Goal: Transaction & Acquisition: Purchase product/service

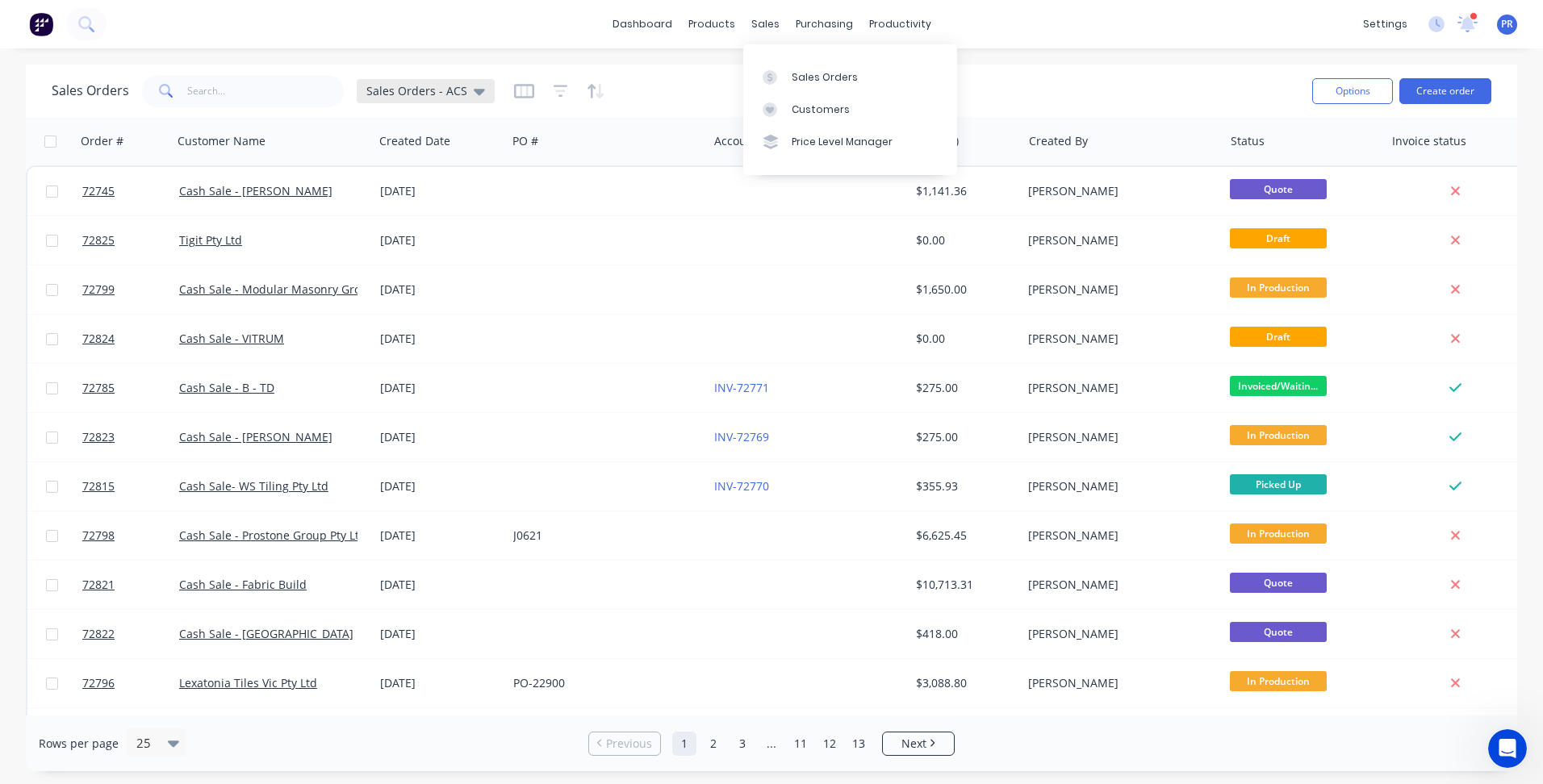
drag, startPoint x: 822, startPoint y: 79, endPoint x: 403, endPoint y: 84, distance: 419.0
click at [822, 79] on div "Sales Orders" at bounding box center [824, 77] width 66 height 15
click at [216, 96] on input "text" at bounding box center [266, 92] width 158 height 33
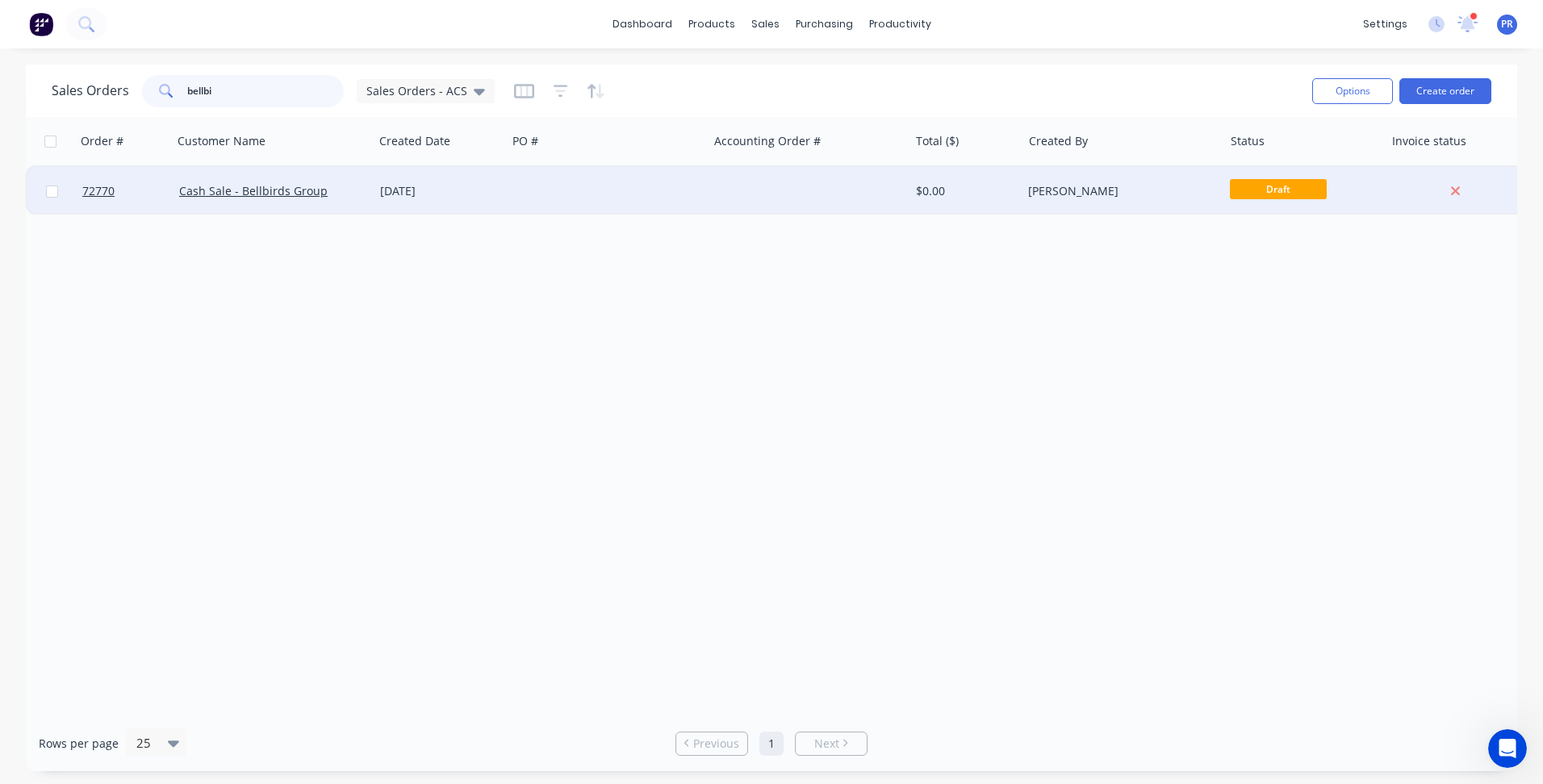
type input "bellbi"
click at [275, 198] on div "Cash Sale - Bellbirds Group" at bounding box center [269, 191] width 180 height 16
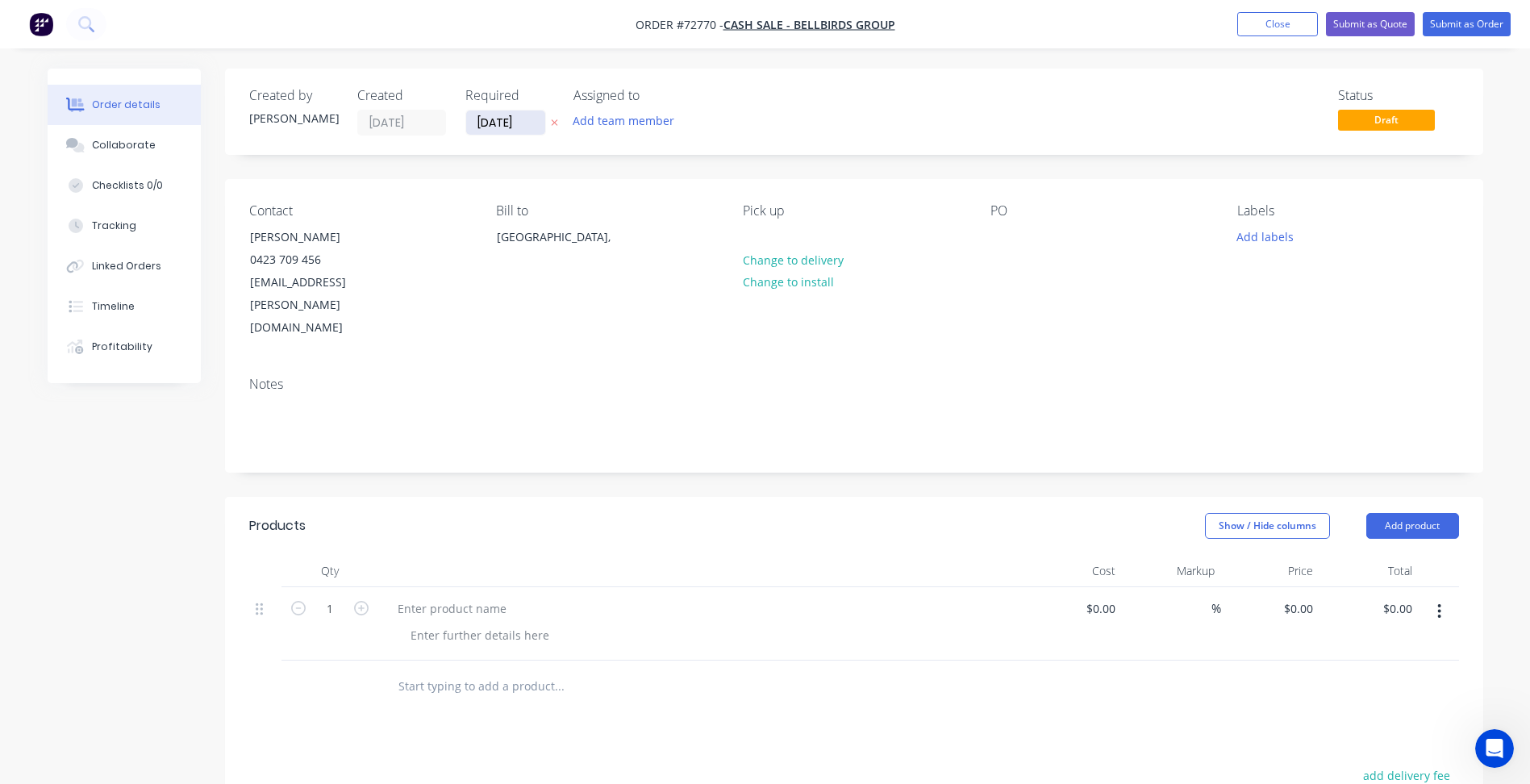
click at [495, 124] on input "[DATE]" at bounding box center [505, 122] width 79 height 24
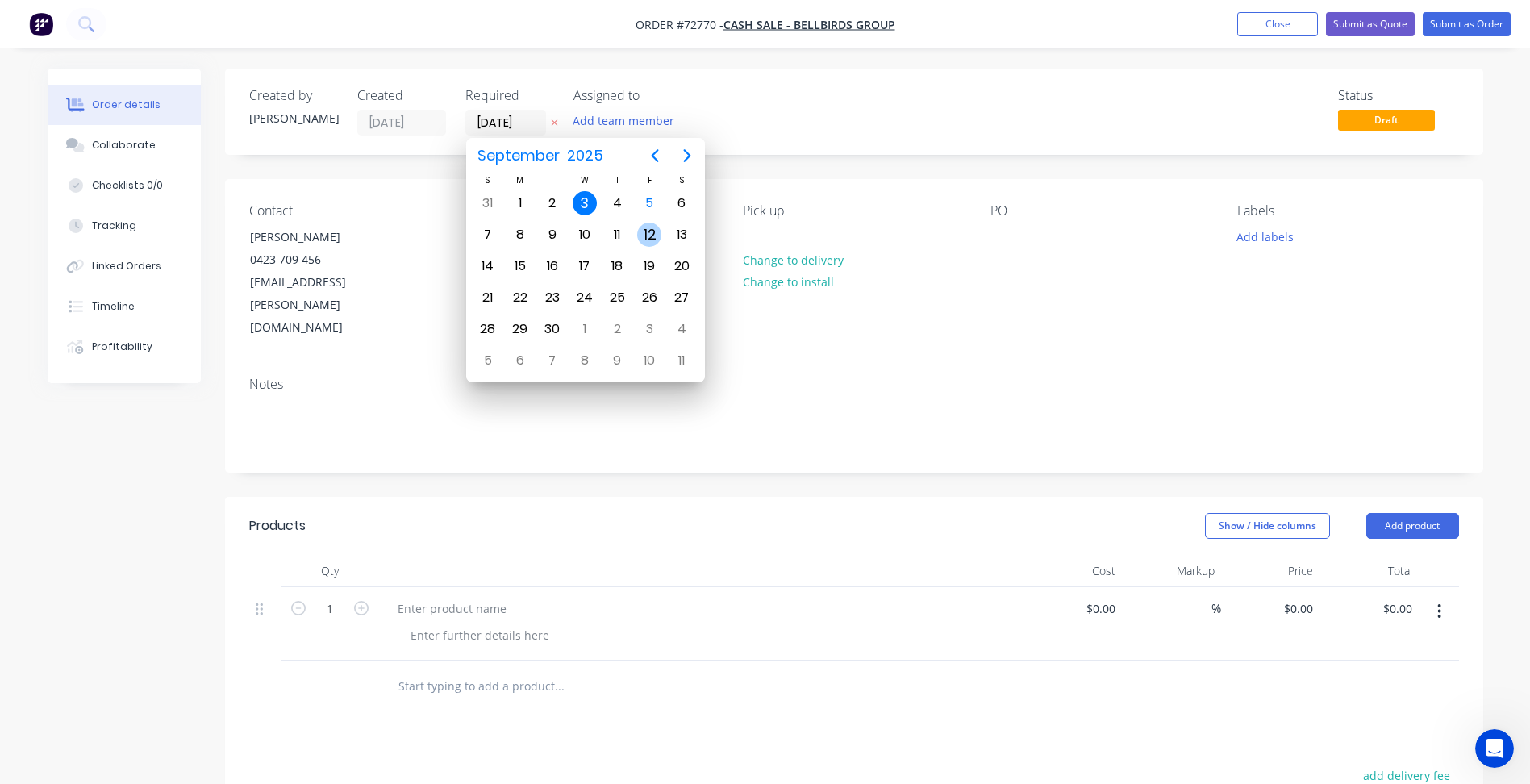
click at [656, 231] on div "12" at bounding box center [649, 235] width 24 height 24
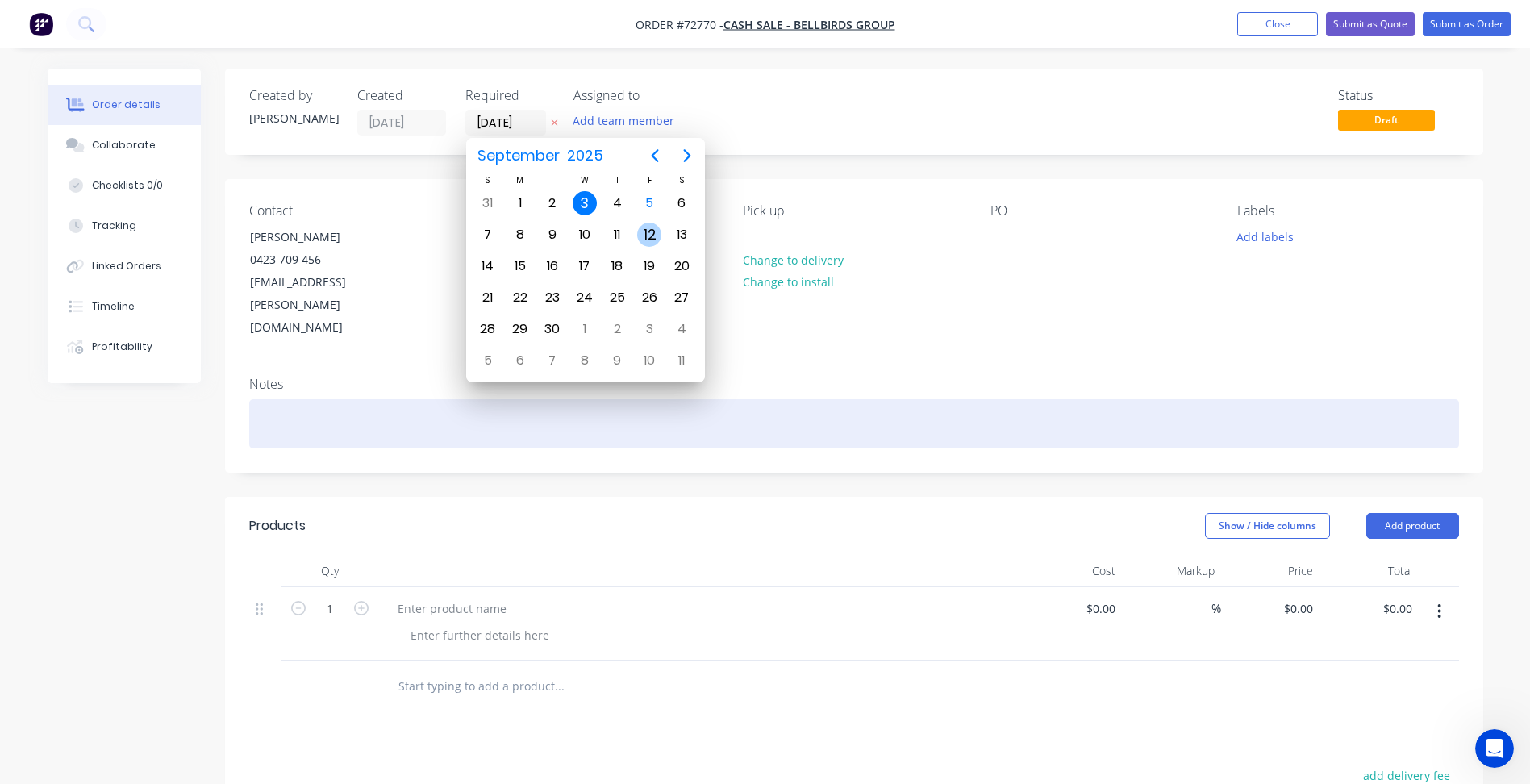
type input "[DATE]"
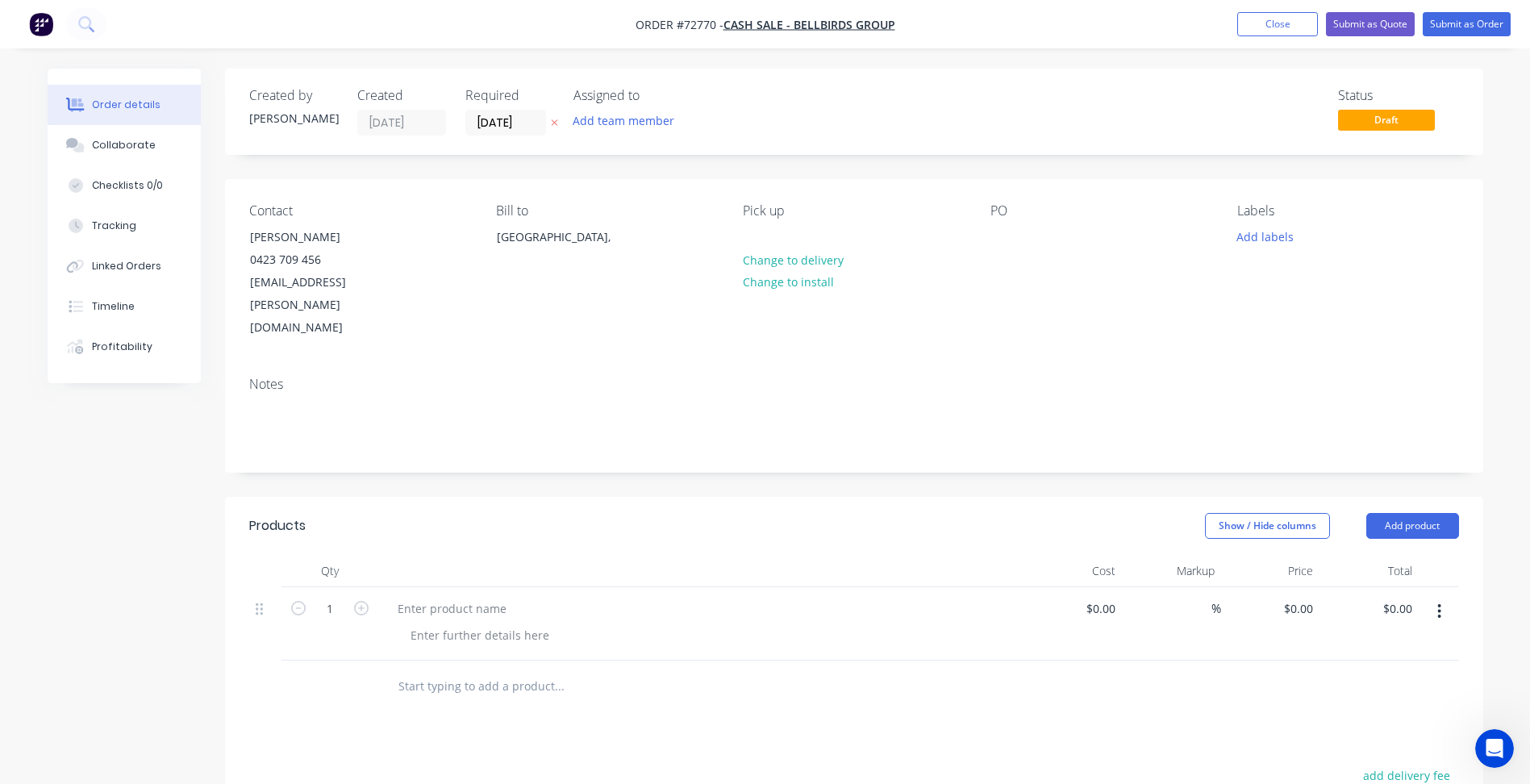
scroll to position [161, 0]
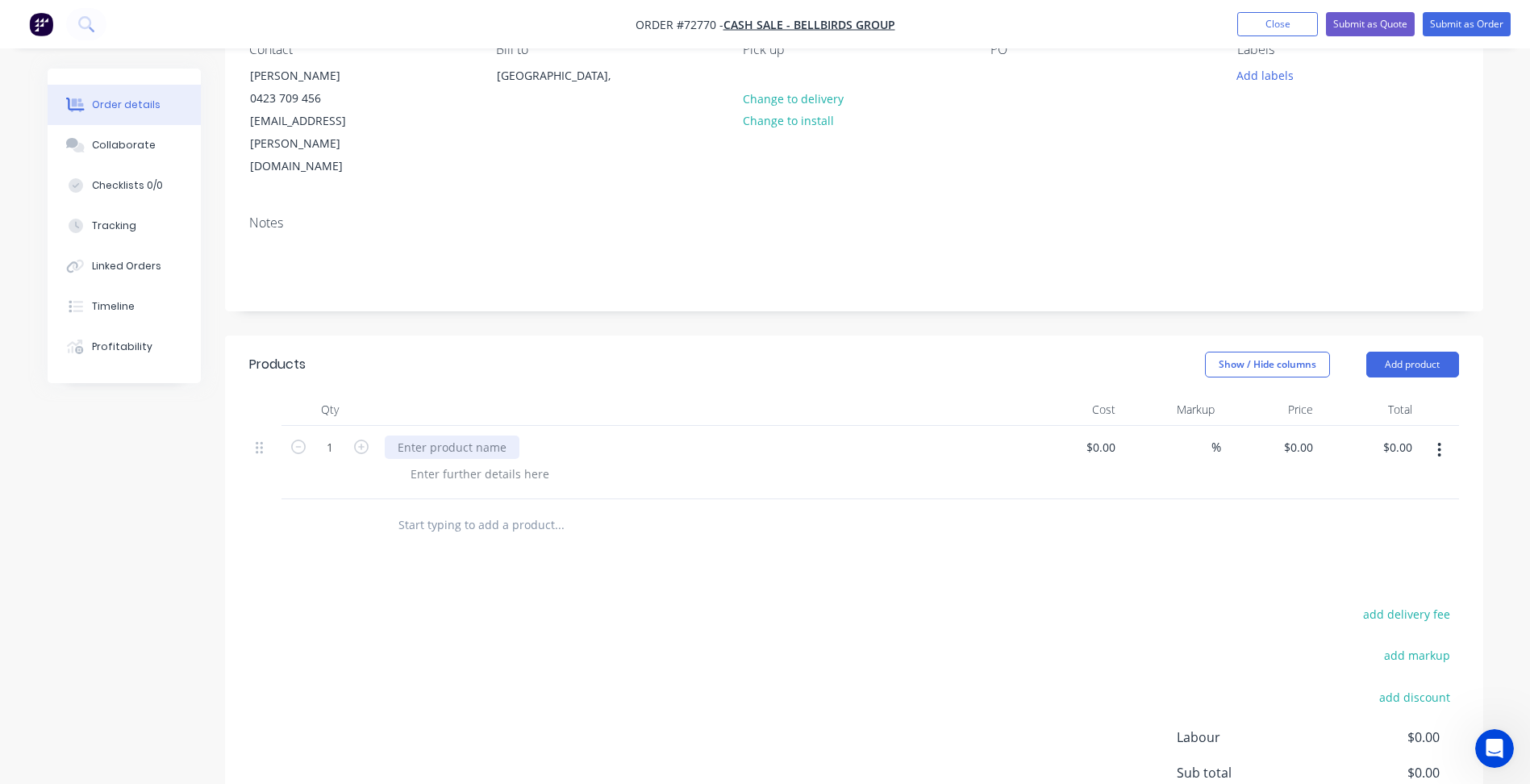
click at [480, 436] on div at bounding box center [452, 448] width 135 height 24
click at [528, 462] on div at bounding box center [480, 474] width 165 height 24
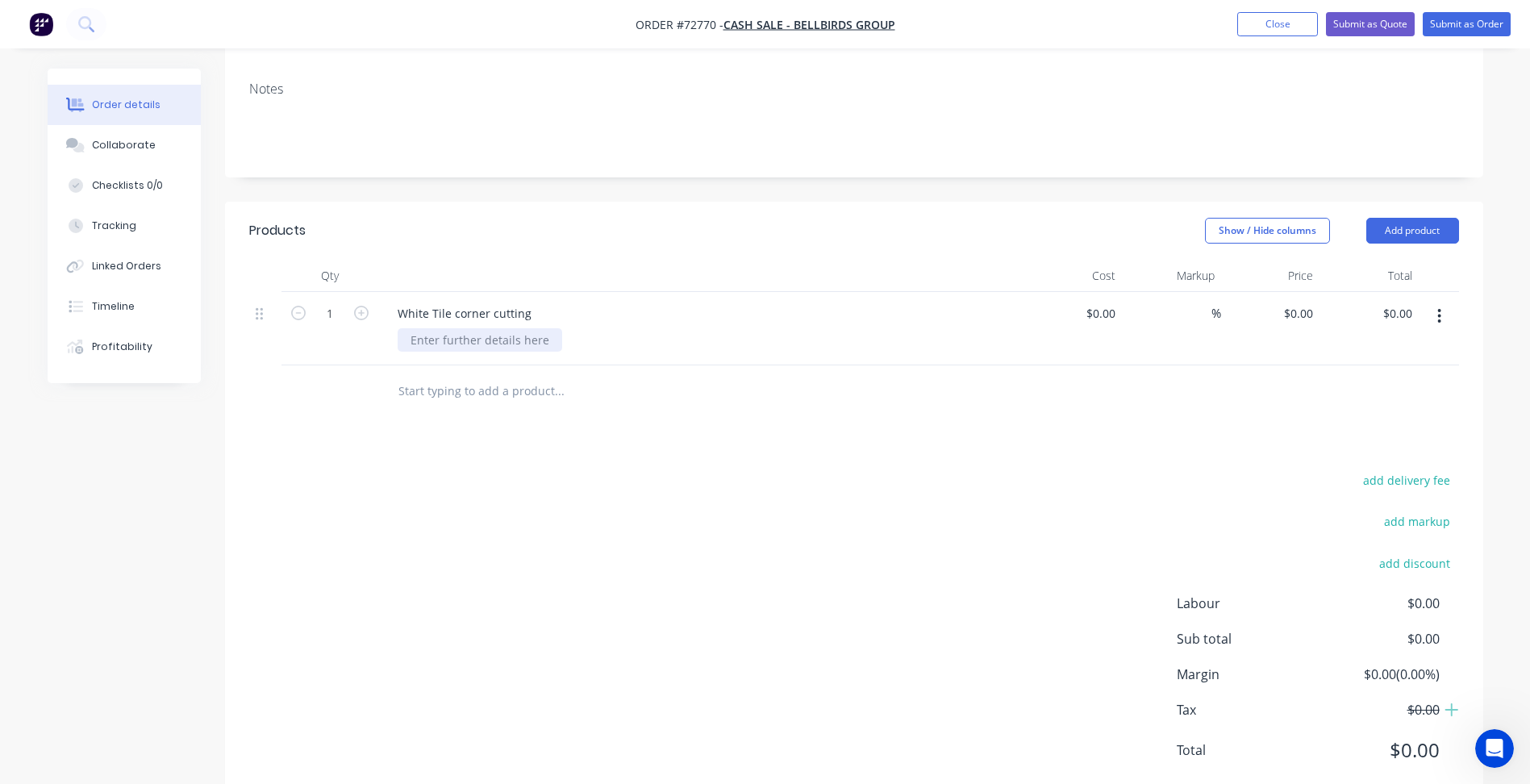
click at [467, 328] on div at bounding box center [480, 340] width 165 height 24
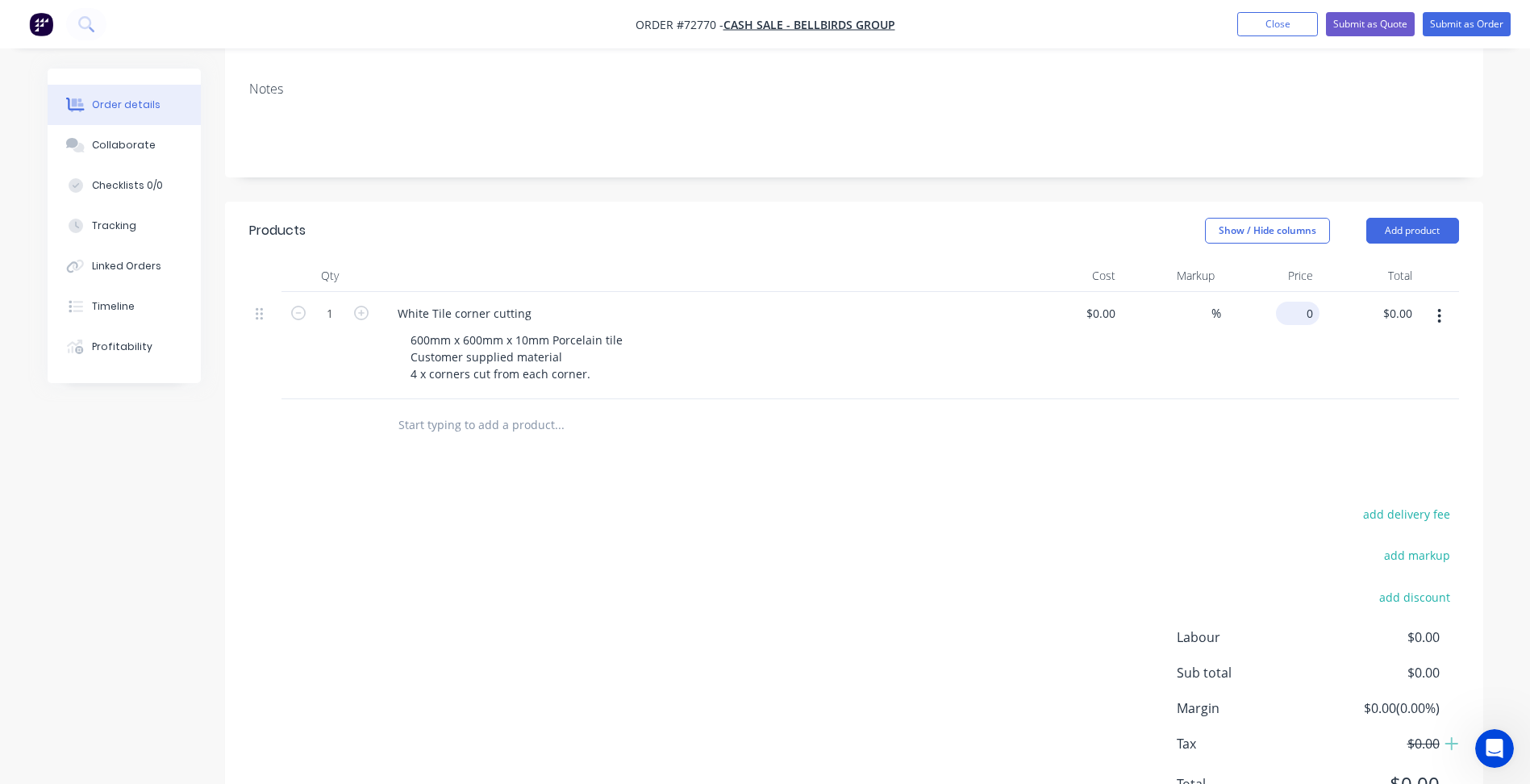
click at [1300, 302] on div "0 $0.00" at bounding box center [1298, 314] width 44 height 24
type input "$3.666"
type input "$3.67"
type input "$3.666"
click at [1275, 24] on button "Close" at bounding box center [1277, 24] width 81 height 24
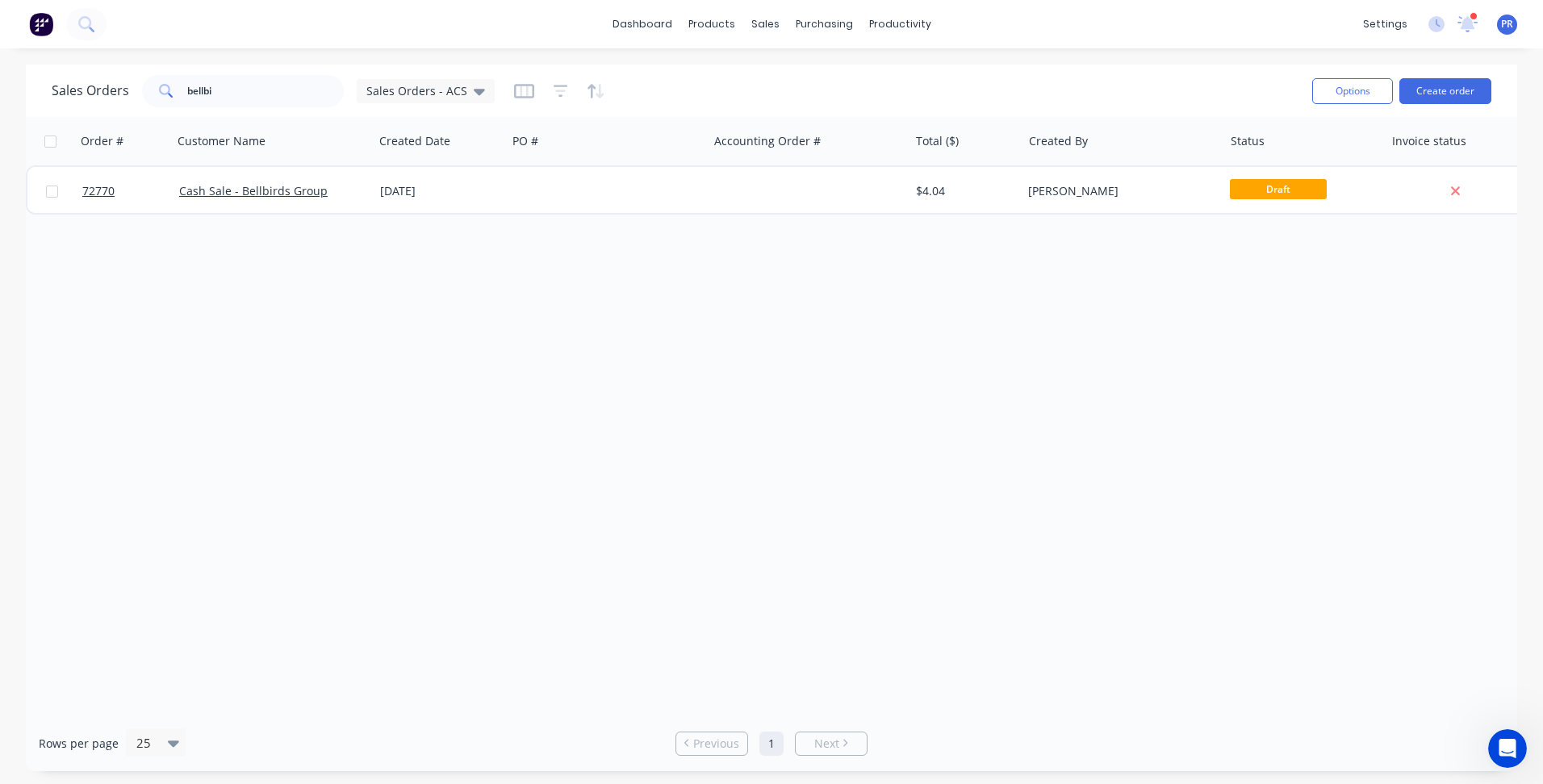
click at [1075, 22] on div "dashboard products sales purchasing productivity dashboard products Product Cat…" at bounding box center [772, 24] width 1543 height 48
click at [1012, 25] on div "dashboard products sales purchasing productivity dashboard products Product Cat…" at bounding box center [772, 24] width 1543 height 48
click at [404, 297] on div "Order # Customer Name Created Date PO # Accounting Order # Total ($) Created By…" at bounding box center [771, 416] width 1491 height 598
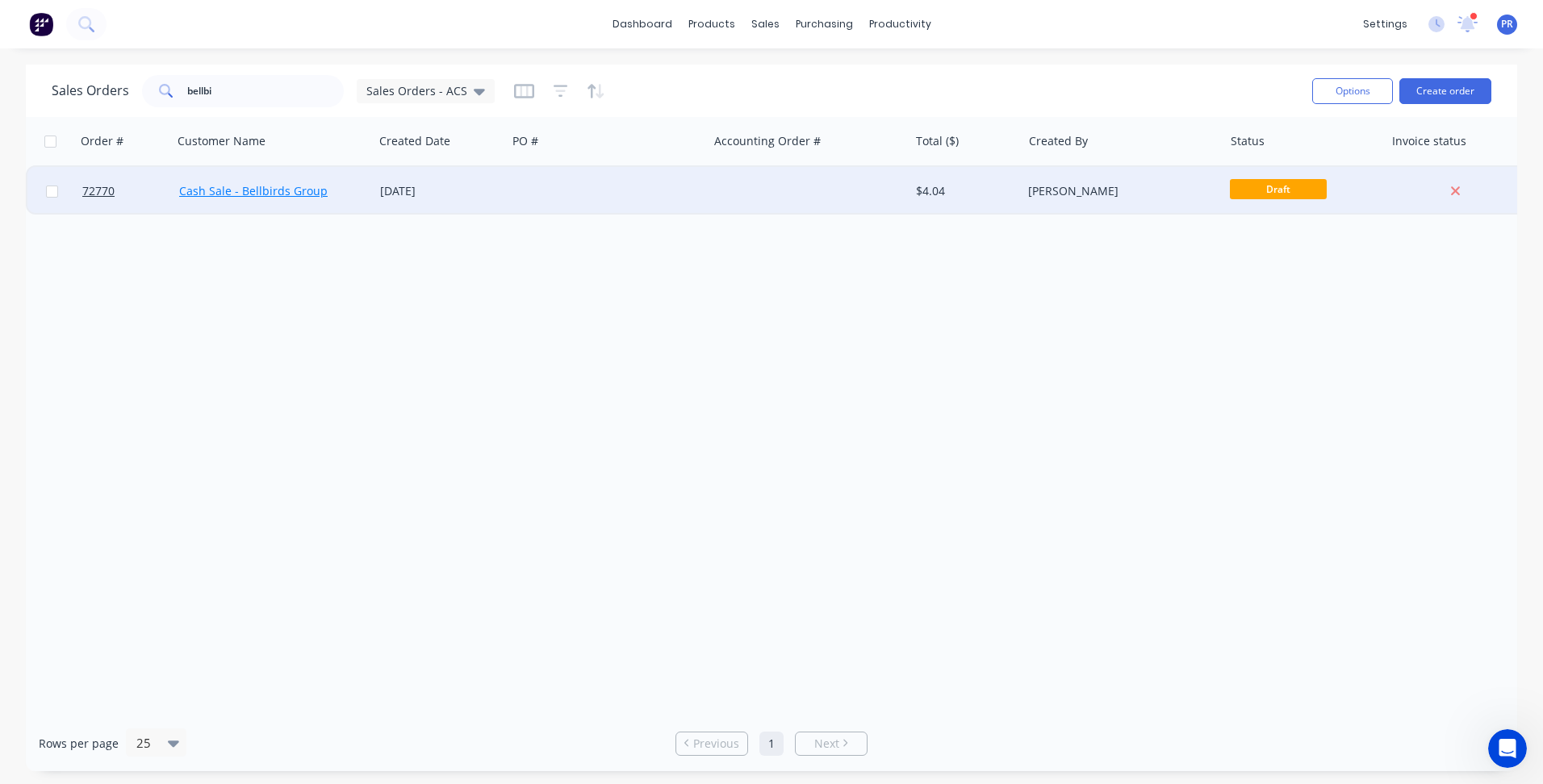
click at [293, 192] on link "Cash Sale - Bellbirds Group" at bounding box center [254, 190] width 149 height 15
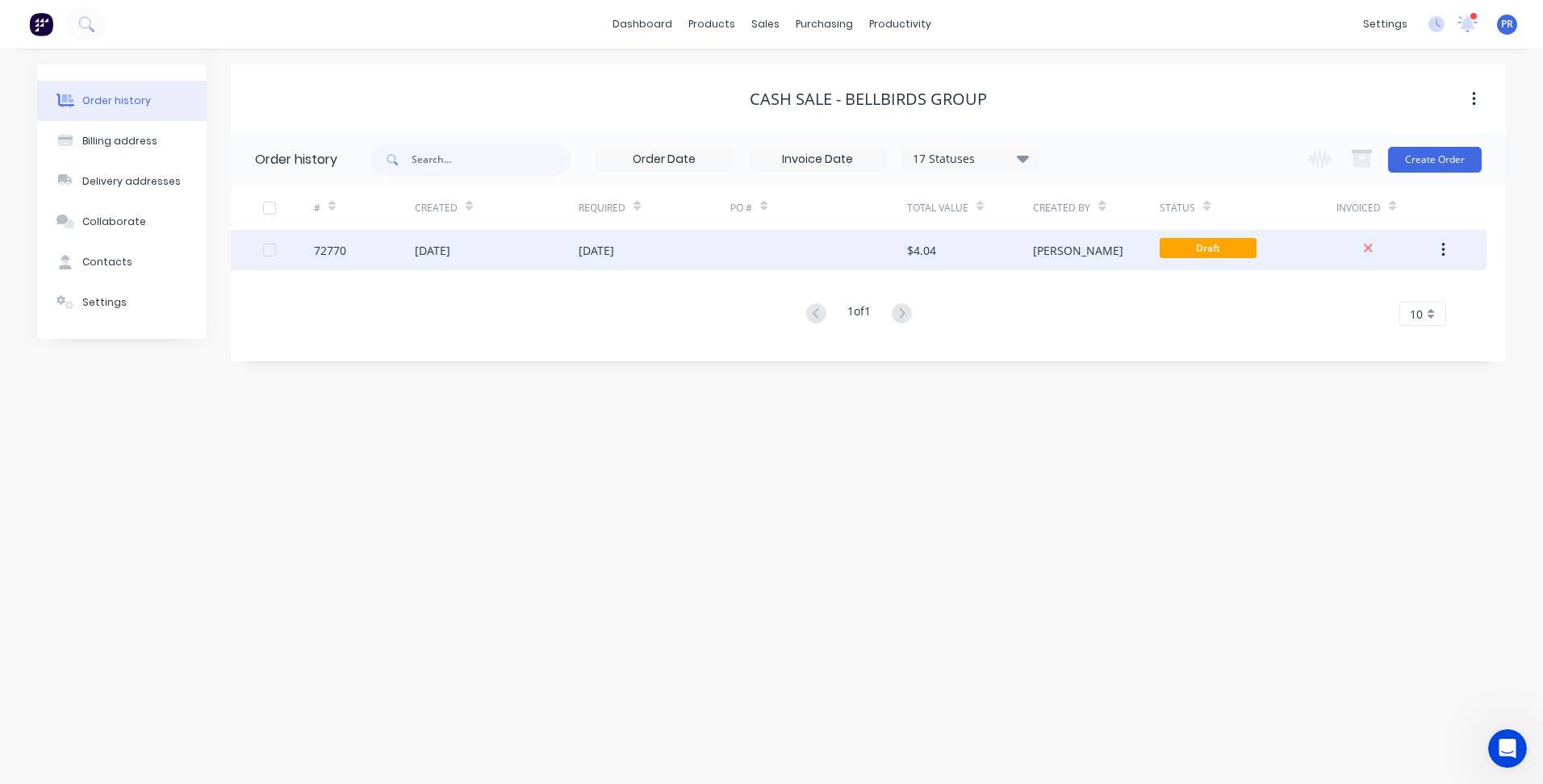
click at [451, 252] on div "[DATE]" at bounding box center [432, 250] width 35 height 17
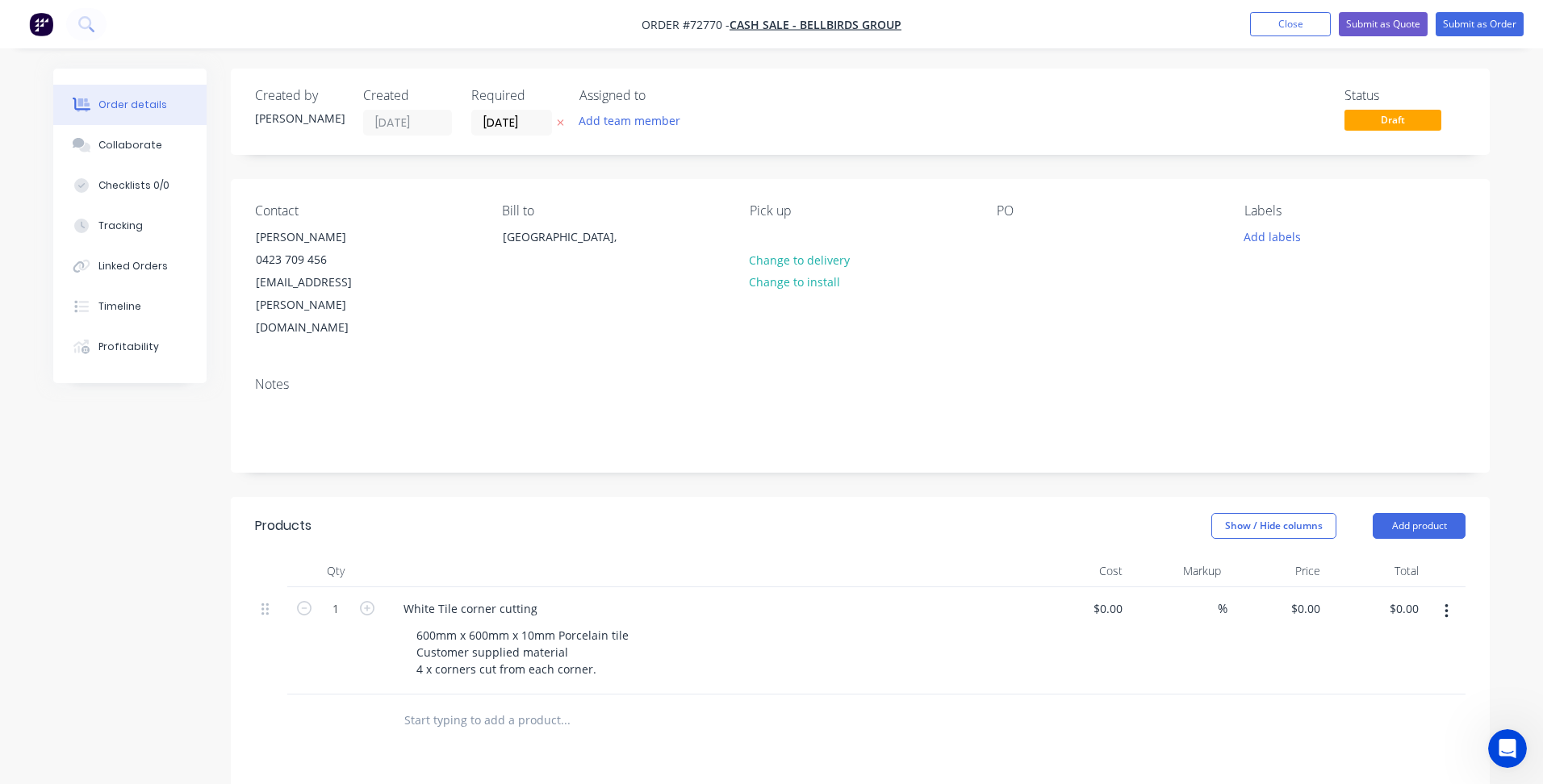
type input "$3.666"
type input "$3.67"
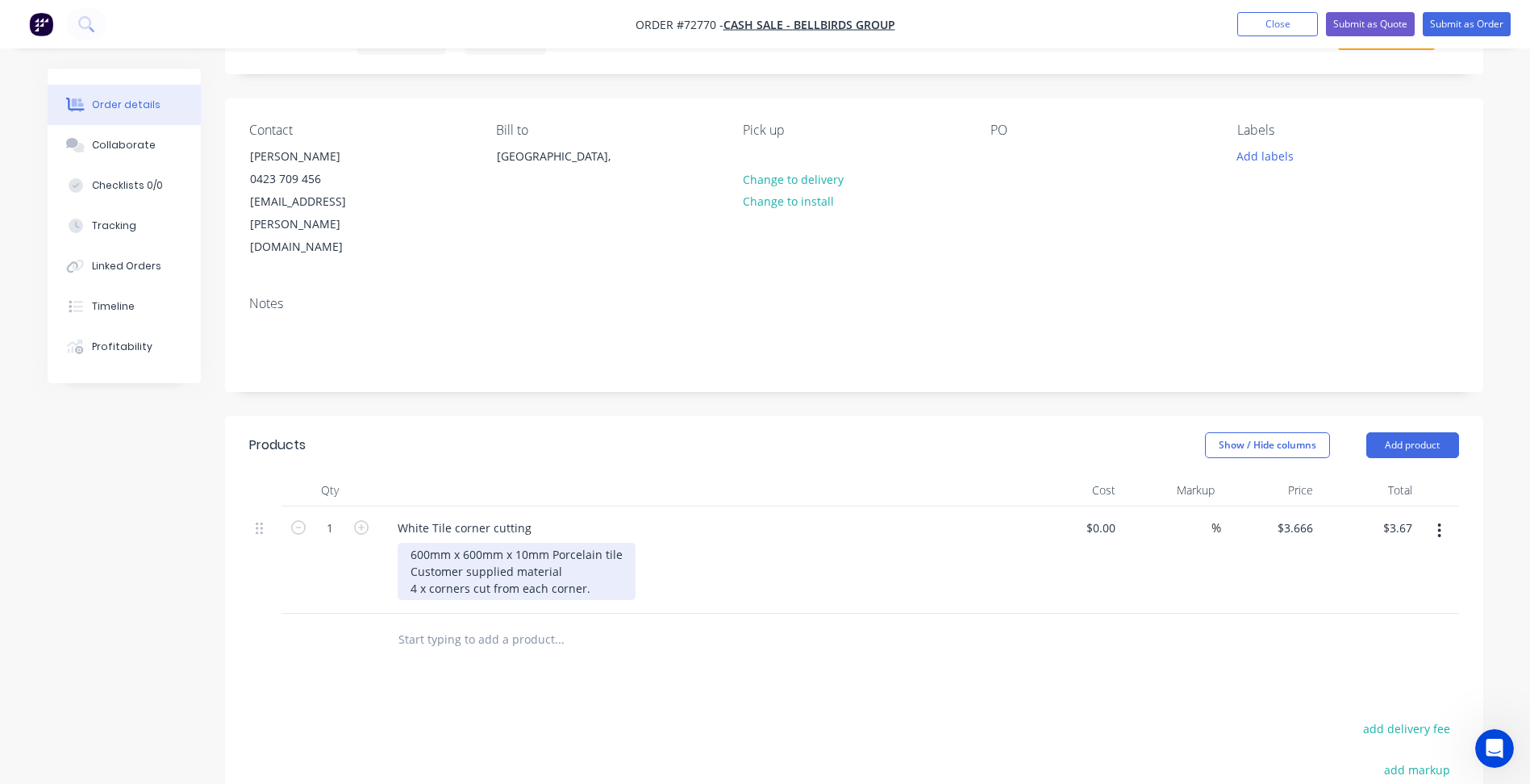
click at [595, 543] on div "600mm x 600mm x 10mm Porcelain tile Customer supplied material 4 x corners cut …" at bounding box center [517, 571] width 238 height 57
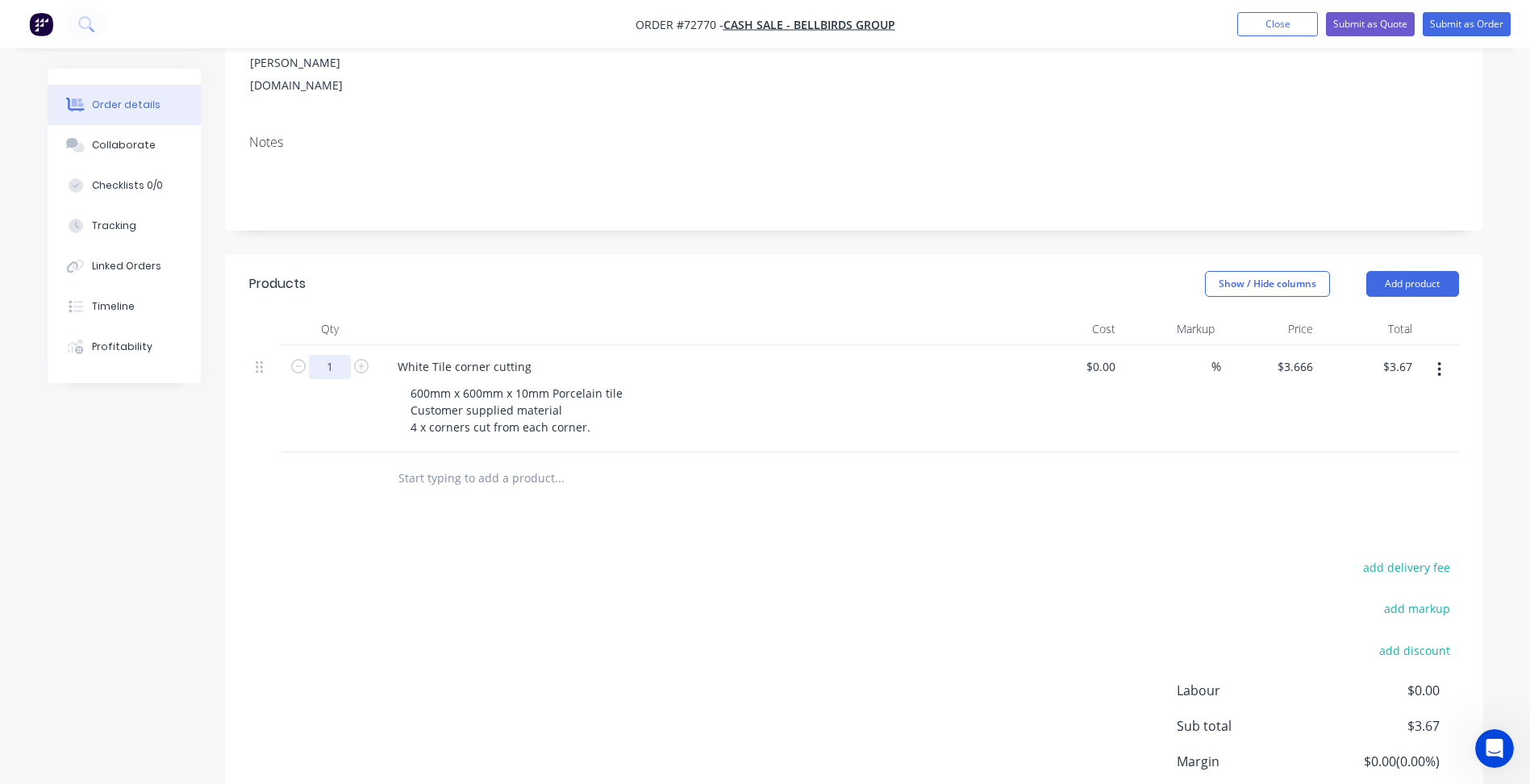
click at [334, 355] on input "1" at bounding box center [330, 367] width 42 height 24
type input "100"
type input "$366.60"
click at [540, 557] on div "add delivery fee add markup add discount Labour $0.00 Sub total $3.67 Margin $0…" at bounding box center [854, 712] width 1210 height 312
click at [1291, 355] on input "3.666" at bounding box center [1298, 367] width 44 height 24
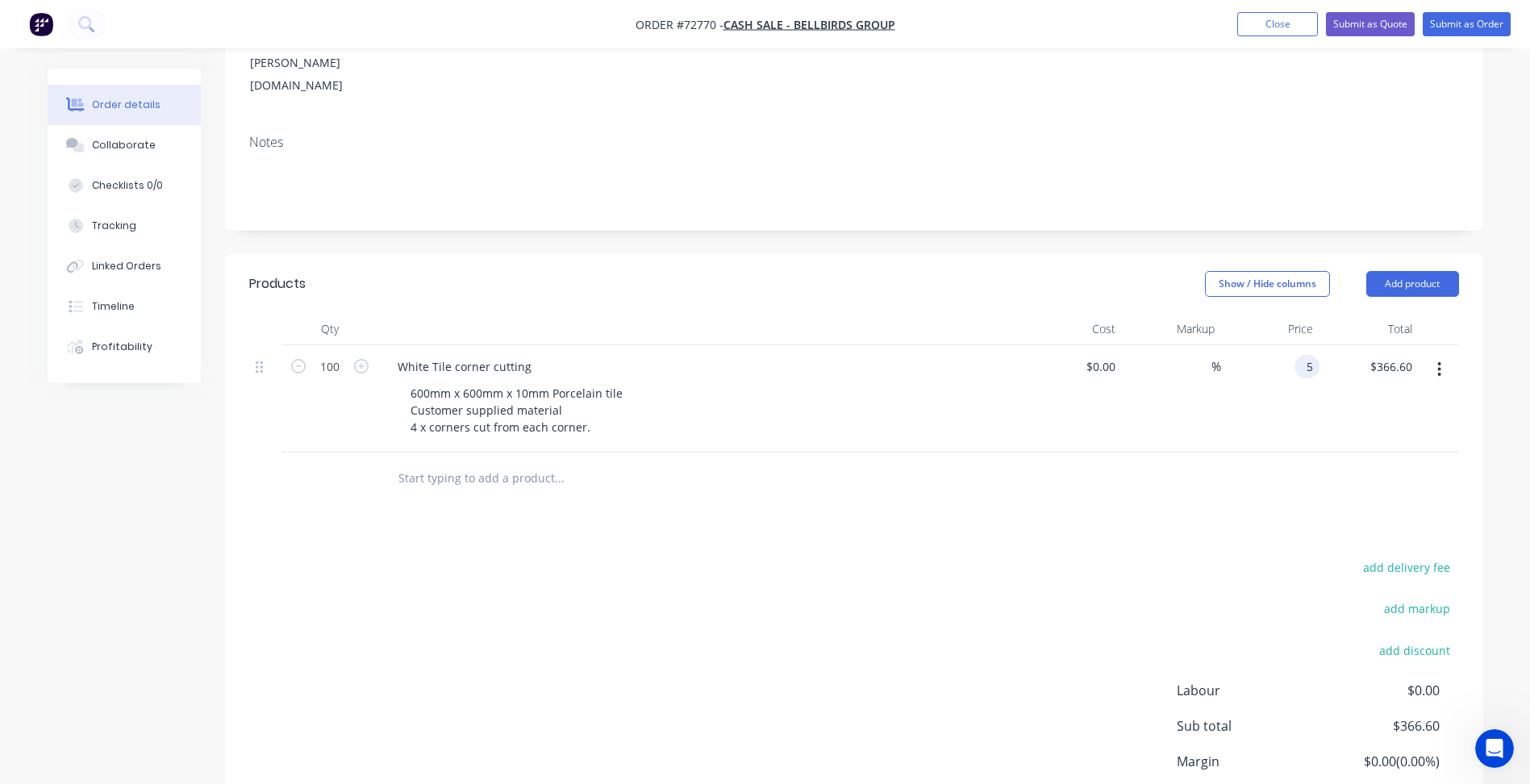
type input "$5.00"
type input "$500.00"
click at [1001, 470] on div "Products Show / Hide columns Add product Qty Cost Markup Price Total 100 White …" at bounding box center [854, 573] width 1258 height 637
click at [1408, 271] on button "Add product" at bounding box center [1413, 284] width 92 height 25
drag, startPoint x: 1005, startPoint y: 426, endPoint x: 1395, endPoint y: 319, distance: 404.4
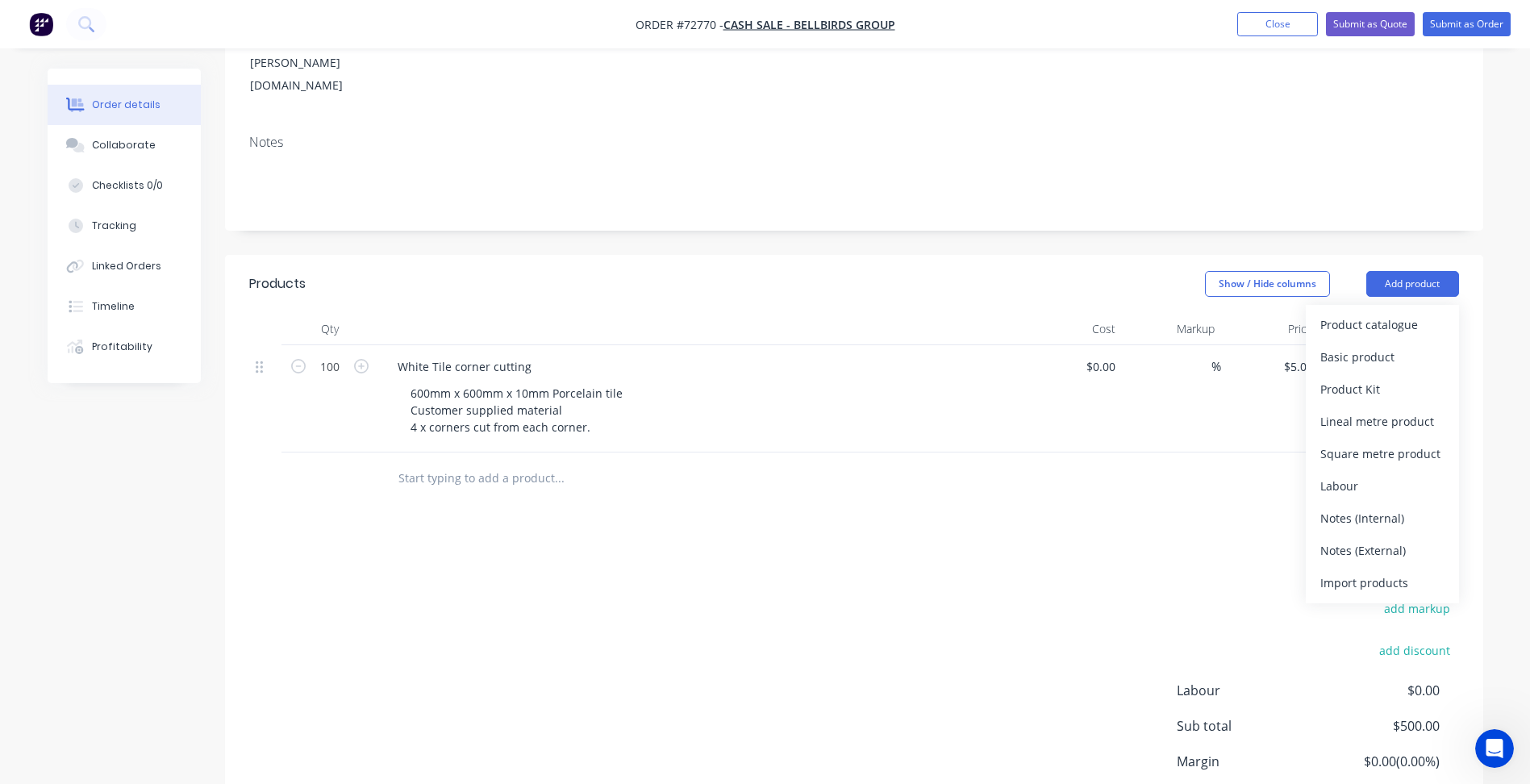
click at [1008, 452] on div at bounding box center [854, 479] width 1210 height 53
click at [1441, 361] on icon "button" at bounding box center [1439, 370] width 4 height 18
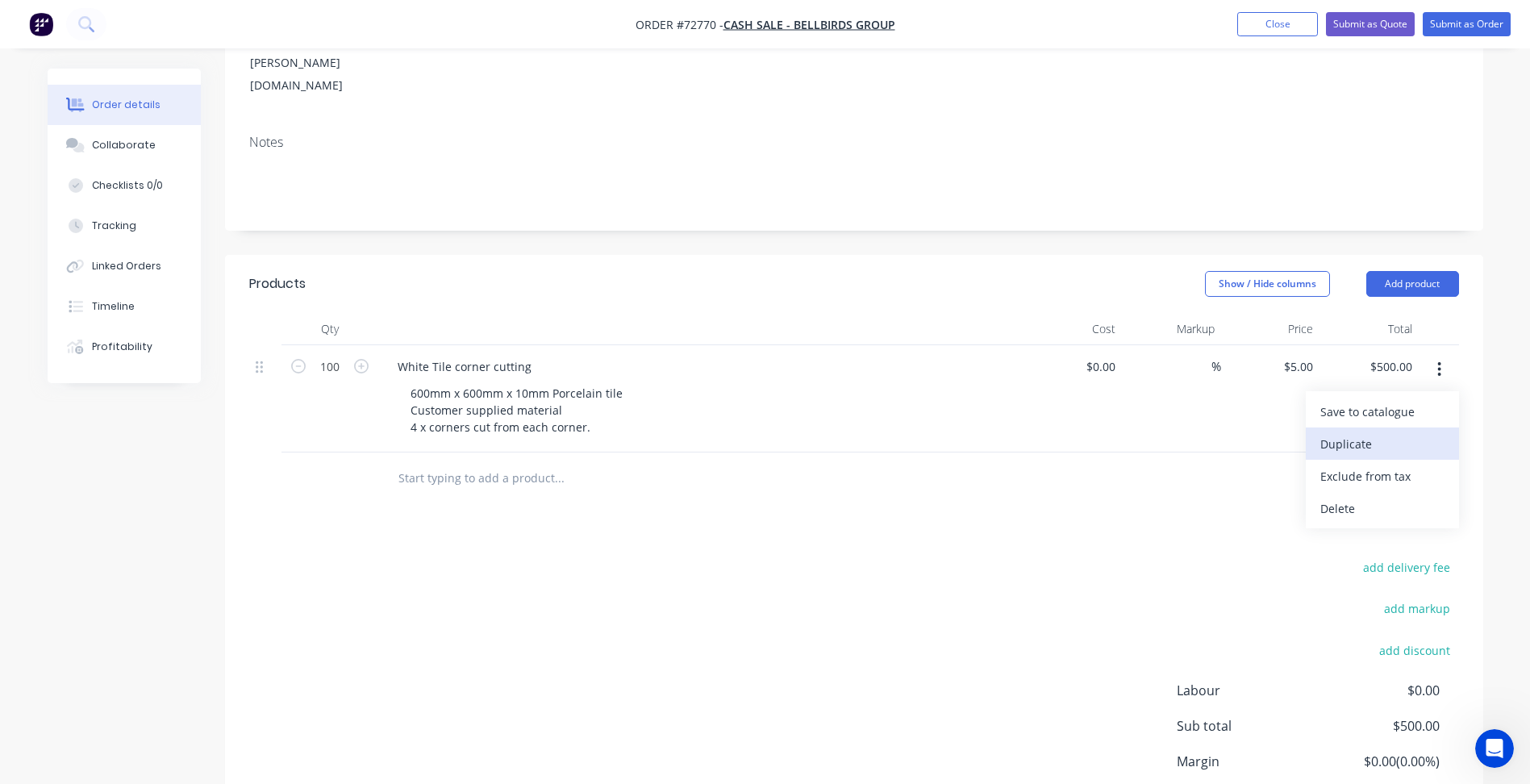
click at [1348, 432] on div "Duplicate" at bounding box center [1382, 444] width 124 height 24
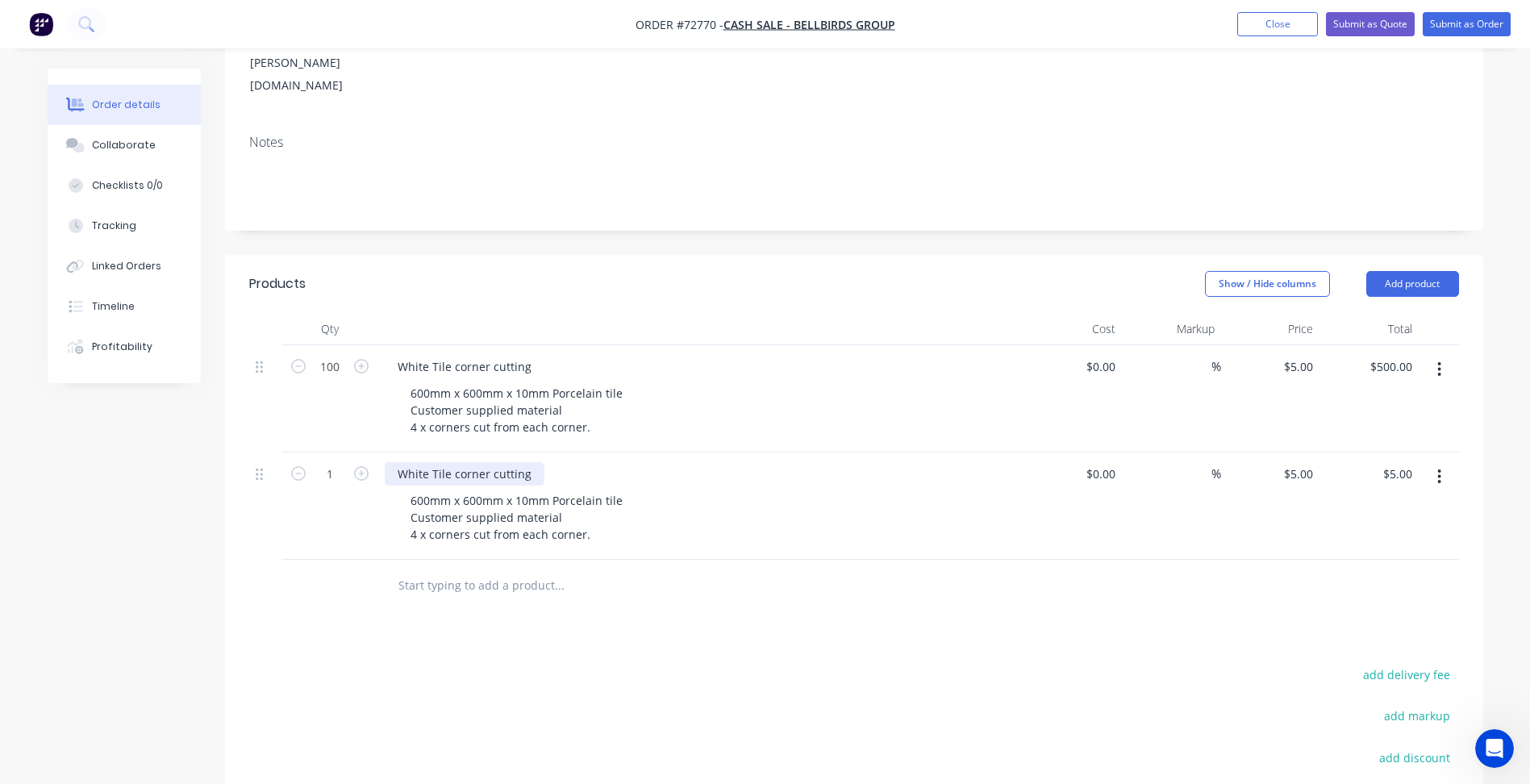
click at [469, 462] on div "White Tile corner cutting" at bounding box center [465, 474] width 160 height 24
click at [410, 462] on div "White Tile corner cutting" at bounding box center [465, 474] width 160 height 24
click at [469, 462] on div "Dark Tile corner cutting" at bounding box center [461, 474] width 153 height 24
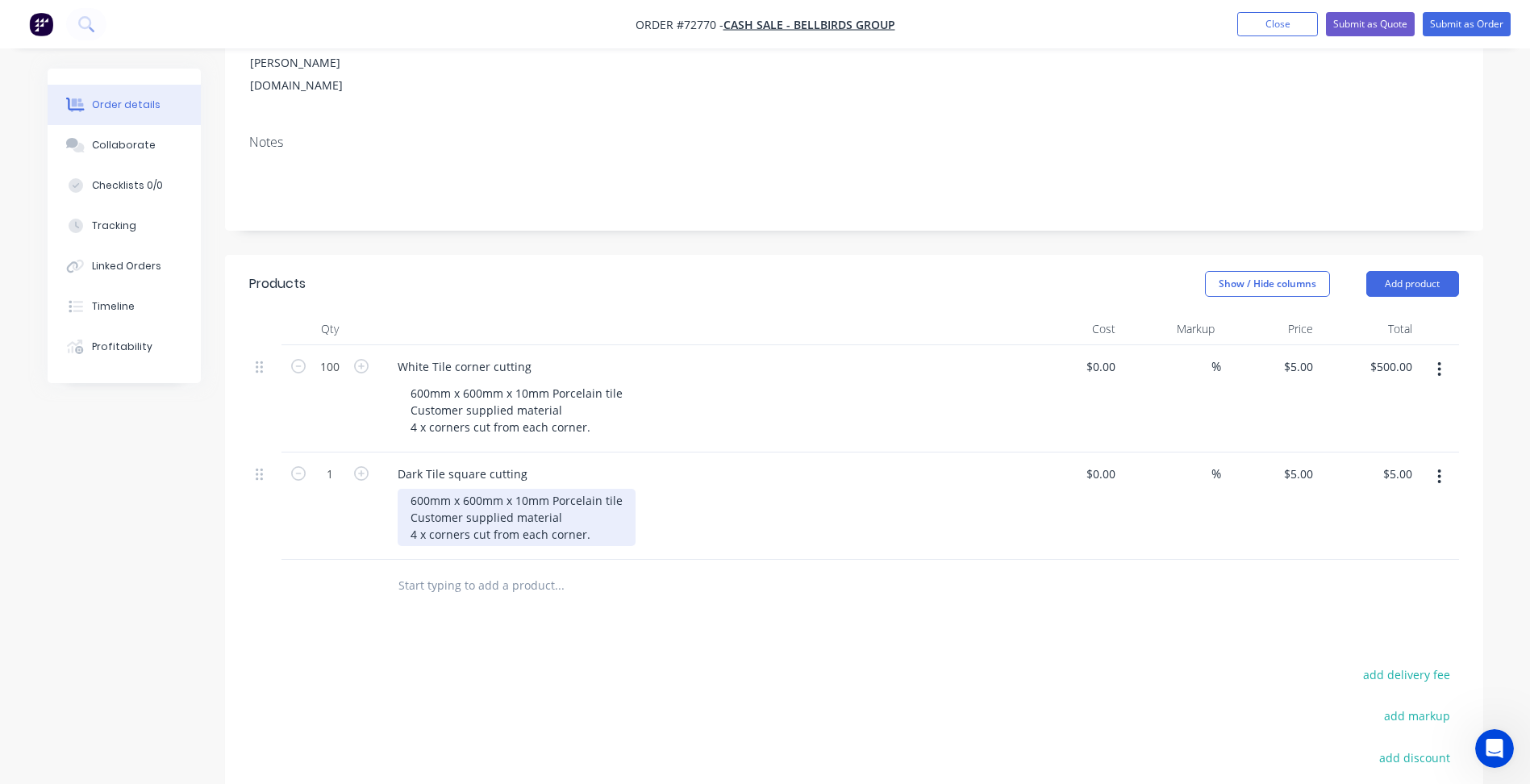
click at [488, 489] on div "600mm x 600mm x 10mm Porcelain tile Customer supplied material 4 x corners cut …" at bounding box center [517, 517] width 238 height 57
click at [417, 489] on div "600mm x 600mm x 10mm Porcelain tile Customer supplied material 4 x corners cut …" at bounding box center [517, 517] width 238 height 57
click at [468, 489] on div "100mm x 600mm x 10mm Porcelain tile Customer supplied material 4 x corners cut …" at bounding box center [517, 517] width 238 height 57
drag, startPoint x: 523, startPoint y: 604, endPoint x: 518, endPoint y: 533, distance: 71.2
click at [522, 611] on div "Products Show / Hide columns Add product Qty Cost Markup Price Total 100 White …" at bounding box center [854, 626] width 1258 height 744
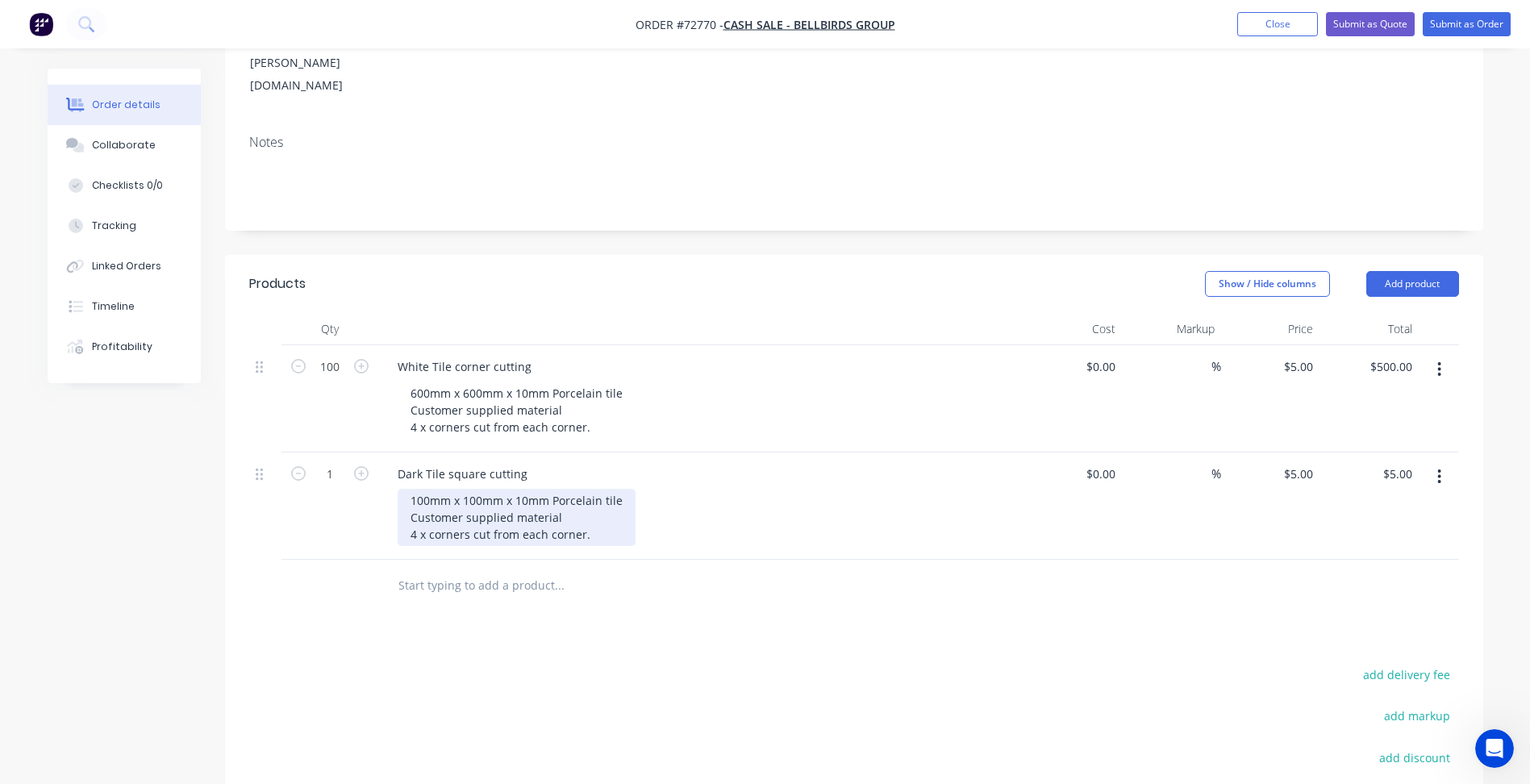
click at [470, 489] on div "100mm x 100mm x 10mm Porcelain tile Customer supplied material 4 x corners cut …" at bounding box center [517, 517] width 238 height 57
click at [437, 489] on div "100mm x 100mm x 10mm Porcelain tile Customer supplied material 4 x corners cut …" at bounding box center [517, 517] width 238 height 57
click at [422, 489] on div "100mm x 100mm x 10mm Porcelain tile Customer supplied material 4 x corners cut …" at bounding box center [517, 517] width 238 height 57
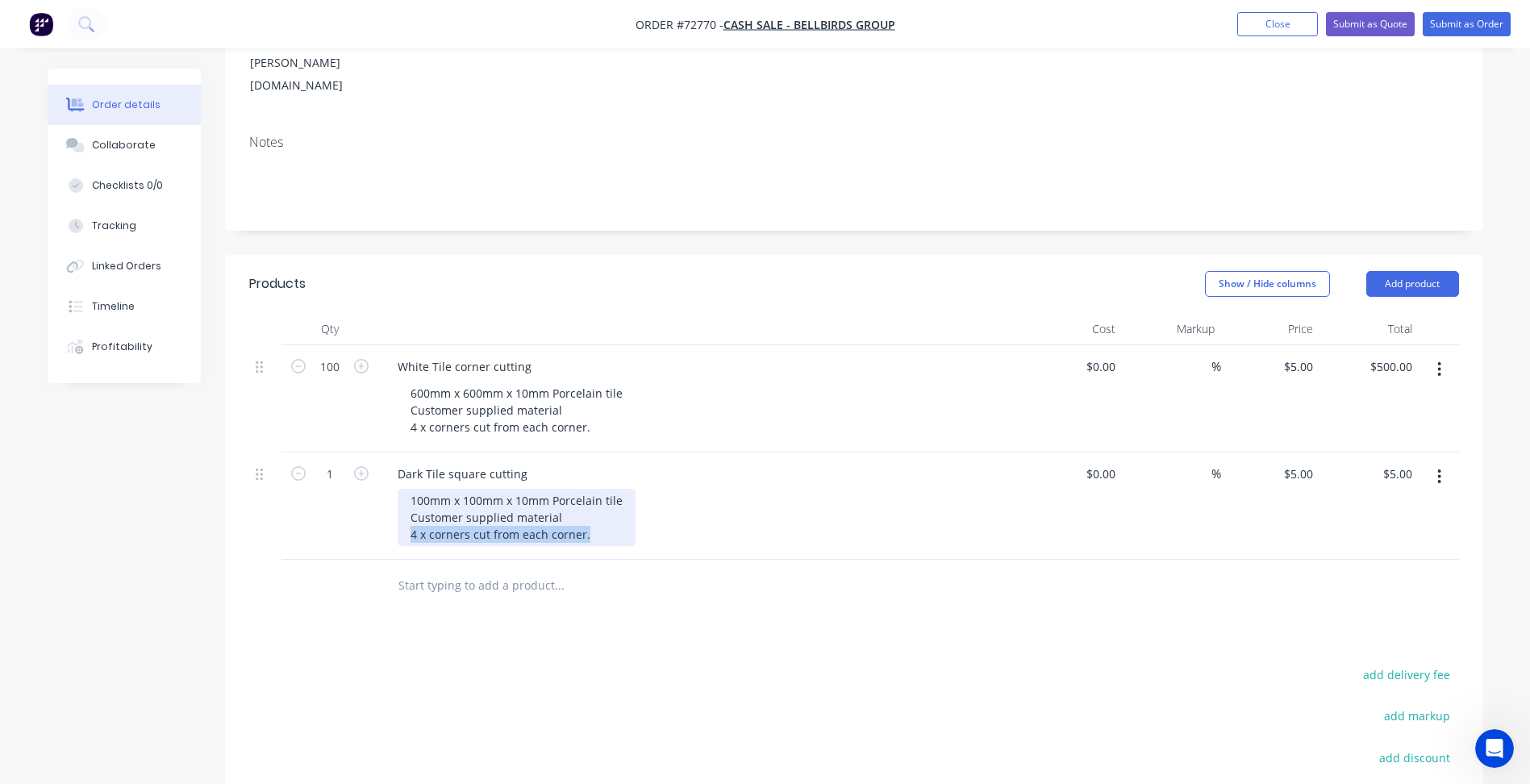
click at [422, 489] on div "100mm x 100mm x 10mm Porcelain tile Customer supplied material 4 x corners cut …" at bounding box center [517, 517] width 238 height 57
click at [414, 489] on div "600mm x 600mm x 10mm Porcelain tile Customer supplied material 100mm x 100mm ti…" at bounding box center [517, 517] width 238 height 57
click at [609, 489] on div "600mm x 600mm x 10mm Porcelain tile Customer supplied material Approximately 99…" at bounding box center [517, 517] width 238 height 57
click at [576, 491] on div "600mm x 600mm x 10mm Porcelain tile Customer supplied material Approximately 99…" at bounding box center [517, 517] width 238 height 57
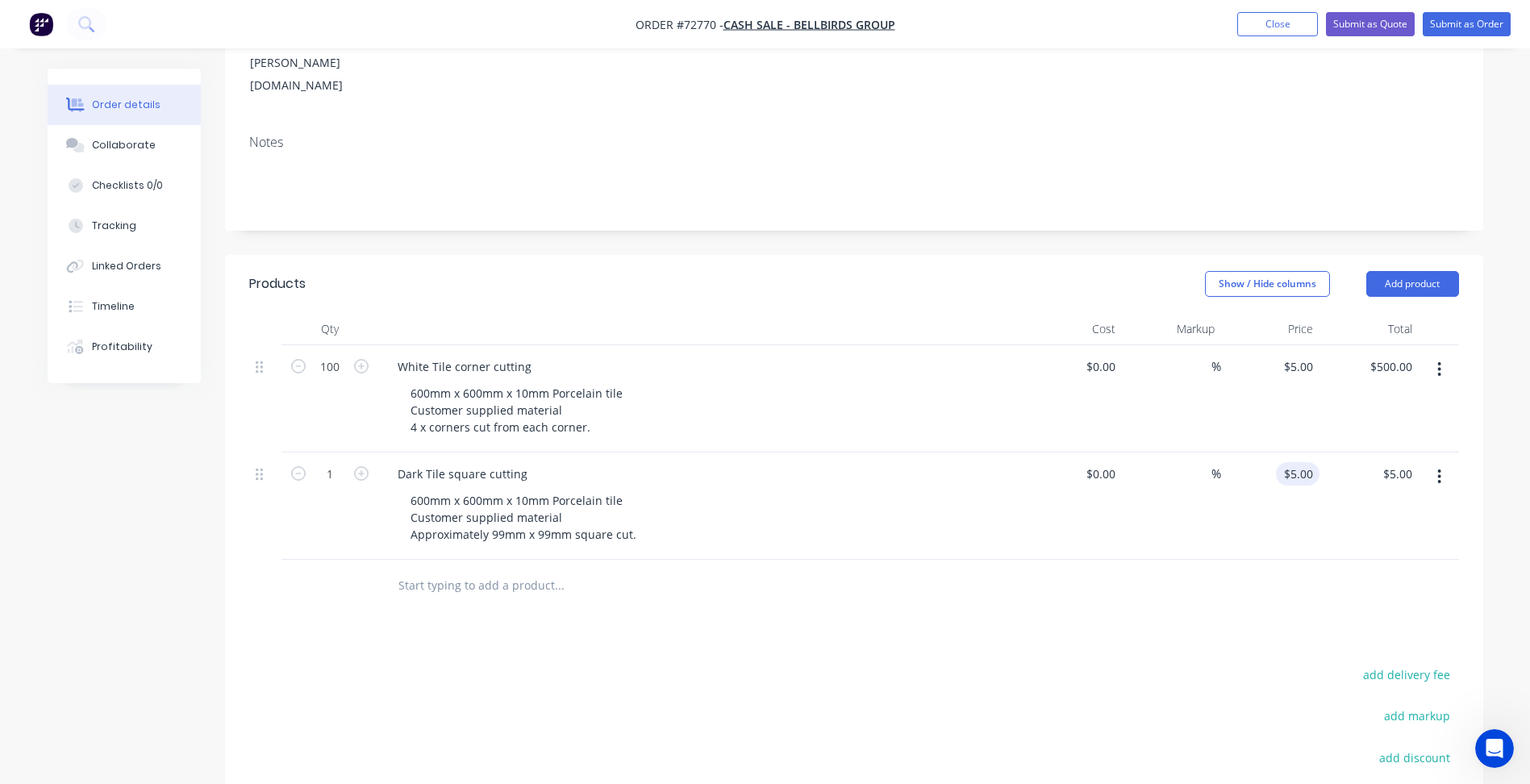
drag, startPoint x: 1287, startPoint y: 442, endPoint x: 1294, endPoint y: 437, distance: 8.6
click at [1289, 452] on div "$5.00 $5.00" at bounding box center [1271, 506] width 99 height 107
click at [841, 591] on div "Products Show / Hide columns Add product Qty Cost Markup Price Total 100 White …" at bounding box center [854, 626] width 1258 height 744
click at [335, 462] on input "1" at bounding box center [330, 474] width 42 height 24
type input "100"
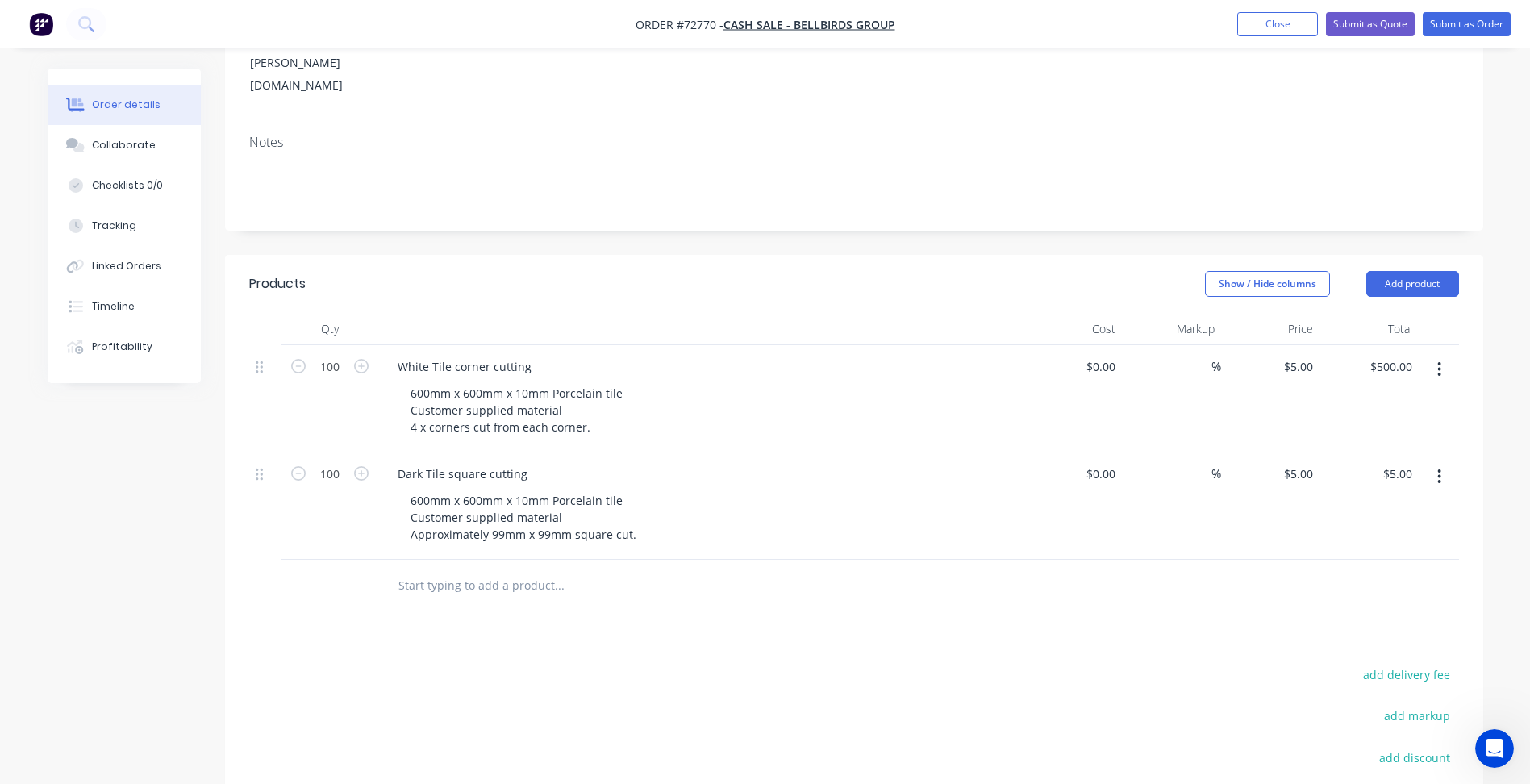
type input "$500.00"
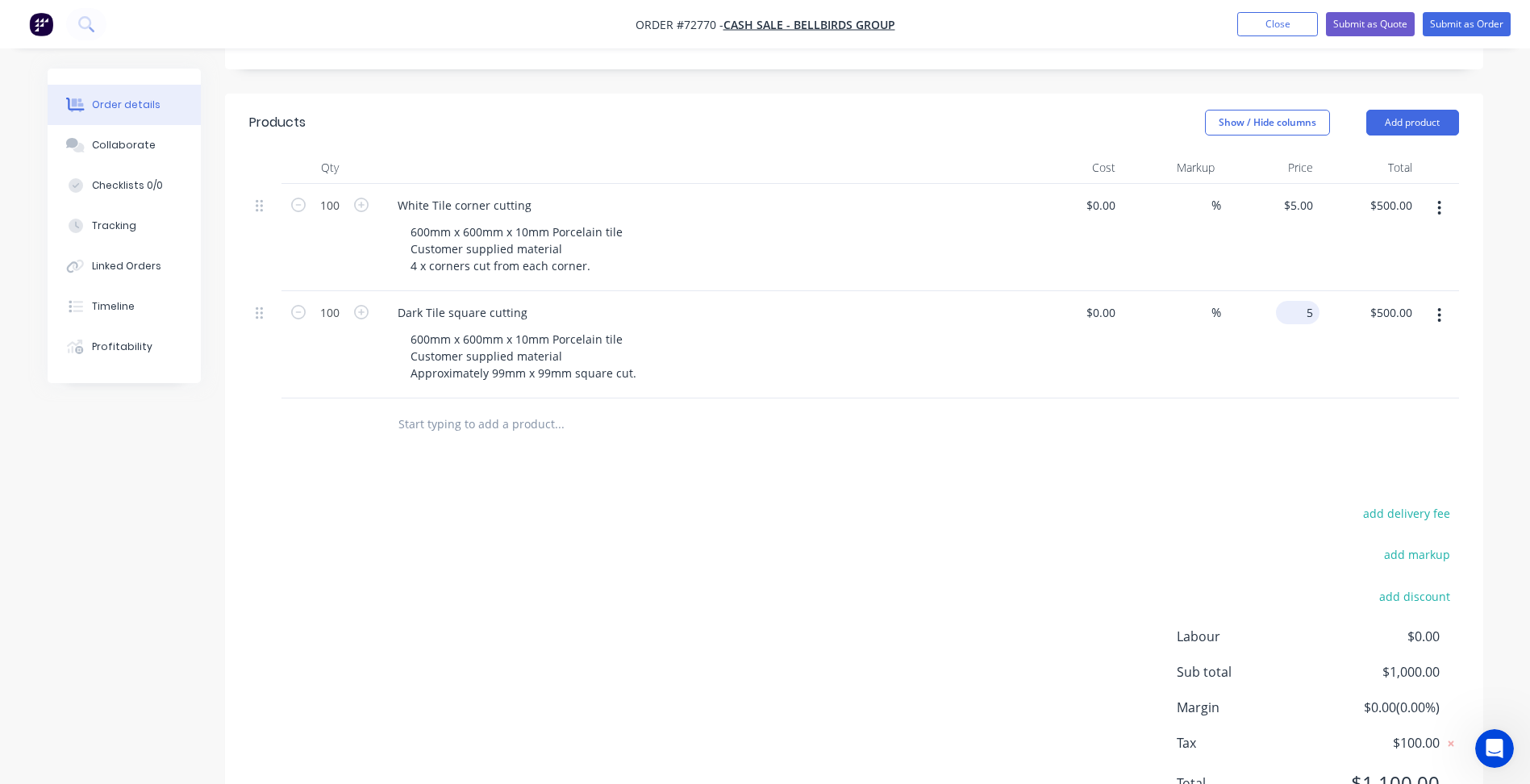
click at [1305, 301] on input "5" at bounding box center [1301, 313] width 37 height 24
type input "5.12"
type input "5"
type input "$5.12"
type input "$512.00"
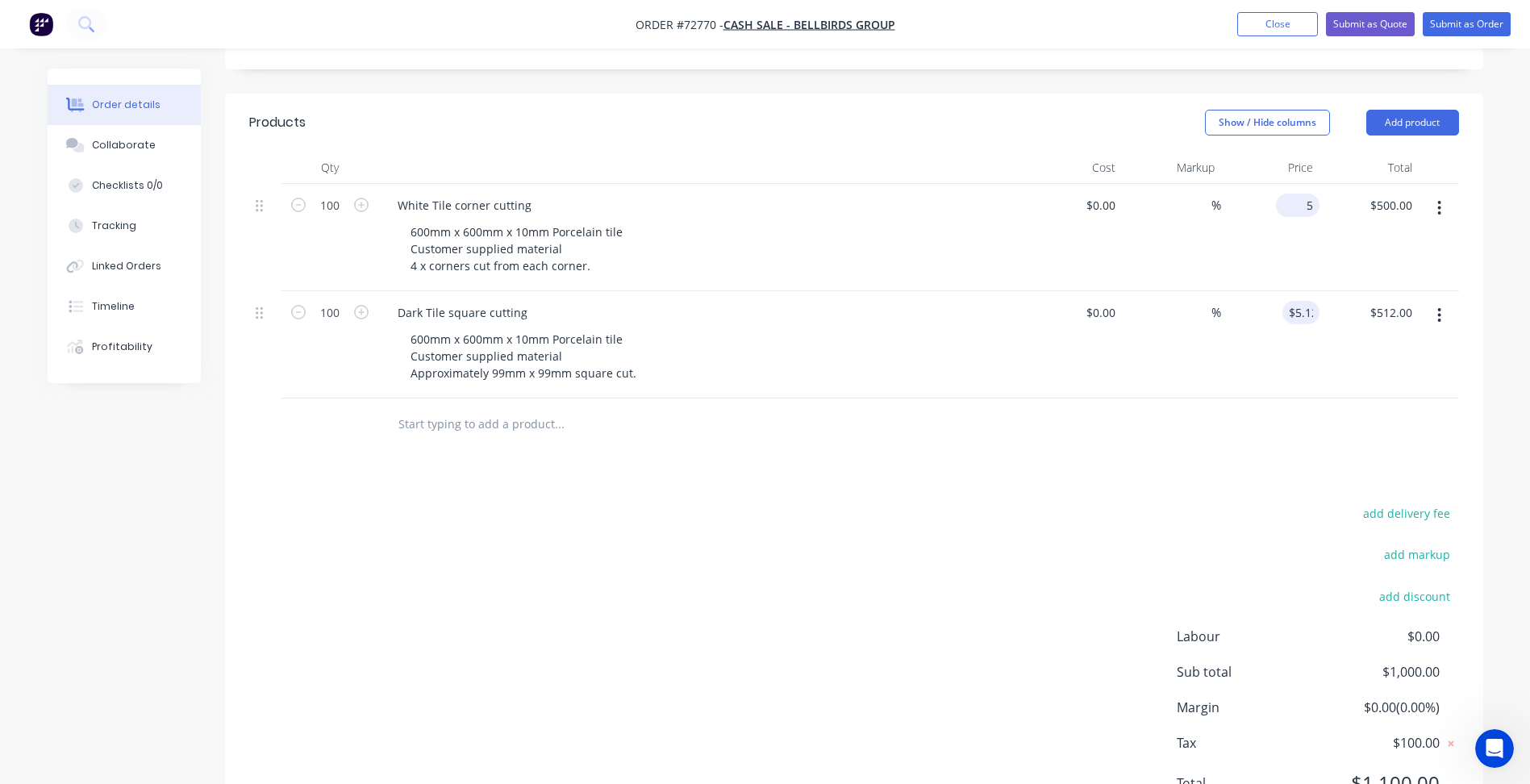
click at [1291, 184] on div "5 $5.00" at bounding box center [1271, 237] width 99 height 107
type input "$5.12"
type input "$512.00"
click at [954, 568] on div "add delivery fee add markup add discount Labour $0.00 Sub total $1,012.00 Margi…" at bounding box center [854, 658] width 1210 height 312
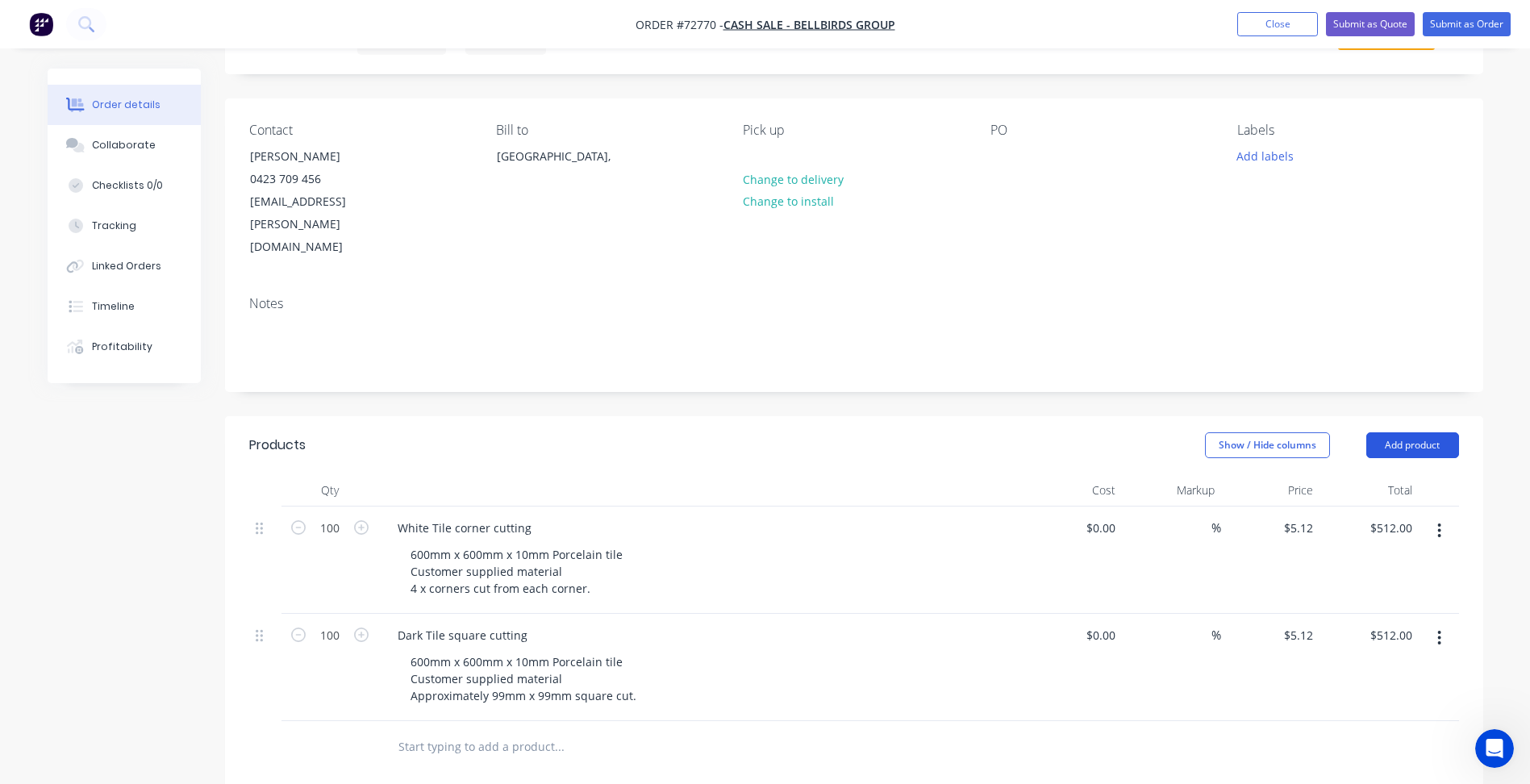
click at [1376, 432] on button "Add product" at bounding box center [1413, 445] width 92 height 25
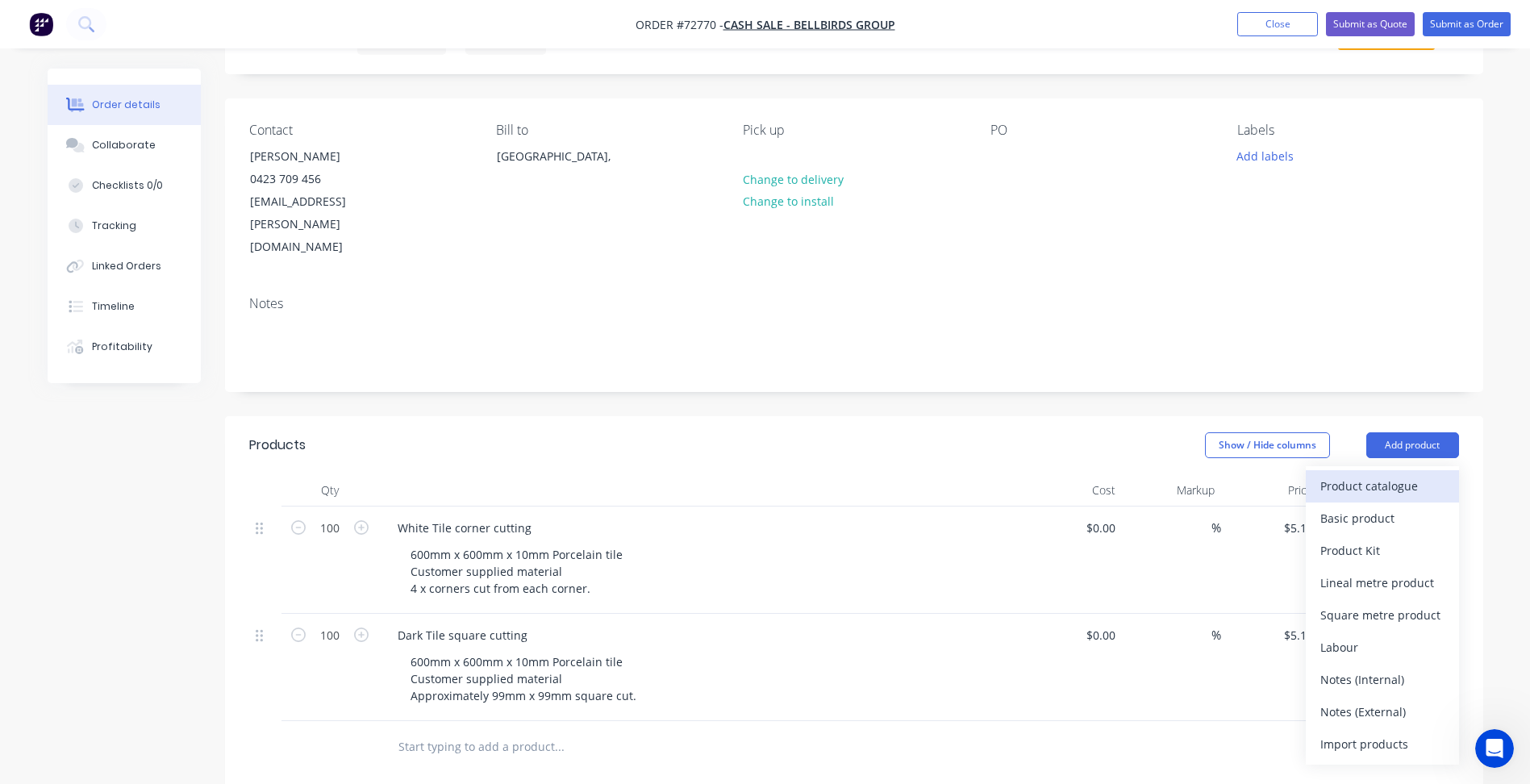
click at [1376, 470] on button "Product catalogue" at bounding box center [1382, 487] width 153 height 33
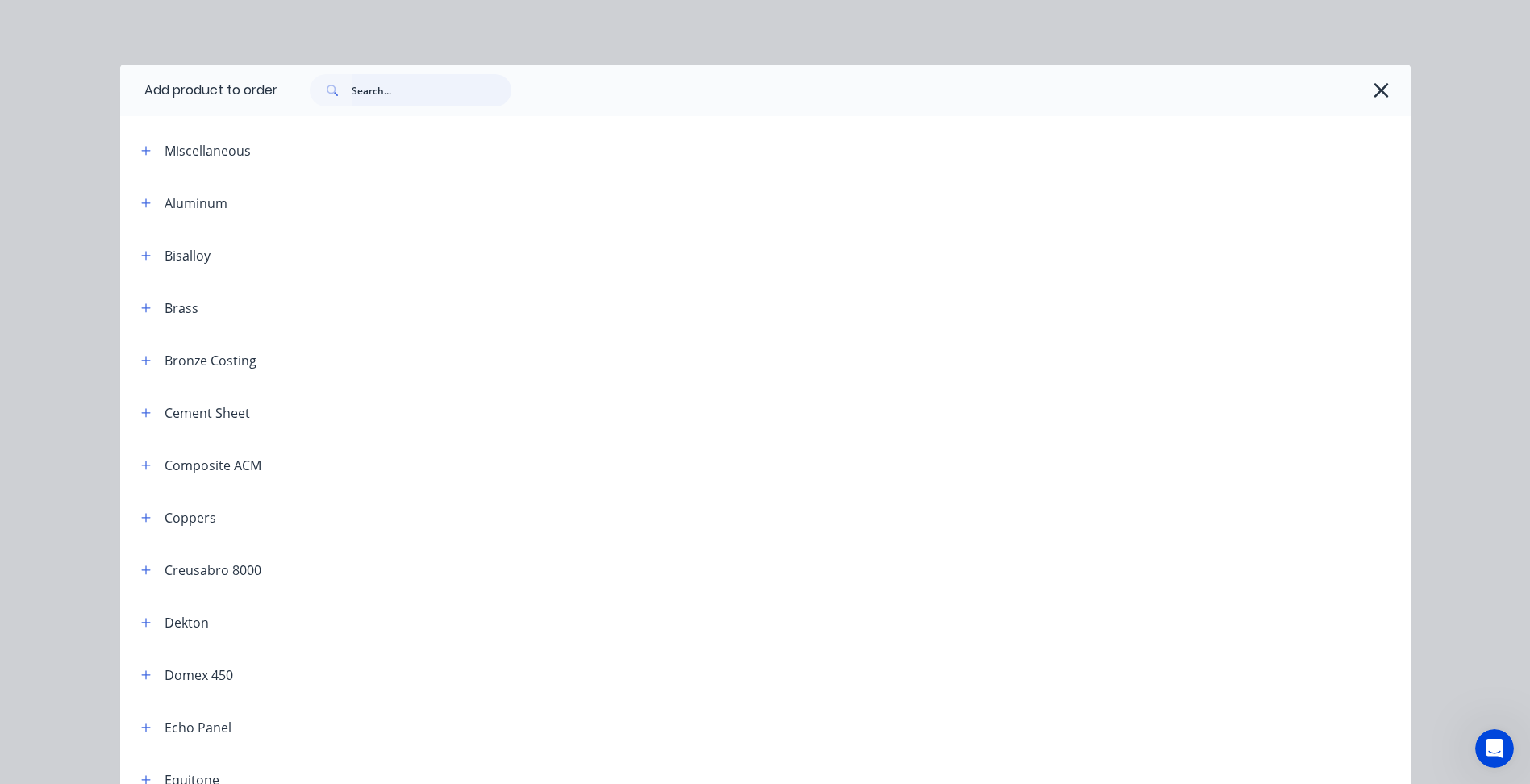
click at [414, 92] on input "text" at bounding box center [431, 91] width 160 height 33
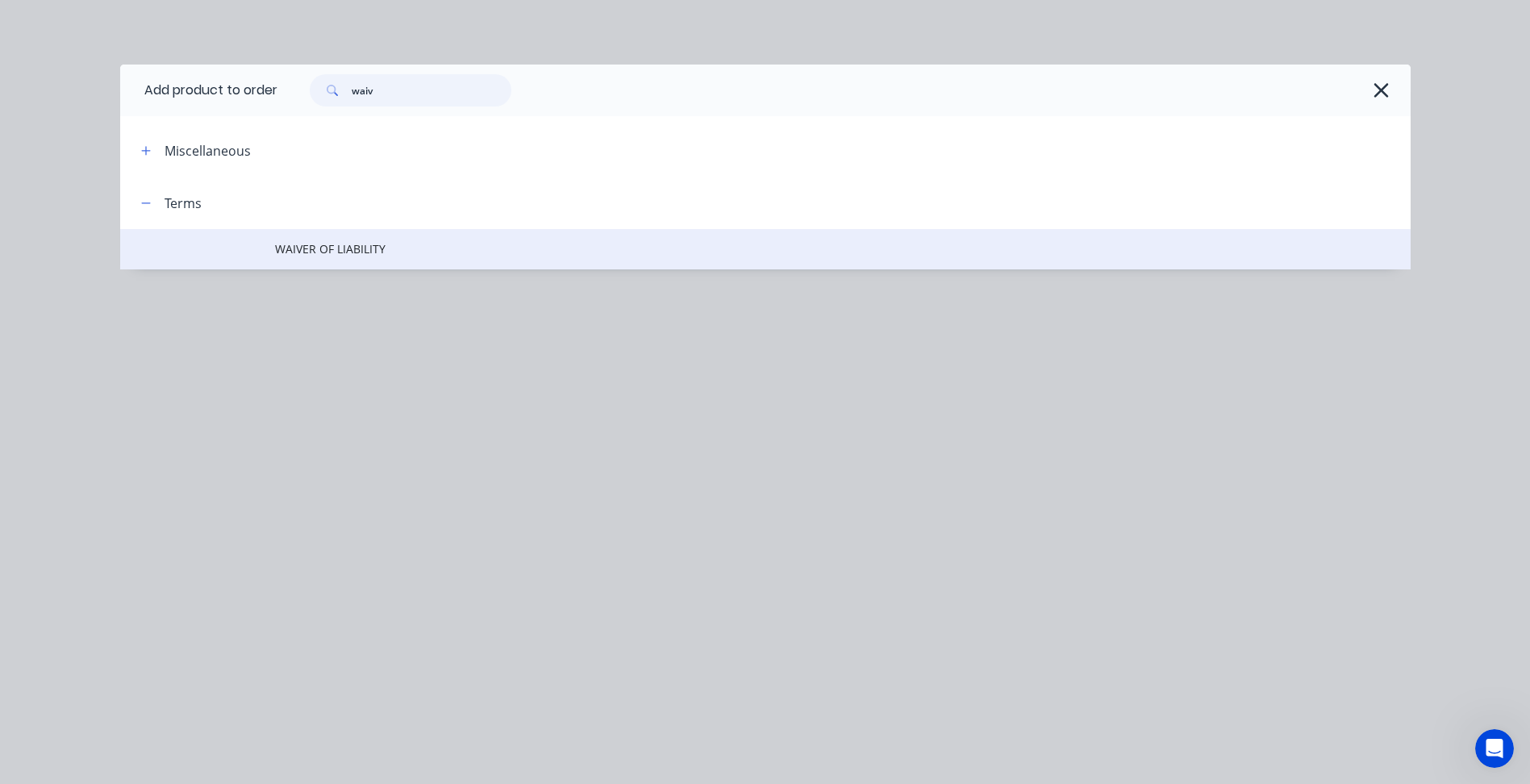
type input "waiv"
click at [407, 240] on span "WAIVER OF LIABILITY" at bounding box center [730, 248] width 908 height 17
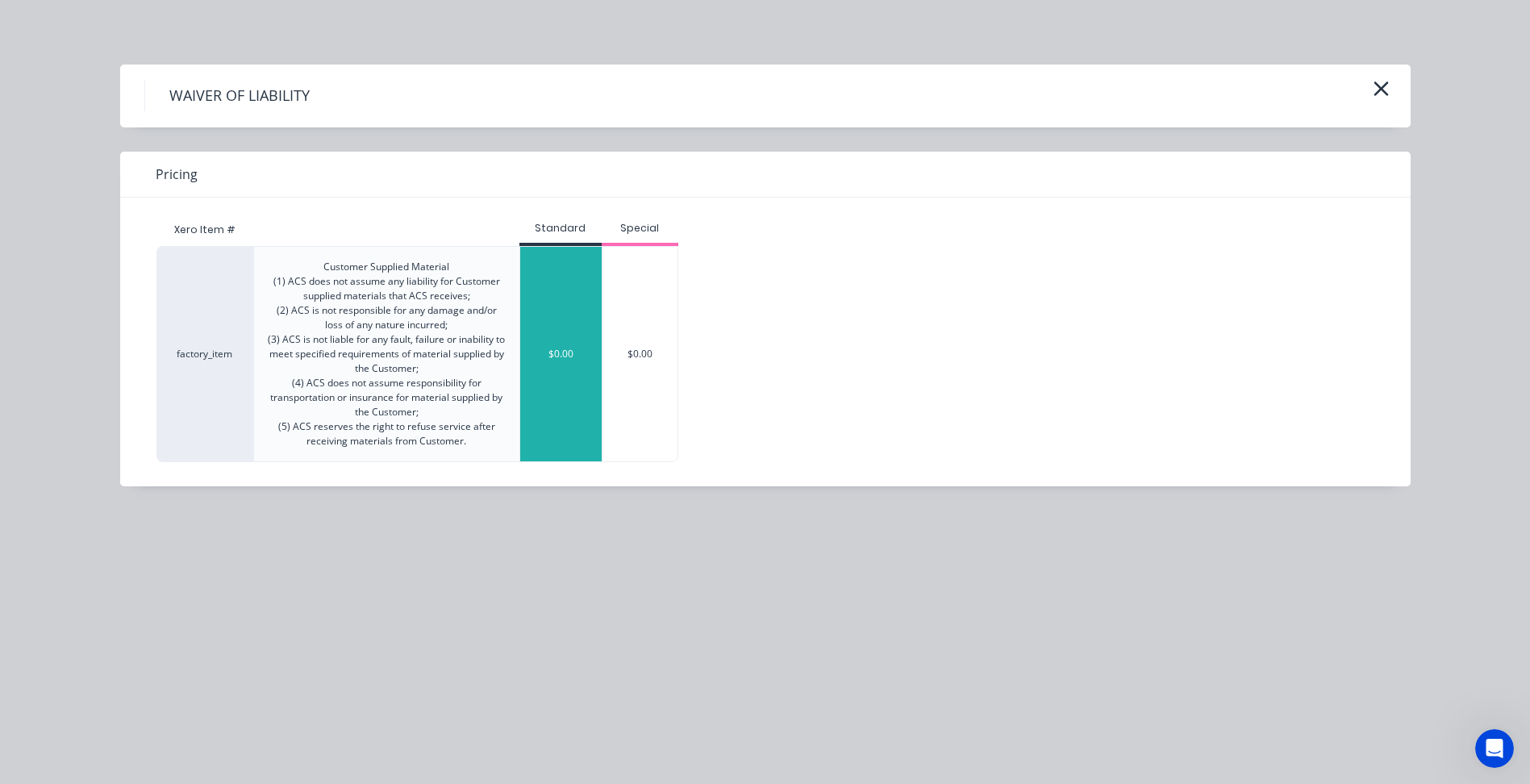
click at [561, 290] on div "$0.00" at bounding box center [561, 353] width 82 height 215
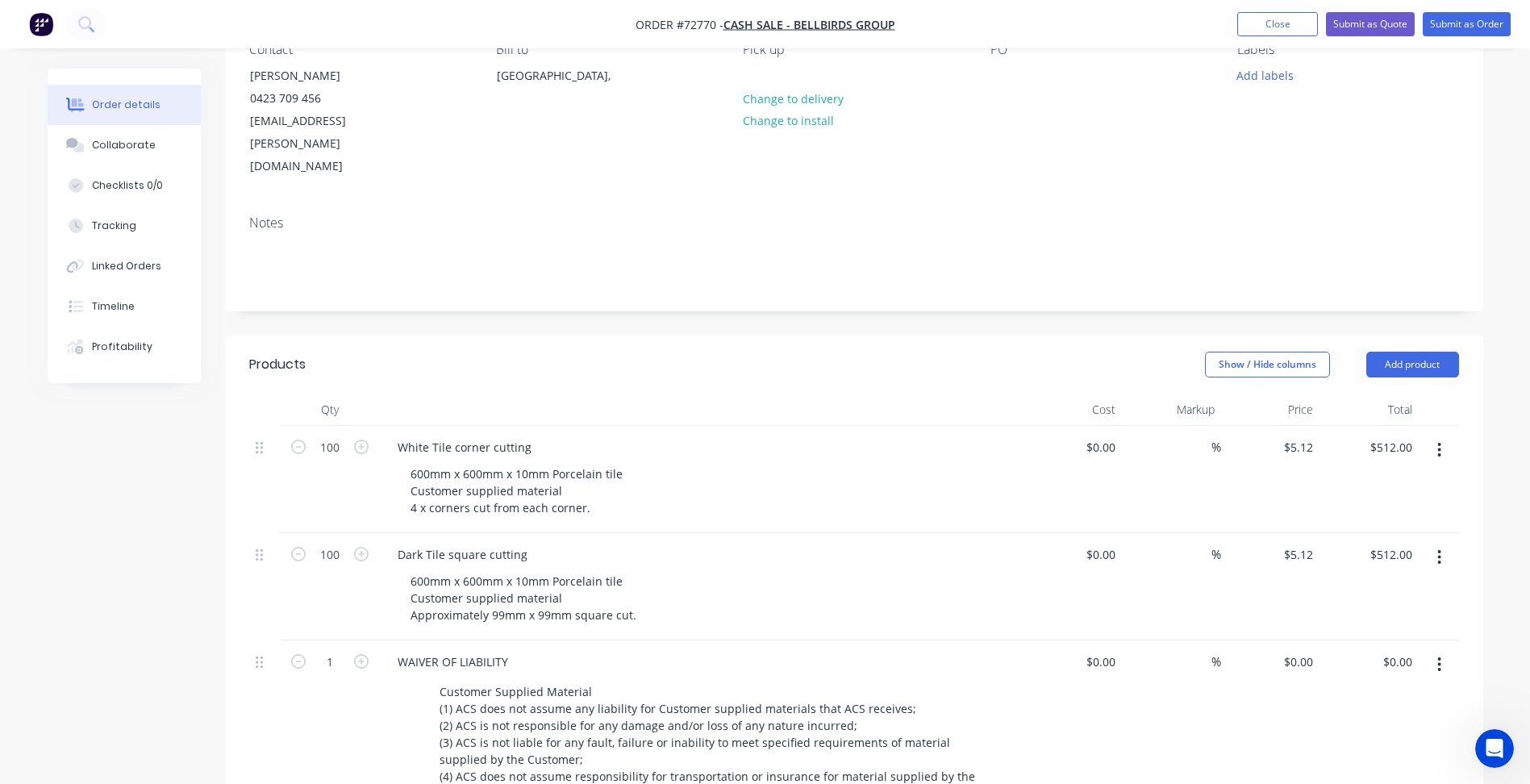
scroll to position [323, 0]
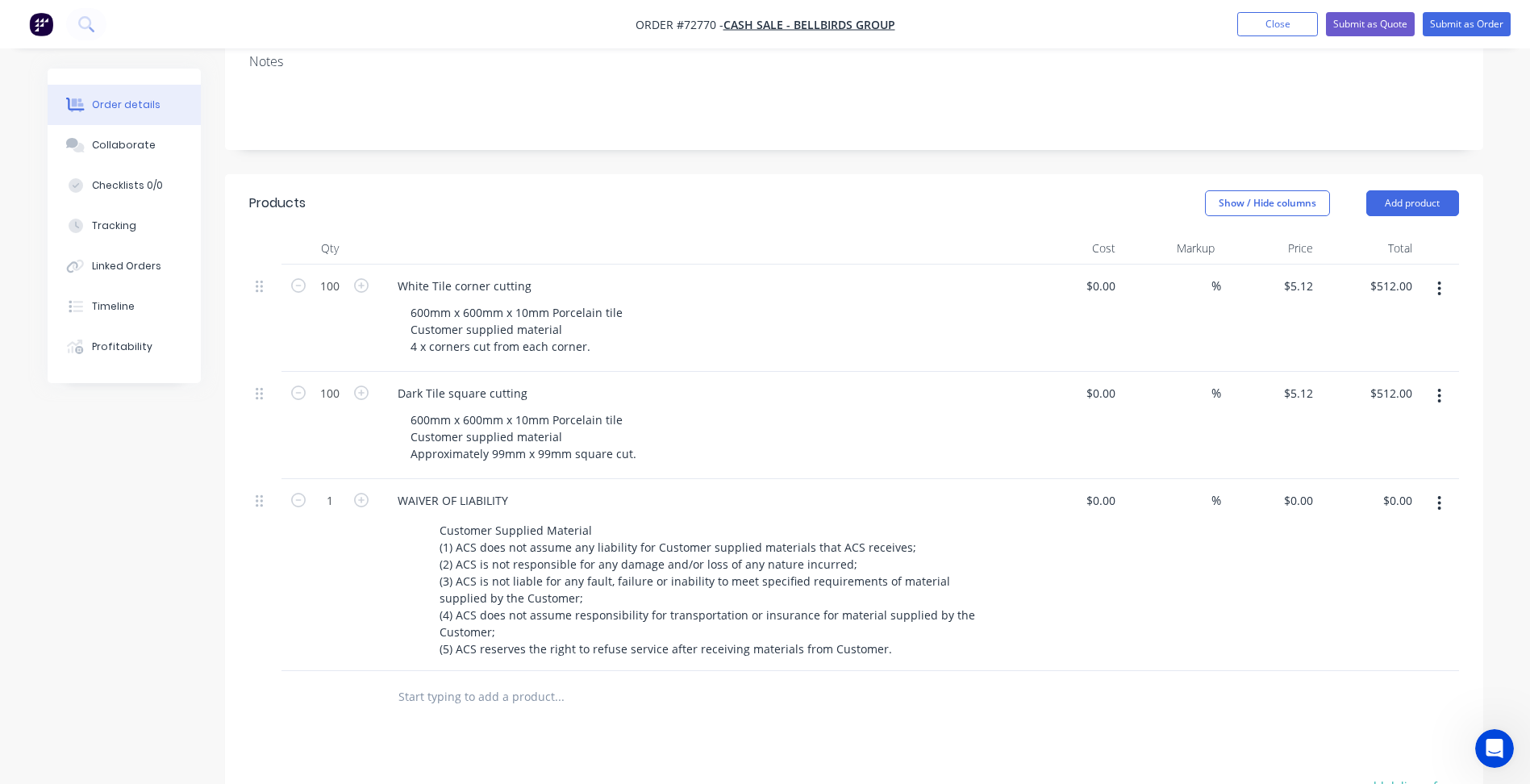
click at [1446, 275] on button "button" at bounding box center [1439, 289] width 38 height 29
click at [1354, 352] on div "Duplicate" at bounding box center [1382, 363] width 124 height 24
drag, startPoint x: 254, startPoint y: 451, endPoint x: 257, endPoint y: 466, distance: 15.3
click at [257, 537] on div at bounding box center [266, 576] width 33 height 192
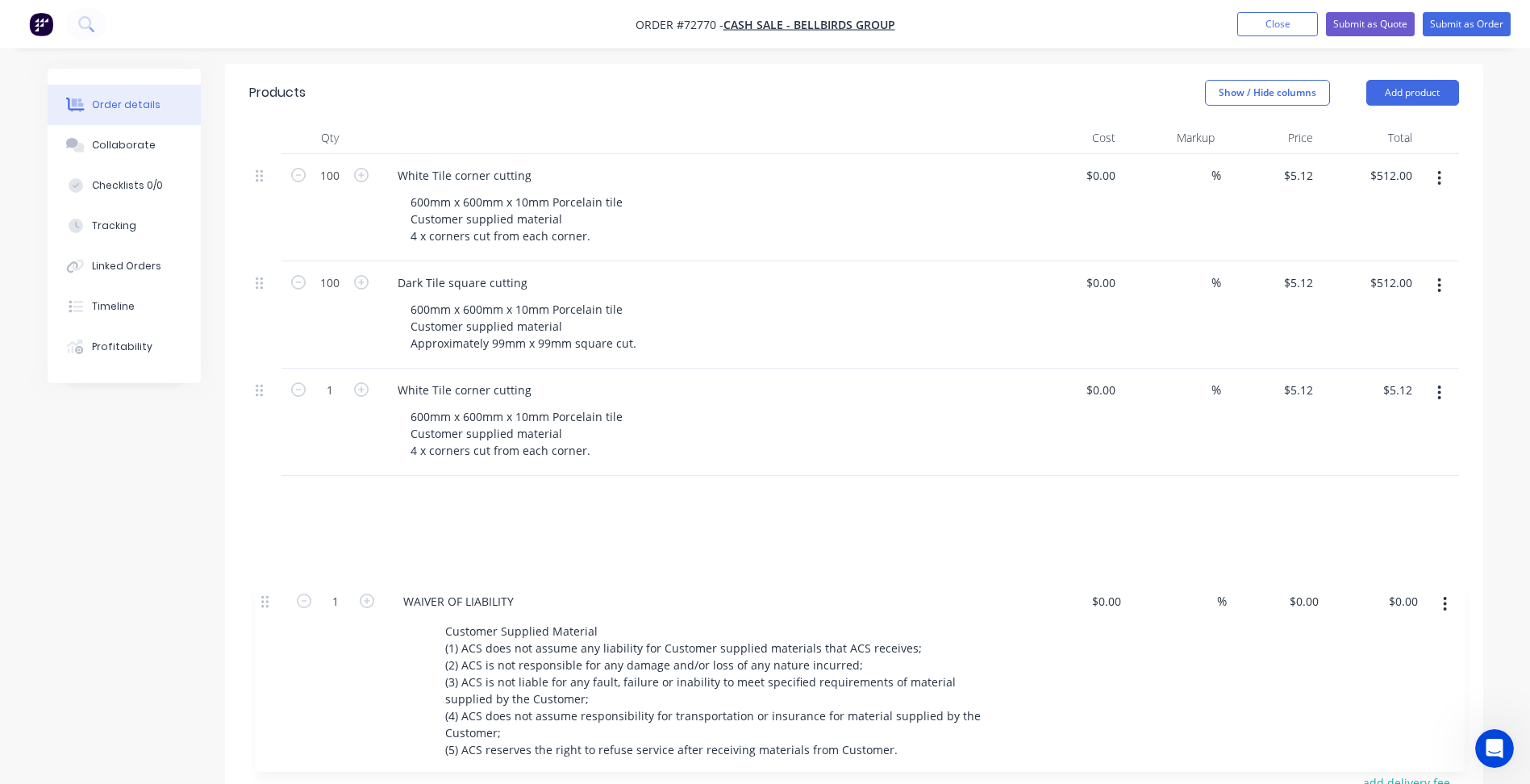
scroll to position [503, 0]
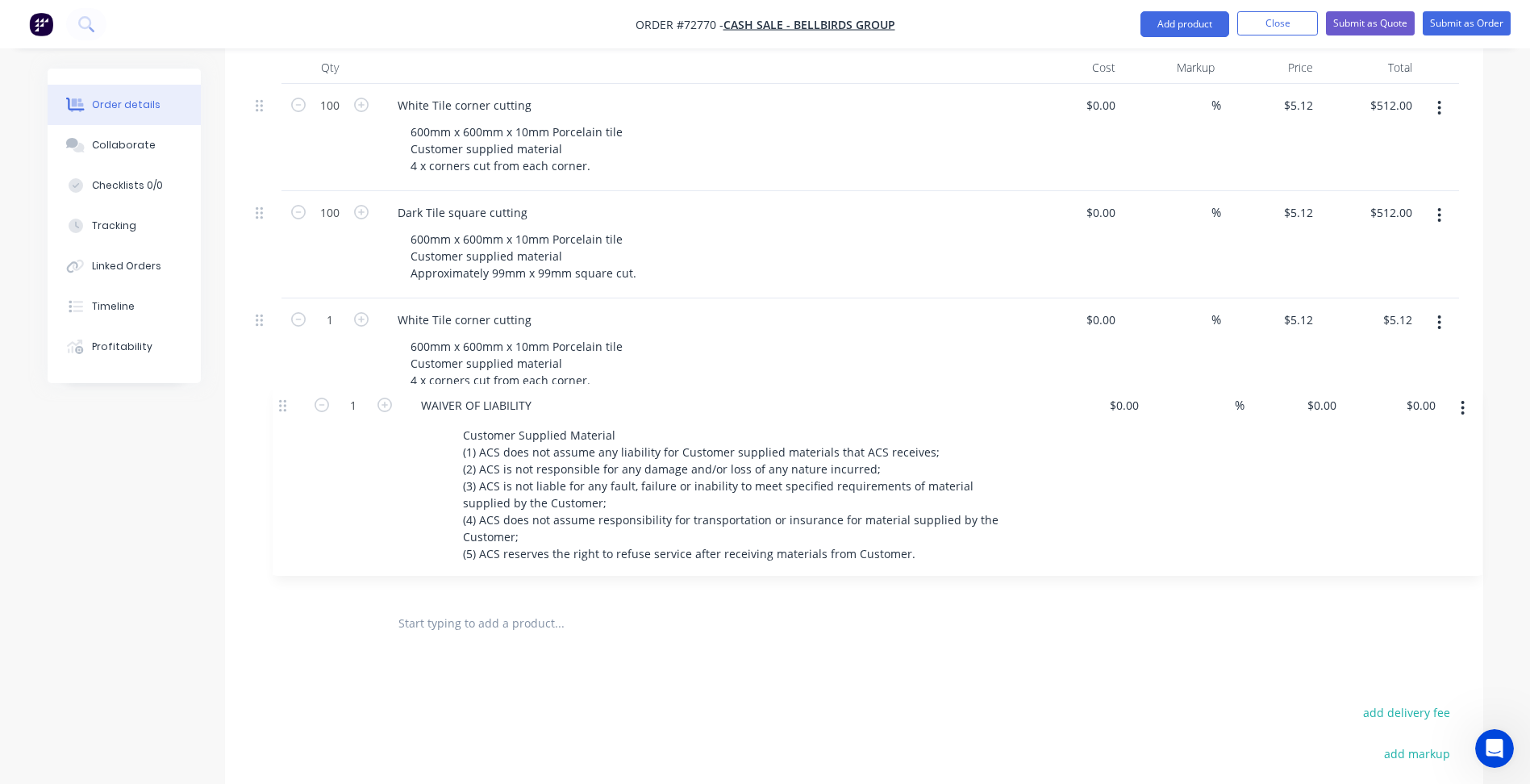
drag, startPoint x: 260, startPoint y: 452, endPoint x: 283, endPoint y: 411, distance: 47.0
click at [283, 411] on div "100 White Tile corner cutting 600mm x 600mm x 10mm Porcelain tile Customer supp…" at bounding box center [854, 341] width 1210 height 514
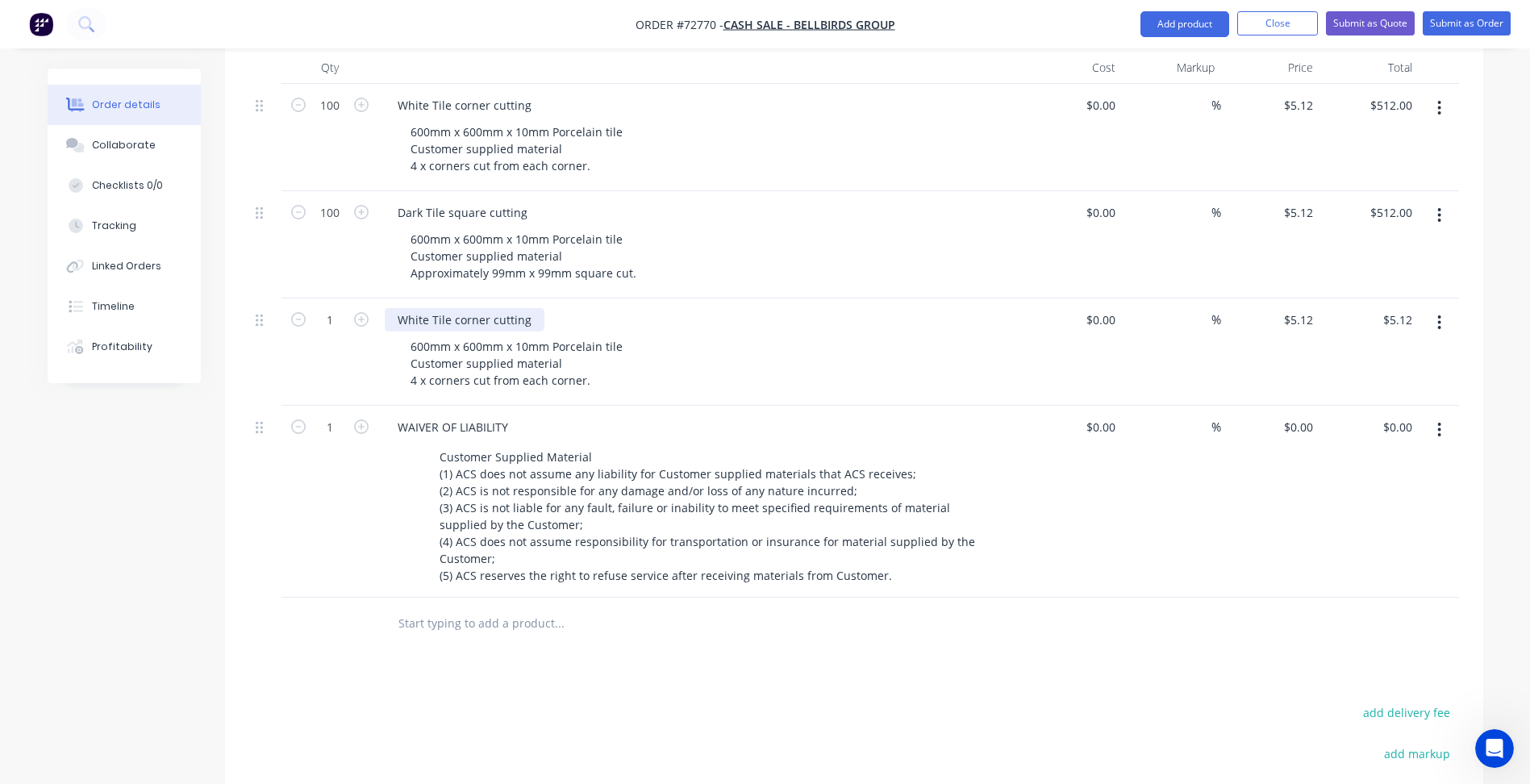
click at [465, 308] on div "White Tile corner cutting" at bounding box center [465, 320] width 160 height 24
click at [467, 308] on div "White Tile corner cutting" at bounding box center [465, 320] width 160 height 24
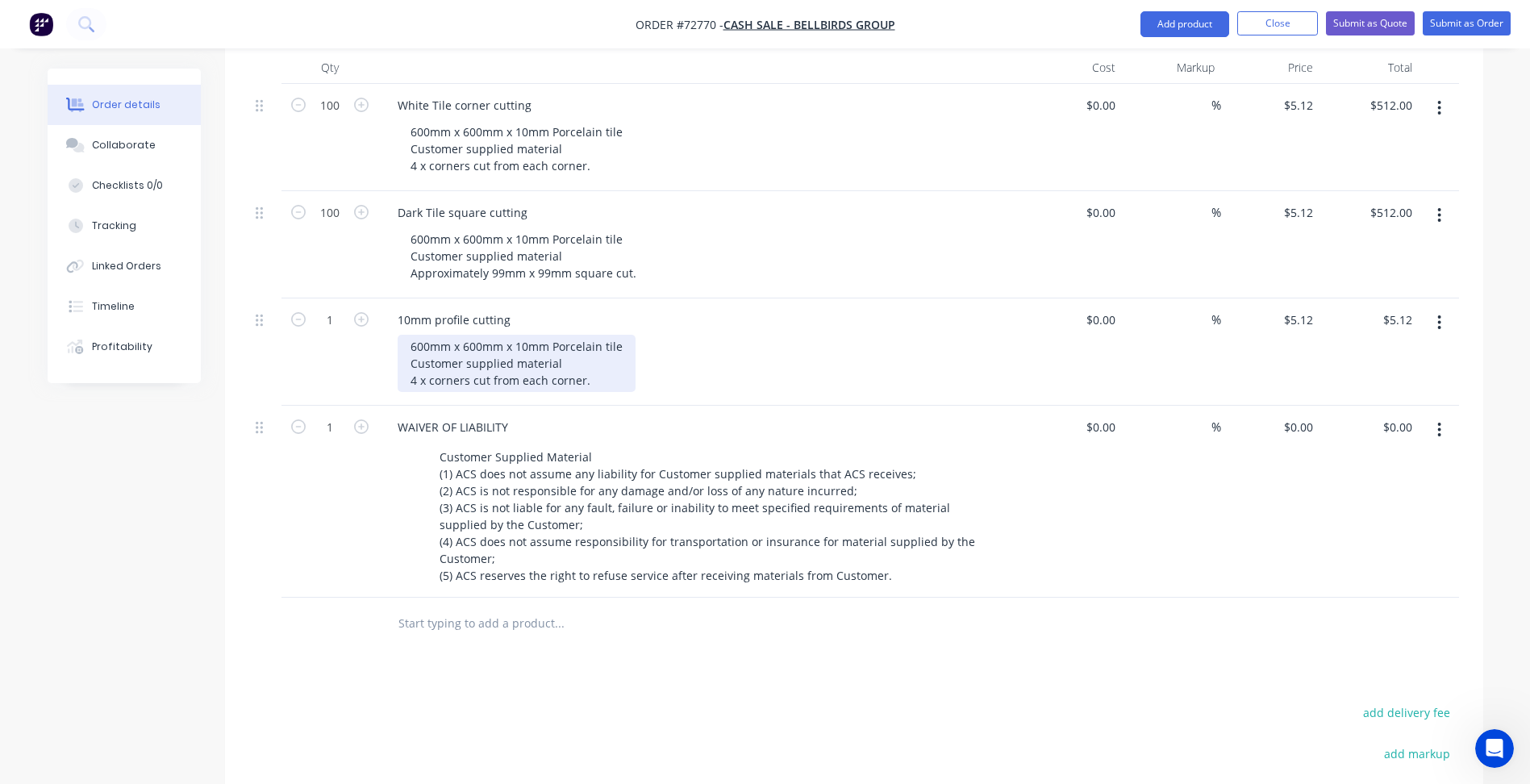
click at [423, 334] on div "600mm x 600mm x 10mm Porcelain tile Customer supplied material 4 x corners cut …" at bounding box center [517, 363] width 238 height 57
click at [410, 334] on div "600mm x 600mm x 10mm Porcelain tile Customer supplied material 4 x corners cut …" at bounding box center [517, 363] width 238 height 57
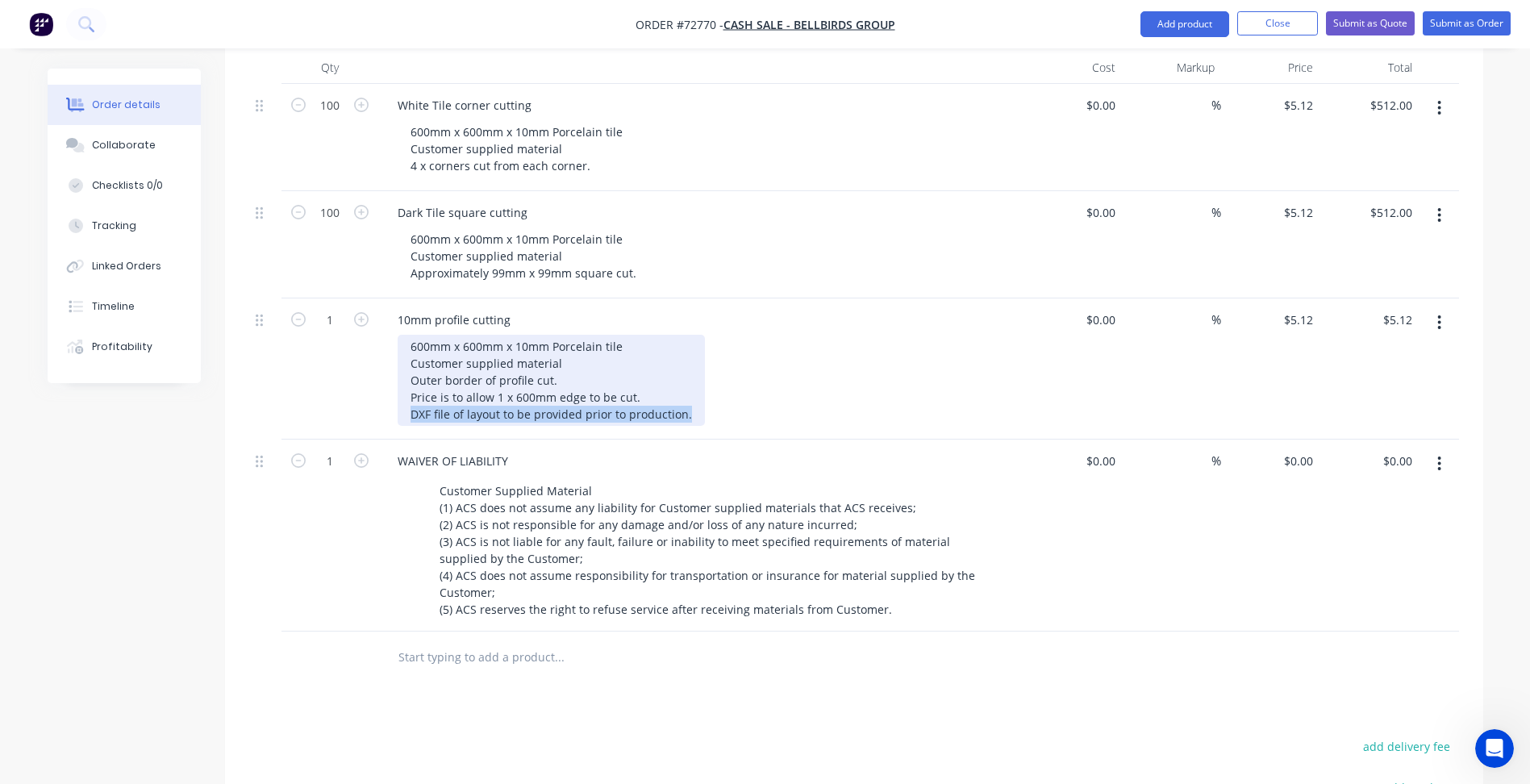
copy div "DXF file of layout to be provided prior to production."
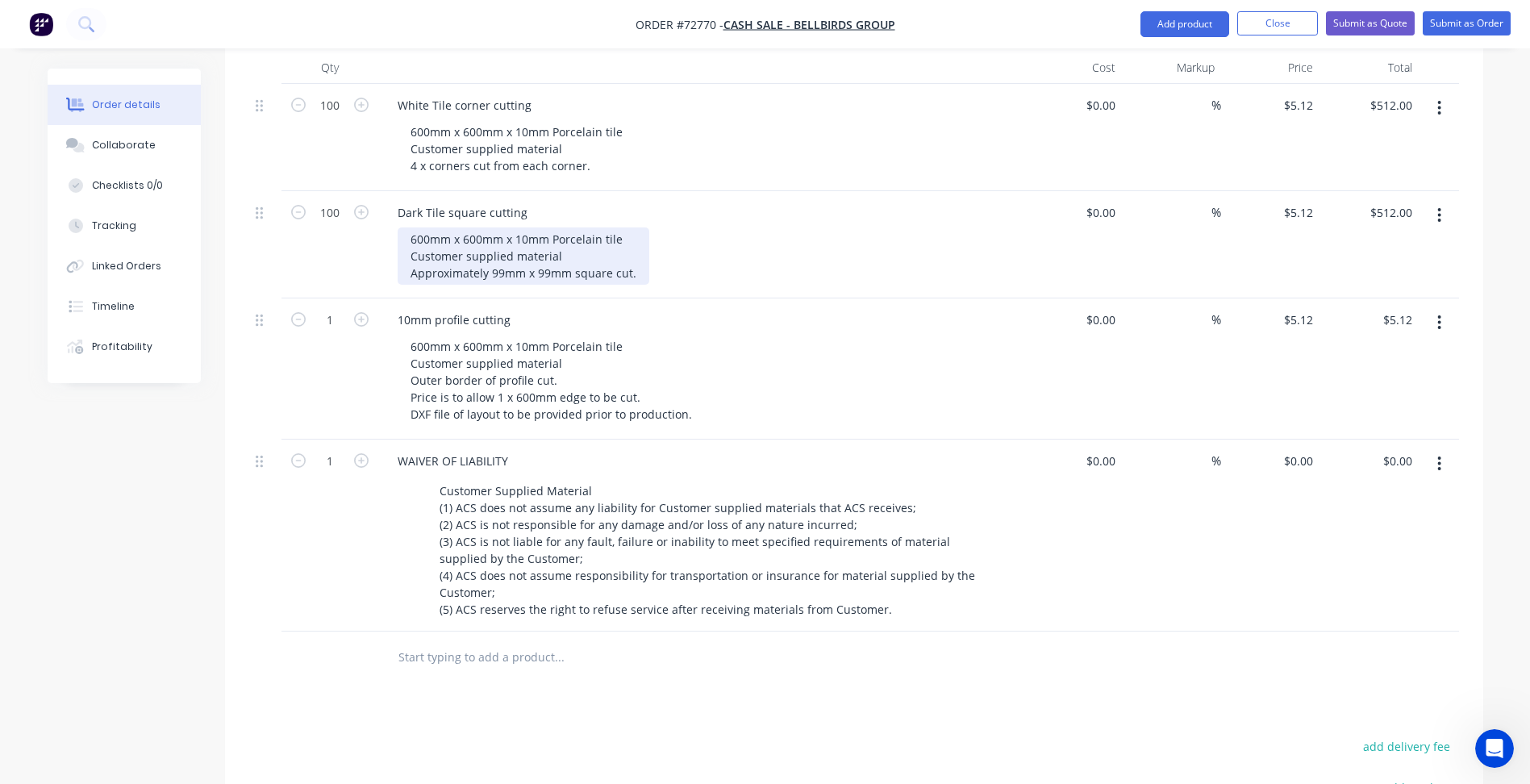
click at [634, 227] on div "600mm x 600mm x 10mm Porcelain tile Customer supplied material Approximately 99…" at bounding box center [524, 256] width 252 height 57
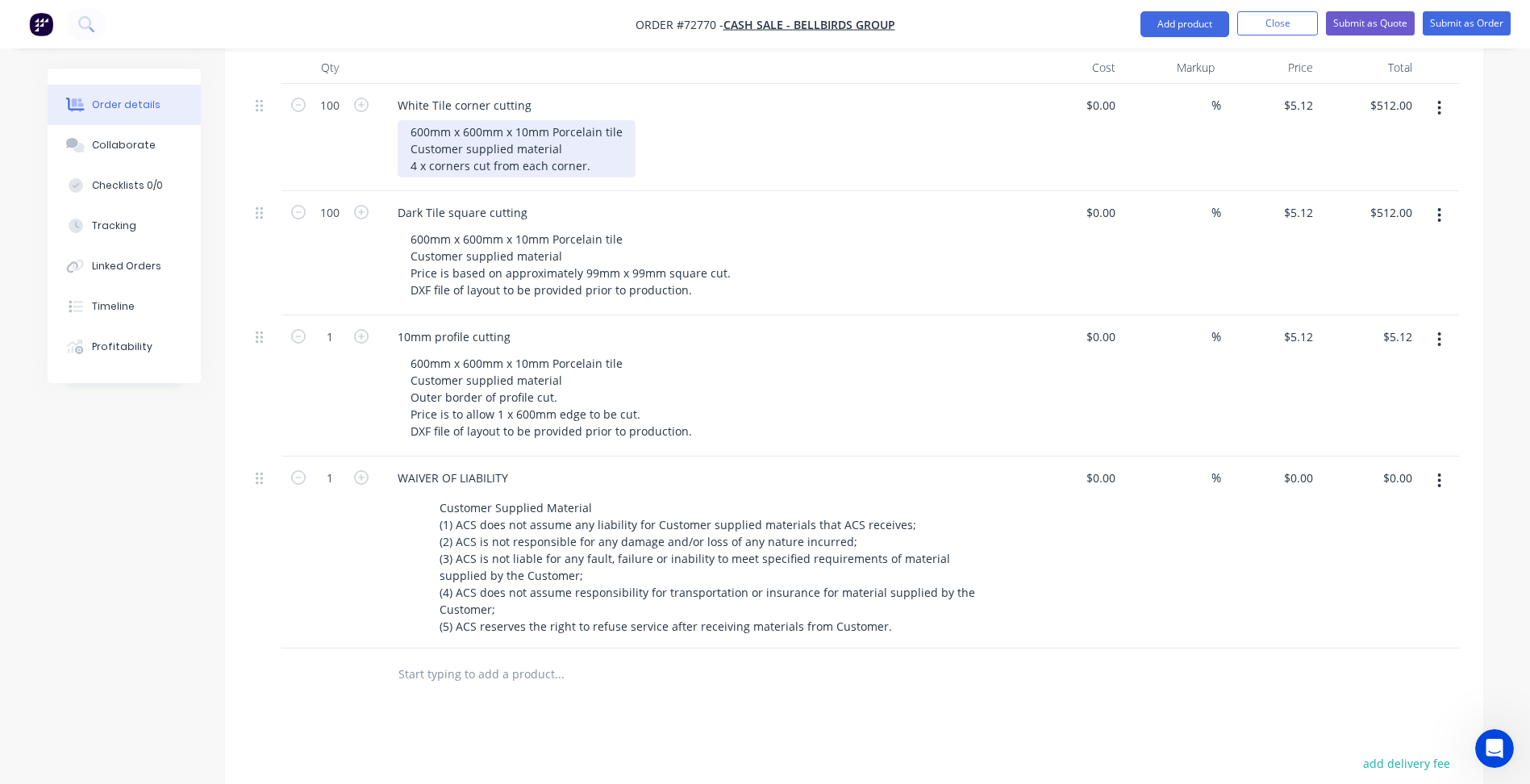
click at [593, 121] on div "600mm x 600mm x 10mm Porcelain tile Customer supplied material 4 x corners cut …" at bounding box center [517, 149] width 238 height 57
click at [429, 121] on div "600mm x 600mm x 10mm Porcelain tile Customer supplied material 4 x corners cut …" at bounding box center [517, 149] width 238 height 57
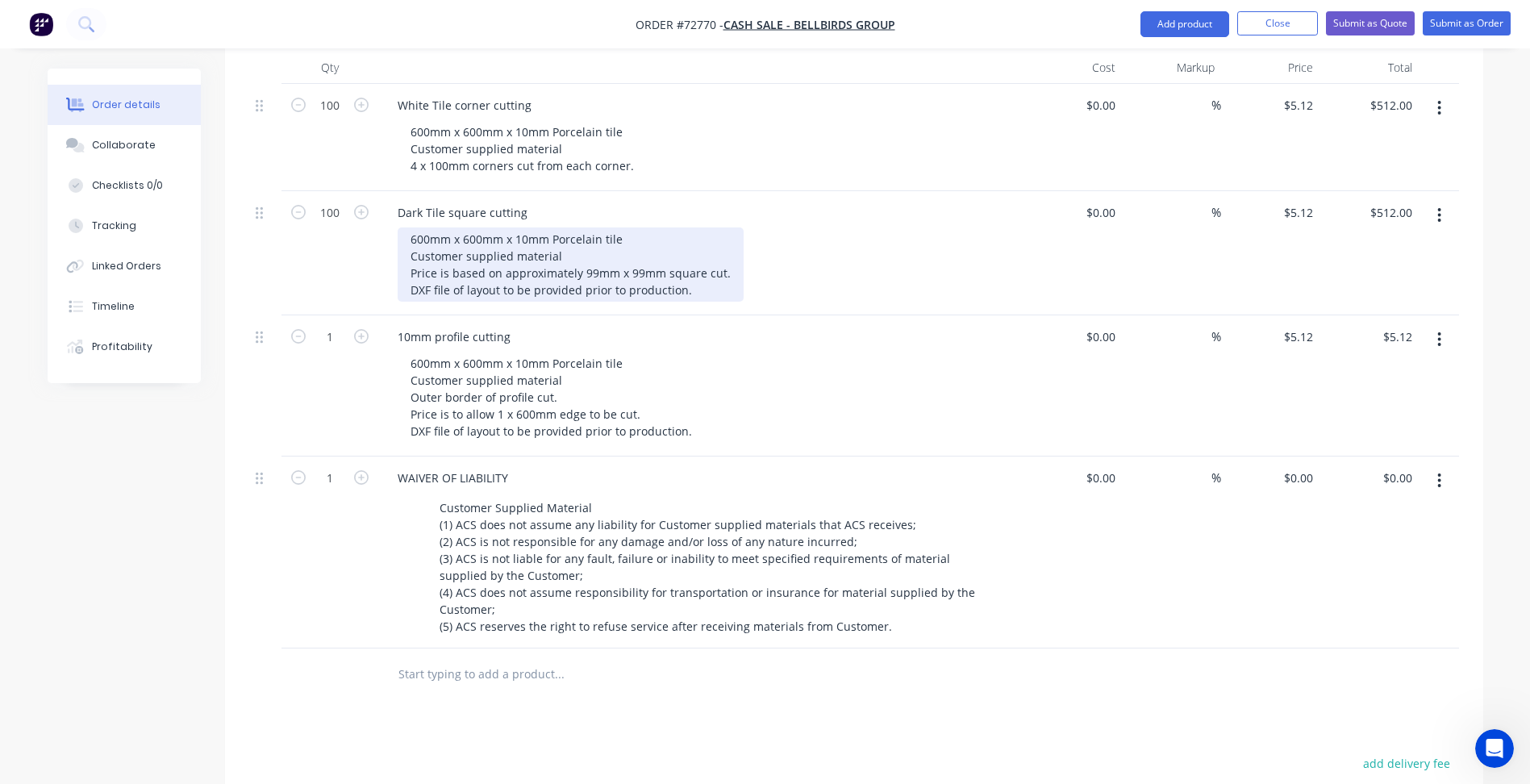
click at [592, 227] on div "600mm x 600mm x 10mm Porcelain tile Customer supplied material Price is based o…" at bounding box center [571, 265] width 346 height 74
drag, startPoint x: 636, startPoint y: 225, endPoint x: 656, endPoint y: 236, distance: 22.8
click at [638, 227] on div "600mm x 600mm x 10mm Porcelain tile Customer supplied material Price is based o…" at bounding box center [571, 265] width 346 height 74
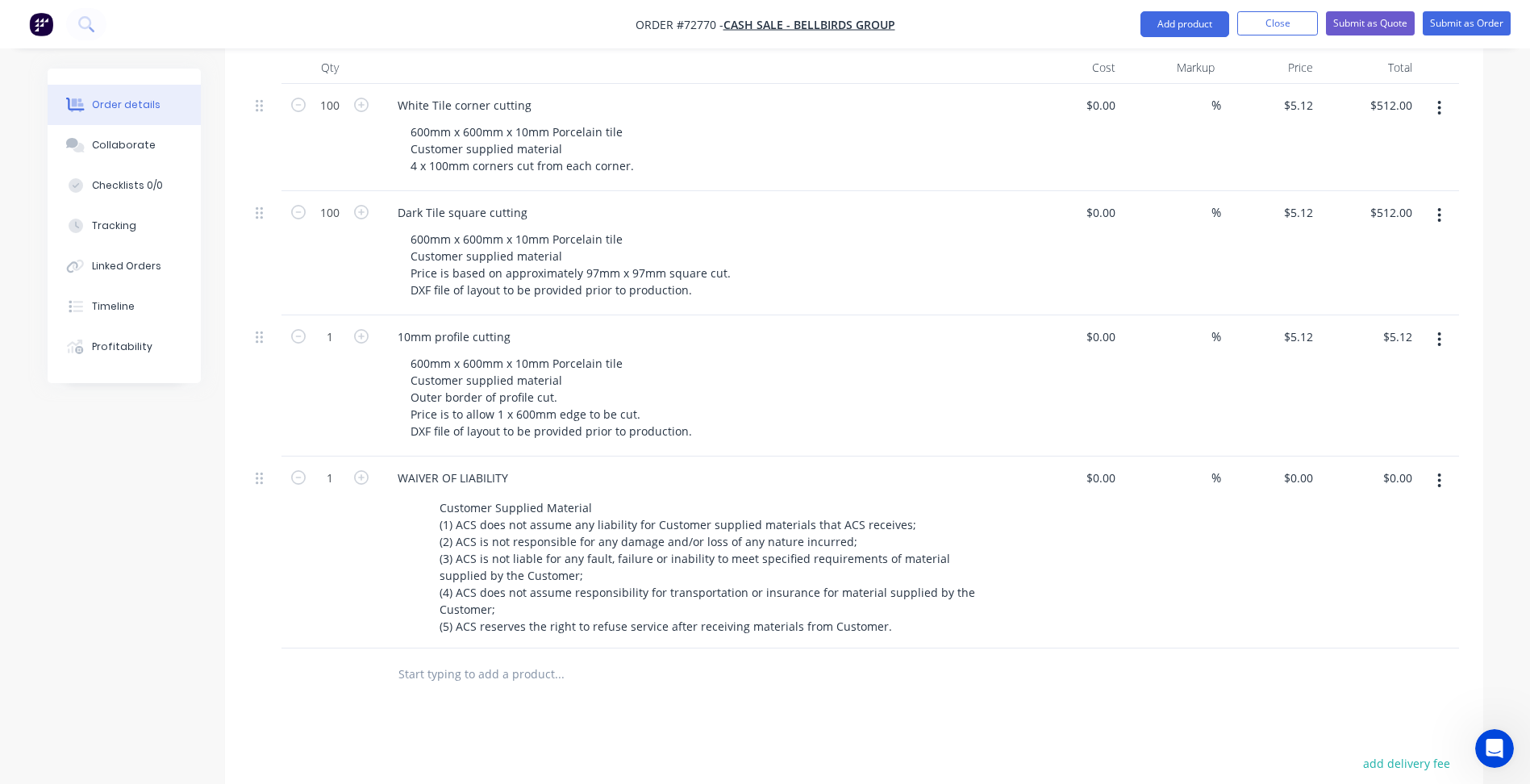
click at [808, 227] on div "600mm x 600mm x 10mm Porcelain tile Customer supplied material Price is based o…" at bounding box center [708, 265] width 620 height 74
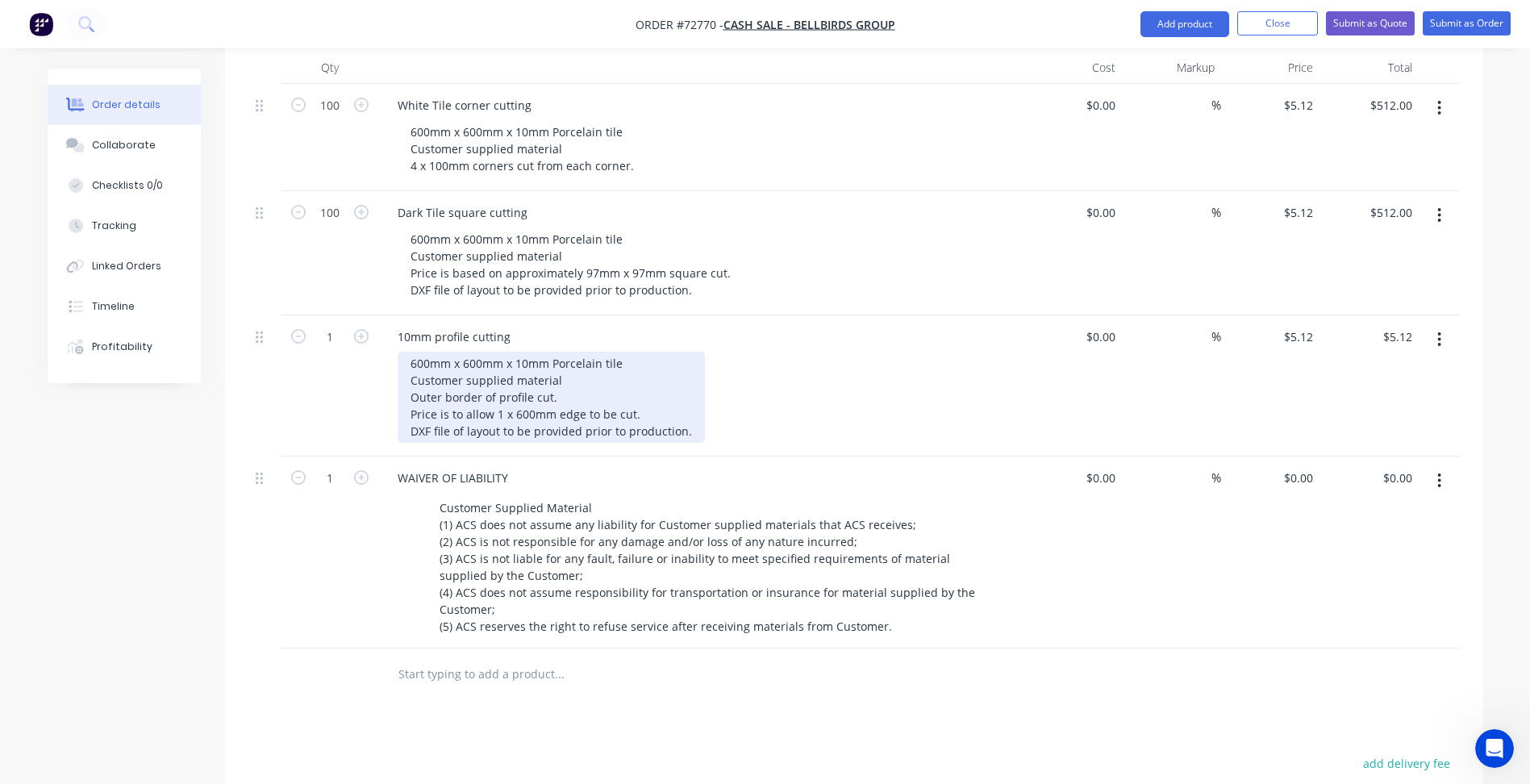
click at [693, 377] on div "600mm x 600mm x 10mm Porcelain tile Customer supplied material Outer border of …" at bounding box center [551, 397] width 307 height 92
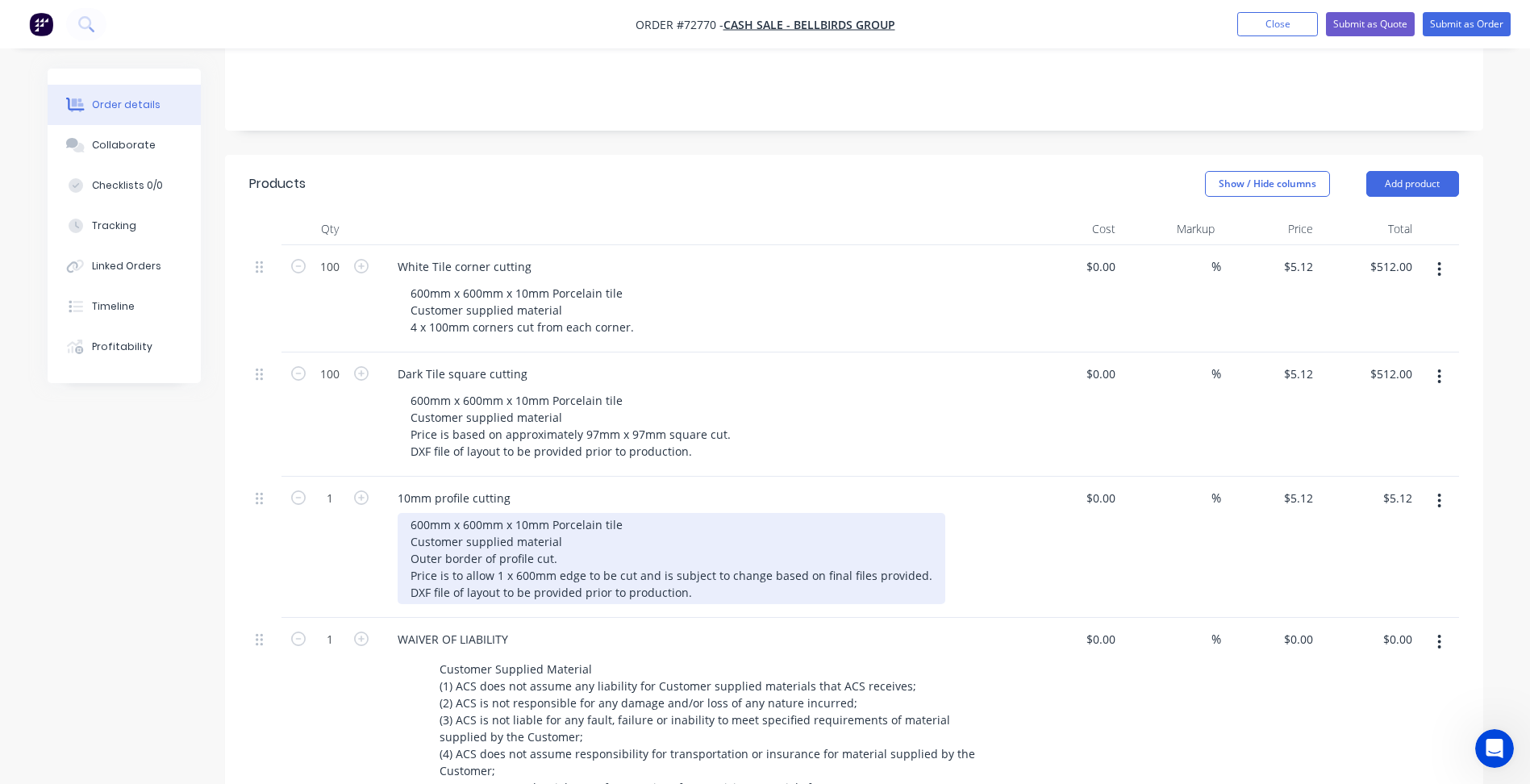
scroll to position [422, 0]
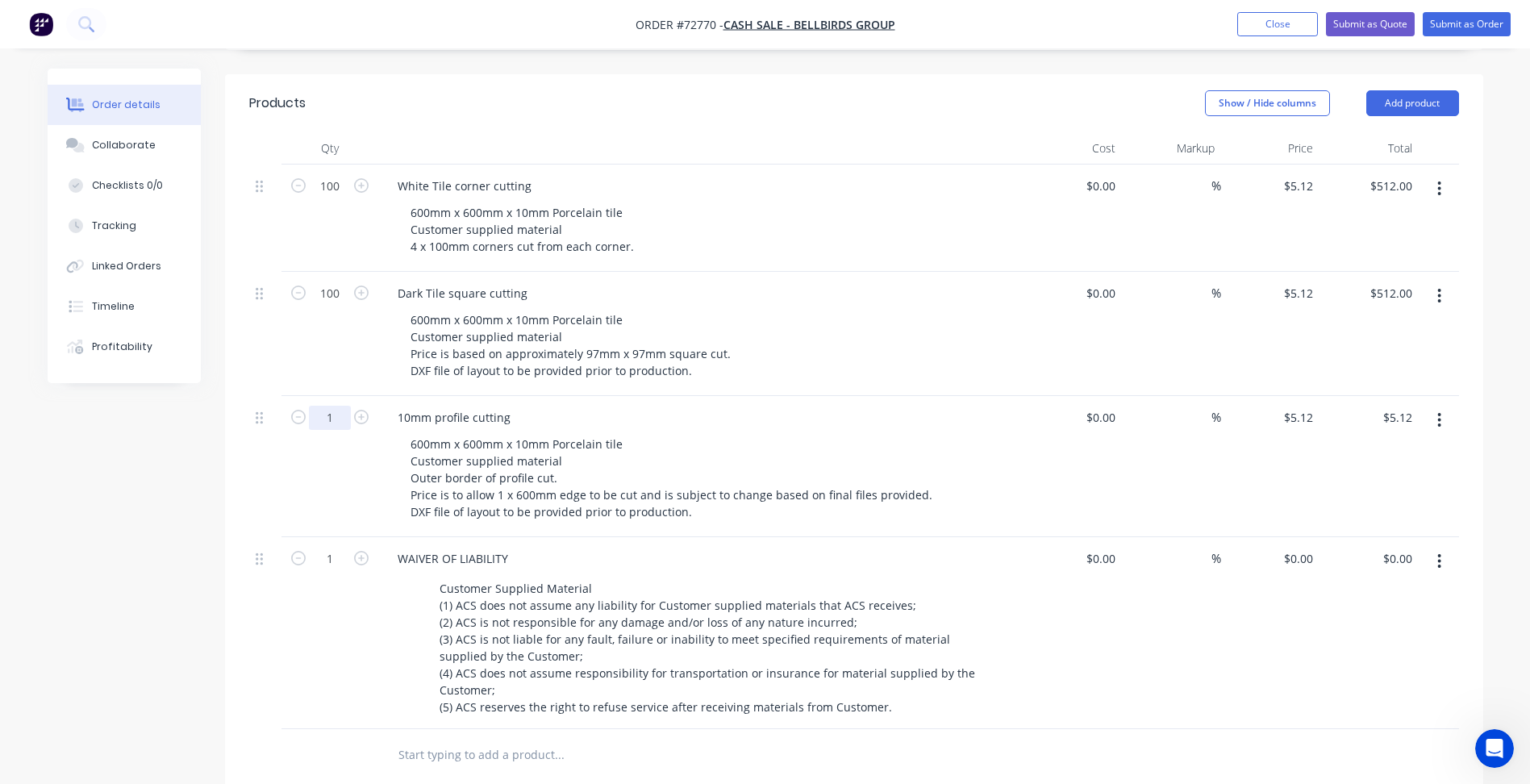
drag, startPoint x: 329, startPoint y: 372, endPoint x: 338, endPoint y: 375, distance: 9.5
click at [329, 406] on input "1" at bounding box center [330, 418] width 42 height 24
type input "100"
type input "$512.00"
click at [109, 545] on div "Created by [PERSON_NAME] Created [DATE] Required [DATE] Assigned to Add team me…" at bounding box center [766, 419] width 1436 height 1547
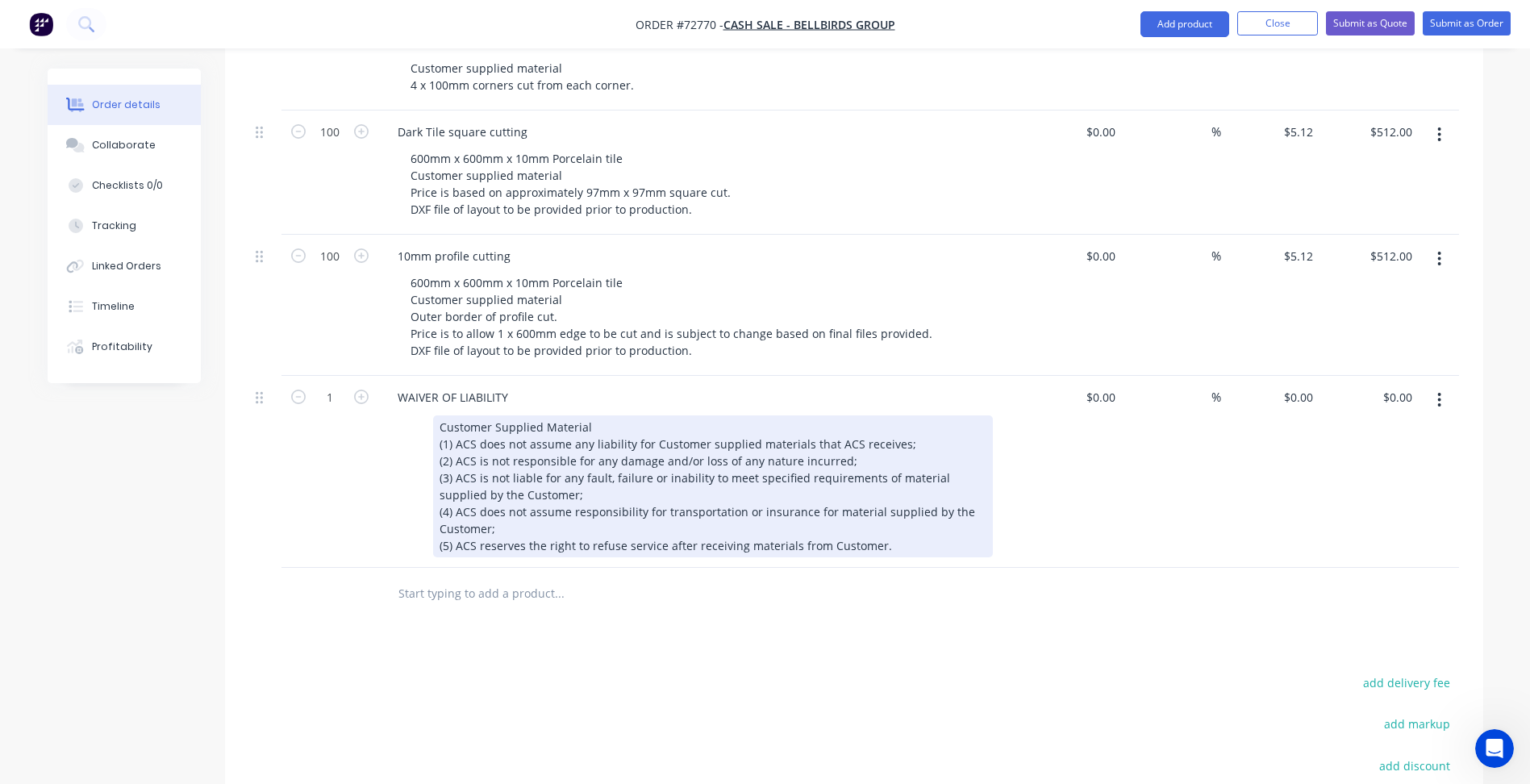
scroll to position [787, 0]
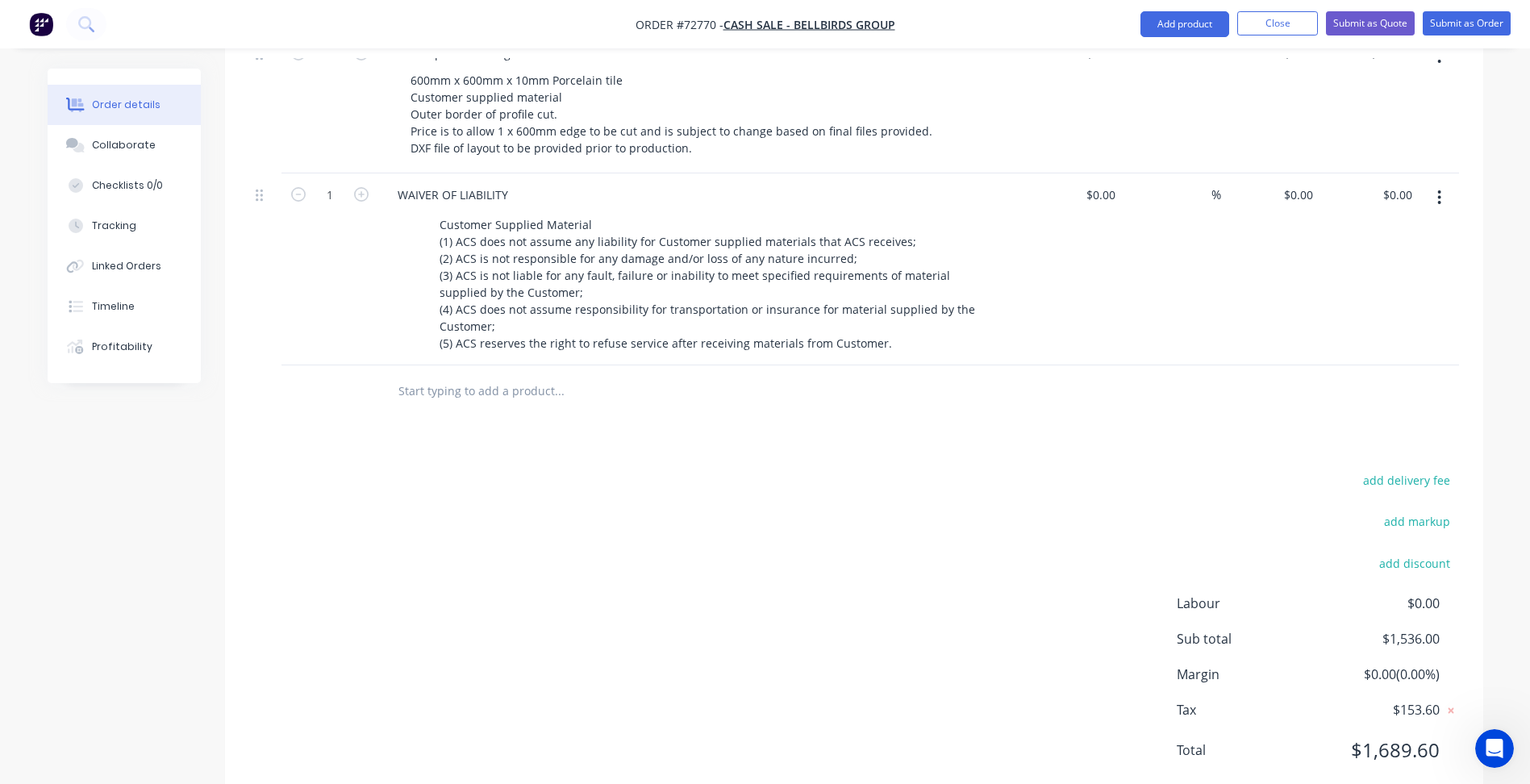
click at [742, 535] on div "add delivery fee add markup add discount Labour $0.00 Sub total $1,536.00 Margi…" at bounding box center [854, 625] width 1210 height 312
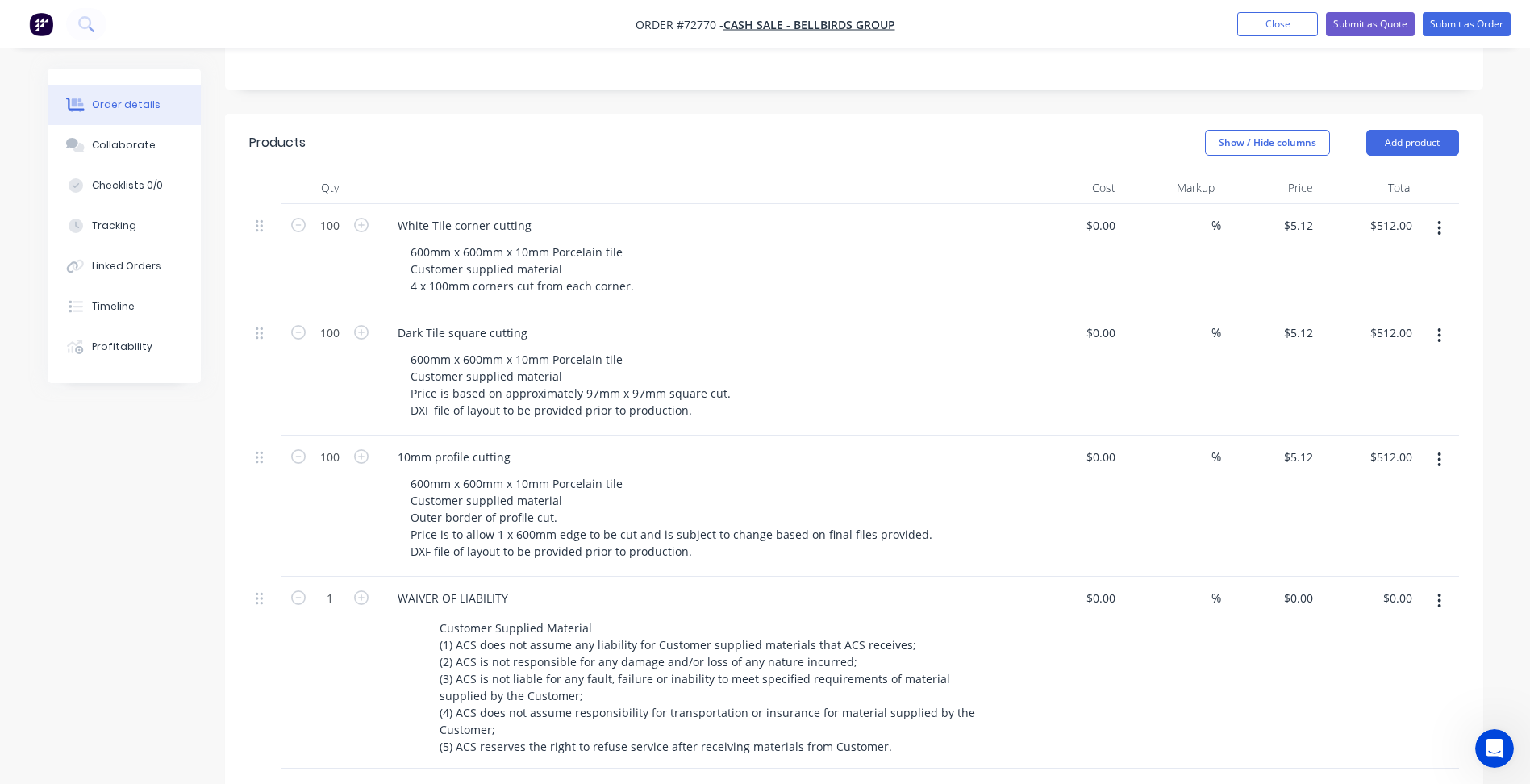
scroll to position [141, 0]
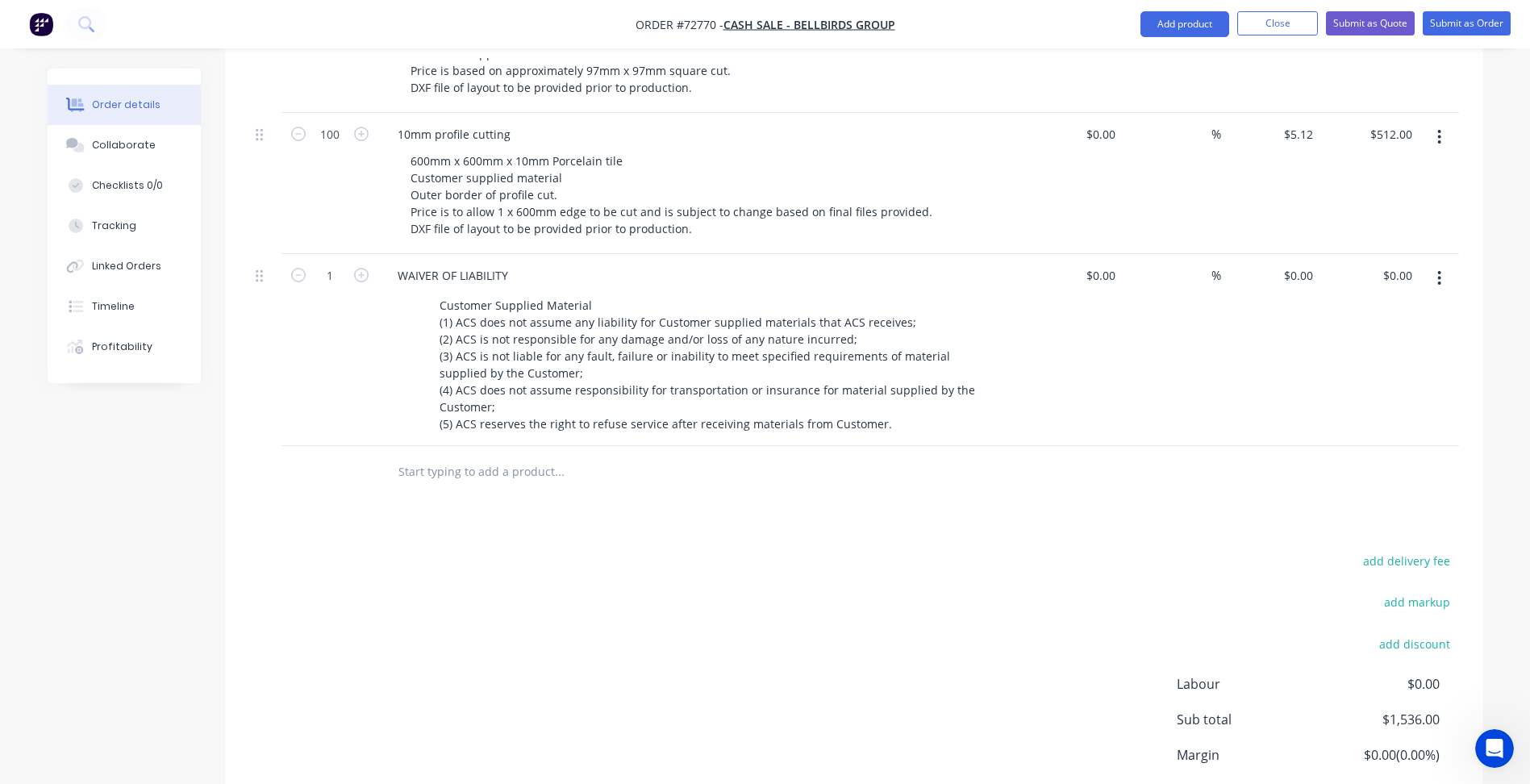
click at [903, 459] on div "Products Show / Hide columns Add product Qty Cost Markup Price Total 100 White …" at bounding box center [854, 338] width 1258 height 1095
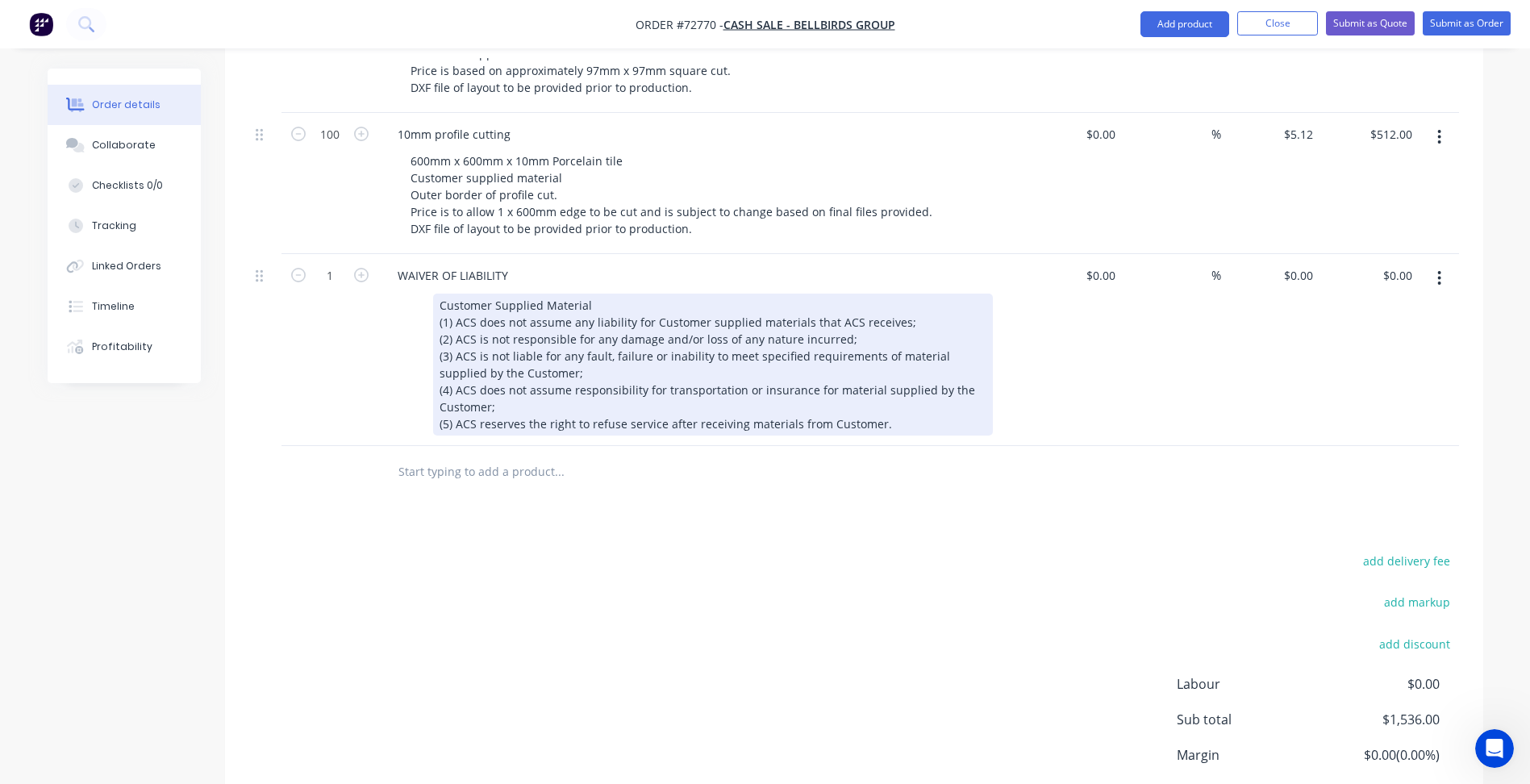
scroll to position [464, 0]
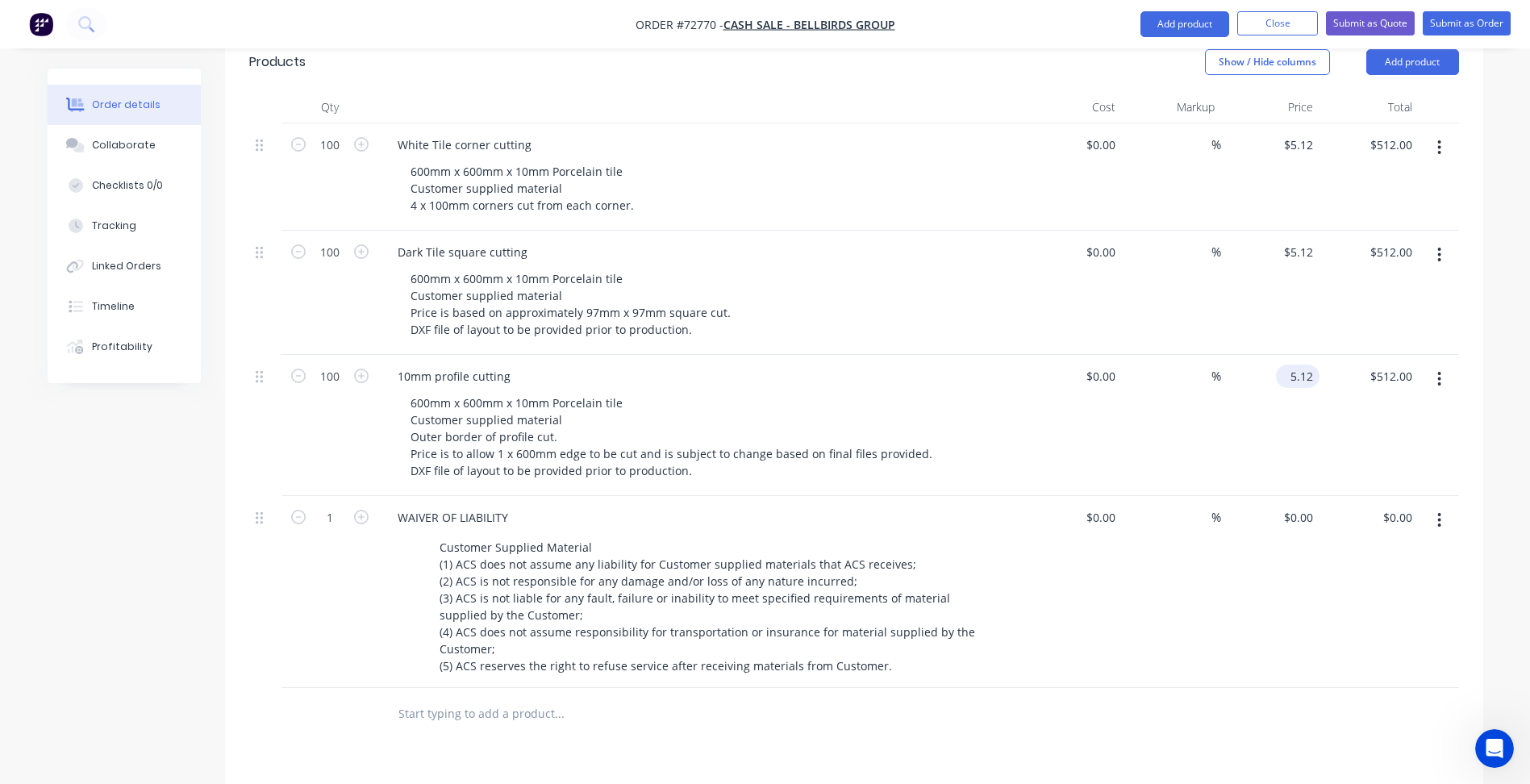
click at [1310, 364] on input "5.12" at bounding box center [1301, 376] width 37 height 24
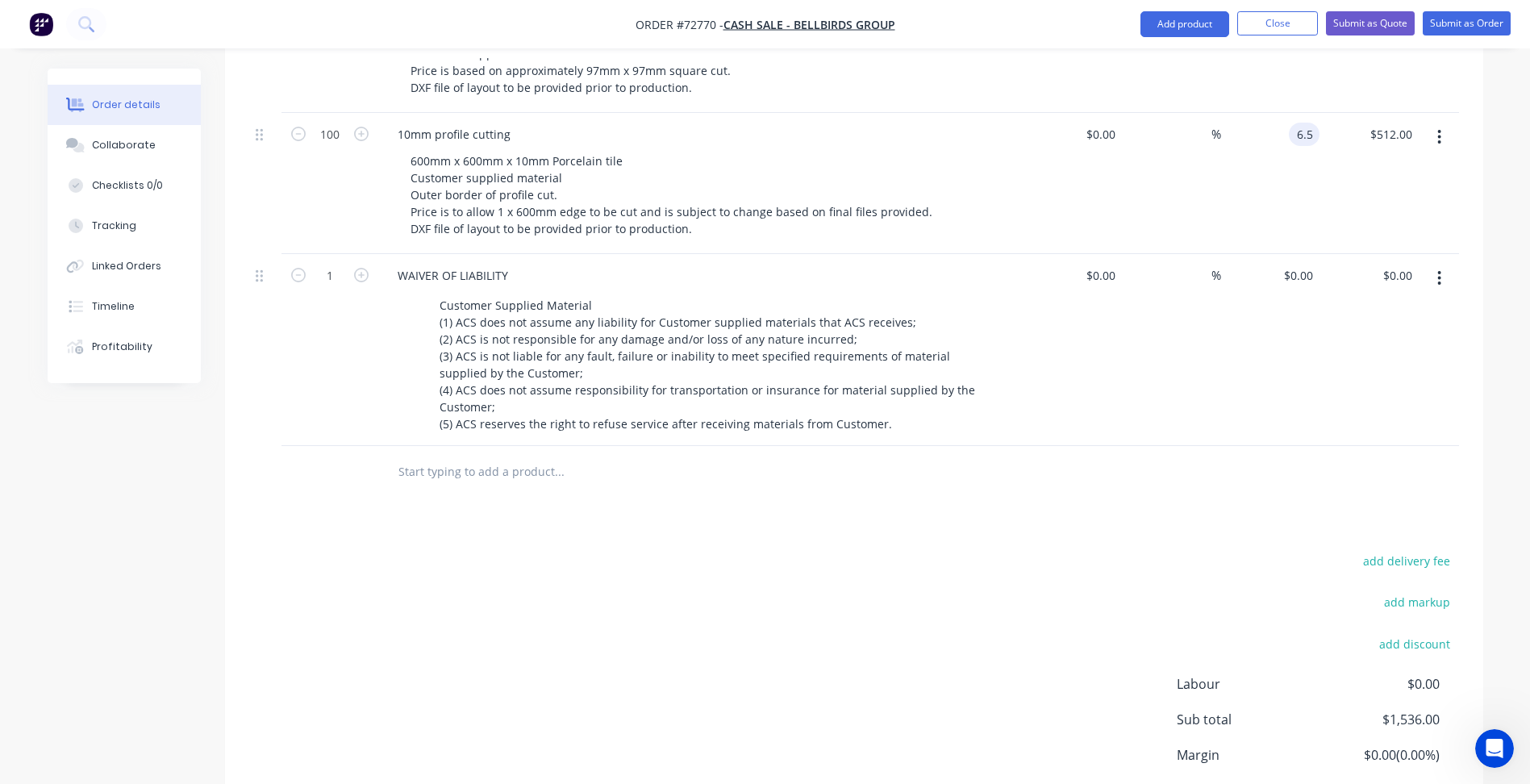
type input "$6.50"
type input "$650.00"
click at [741, 580] on div "add delivery fee add markup add discount Labour $0.00 Sub total $1,536.00 Margi…" at bounding box center [854, 706] width 1210 height 312
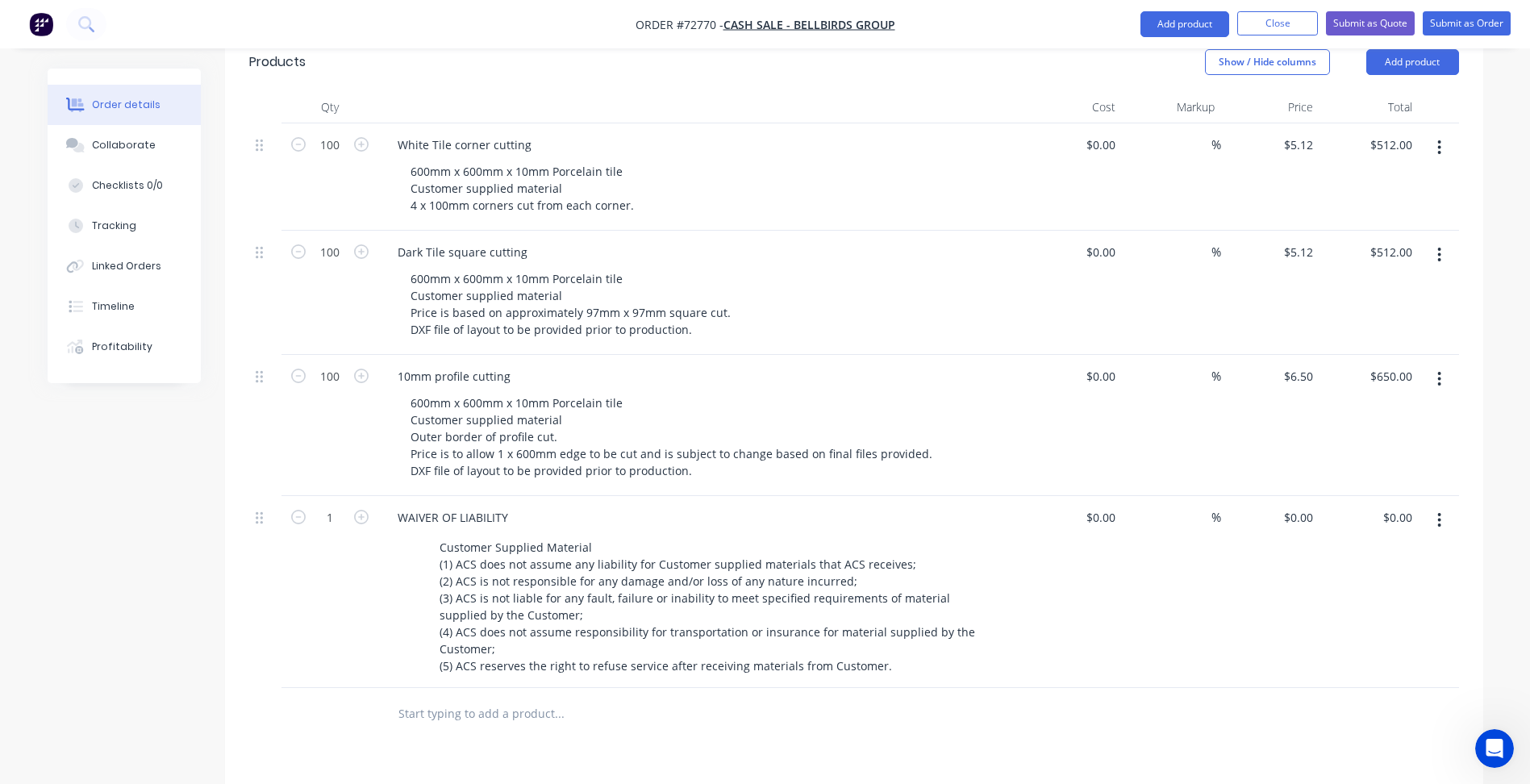
click at [1438, 371] on icon "button" at bounding box center [1439, 380] width 4 height 18
click at [1370, 442] on div "Duplicate" at bounding box center [1382, 454] width 124 height 24
click at [253, 688] on div at bounding box center [266, 759] width 33 height 141
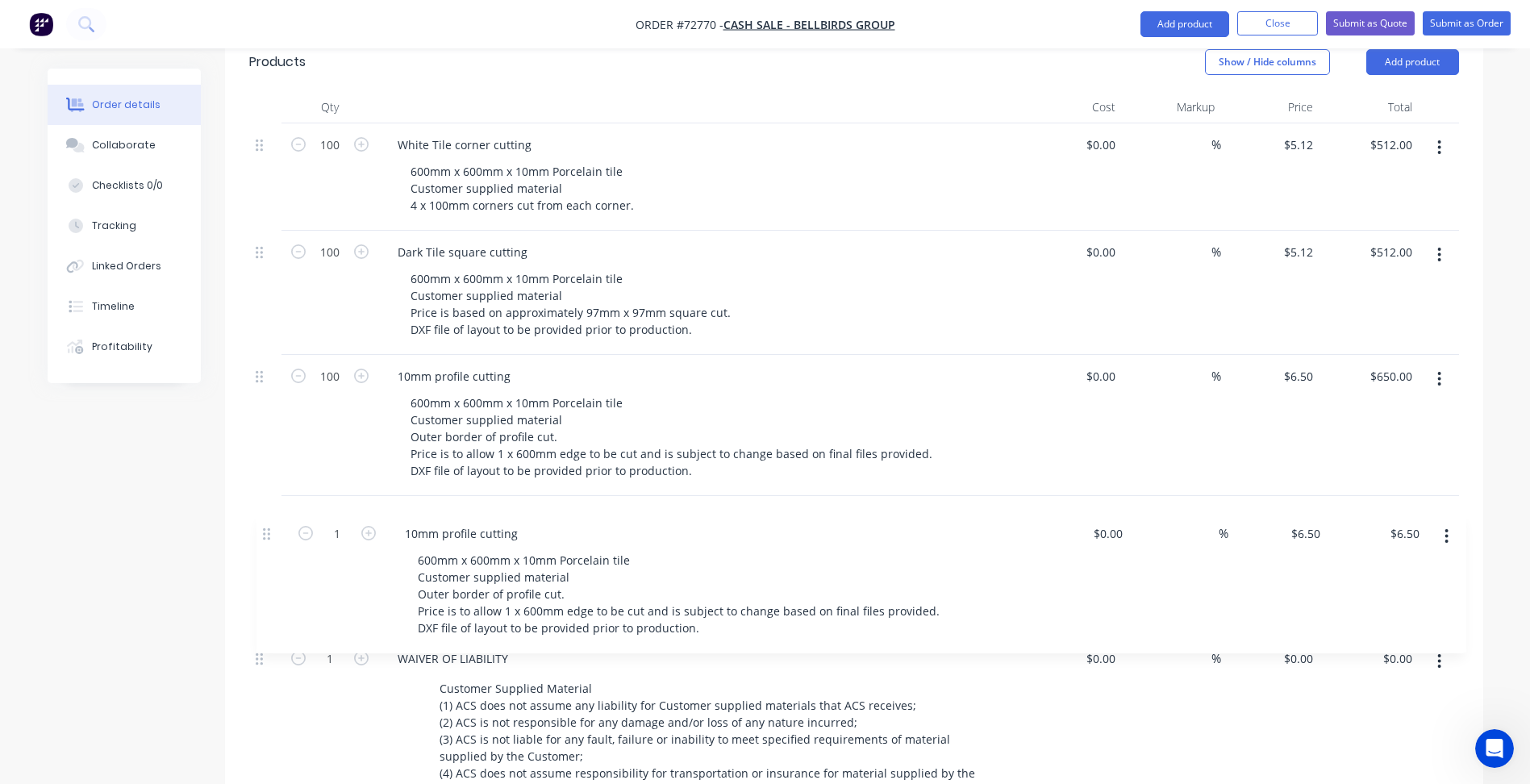
scroll to position [469, 0]
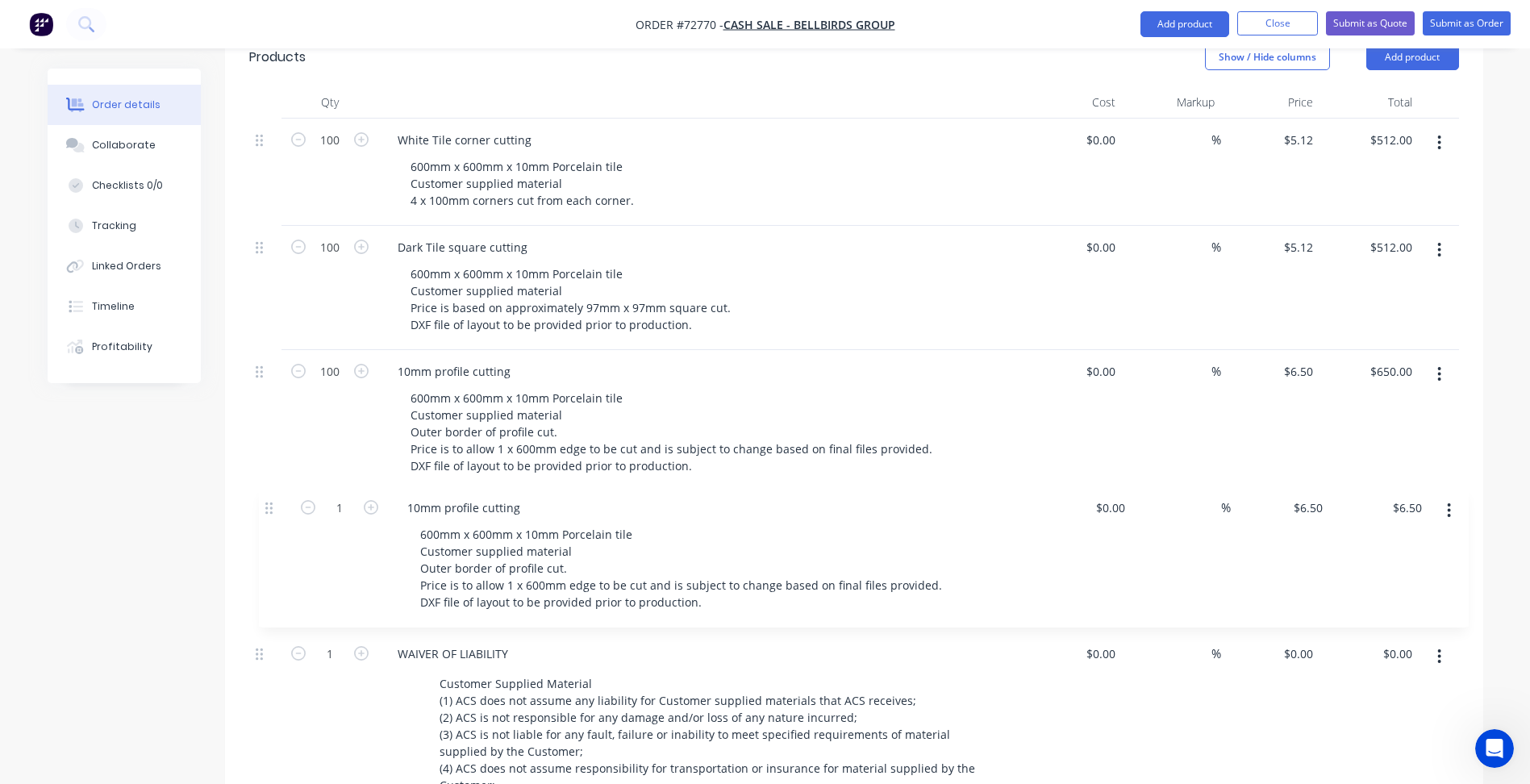
drag, startPoint x: 257, startPoint y: 663, endPoint x: 269, endPoint y: 472, distance: 191.4
click at [269, 472] on div "100 White Tile corner cutting 600mm x 600mm x 10mm Porcelain tile Customer supp…" at bounding box center [854, 471] width 1210 height 706
click at [467, 501] on div "10mm profile cutting" at bounding box center [454, 513] width 139 height 24
drag, startPoint x: 516, startPoint y: 468, endPoint x: 145, endPoint y: 476, distance: 371.1
click at [145, 476] on div "Created by [PERSON_NAME] Created [DATE] Required [DATE] Assigned to Add team me…" at bounding box center [766, 444] width 1436 height 1689
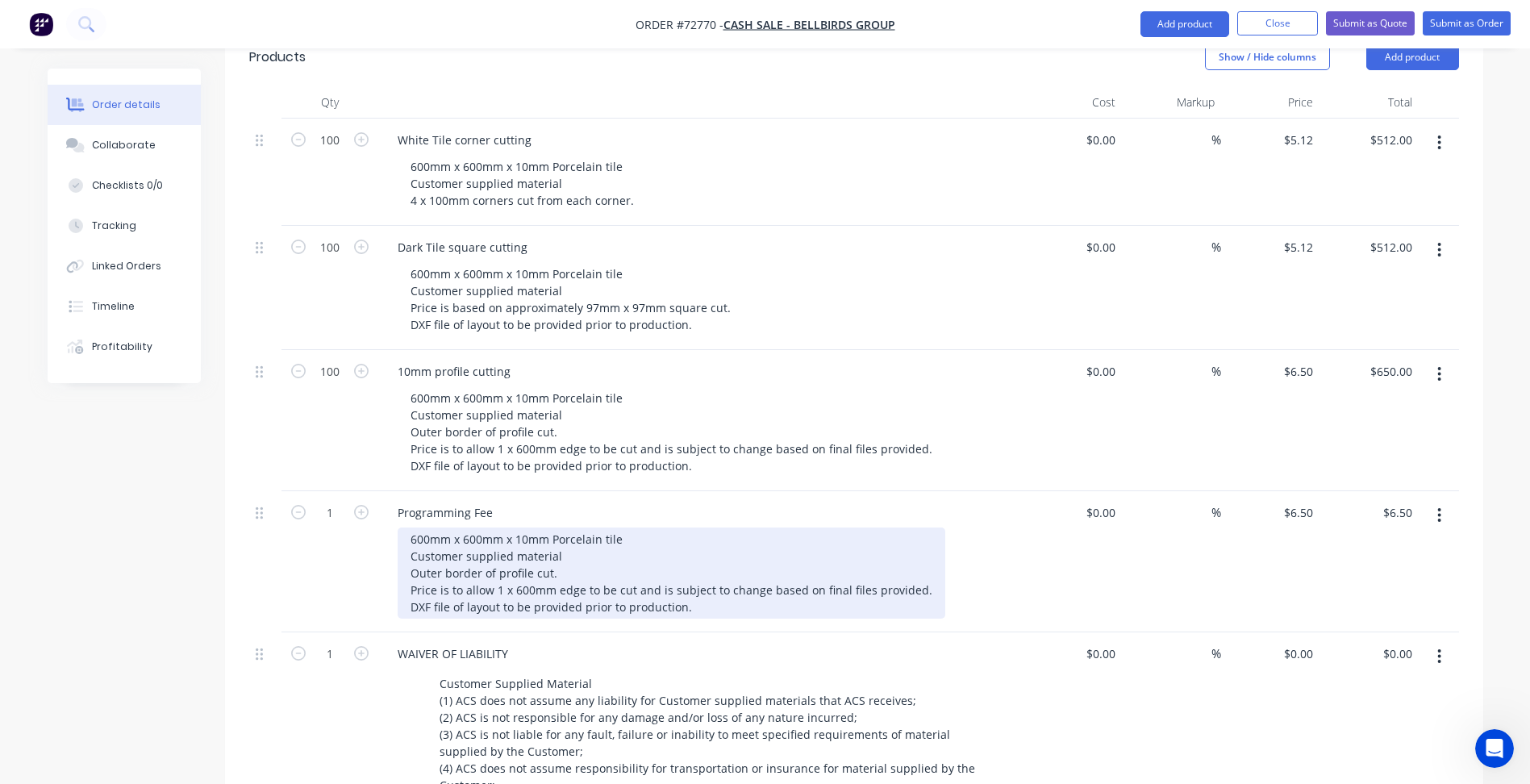
click at [520, 531] on div "600mm x 600mm x 10mm Porcelain tile Customer supplied material Outer border of …" at bounding box center [672, 573] width 547 height 92
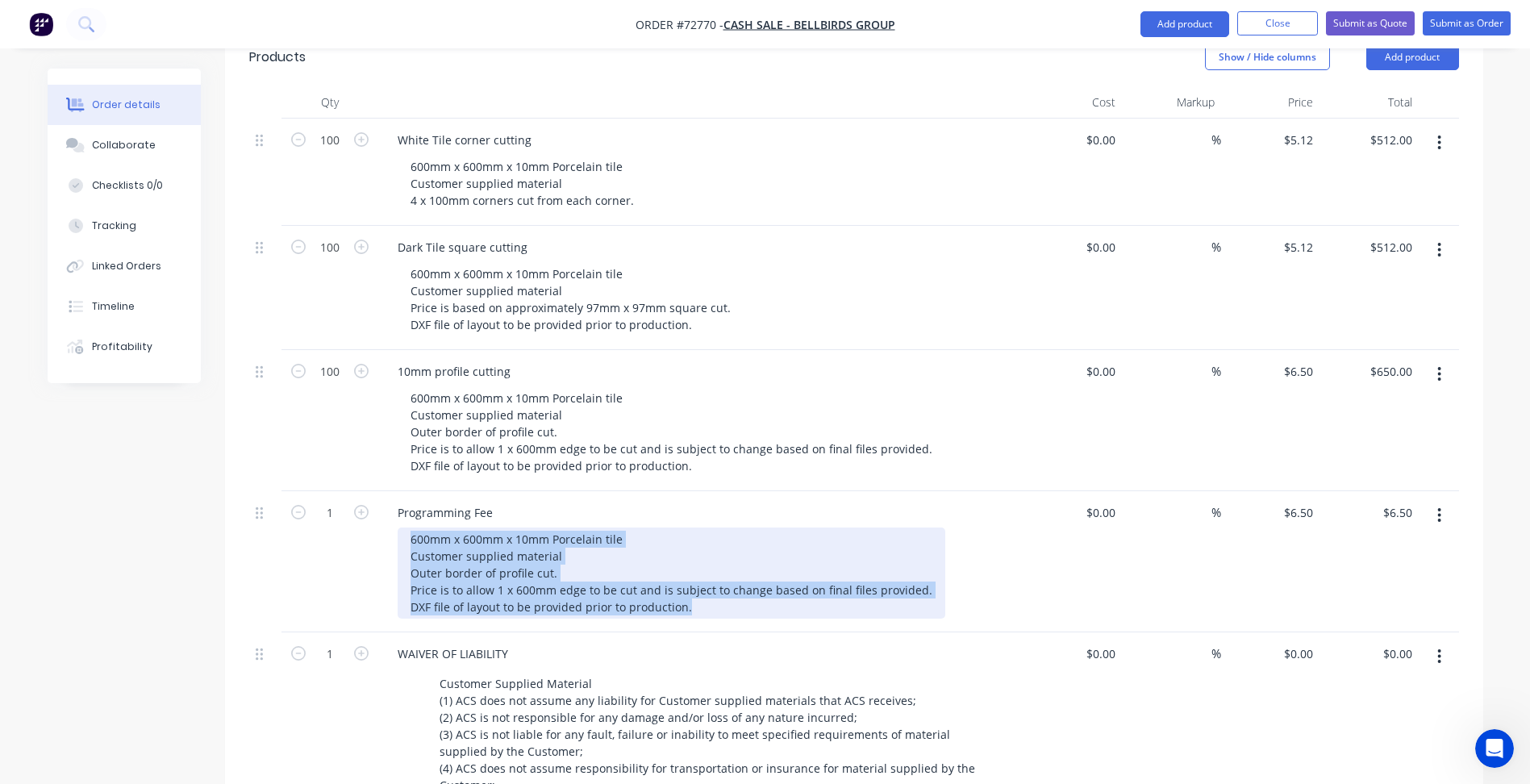
drag, startPoint x: 692, startPoint y: 563, endPoint x: 379, endPoint y: 494, distance: 320.5
click at [379, 494] on div "Programming Fee 600mm x 600mm x 10mm Porcelain tile Customer supplied material …" at bounding box center [701, 562] width 645 height 141
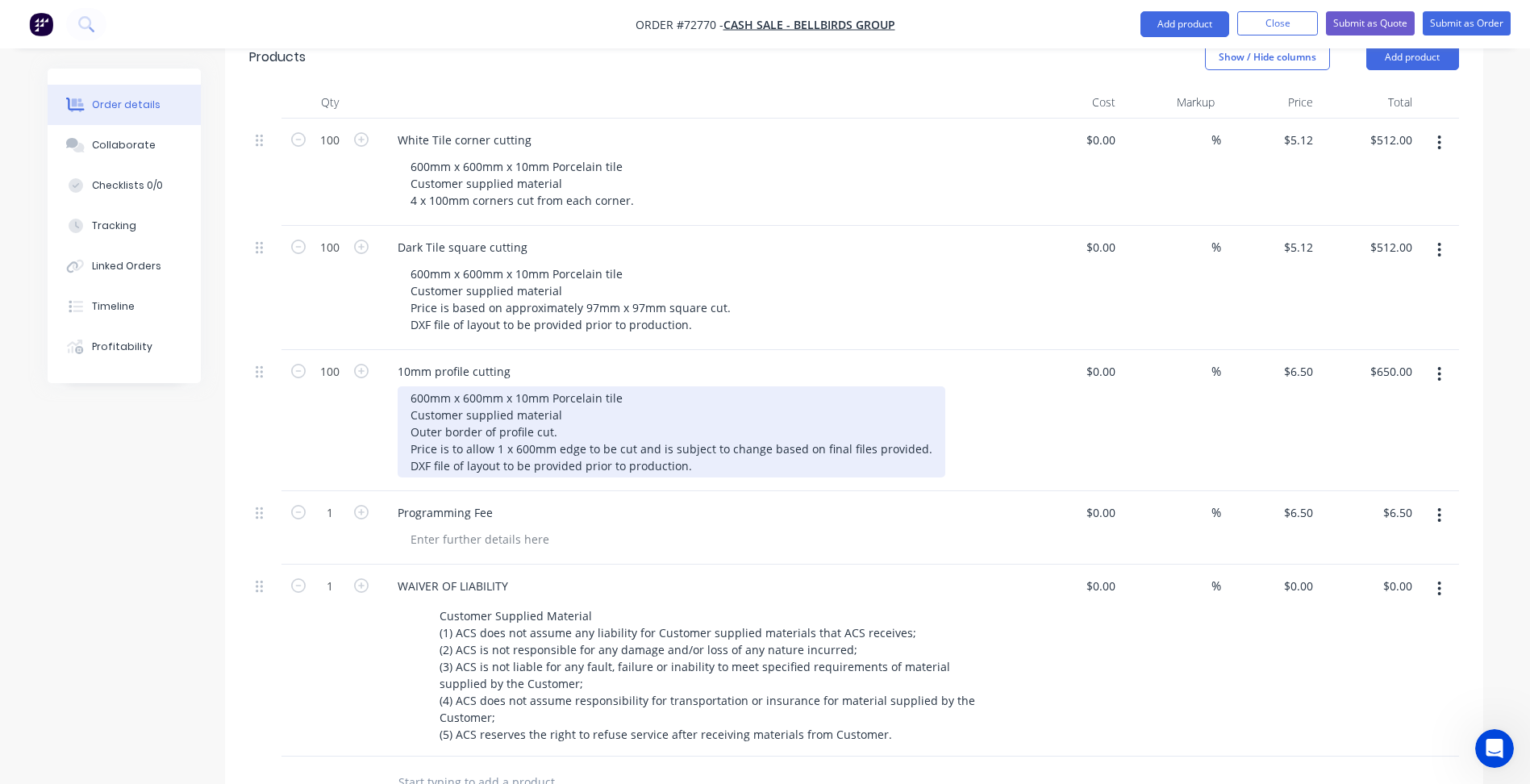
click at [537, 421] on div "600mm x 600mm x 10mm Porcelain tile Customer supplied material Outer border of …" at bounding box center [672, 431] width 547 height 92
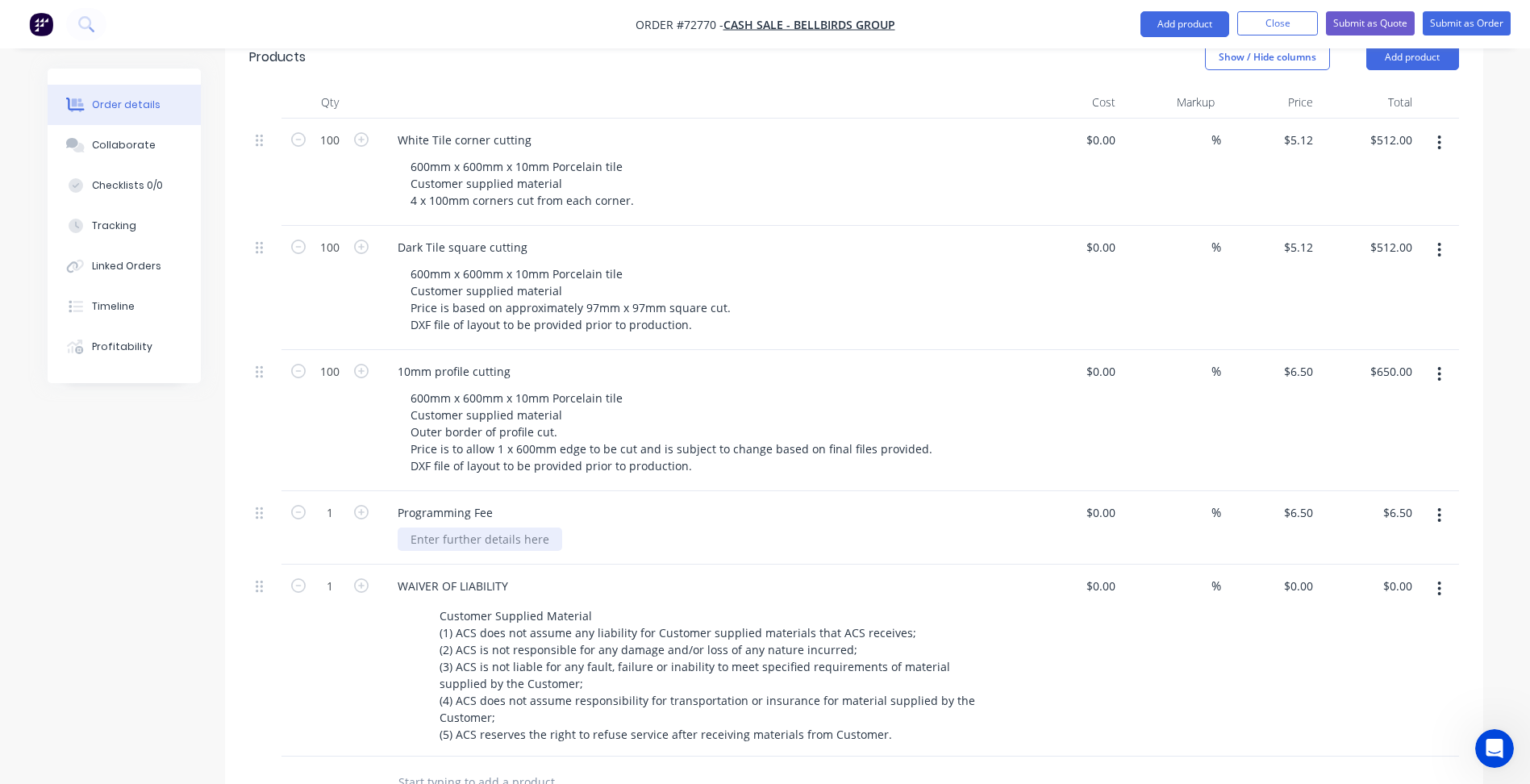
click at [463, 528] on div at bounding box center [480, 539] width 165 height 24
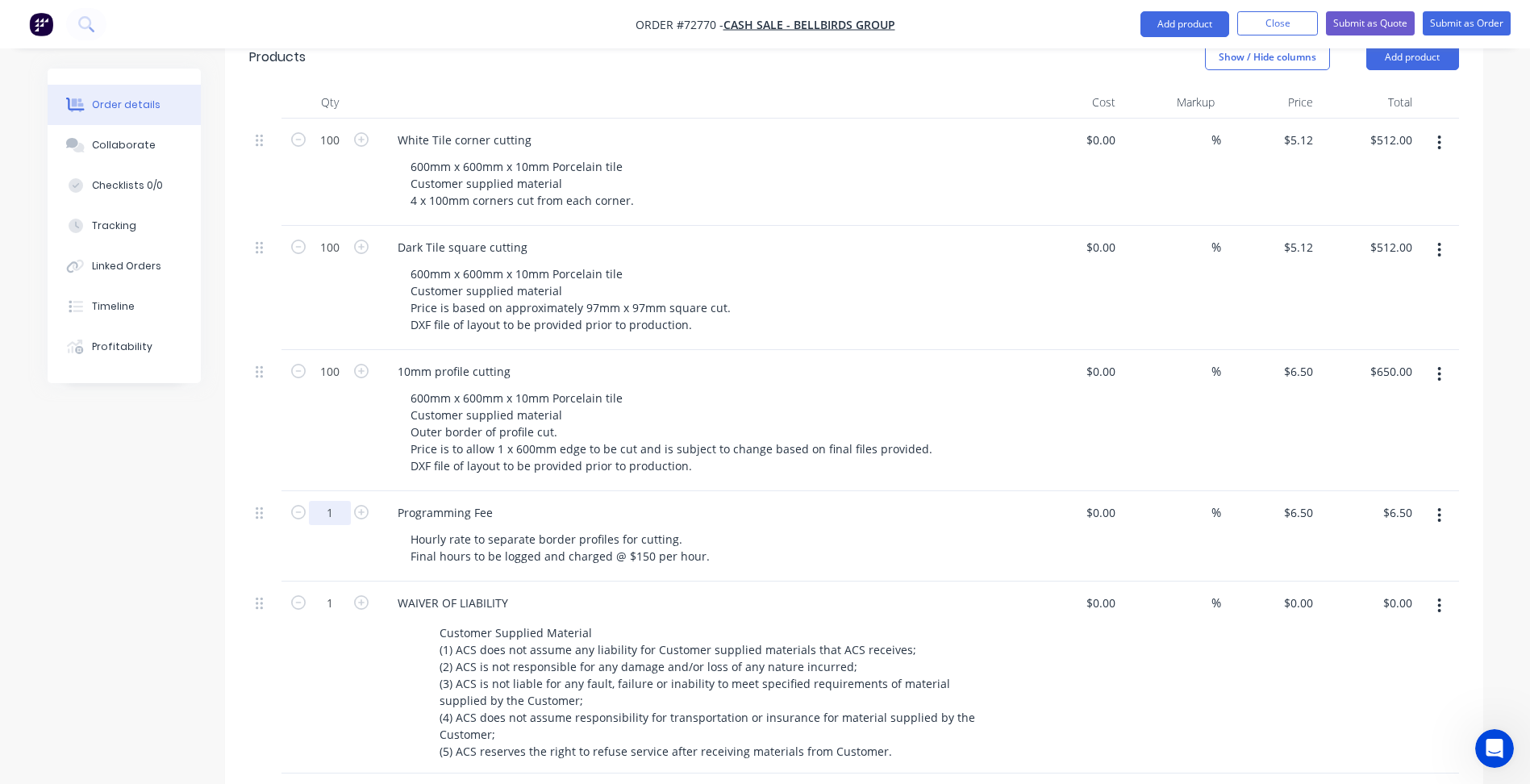
click at [343, 501] on input "1" at bounding box center [330, 513] width 42 height 24
drag, startPoint x: 1318, startPoint y: 474, endPoint x: 1308, endPoint y: 472, distance: 10.2
click at [1317, 501] on div "6.5 $6.50" at bounding box center [1301, 513] width 37 height 24
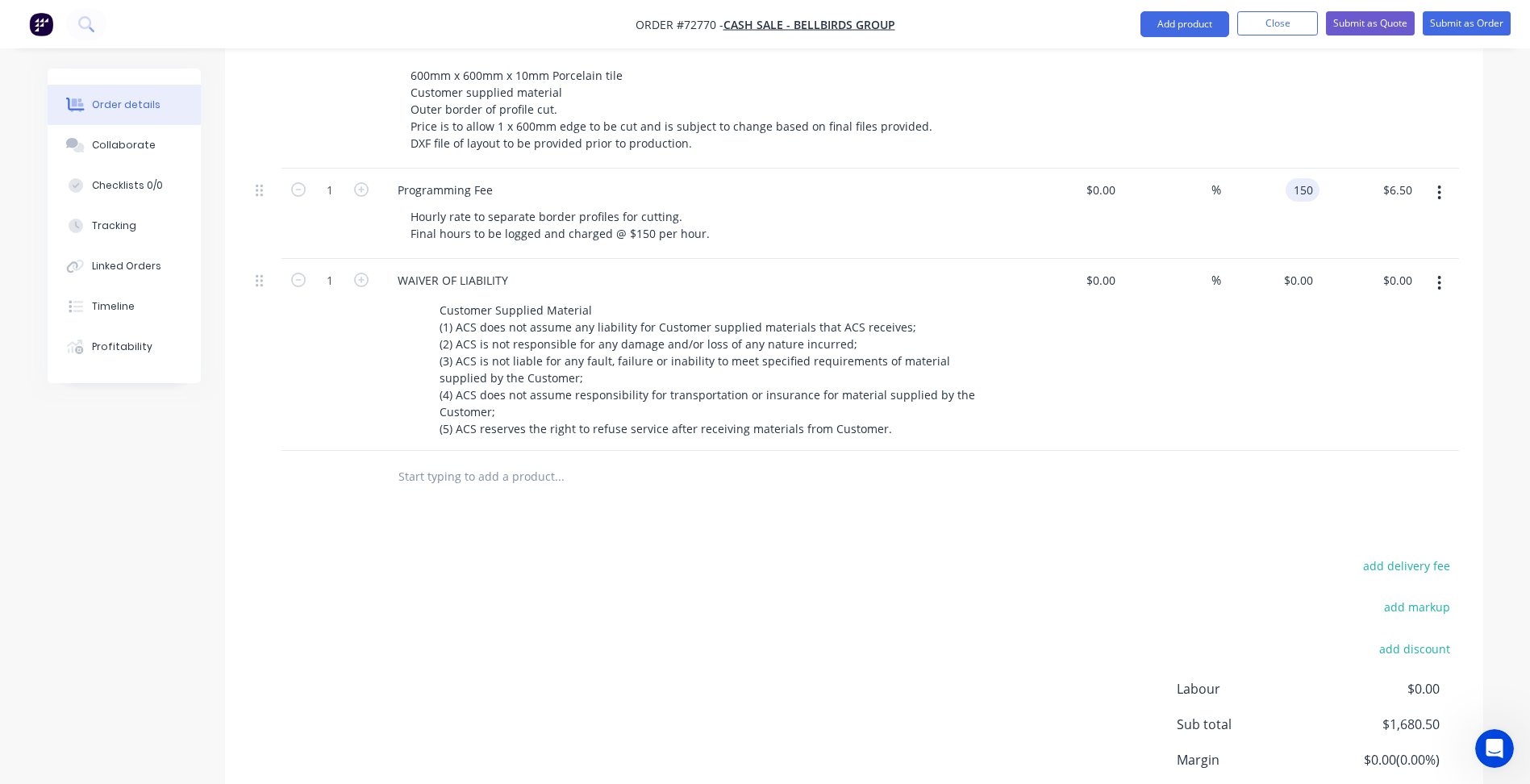
type input "$150.00"
click at [590, 555] on div "add delivery fee add markup add discount Labour $0.00 Sub total $1,680.50 Margi…" at bounding box center [854, 711] width 1210 height 312
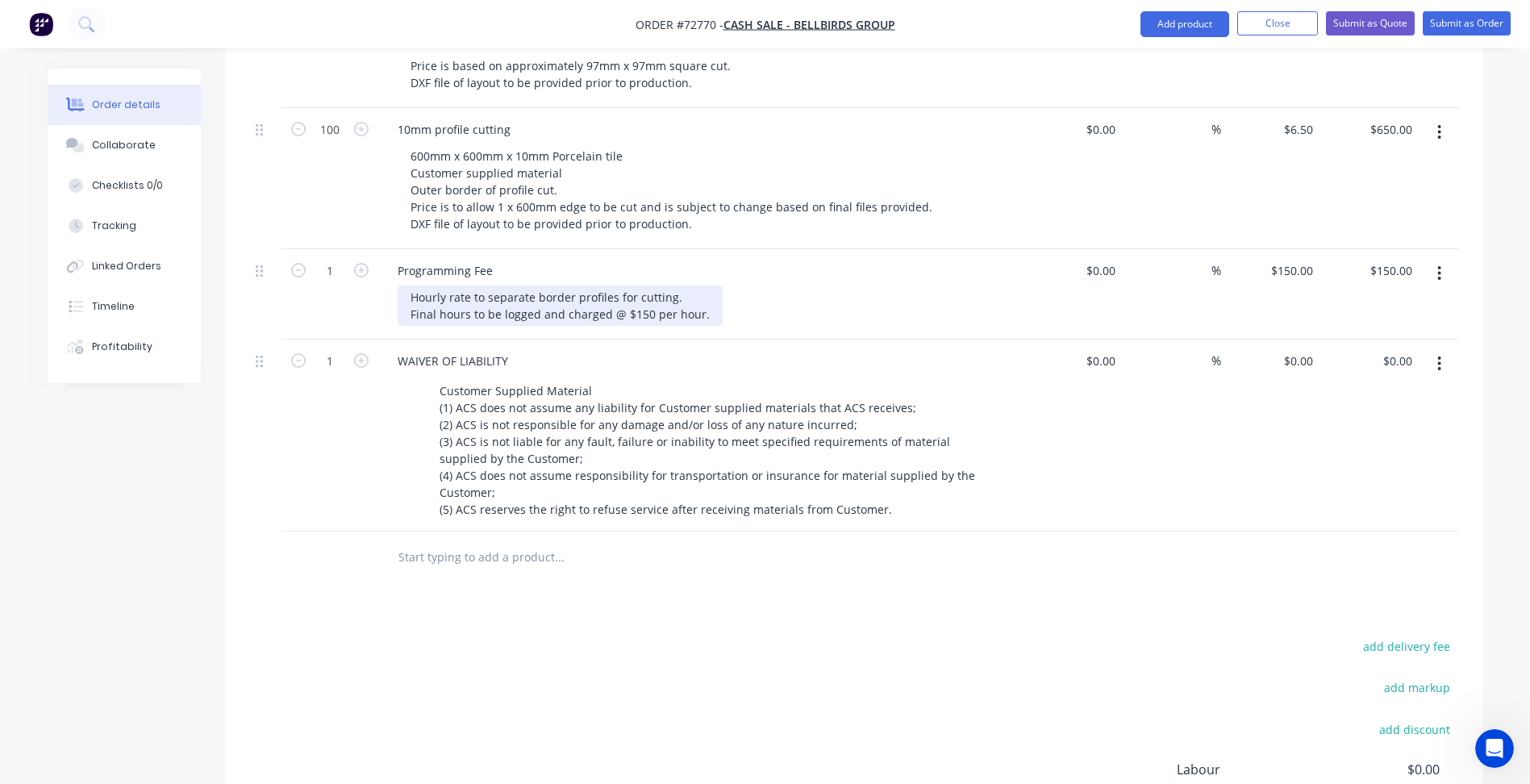
click at [707, 286] on div "Hourly rate to separate border profiles for cutting. Final hours to be logged a…" at bounding box center [560, 305] width 325 height 41
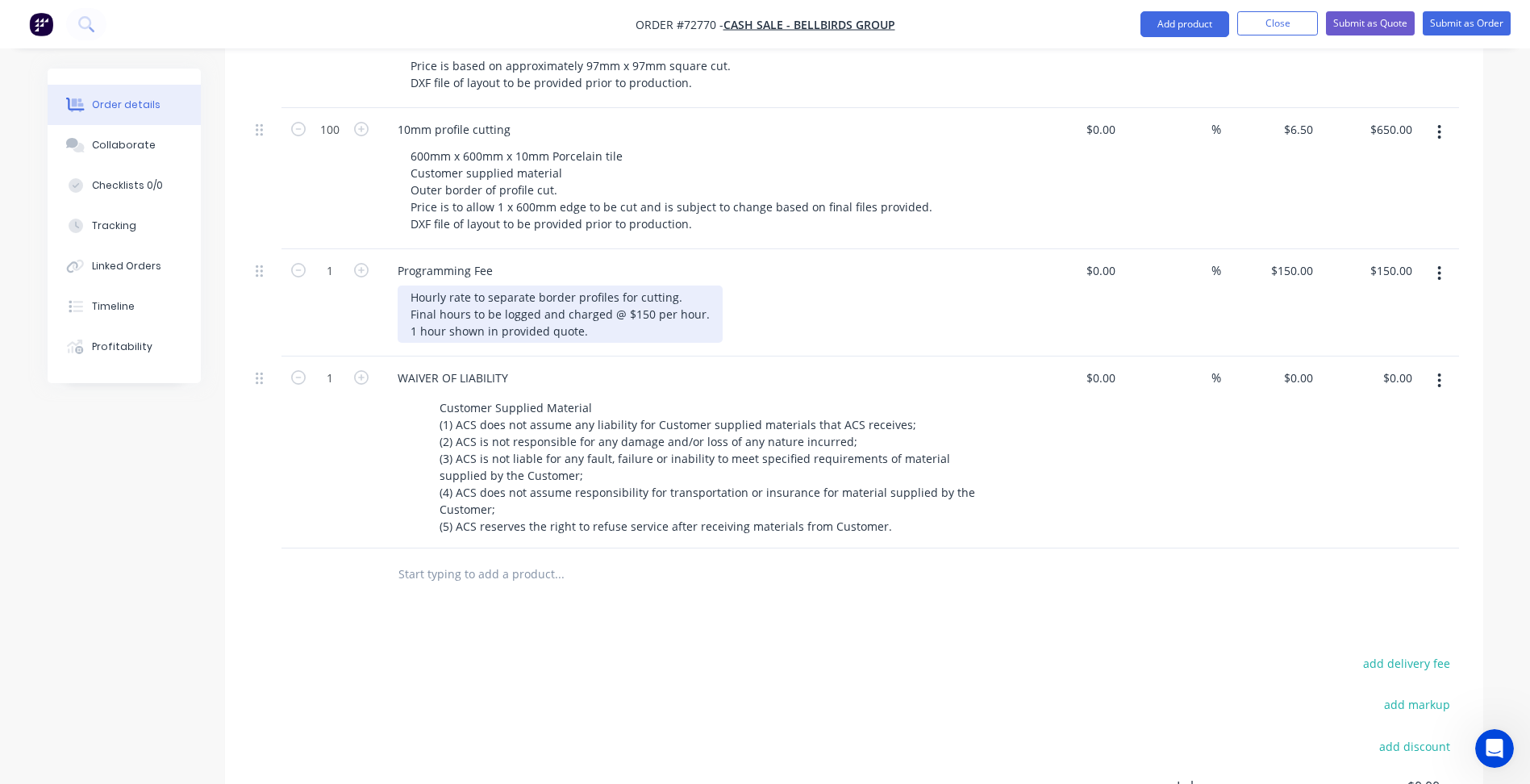
click at [578, 286] on div "Hourly rate to separate border profiles for cutting. Final hours to be logged a…" at bounding box center [560, 314] width 325 height 57
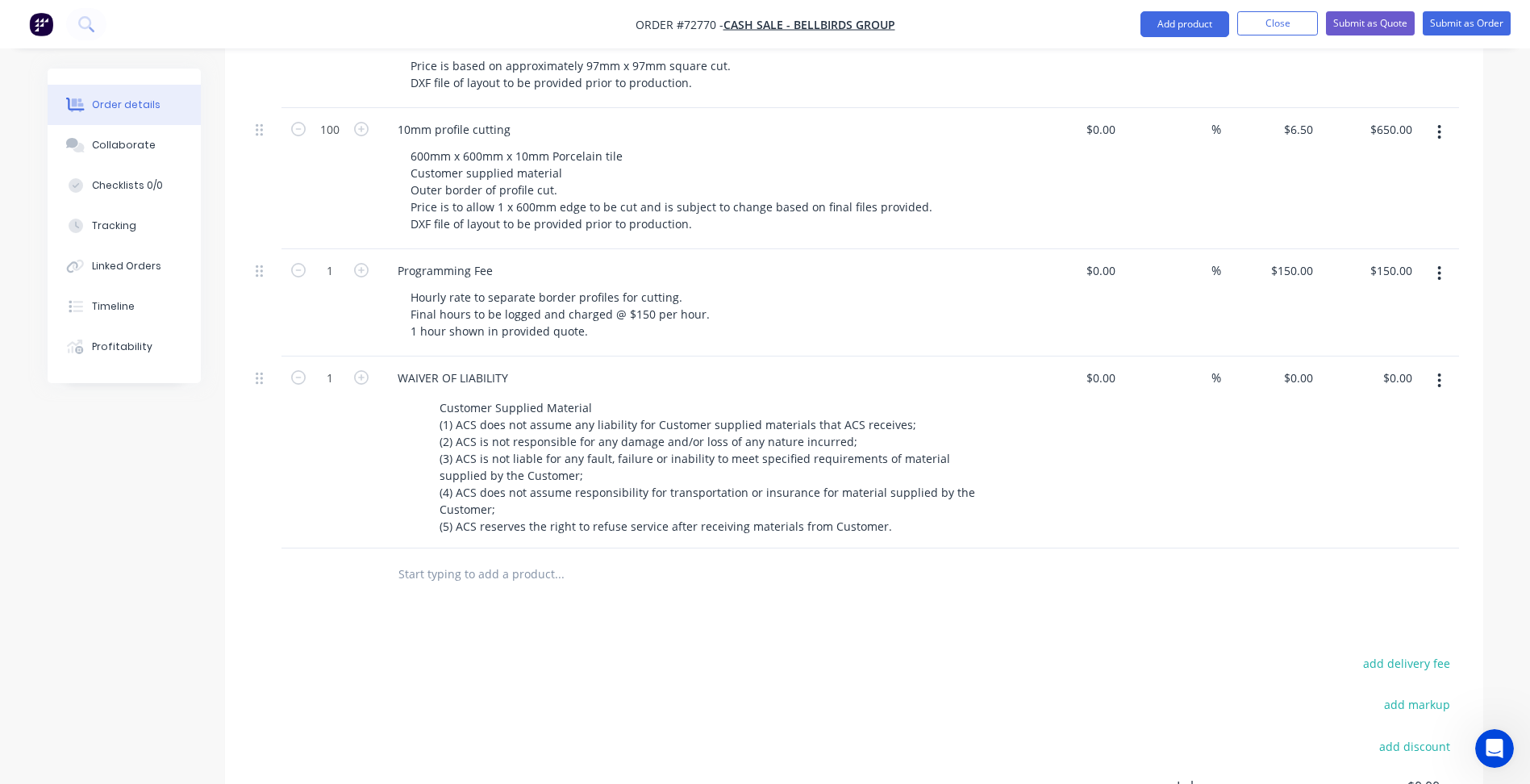
click at [629, 583] on div "Products Show / Hide columns Add product Qty Cost Markup Price Total 100 White …" at bounding box center [854, 387] width 1258 height 1202
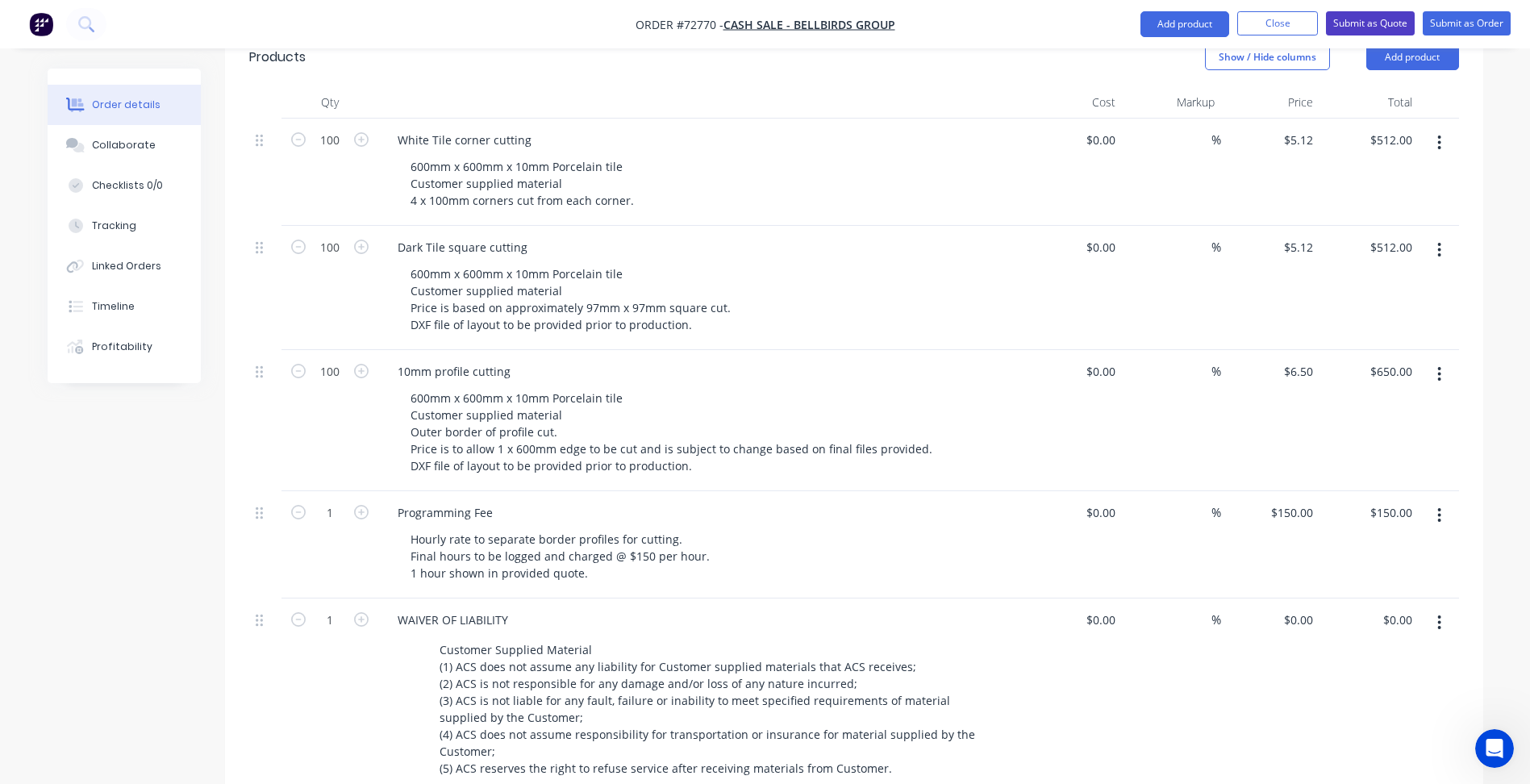
click at [1378, 28] on button "Submit as Quote" at bounding box center [1370, 23] width 89 height 24
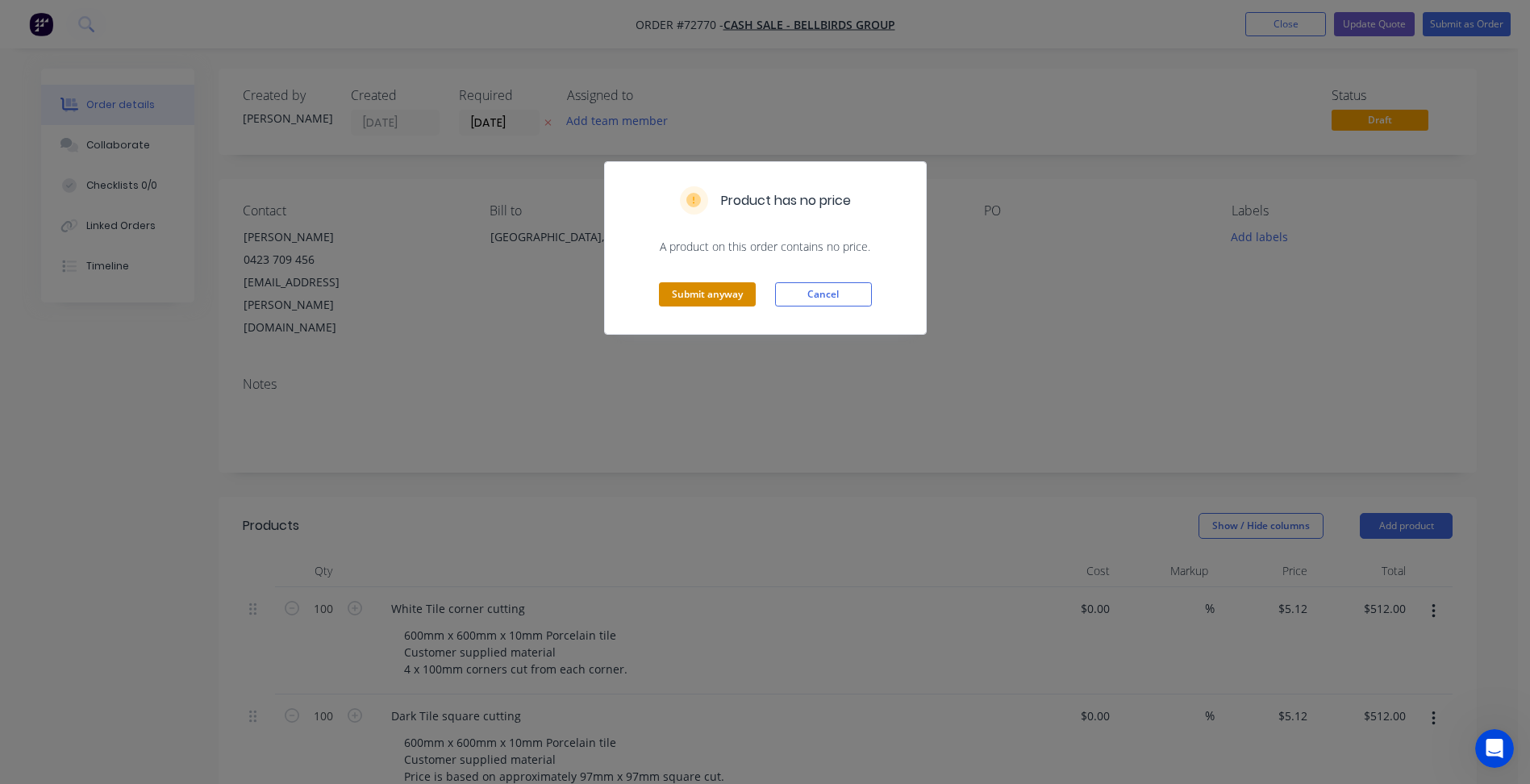
click at [703, 295] on button "Submit anyway" at bounding box center [707, 295] width 97 height 24
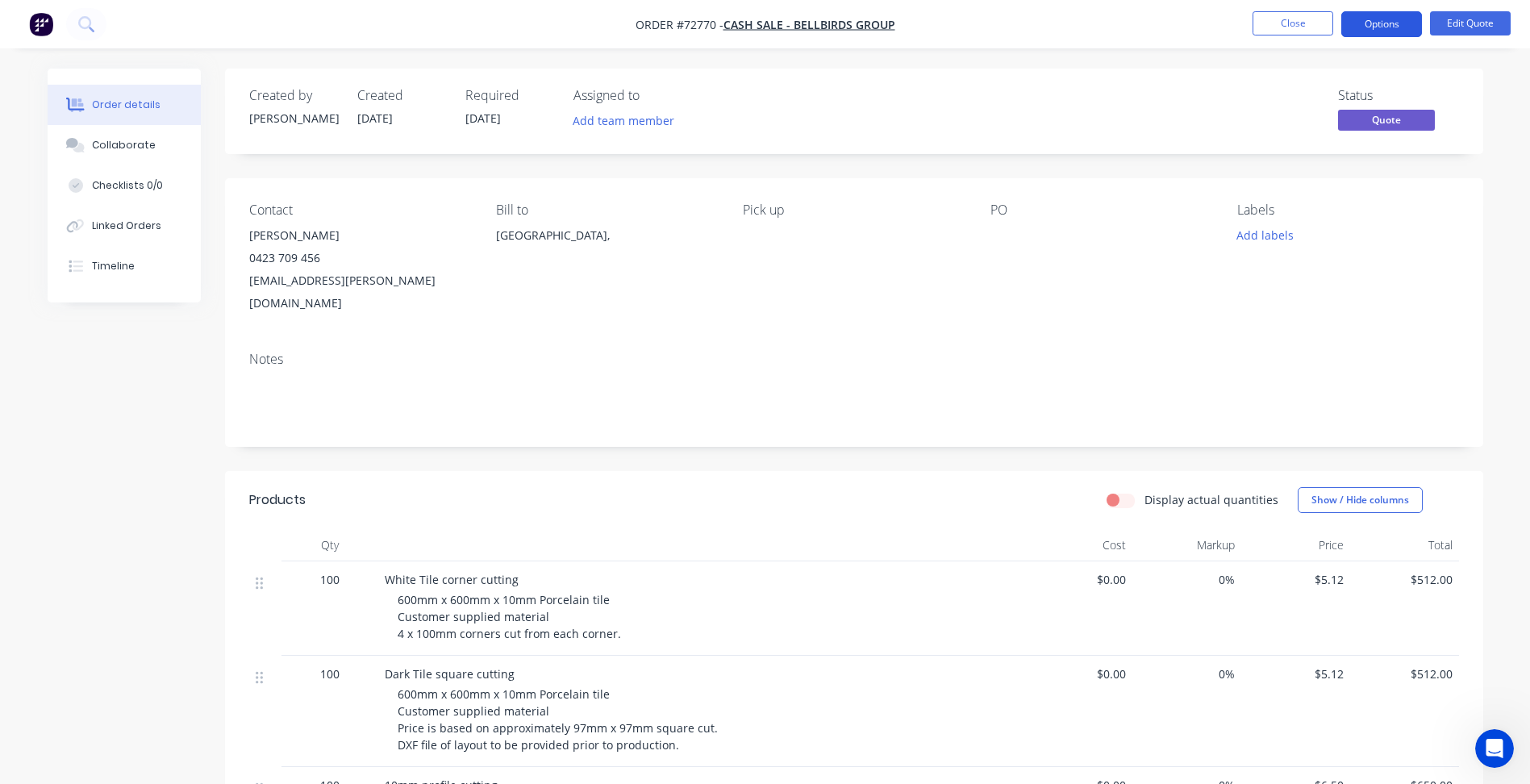
click at [1353, 26] on button "Options" at bounding box center [1381, 24] width 81 height 25
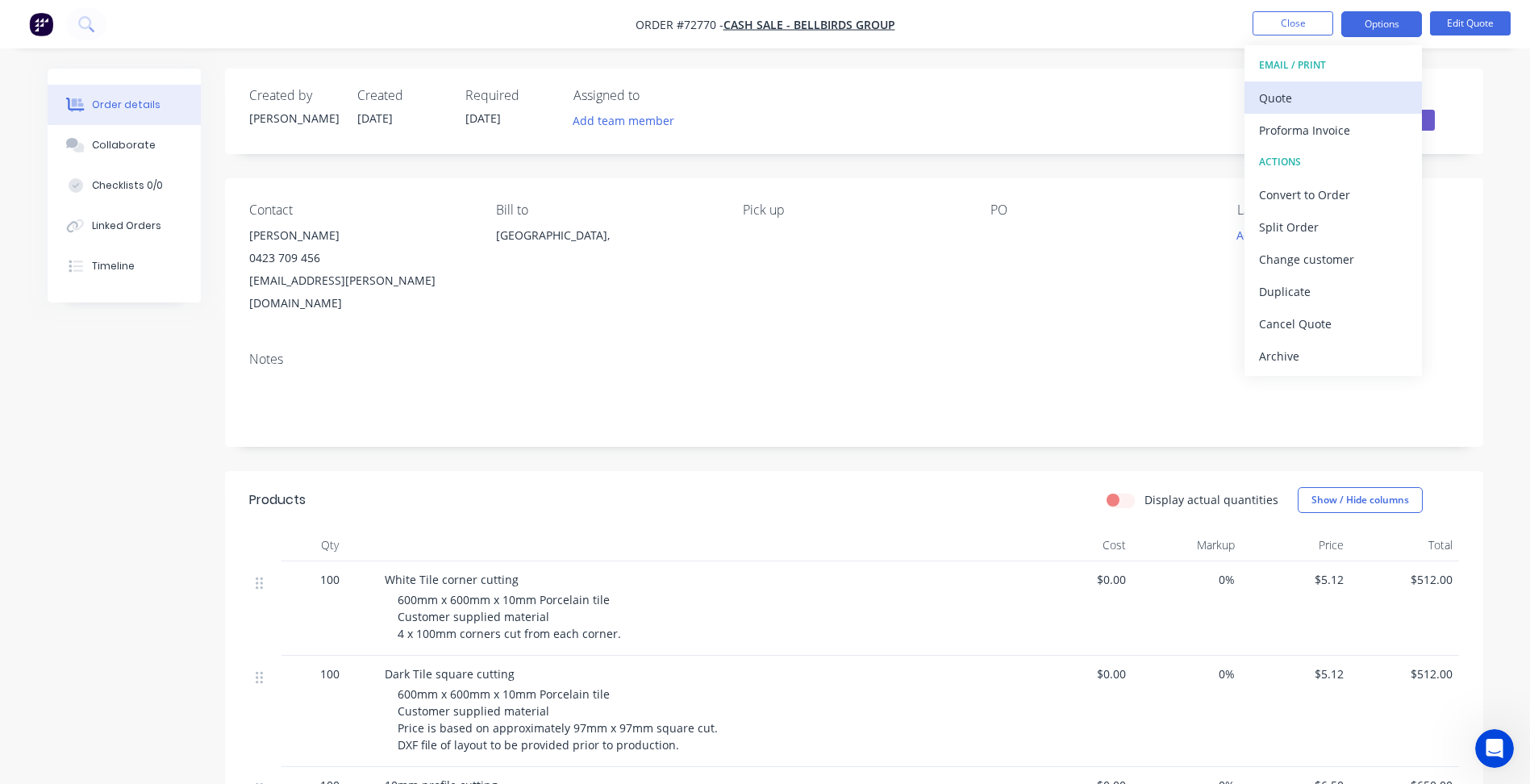
click at [1285, 106] on div "Quote" at bounding box center [1333, 98] width 149 height 24
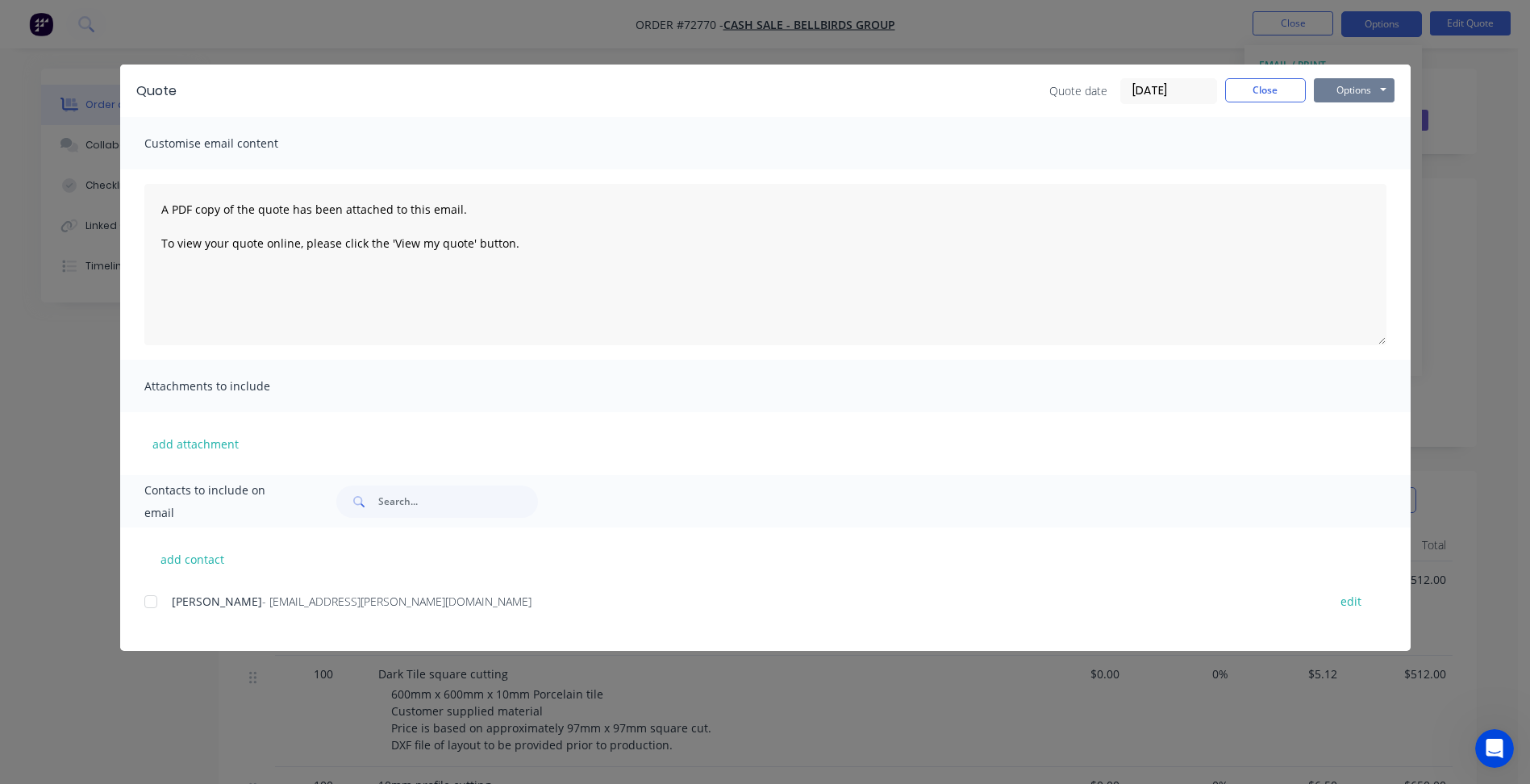
click at [1364, 92] on button "Options" at bounding box center [1354, 90] width 81 height 24
click at [1350, 118] on button "Preview" at bounding box center [1366, 119] width 103 height 26
drag, startPoint x: 1265, startPoint y: 92, endPoint x: 1281, endPoint y: 35, distance: 59.2
click at [1265, 88] on button "Close" at bounding box center [1265, 90] width 81 height 24
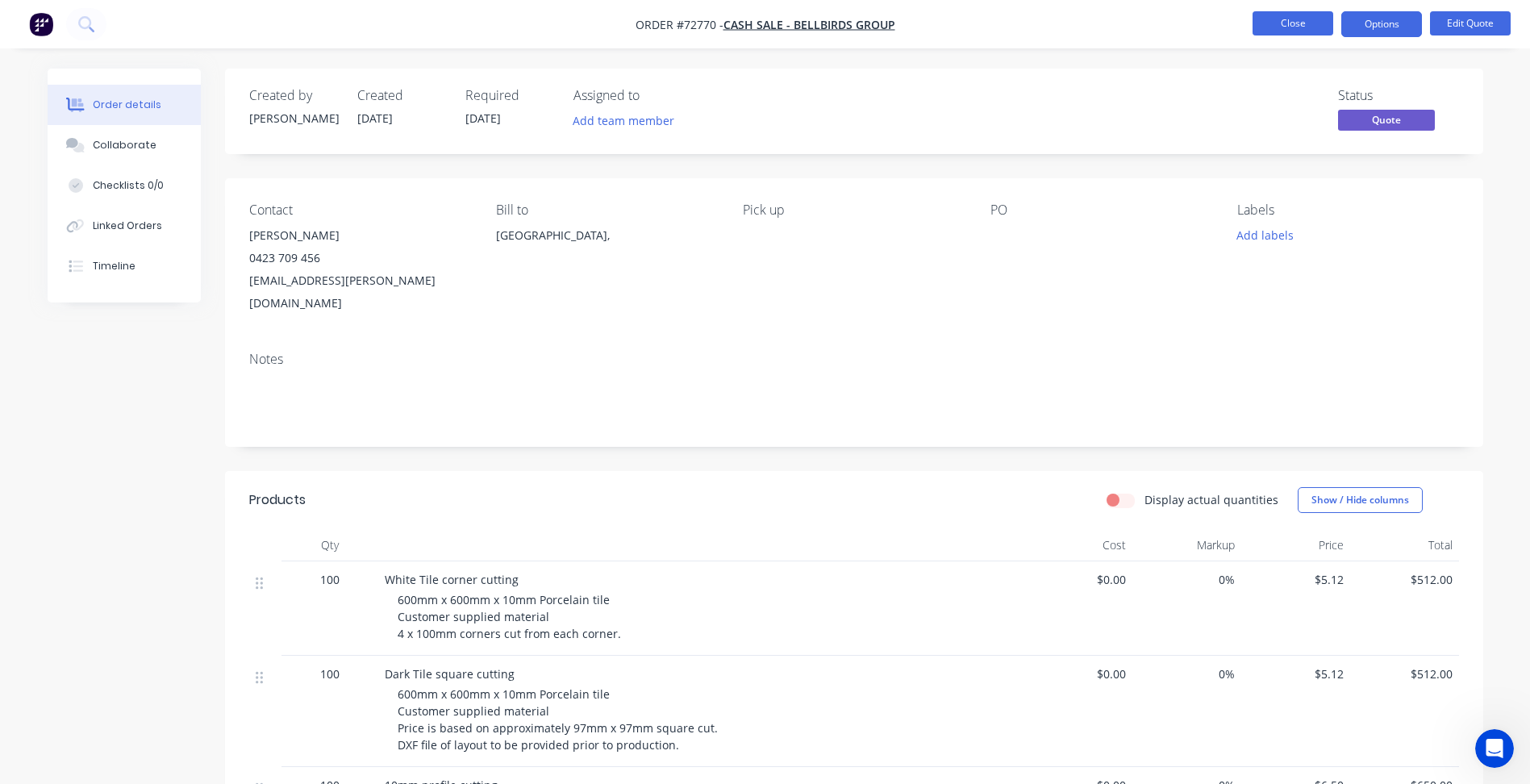
click at [1284, 25] on button "Close" at bounding box center [1293, 23] width 81 height 24
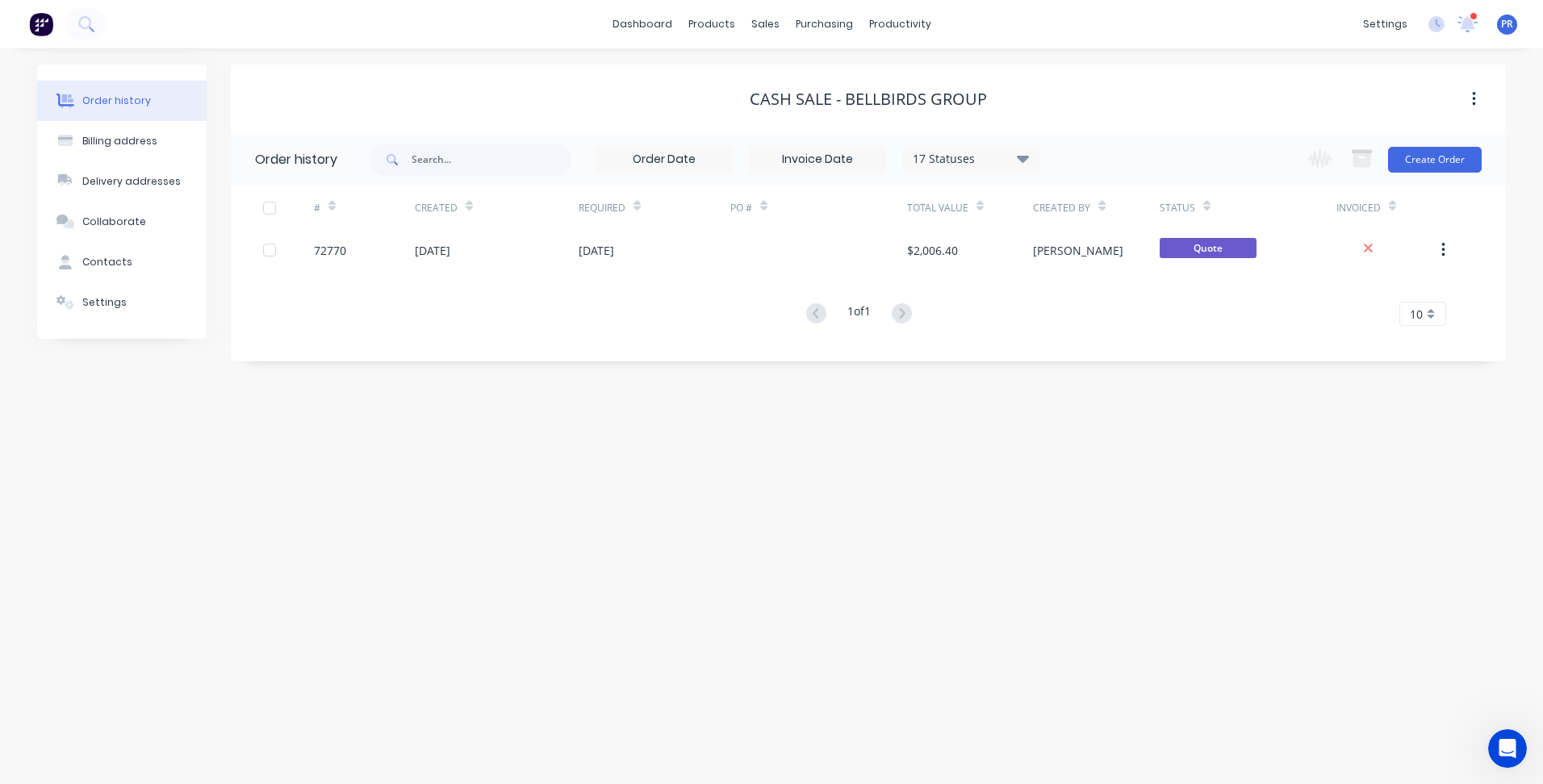
click at [411, 553] on div "Order history Billing address Delivery addresses Collaborate Contacts Settings …" at bounding box center [772, 416] width 1543 height 736
click at [789, 70] on link "Sales Orders" at bounding box center [850, 77] width 214 height 33
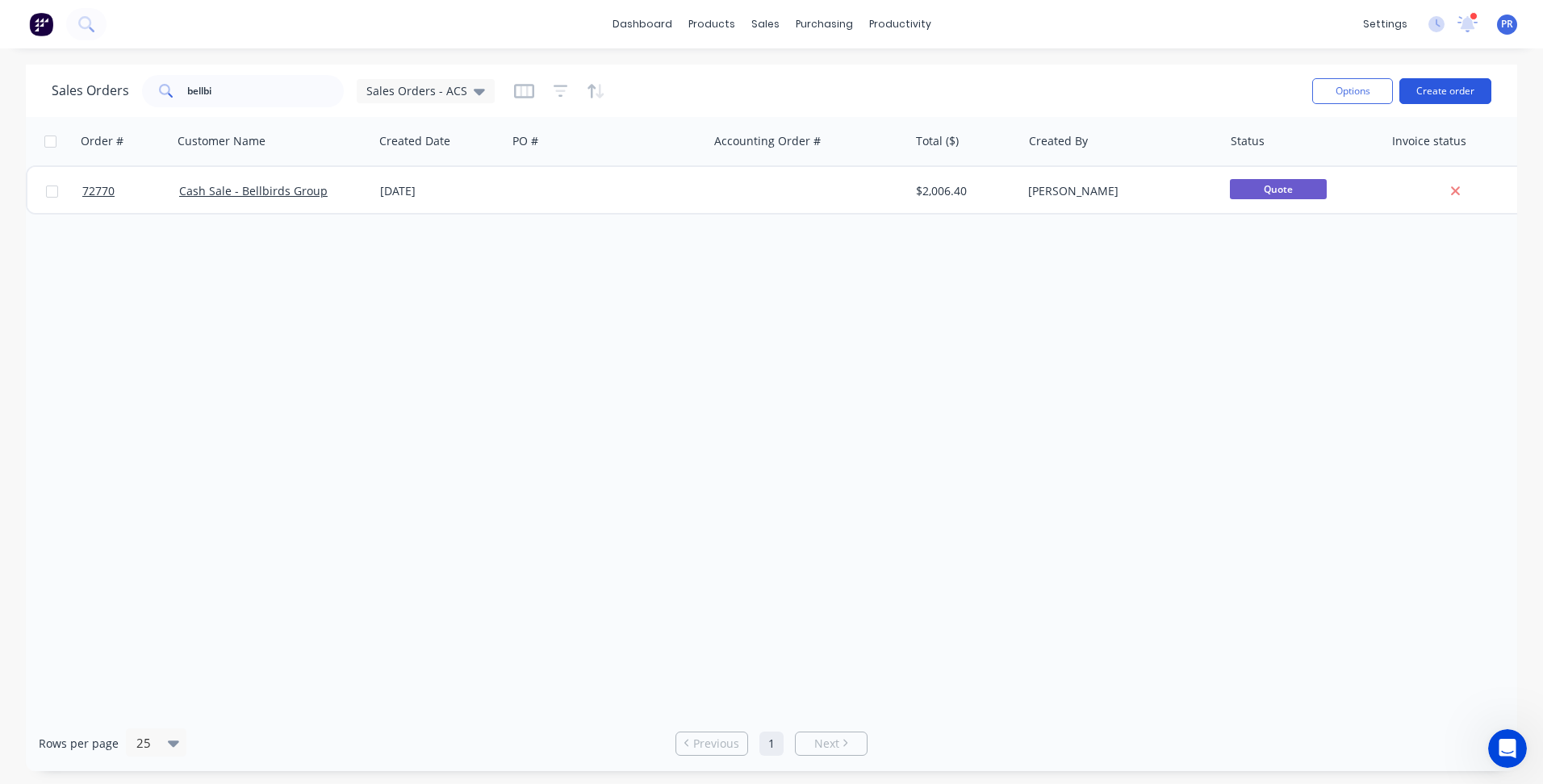
click at [1454, 85] on button "Create order" at bounding box center [1444, 91] width 92 height 25
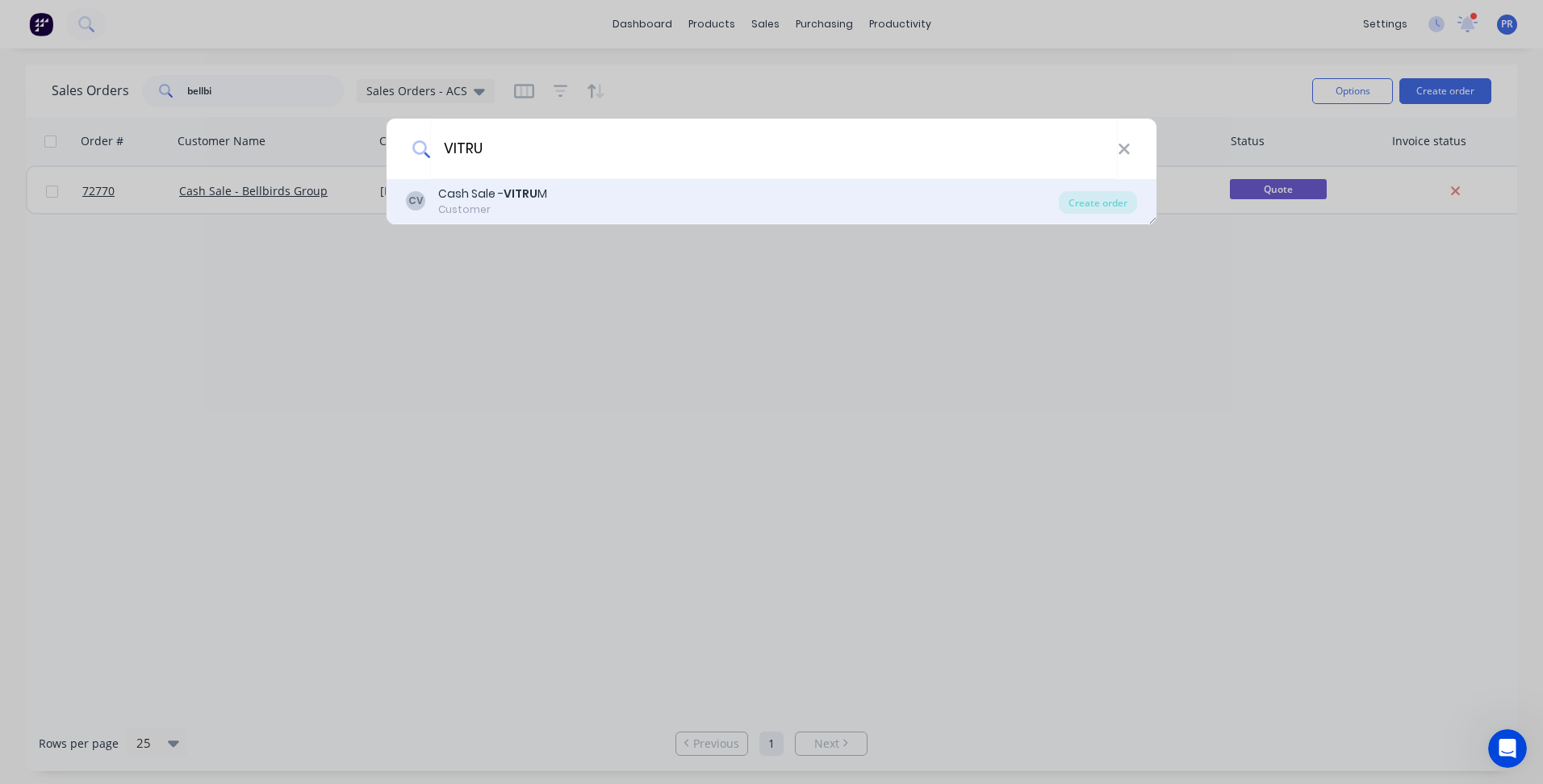
type input "VITRU"
click at [506, 186] on b "VITRU" at bounding box center [519, 194] width 34 height 16
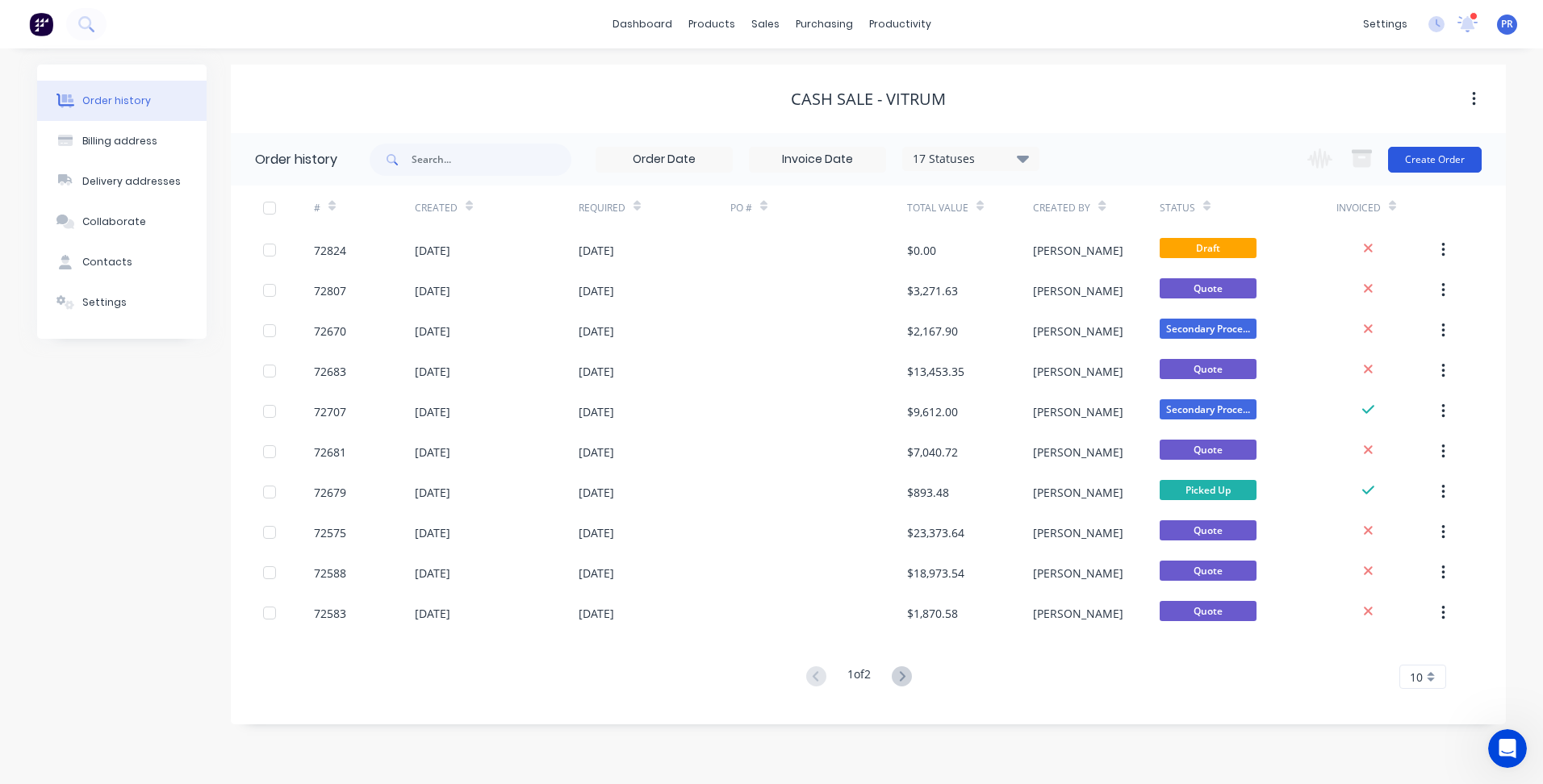
click at [1425, 165] on button "Create Order" at bounding box center [1434, 160] width 93 height 25
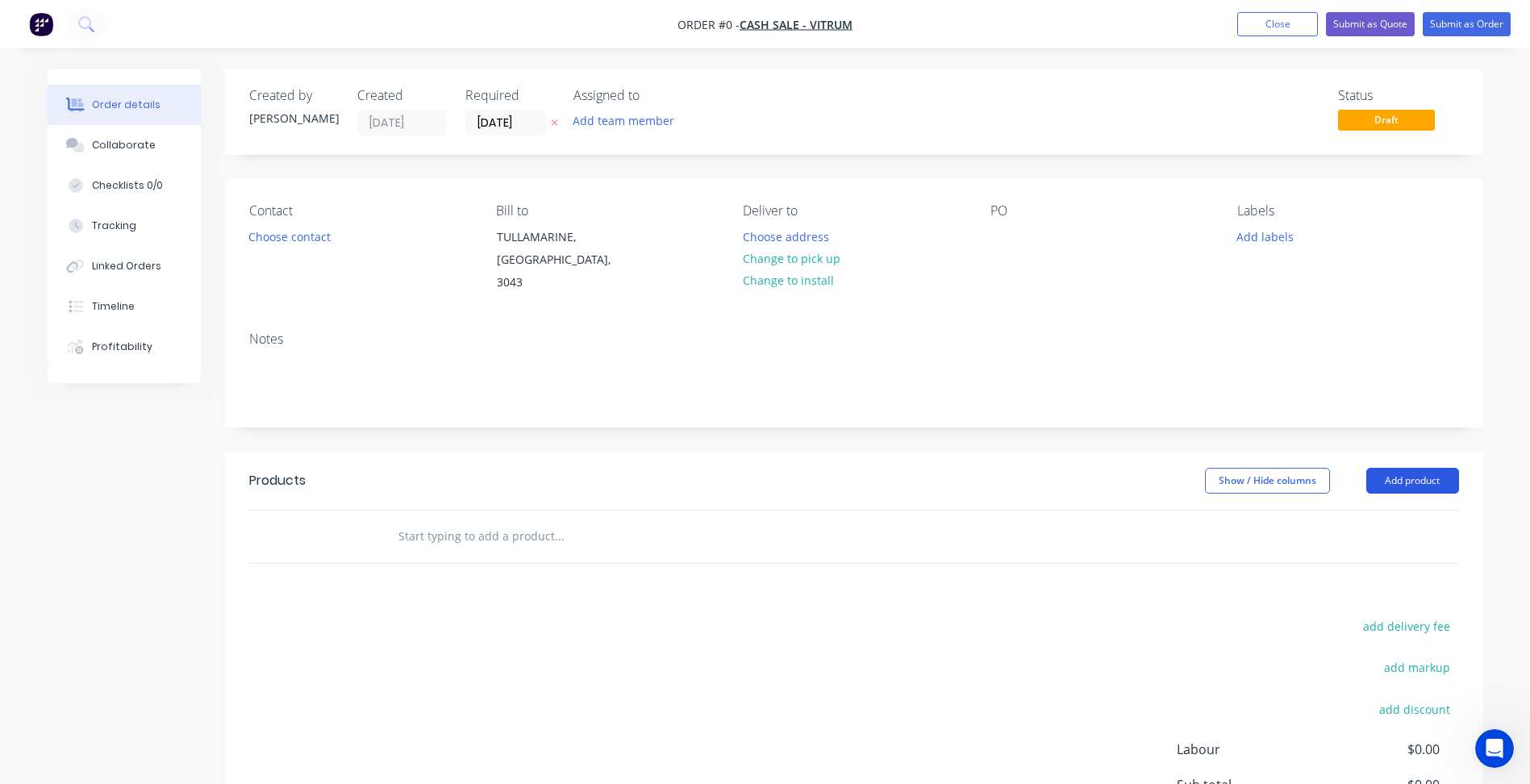
click at [1409, 468] on button "Add product" at bounding box center [1413, 480] width 92 height 25
click at [795, 262] on button "Change to pick up" at bounding box center [791, 258] width 114 height 22
click at [304, 235] on button "Choose contact" at bounding box center [288, 236] width 99 height 22
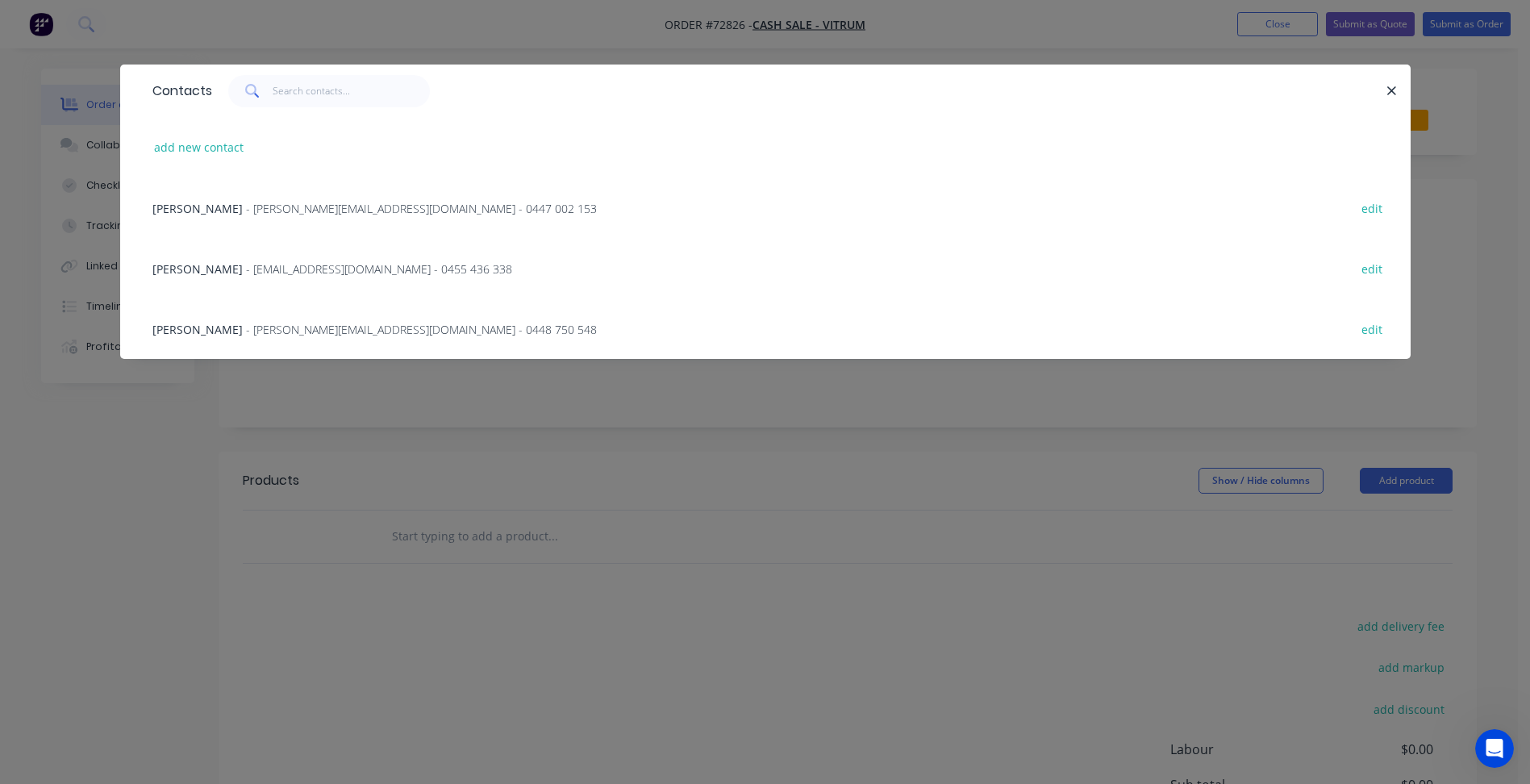
click at [257, 211] on span "- [PERSON_NAME][EMAIL_ADDRESS][DOMAIN_NAME] - 0447 002 153" at bounding box center [421, 208] width 351 height 15
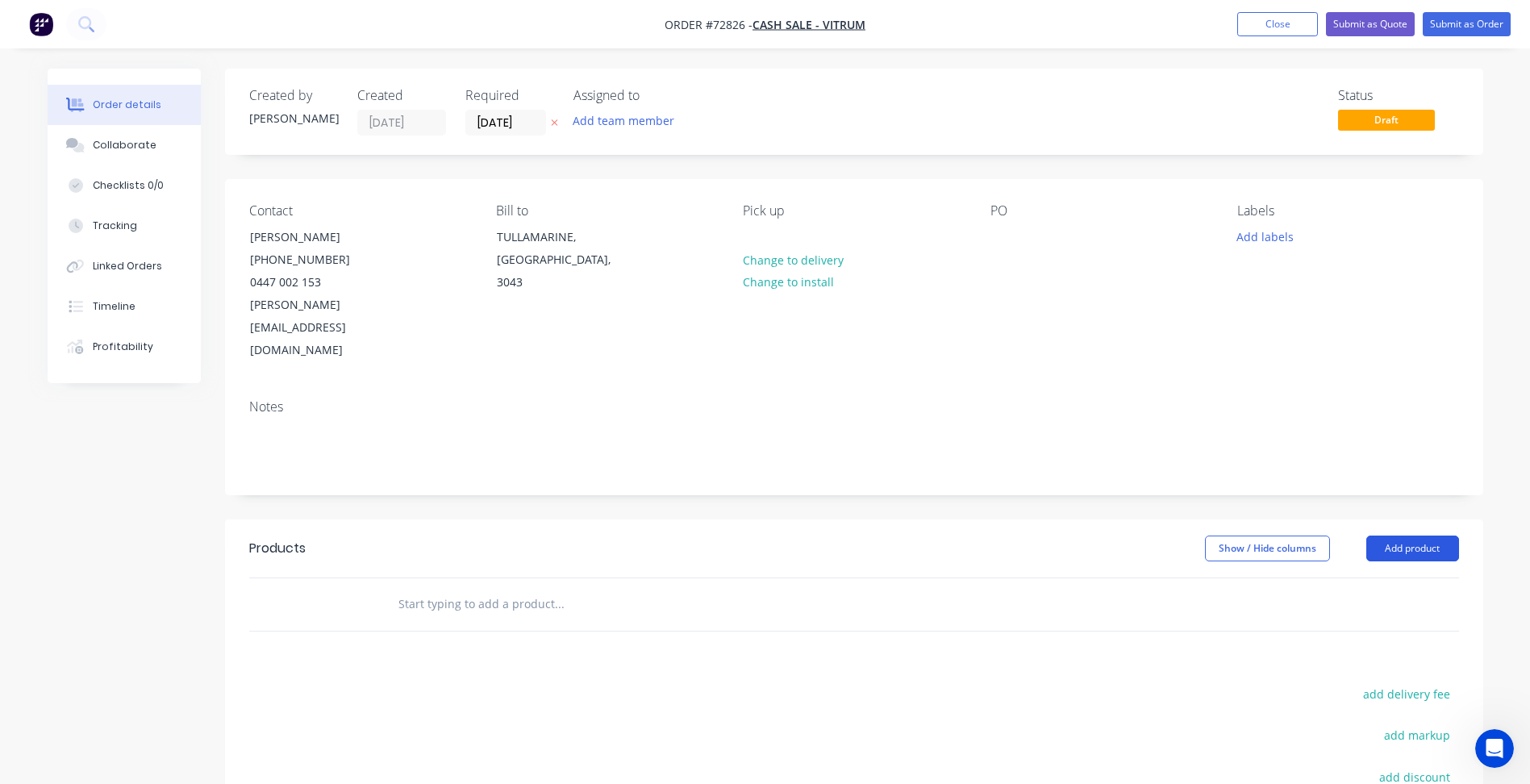
click at [1398, 536] on button "Add product" at bounding box center [1413, 548] width 92 height 25
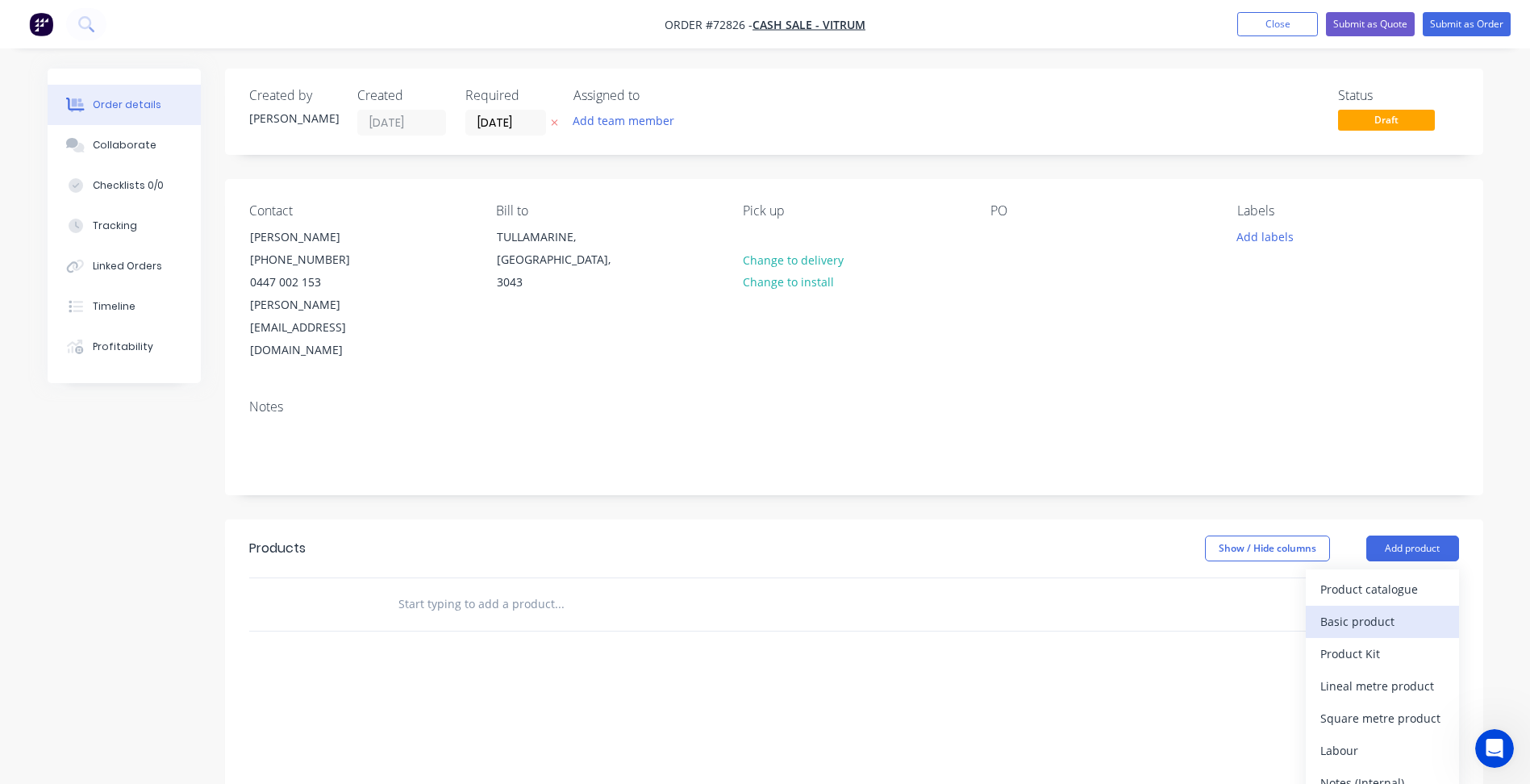
click at [1325, 610] on div "Basic product" at bounding box center [1382, 622] width 124 height 24
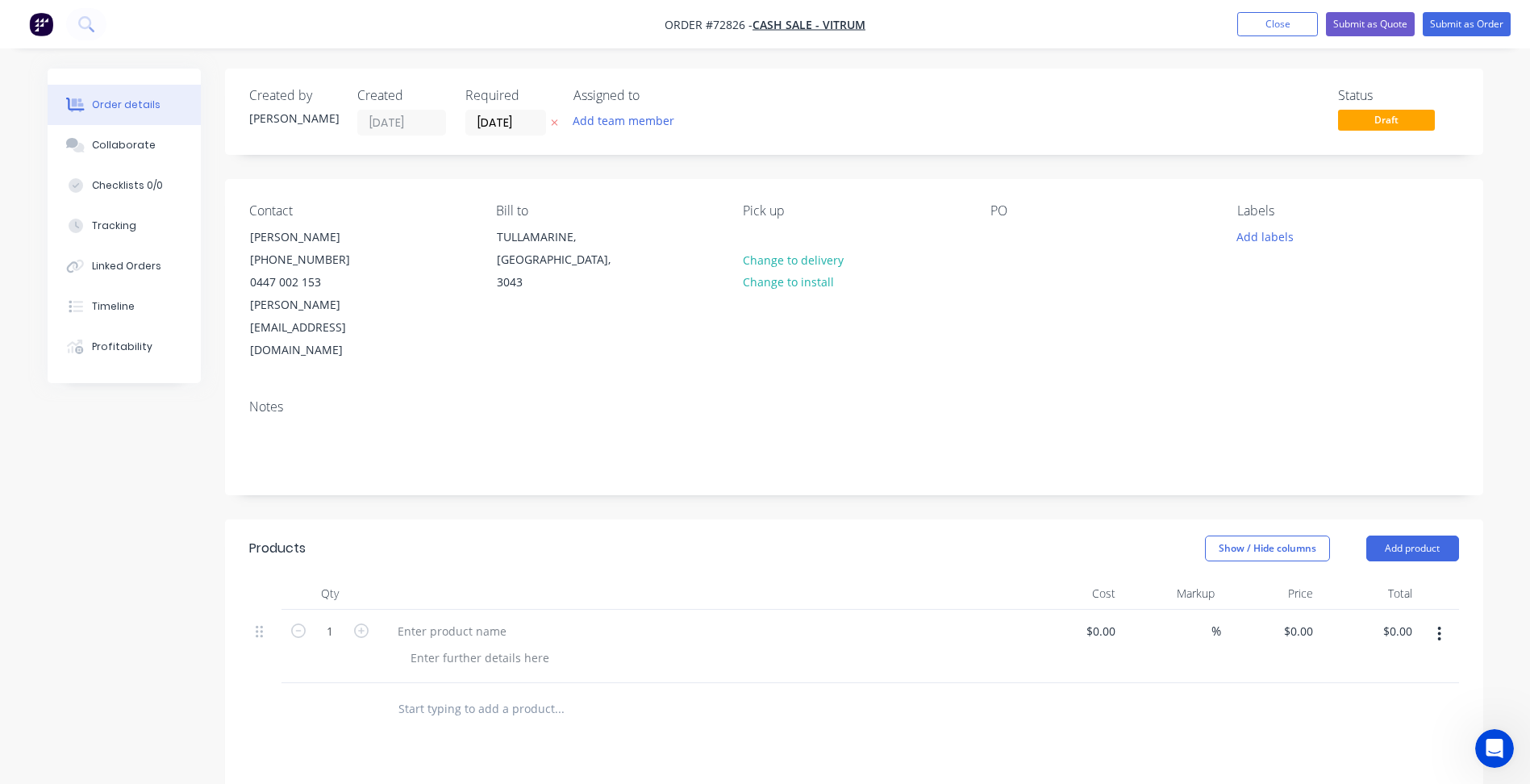
click at [730, 24] on span "Order #72826 -" at bounding box center [708, 24] width 88 height 15
copy span "72826"
click at [495, 126] on input "[DATE]" at bounding box center [505, 122] width 79 height 24
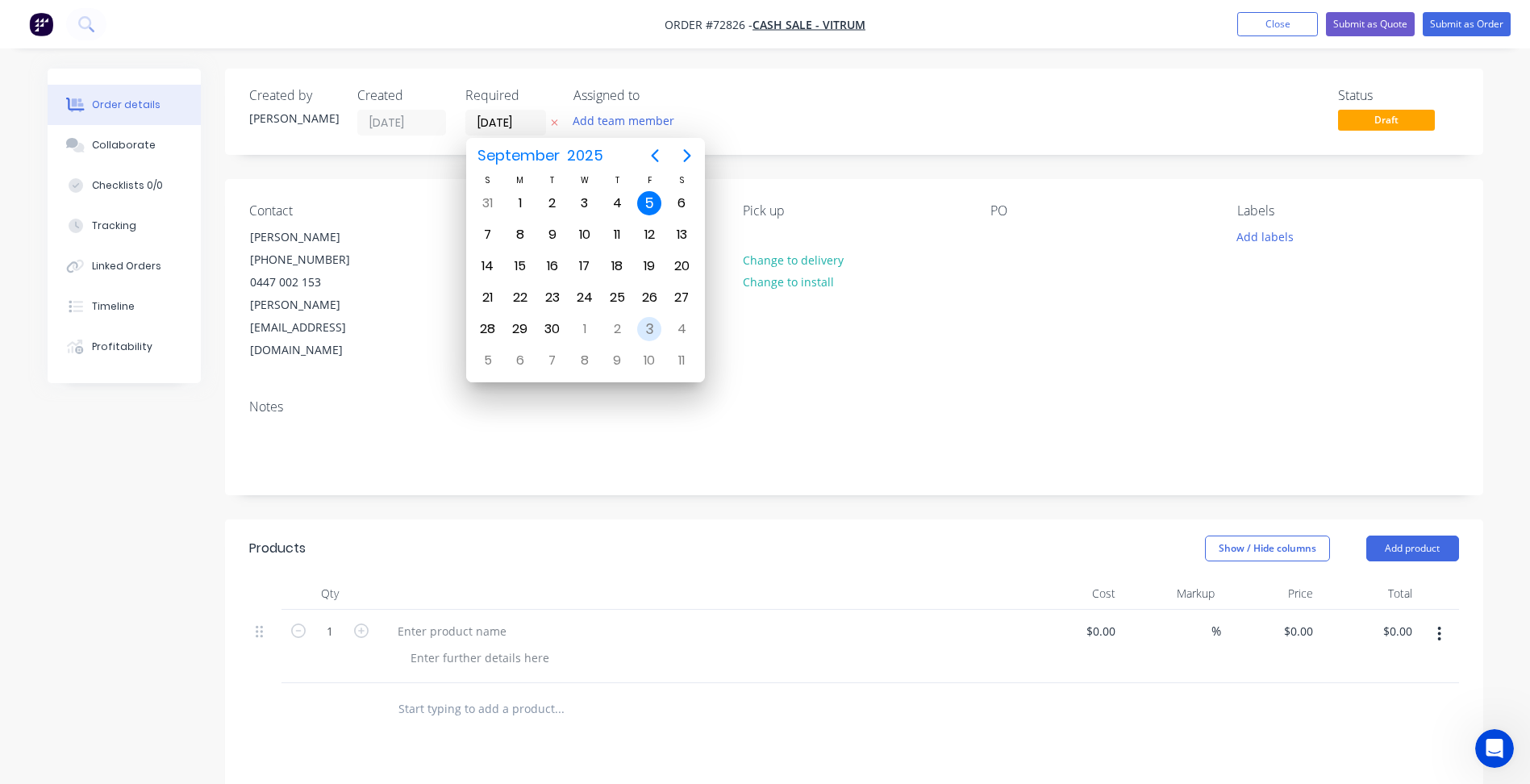
drag, startPoint x: 648, startPoint y: 301, endPoint x: 651, endPoint y: 329, distance: 28.2
click at [651, 329] on div "S M T W T F S 31 [DATE] 2 3 4 5 6 7 8 9 10 11 12 13 14 15 16 17 18 19 20 21 22 …" at bounding box center [586, 274] width 227 height 202
click at [651, 329] on div "3" at bounding box center [649, 329] width 24 height 24
type input "[DATE]"
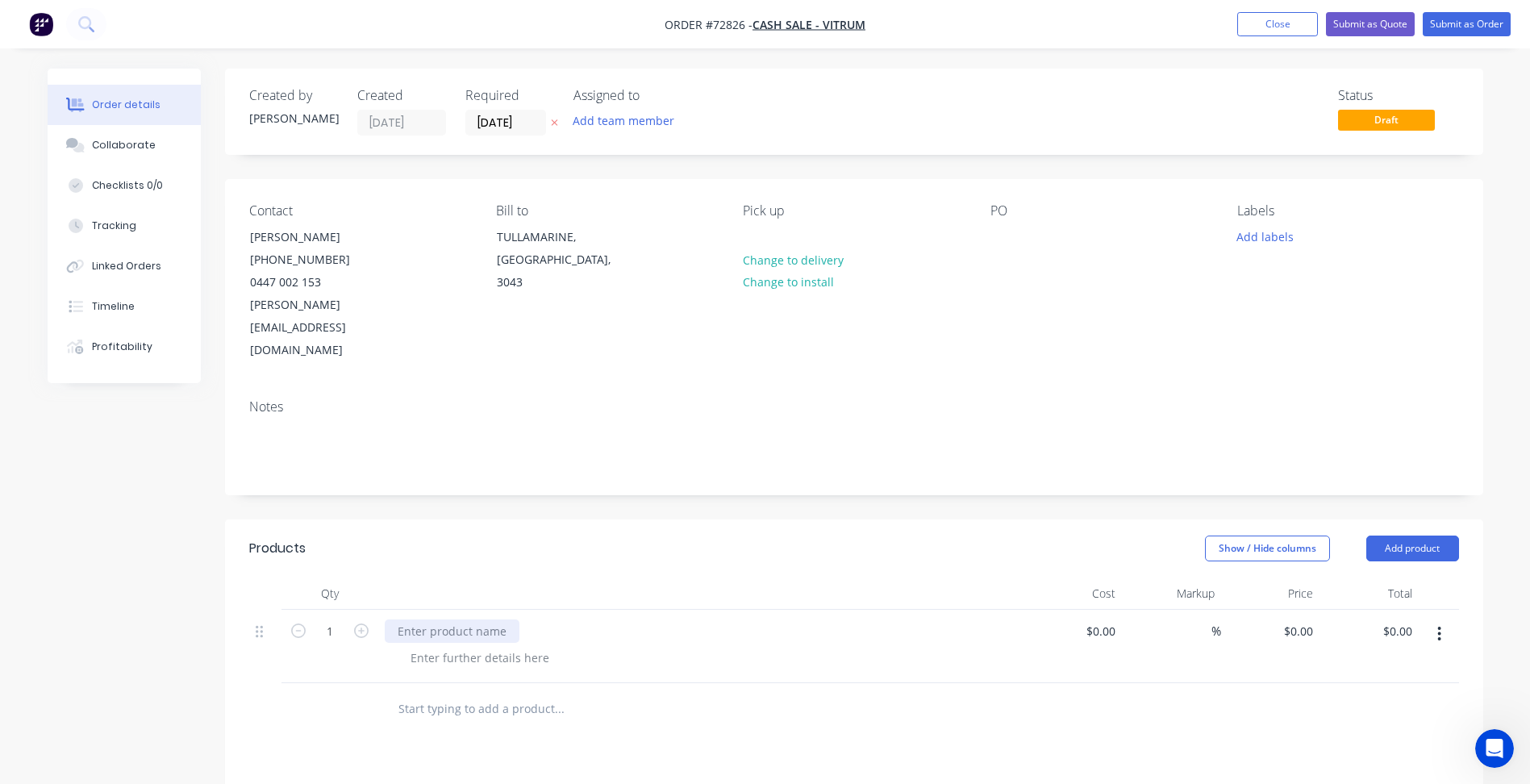
click at [447, 620] on div at bounding box center [452, 632] width 135 height 24
click at [461, 620] on div at bounding box center [452, 632] width 135 height 24
paste div
click at [462, 646] on div at bounding box center [480, 658] width 165 height 24
click at [1260, 21] on button "Close" at bounding box center [1277, 24] width 81 height 24
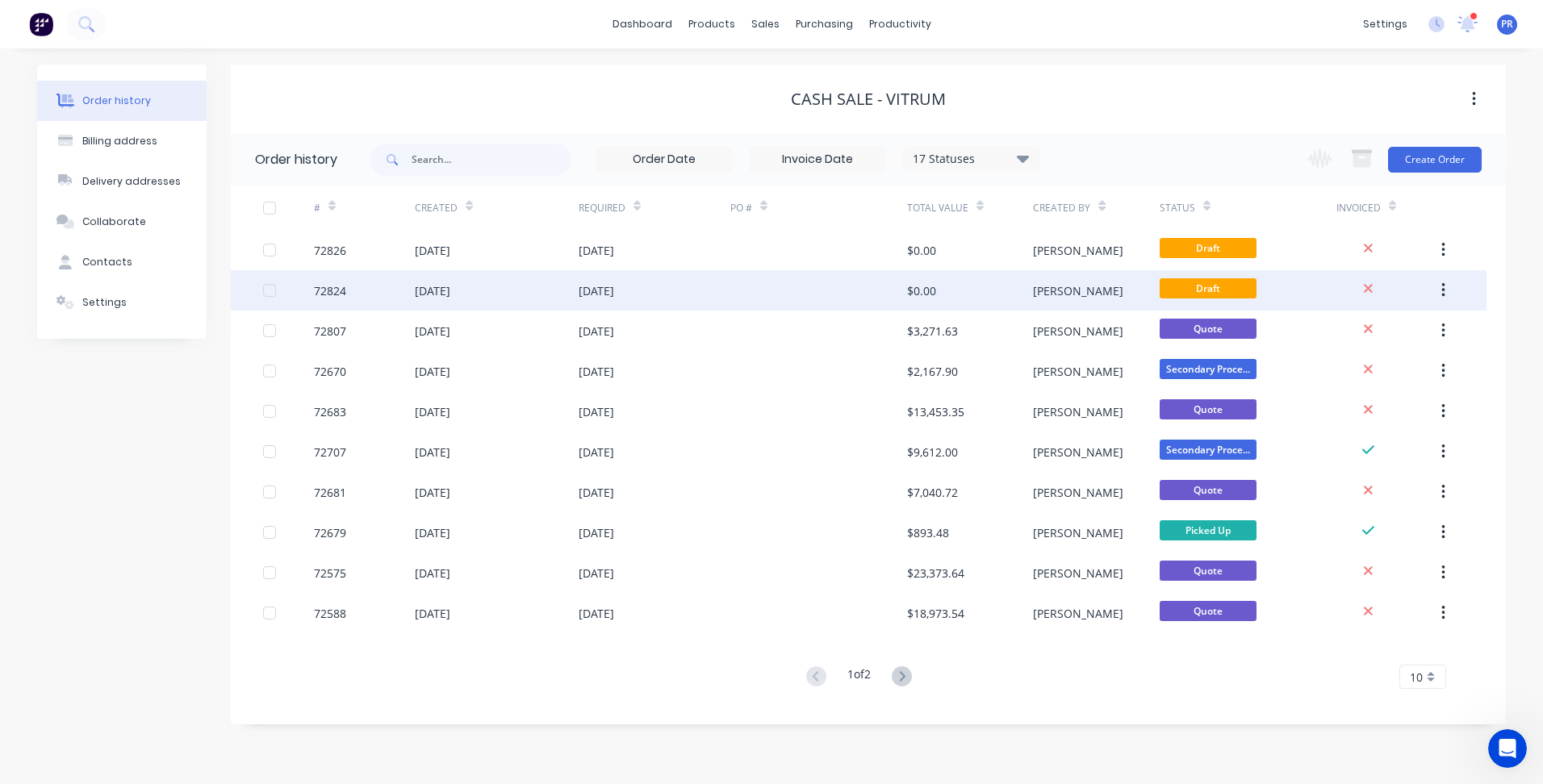
click at [512, 277] on div "[DATE]" at bounding box center [496, 290] width 164 height 41
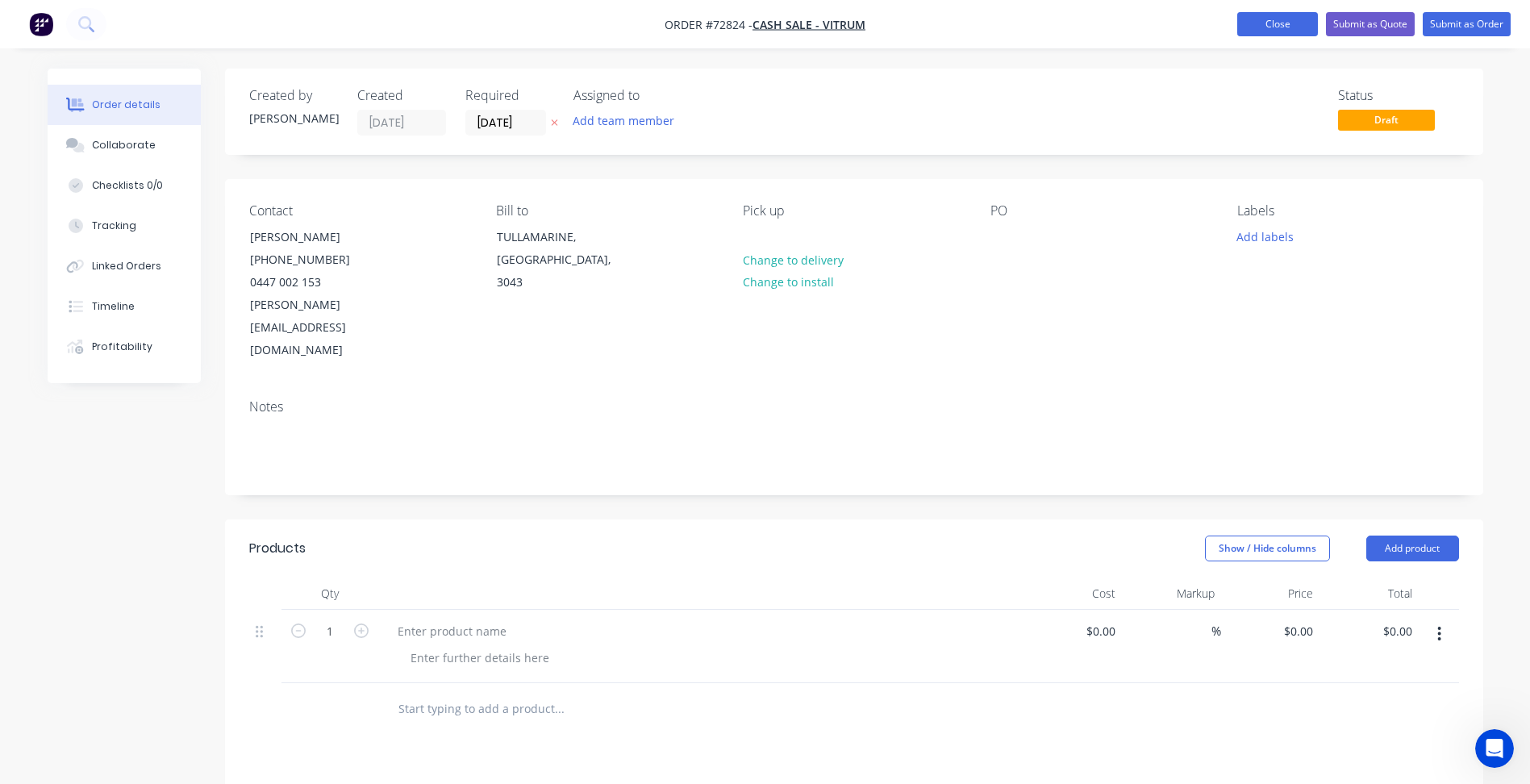
click at [1266, 33] on button "Close" at bounding box center [1277, 24] width 81 height 24
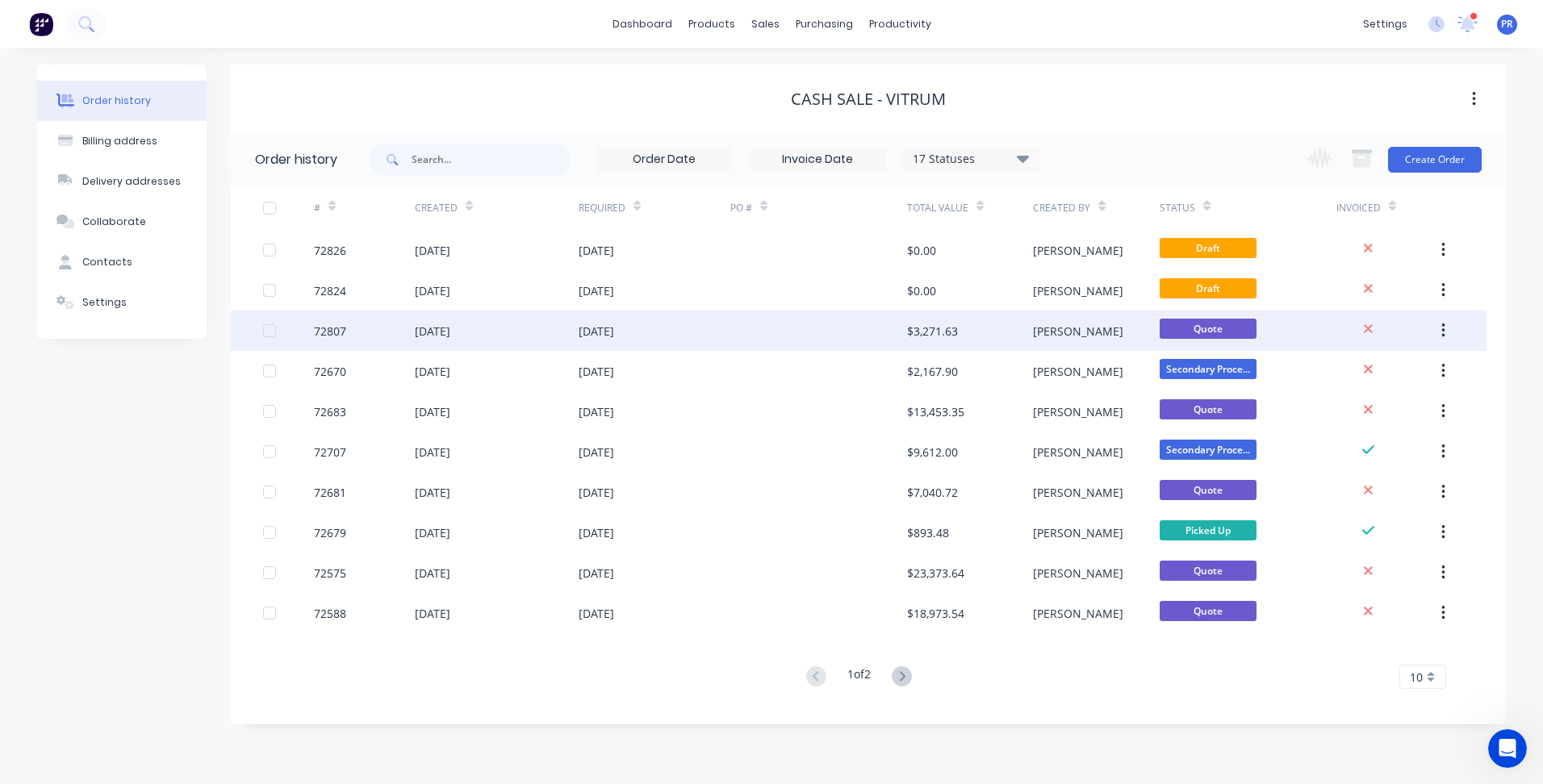
click at [602, 333] on div "[DATE]" at bounding box center [596, 331] width 35 height 17
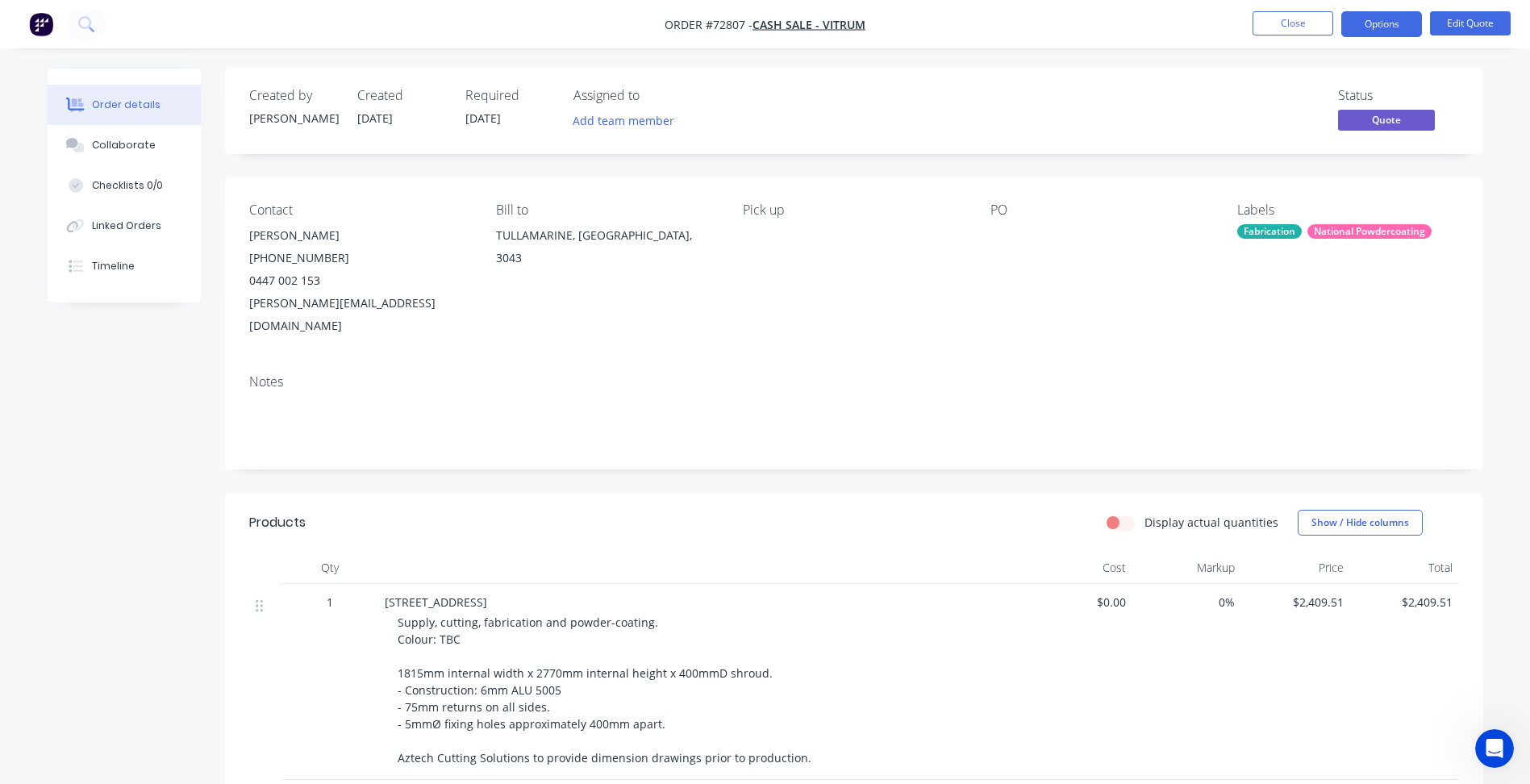
scroll to position [242, 0]
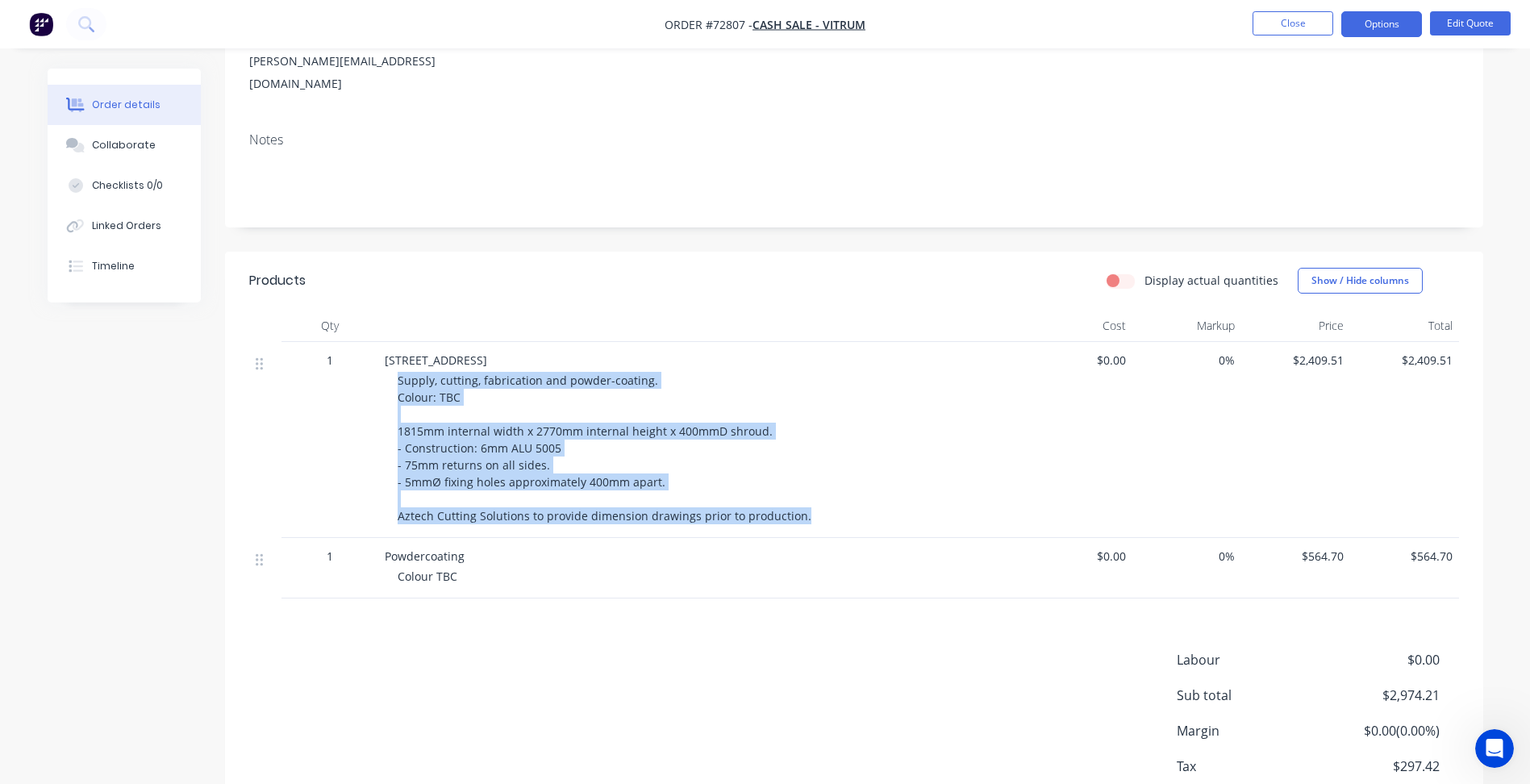
drag, startPoint x: 809, startPoint y: 493, endPoint x: 392, endPoint y: 358, distance: 438.3
click at [392, 358] on div "14 Cottesloe Place Alfredton Supply, cutting, fabrication and powder-coating. C…" at bounding box center [701, 440] width 645 height 196
copy span "Supply, cutting, fabrication and powder-coating. Colour: TBC 1815mm internal wi…"
click at [1323, 13] on button "Close" at bounding box center [1293, 23] width 81 height 24
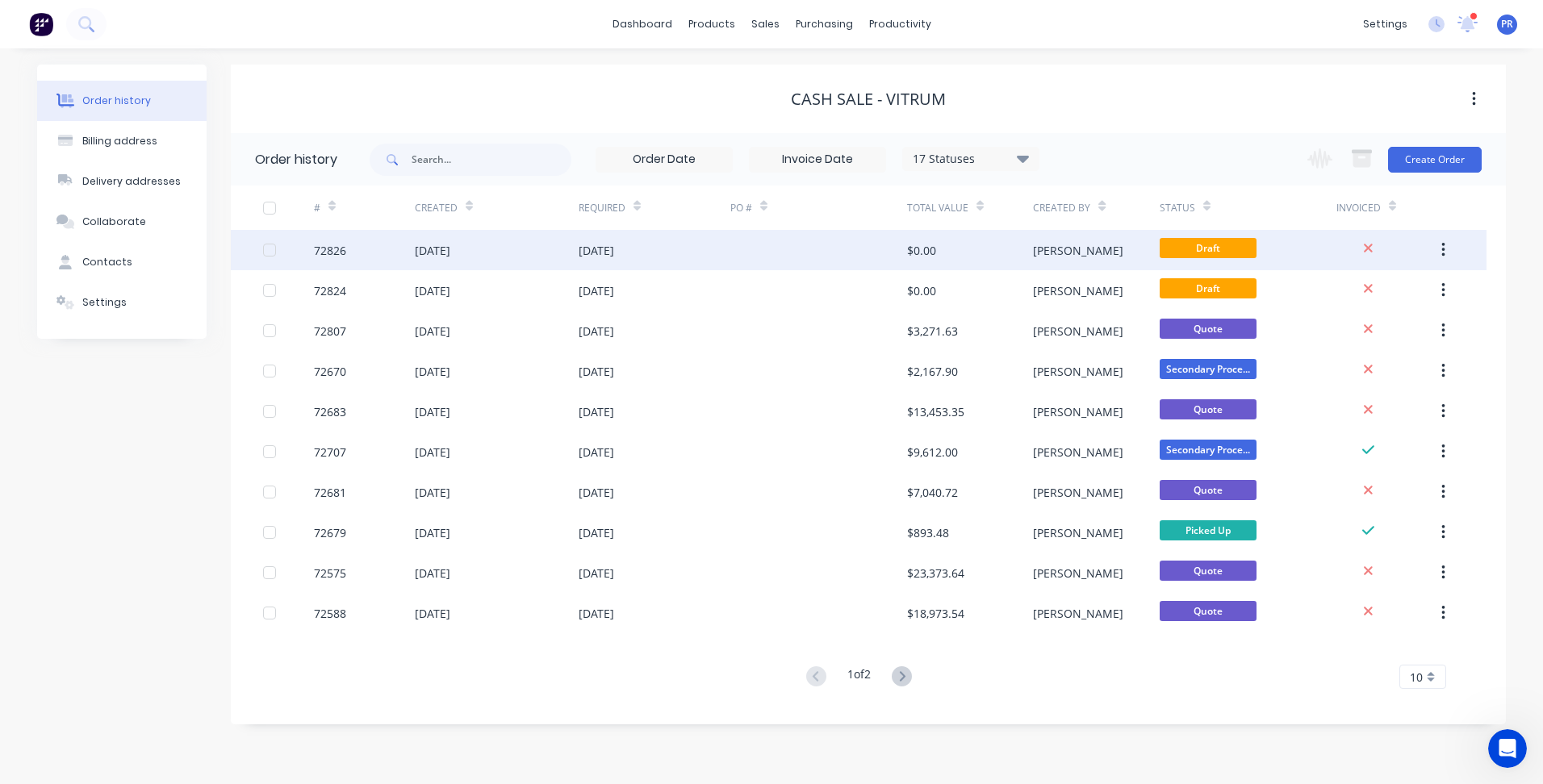
click at [614, 248] on div "[DATE]" at bounding box center [596, 250] width 35 height 17
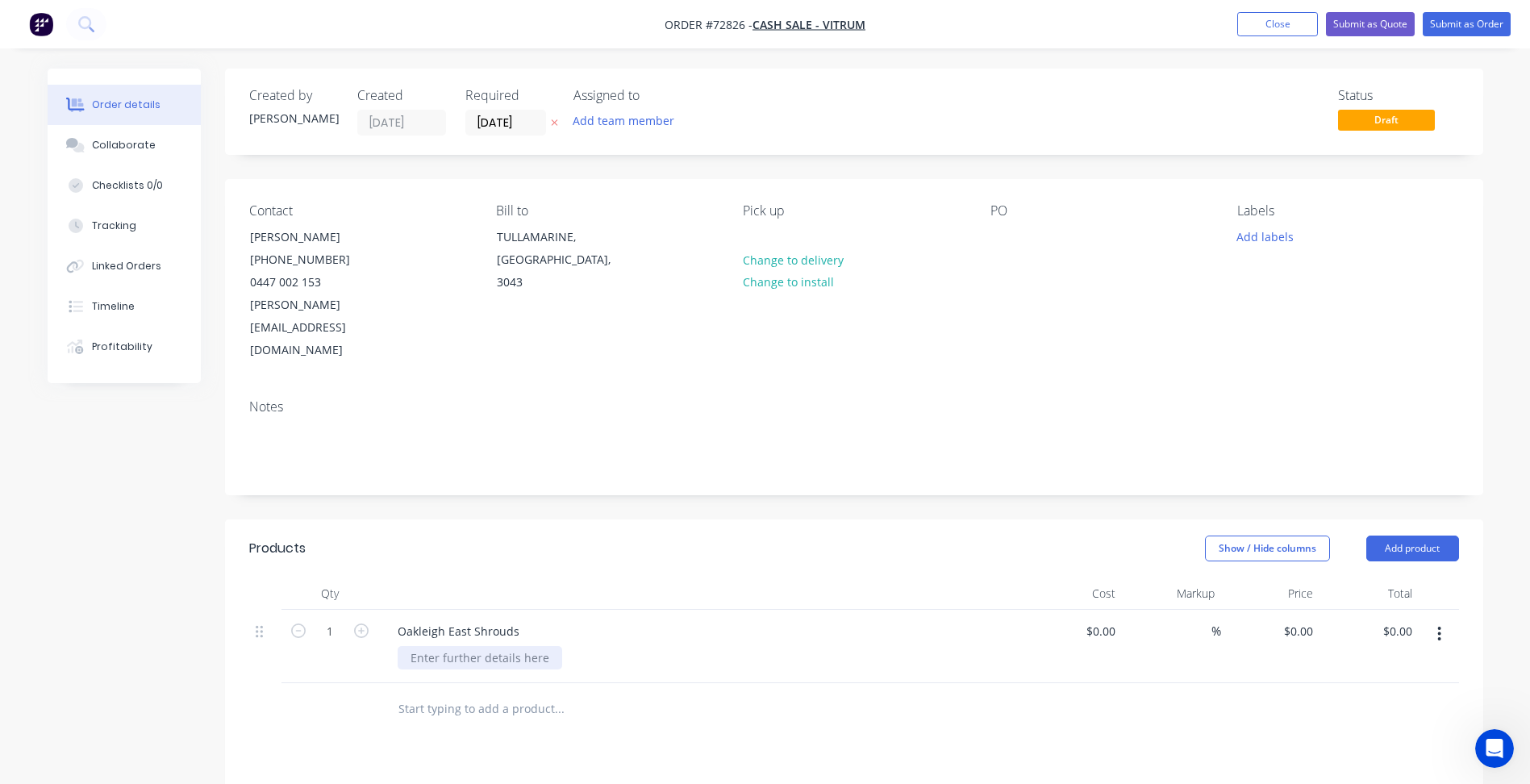
click at [466, 646] on div at bounding box center [480, 658] width 165 height 24
paste div
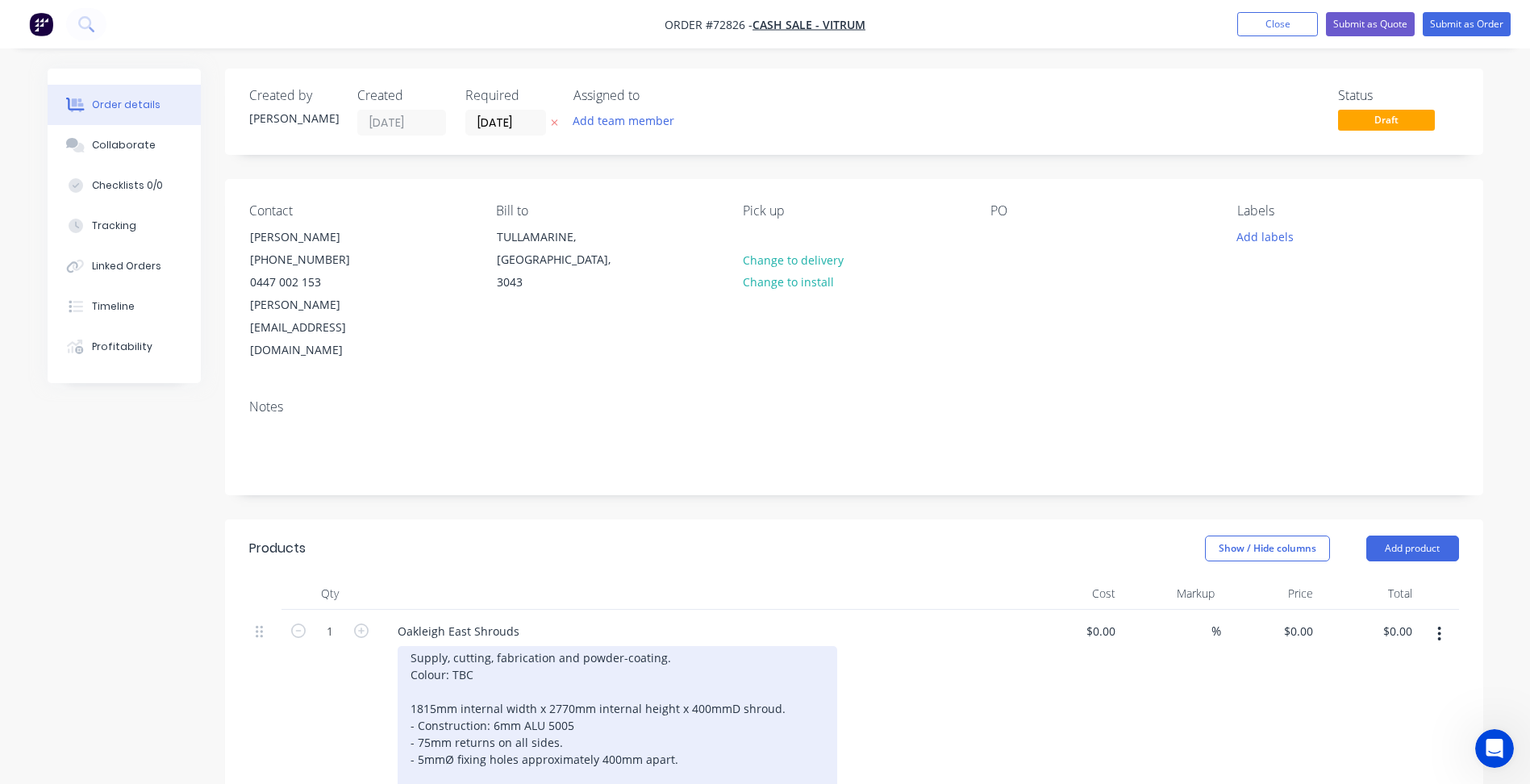
scroll to position [81, 0]
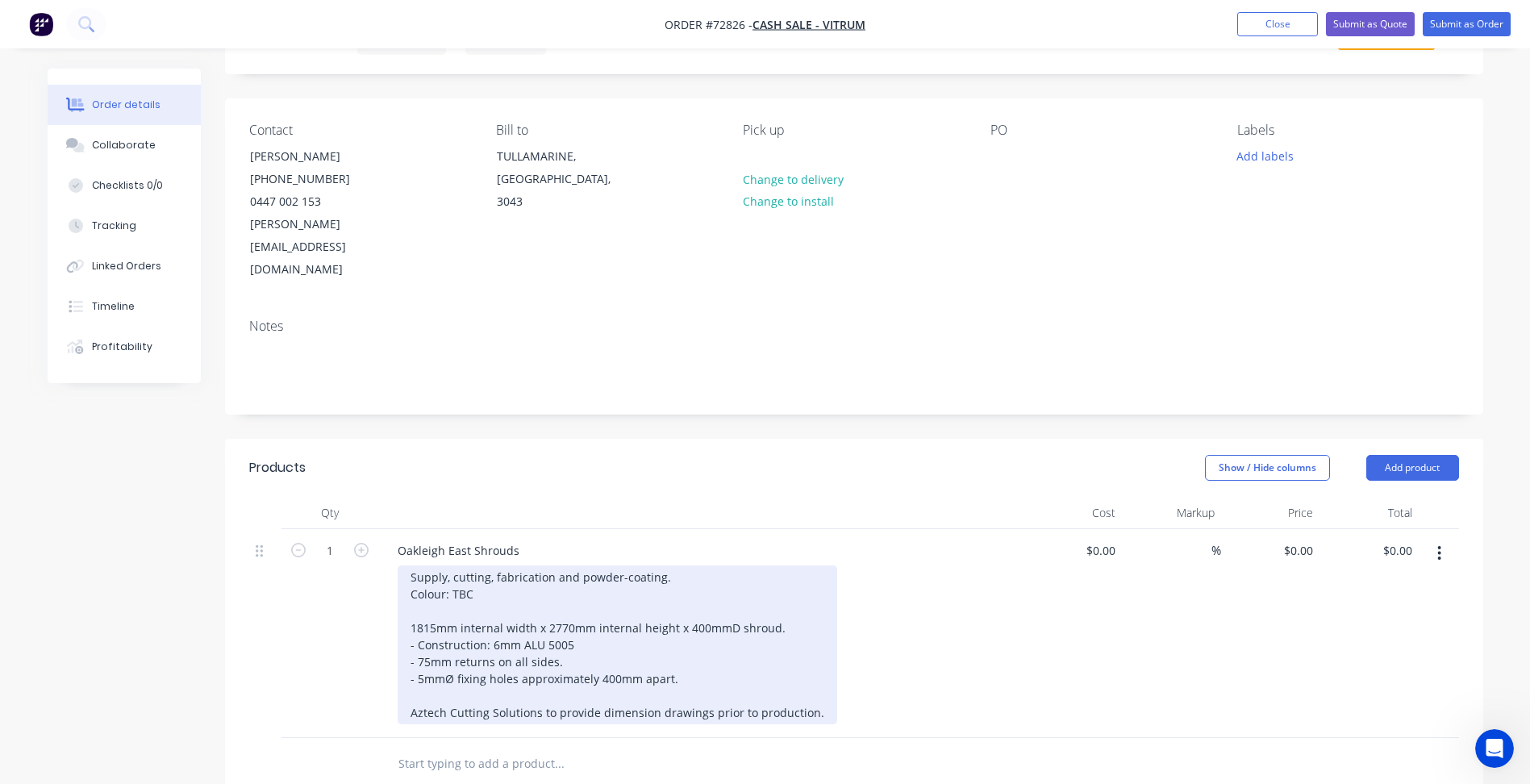
click at [473, 566] on div "Supply, cutting, fabrication and powder-coating. Colour: TBC 1815mm internal wi…" at bounding box center [617, 644] width 440 height 159
click at [457, 566] on div "Supply, cutting, fabrication and powder-coating. Colour: 1815mm internal width …" at bounding box center [617, 644] width 440 height 159
click at [475, 586] on div "Supply, cutting, fabrication and powder-coating. Colour: Monument Colorbond 181…" at bounding box center [617, 644] width 440 height 159
click at [435, 583] on div "Supply, cutting, fabrication and powder-coating. Colour: Monument Colorbond 181…" at bounding box center [617, 644] width 440 height 159
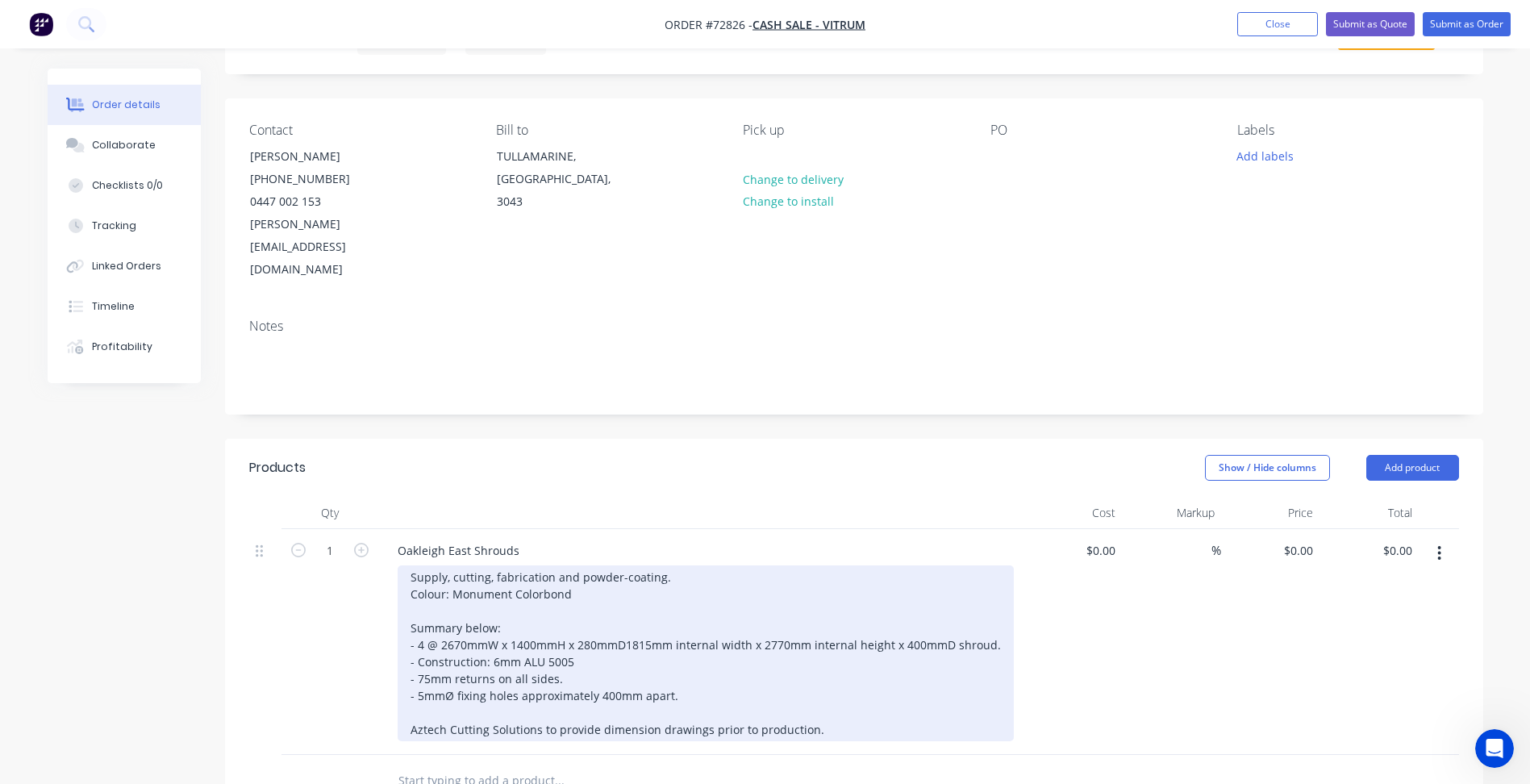
click at [496, 615] on div "Supply, cutting, fabrication and powder-coating. Colour: Monument Colorbond Sum…" at bounding box center [706, 653] width 616 height 176
click at [627, 598] on div "Supply, cutting, fabrication and powder-coating. Colour: Monument Colorbond Sum…" at bounding box center [706, 653] width 616 height 176
drag, startPoint x: 627, startPoint y: 598, endPoint x: 994, endPoint y: 606, distance: 367.1
click at [994, 606] on div "Supply, cutting, fabrication and powder-coating. Colour: Monument Colorbond Sum…" at bounding box center [706, 653] width 616 height 176
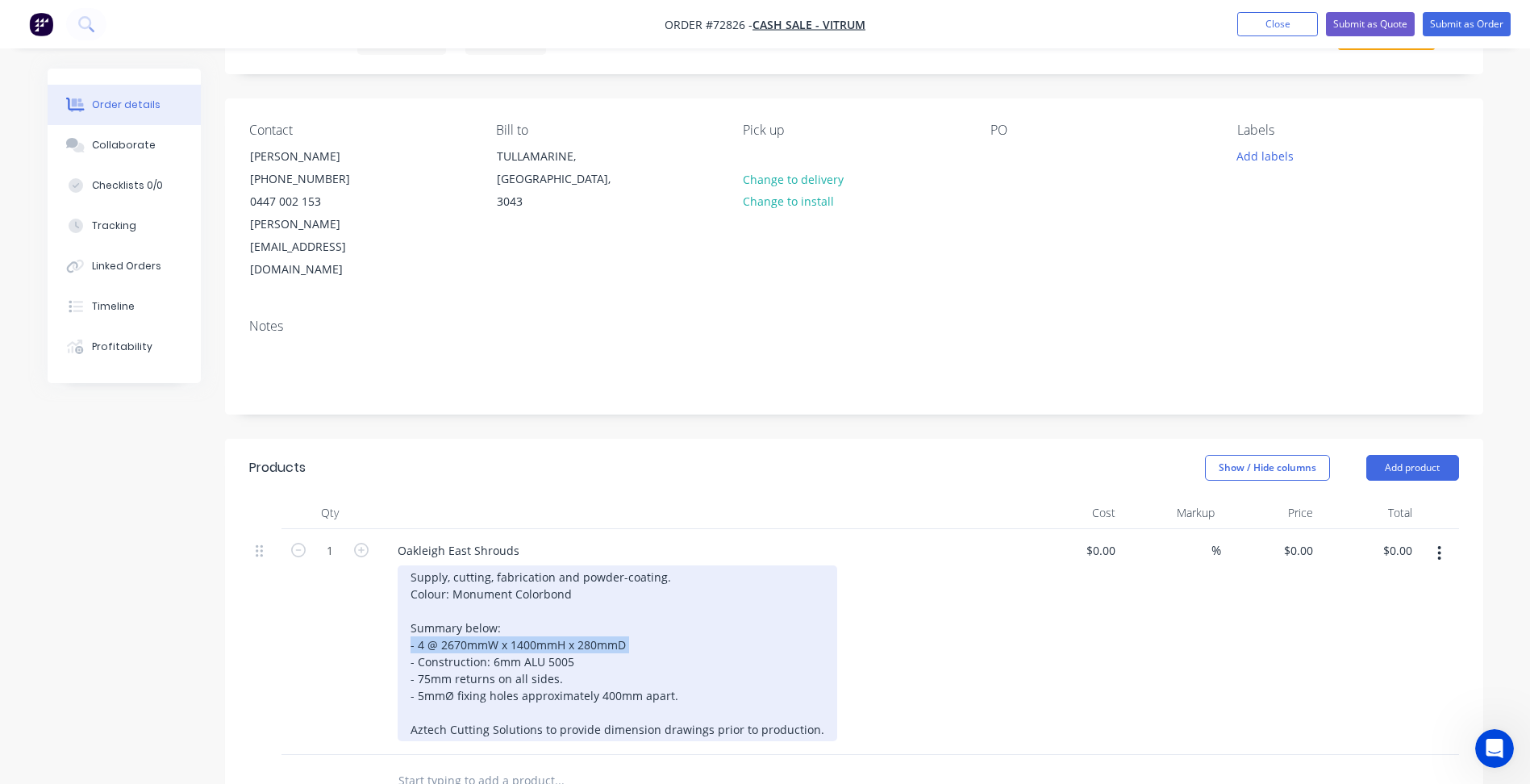
copy div "- 4 @ 2670mmW x 1400mmH x 280mmD"
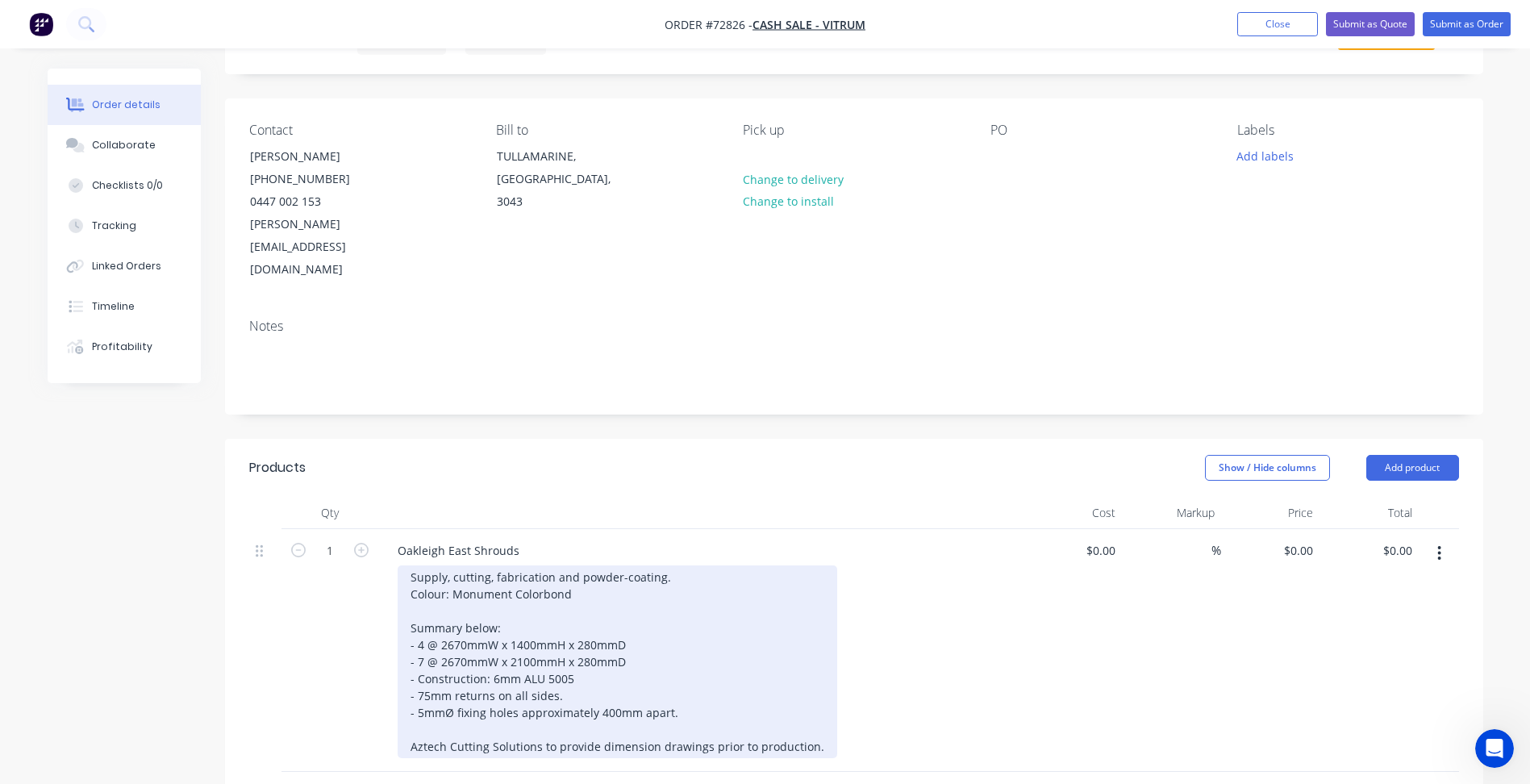
click at [634, 614] on div "Supply, cutting, fabrication and powder-coating. Colour: Monument Colorbond Sum…" at bounding box center [617, 662] width 440 height 193
copy div "- 7 @ 2670mmW x 2100mmH x 280mmD"
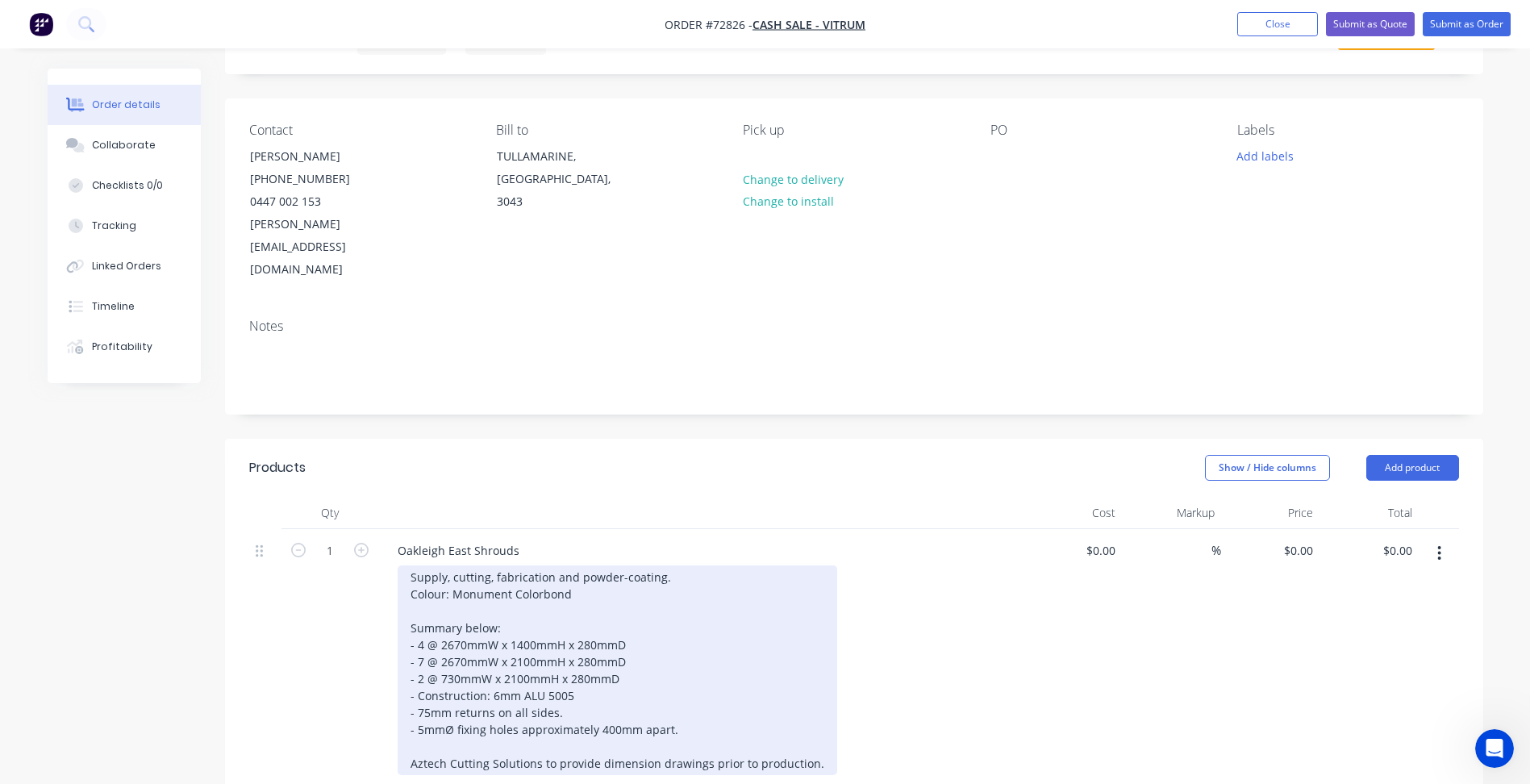
click at [640, 637] on div "Supply, cutting, fabrication and powder-coating. Colour: Monument Colorbond Sum…" at bounding box center [617, 670] width 440 height 209
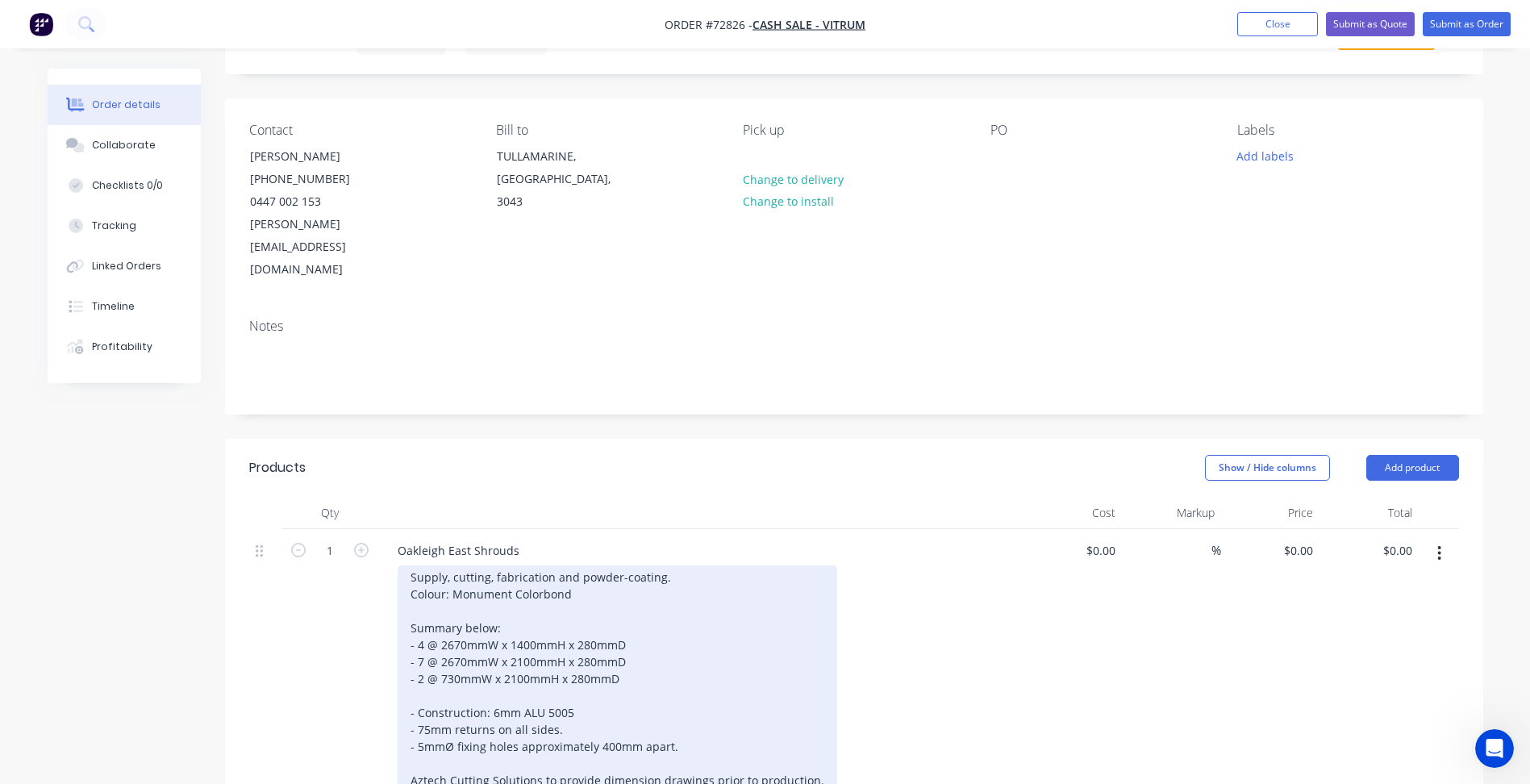
click at [412, 689] on div "Supply, cutting, fabrication and powder-coating. Colour: Monument Colorbond Sum…" at bounding box center [617, 679] width 440 height 227
click at [430, 683] on div "Supply, cutting, fabrication and powder-coating. Colour: Monument Colorbond Sum…" at bounding box center [617, 679] width 440 height 227
click at [453, 684] on div "Supply, cutting, fabrication and powder-coating. Colour: Monument Colorbond Sum…" at bounding box center [633, 679] width 470 height 227
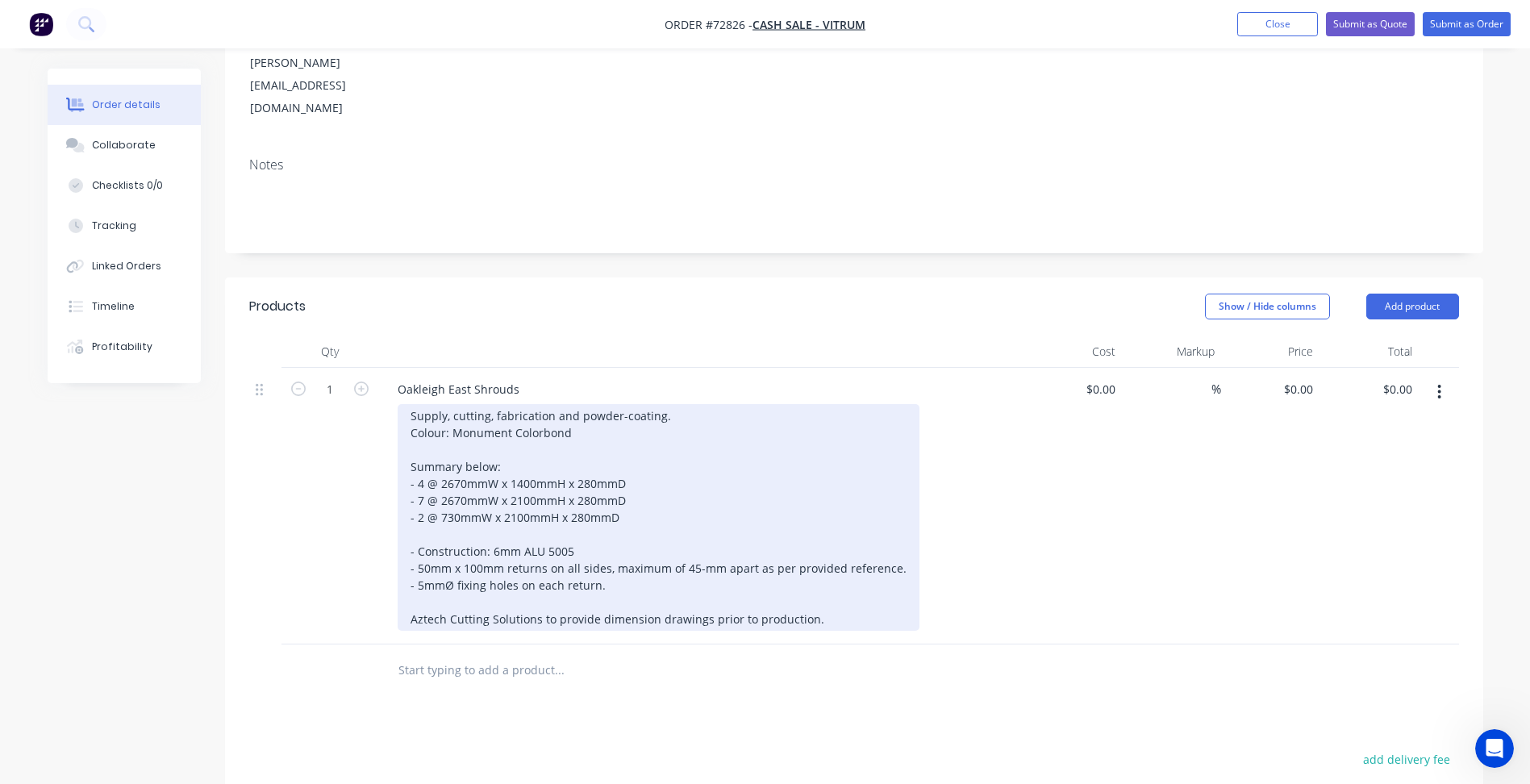
scroll to position [323, 0]
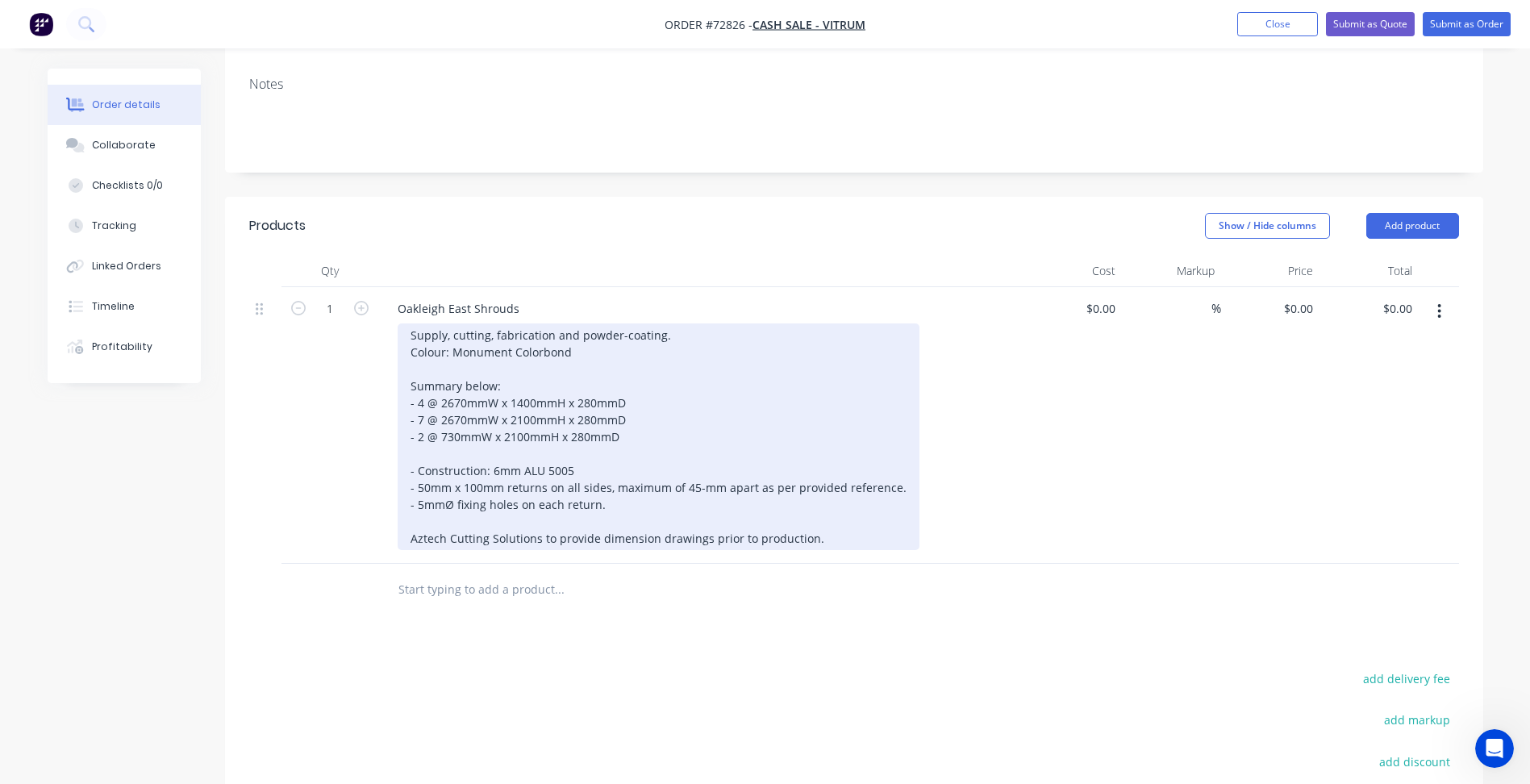
drag, startPoint x: 559, startPoint y: 708, endPoint x: 483, endPoint y: 437, distance: 281.5
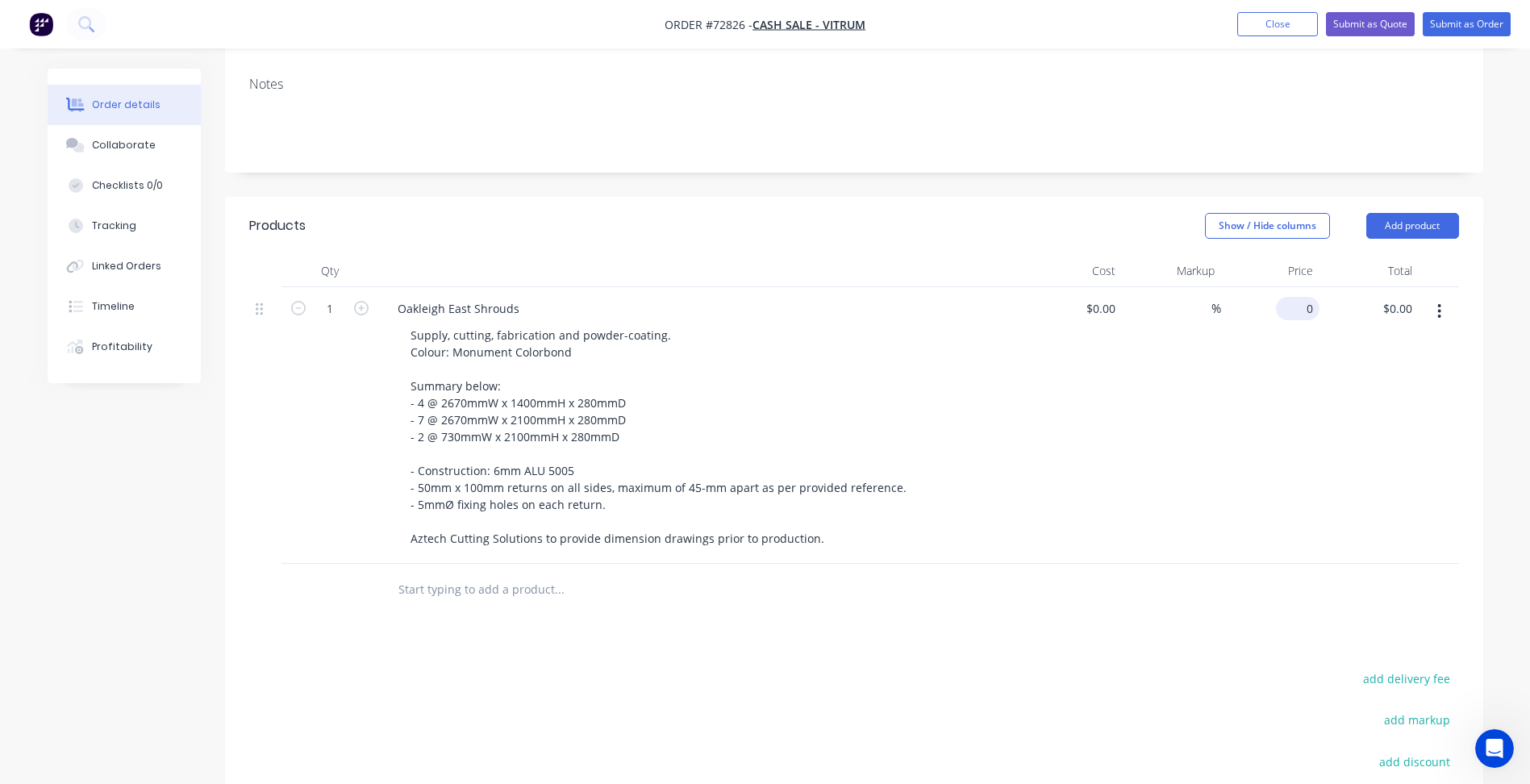
click at [1302, 297] on input "0" at bounding box center [1301, 309] width 37 height 24
type input "$9,381.67"
click at [860, 574] on div at bounding box center [627, 590] width 484 height 33
click at [671, 574] on input "text" at bounding box center [559, 590] width 323 height 33
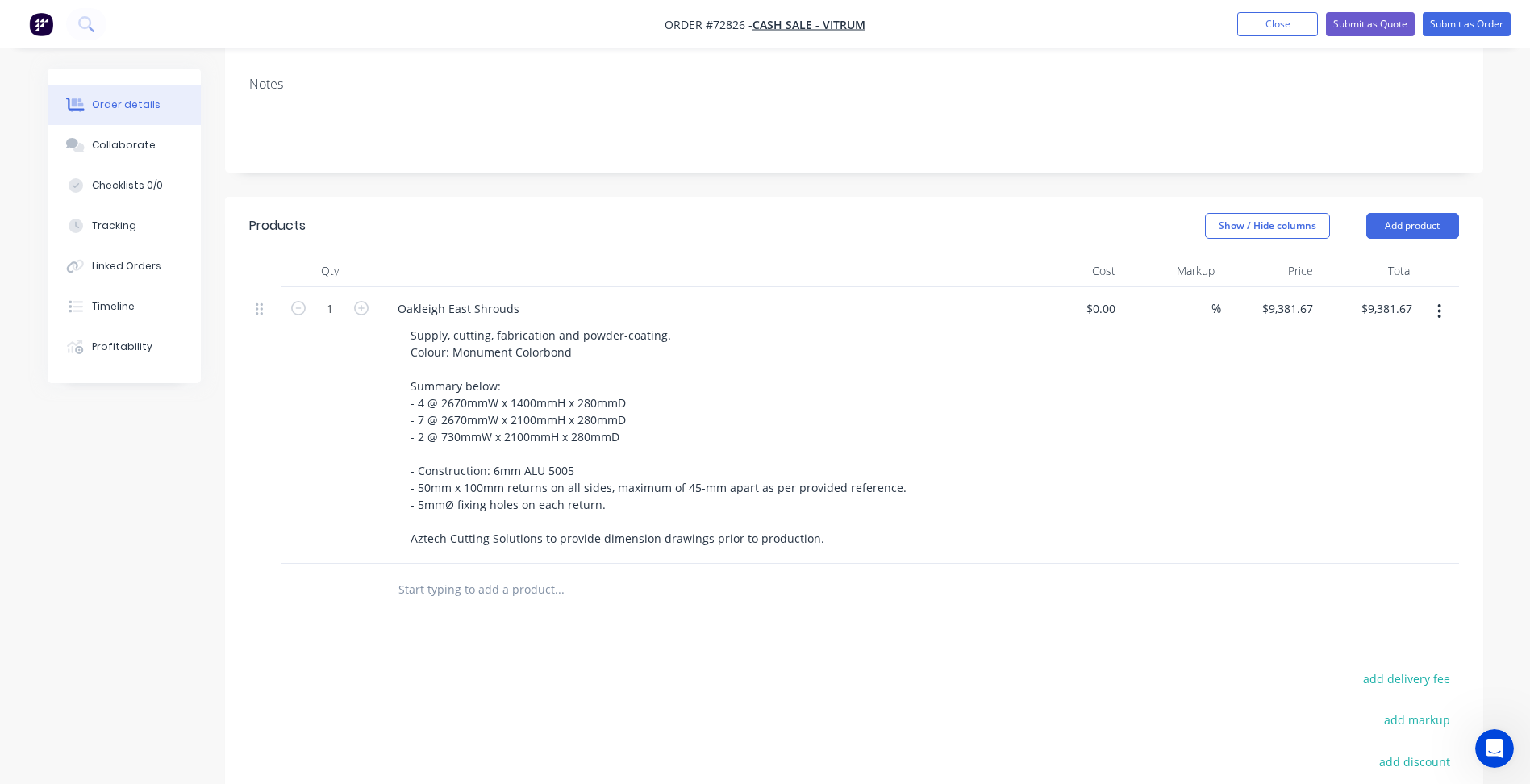
click at [576, 575] on div "Products Show / Hide columns Add product Qty Cost Markup Price Total 1 Oakleigh…" at bounding box center [854, 600] width 1258 height 807
click at [1442, 297] on button "button" at bounding box center [1439, 312] width 38 height 29
click at [1409, 213] on button "Add product" at bounding box center [1413, 226] width 92 height 25
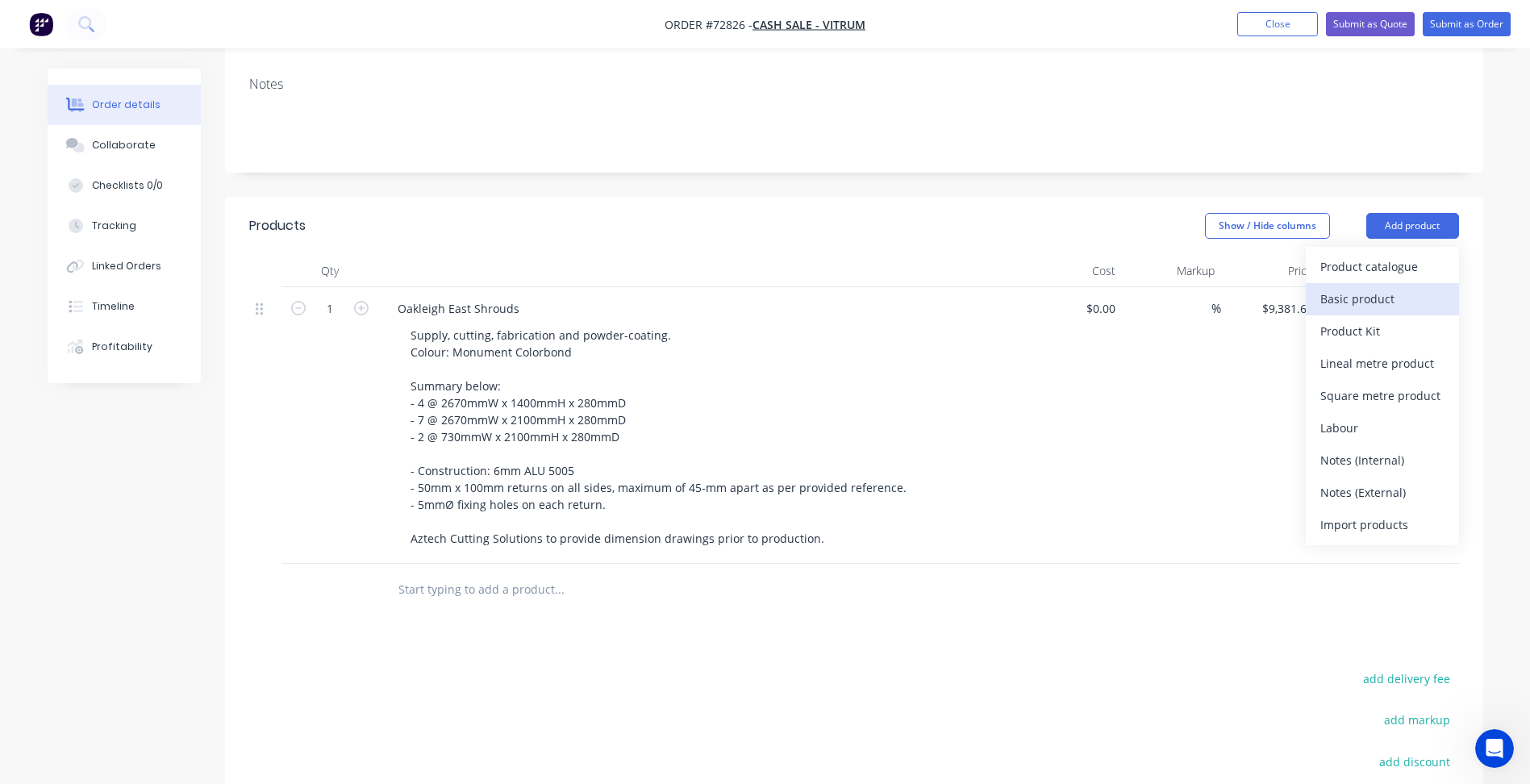
click at [1402, 287] on div "Basic product" at bounding box center [1382, 299] width 124 height 24
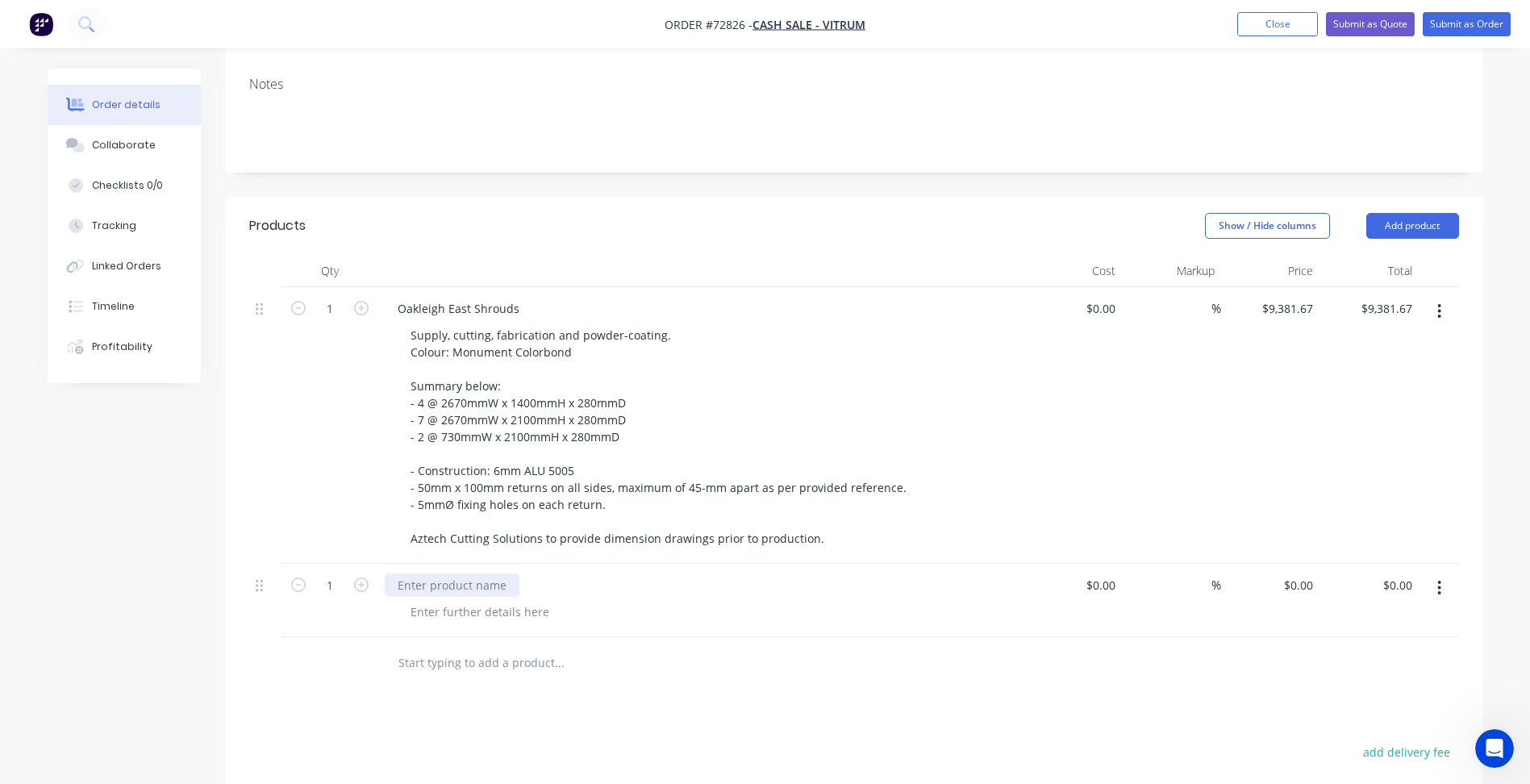
click at [499, 574] on div at bounding box center [452, 586] width 135 height 24
click at [474, 600] on div at bounding box center [480, 612] width 165 height 24
click at [488, 600] on div at bounding box center [480, 612] width 165 height 24
click at [150, 525] on div "Created by [PERSON_NAME] Created [DATE] Required [DATE] Assigned to Add team me…" at bounding box center [766, 423] width 1436 height 1355
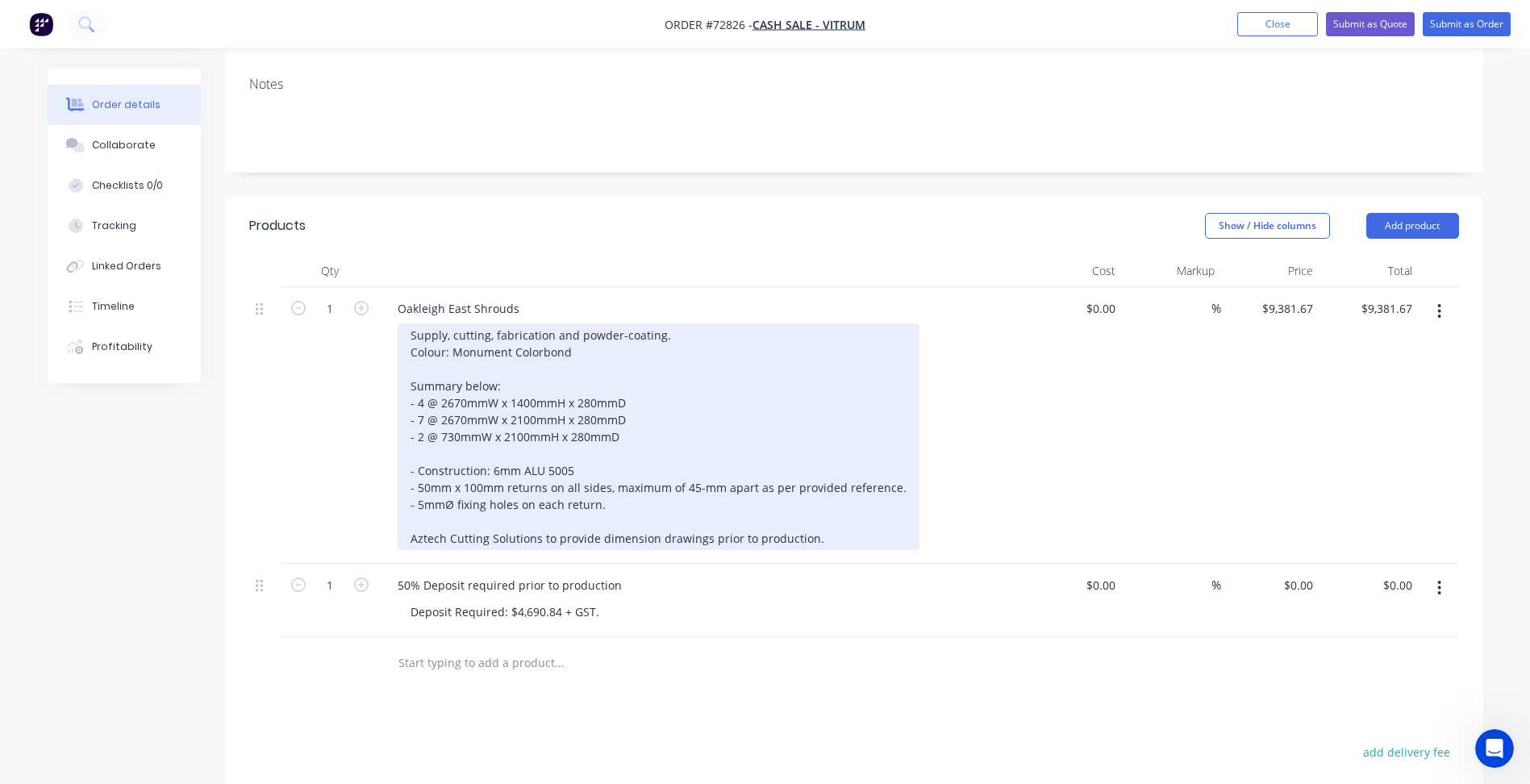
click at [449, 324] on div "Supply, cutting, fabrication and powder-coating. Colour: Monument Colorbond Sum…" at bounding box center [659, 437] width 522 height 227
click at [409, 324] on div "Supply, cutting, fabrication and powder-coating. Colour: Monument Colorbond Sum…" at bounding box center [659, 437] width 522 height 227
click at [676, 324] on div "Supply, cutting, fabrication and powder-coating. Colour: Monument Colorbond Sum…" at bounding box center [659, 437] width 522 height 227
click at [697, 446] on div "Supply, cutting, fabrication and powder-coating of shrouds as per provided refe…" at bounding box center [659, 437] width 522 height 227
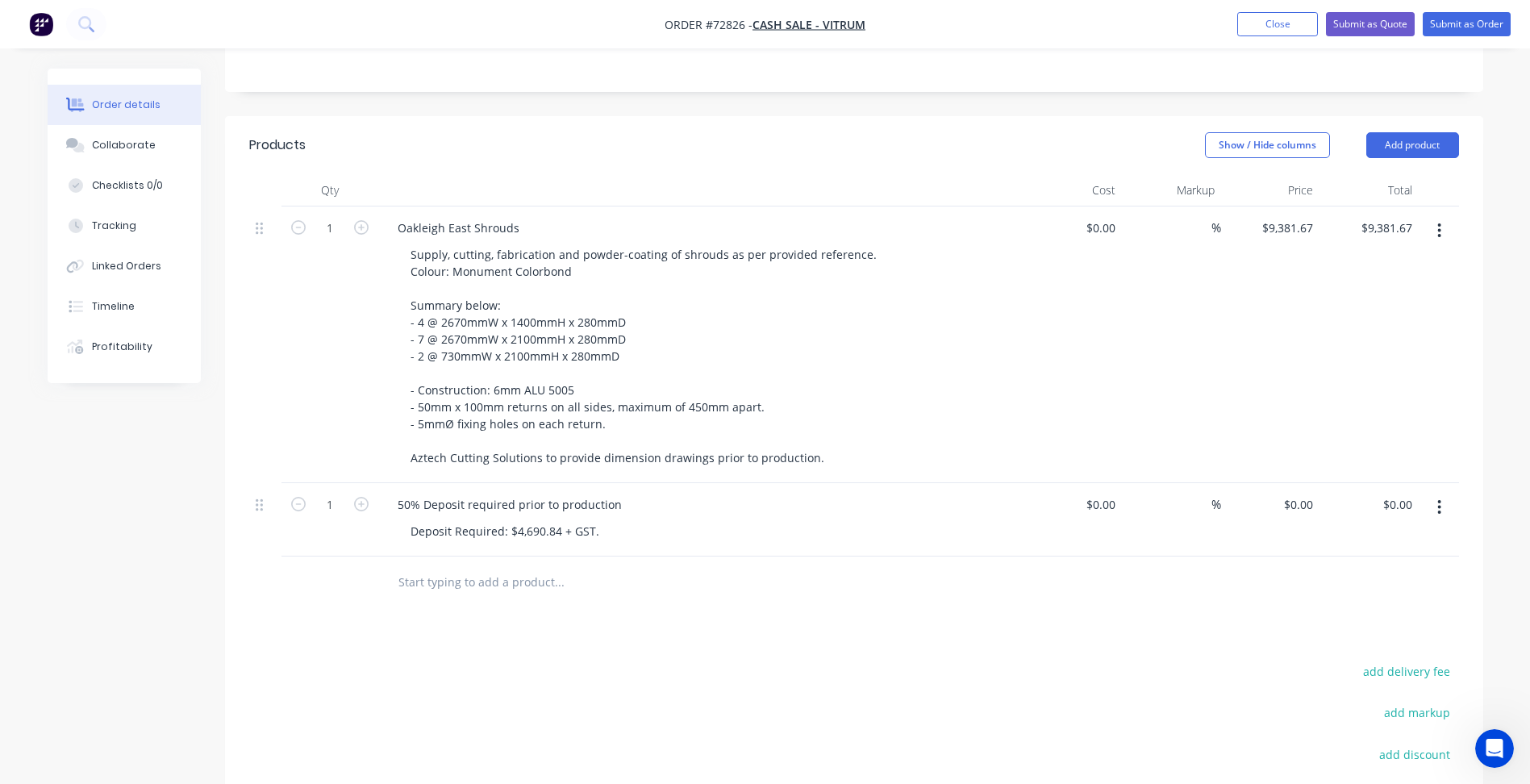
click at [595, 592] on div "Products Show / Hide columns Add product Qty Cost Markup Price Total 1 Oakleigh…" at bounding box center [854, 556] width 1258 height 880
click at [547, 585] on div "Products Show / Hide columns Add product Qty Cost Markup Price Total 1 Oakleigh…" at bounding box center [854, 556] width 1258 height 880
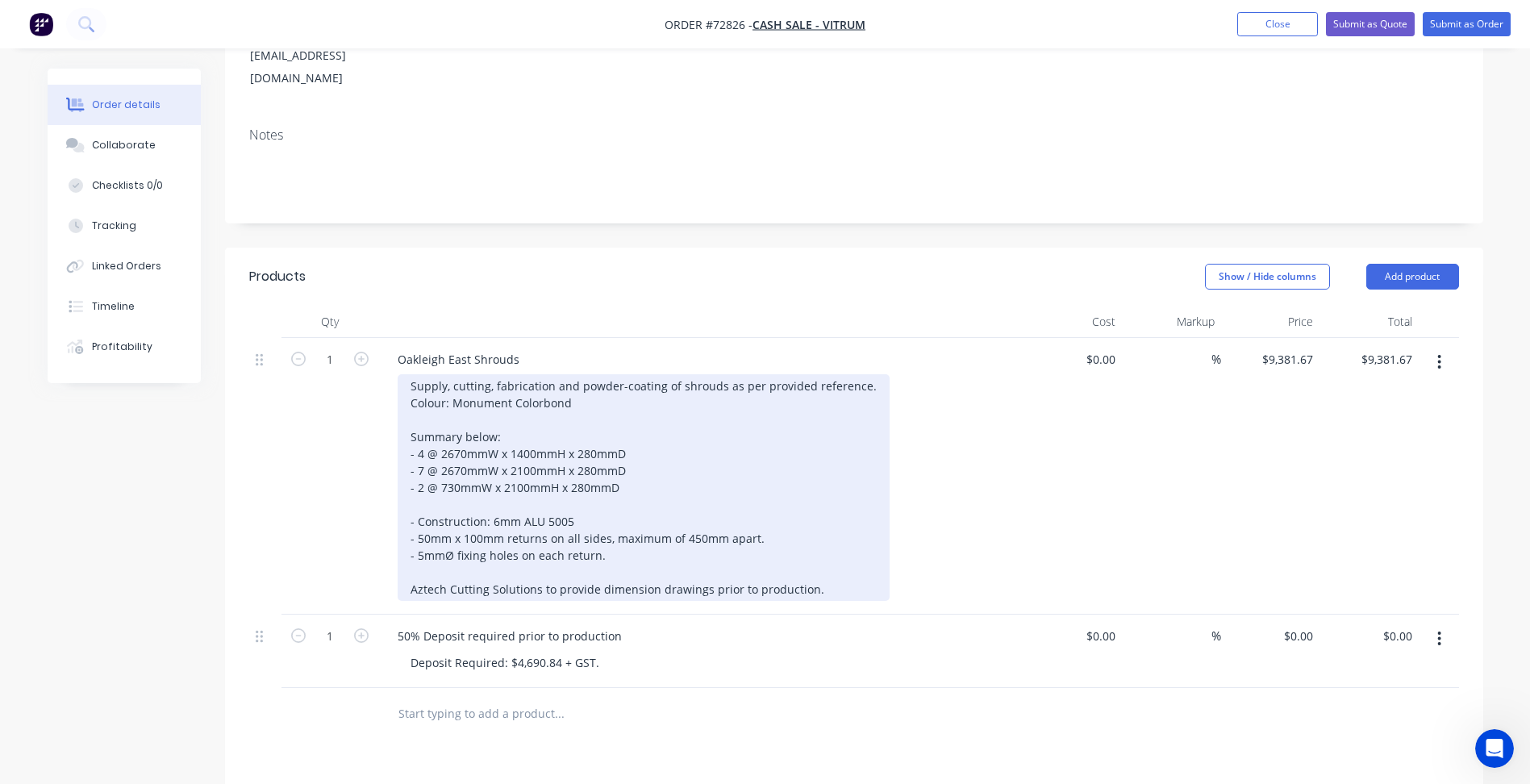
scroll to position [0, 0]
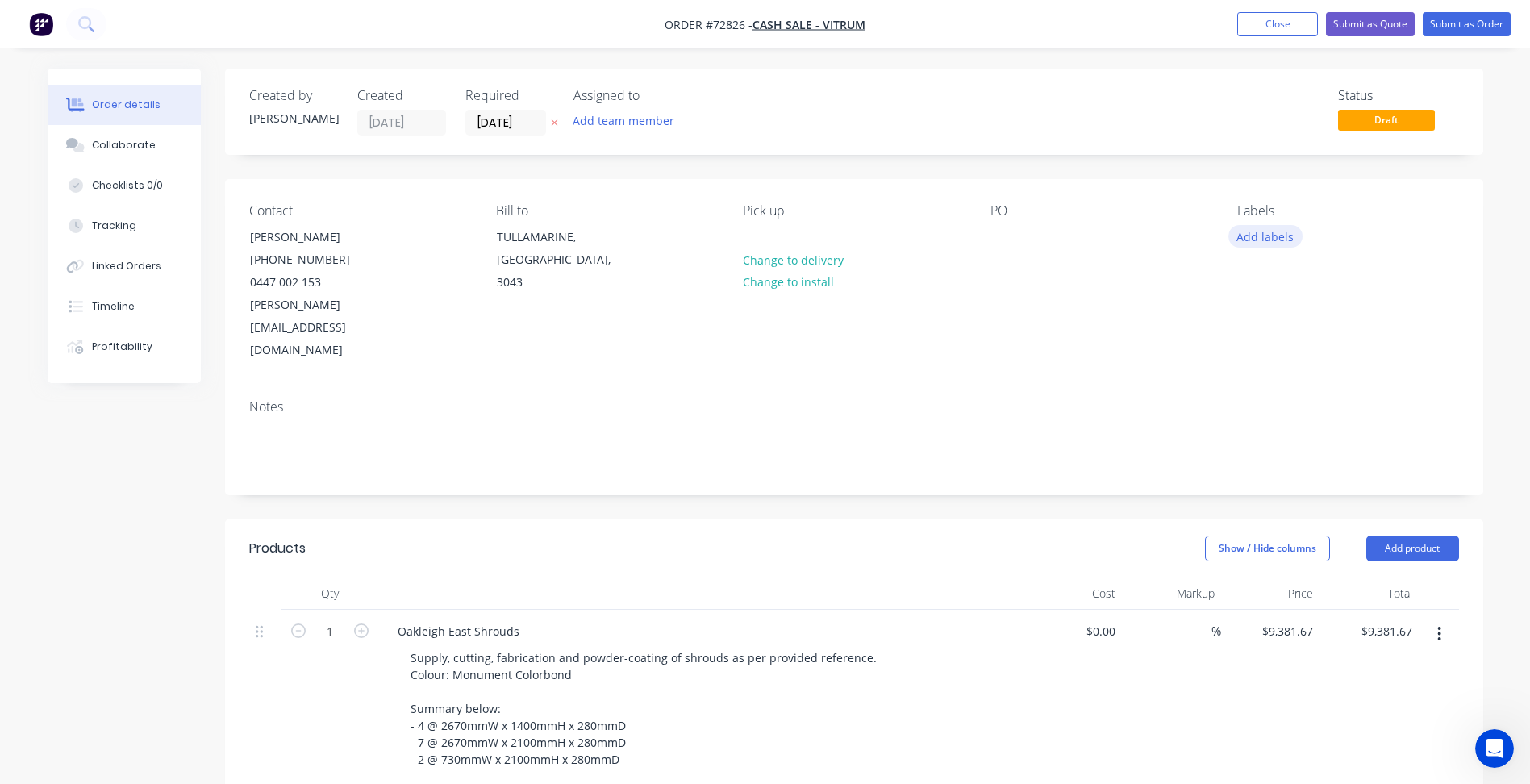
click at [1264, 244] on button "Add labels" at bounding box center [1266, 236] width 74 height 22
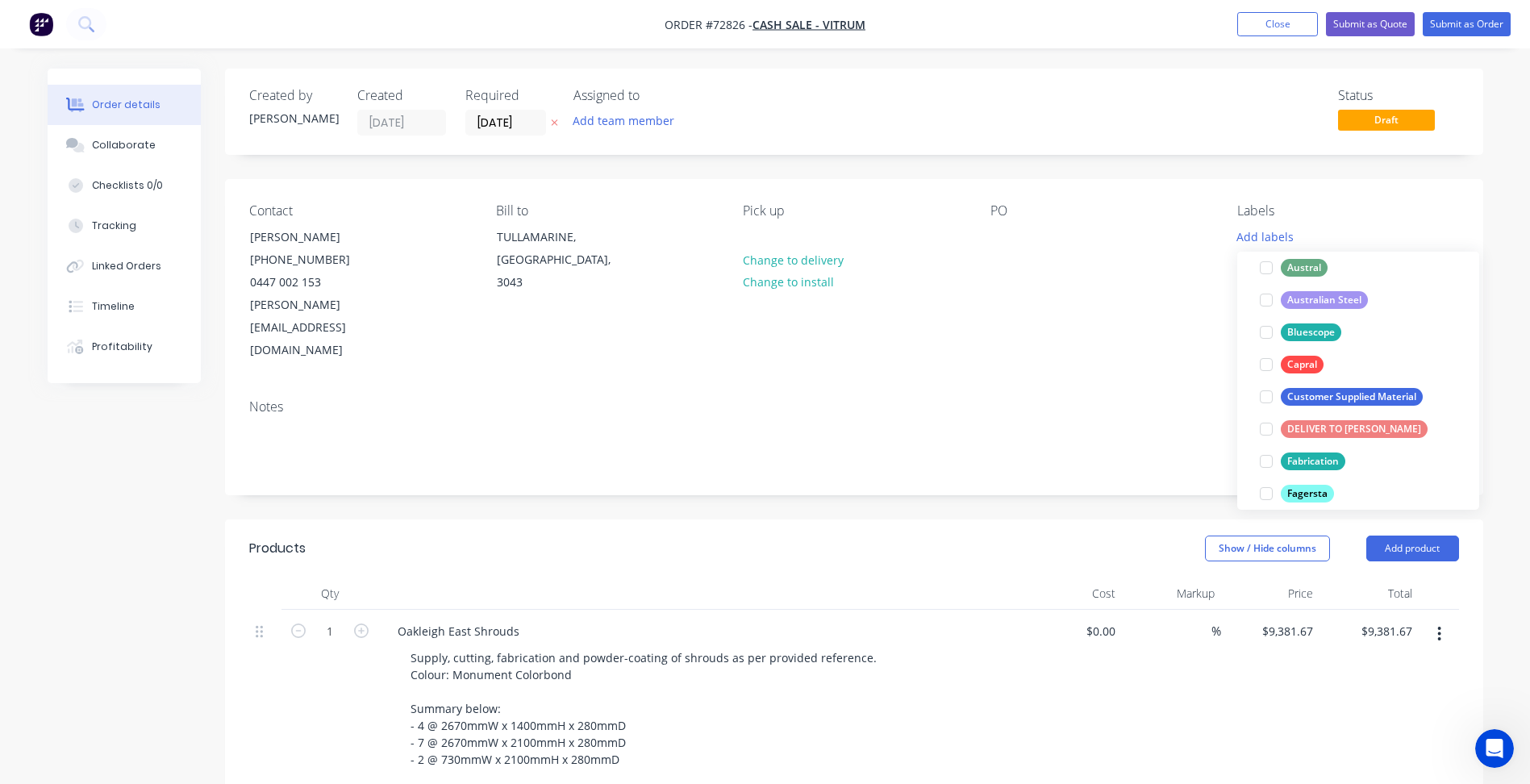
scroll to position [323, 0]
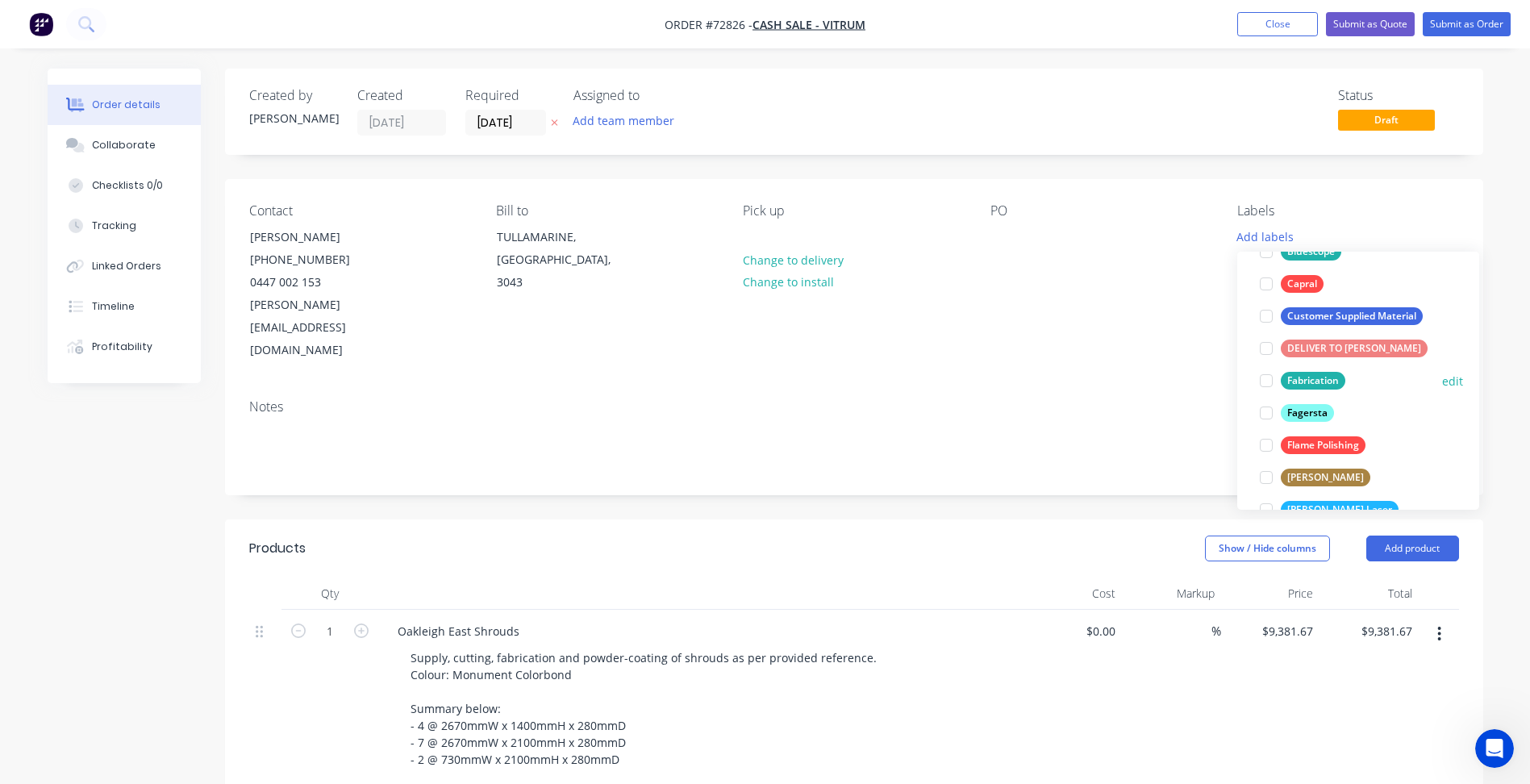
click at [1267, 378] on div at bounding box center [1267, 381] width 33 height 33
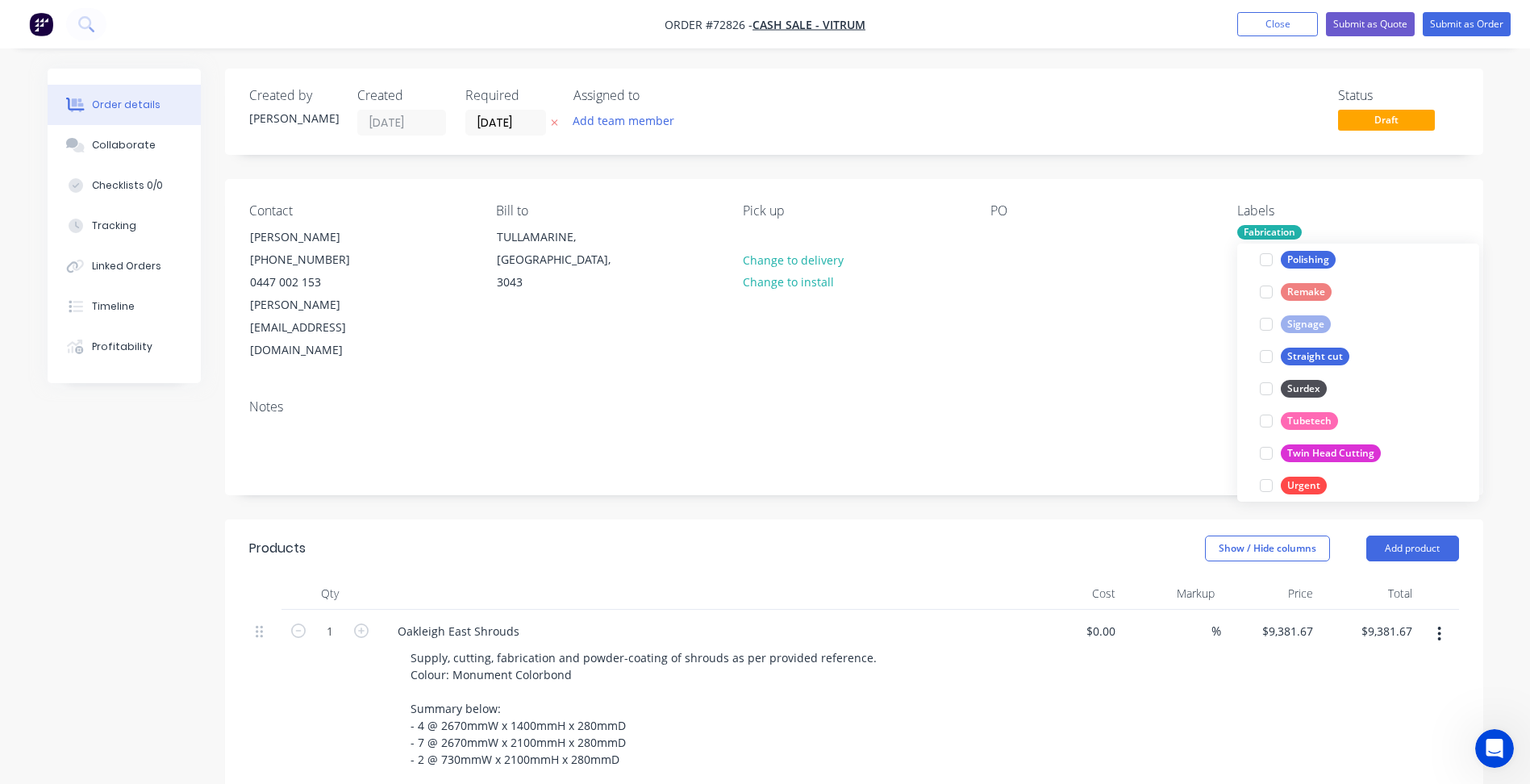
scroll to position [935, 0]
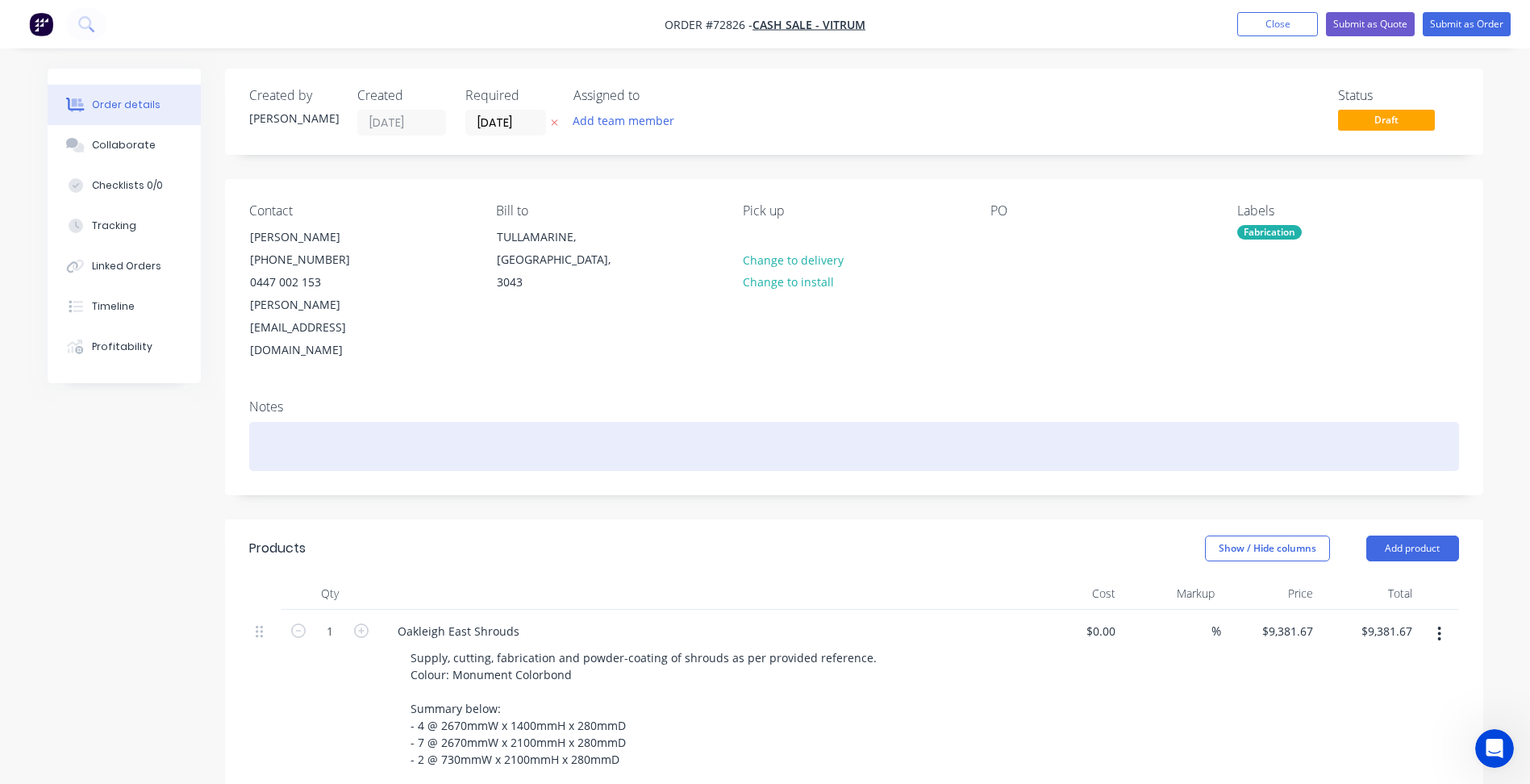
click at [1078, 421] on div at bounding box center [854, 446] width 1210 height 49
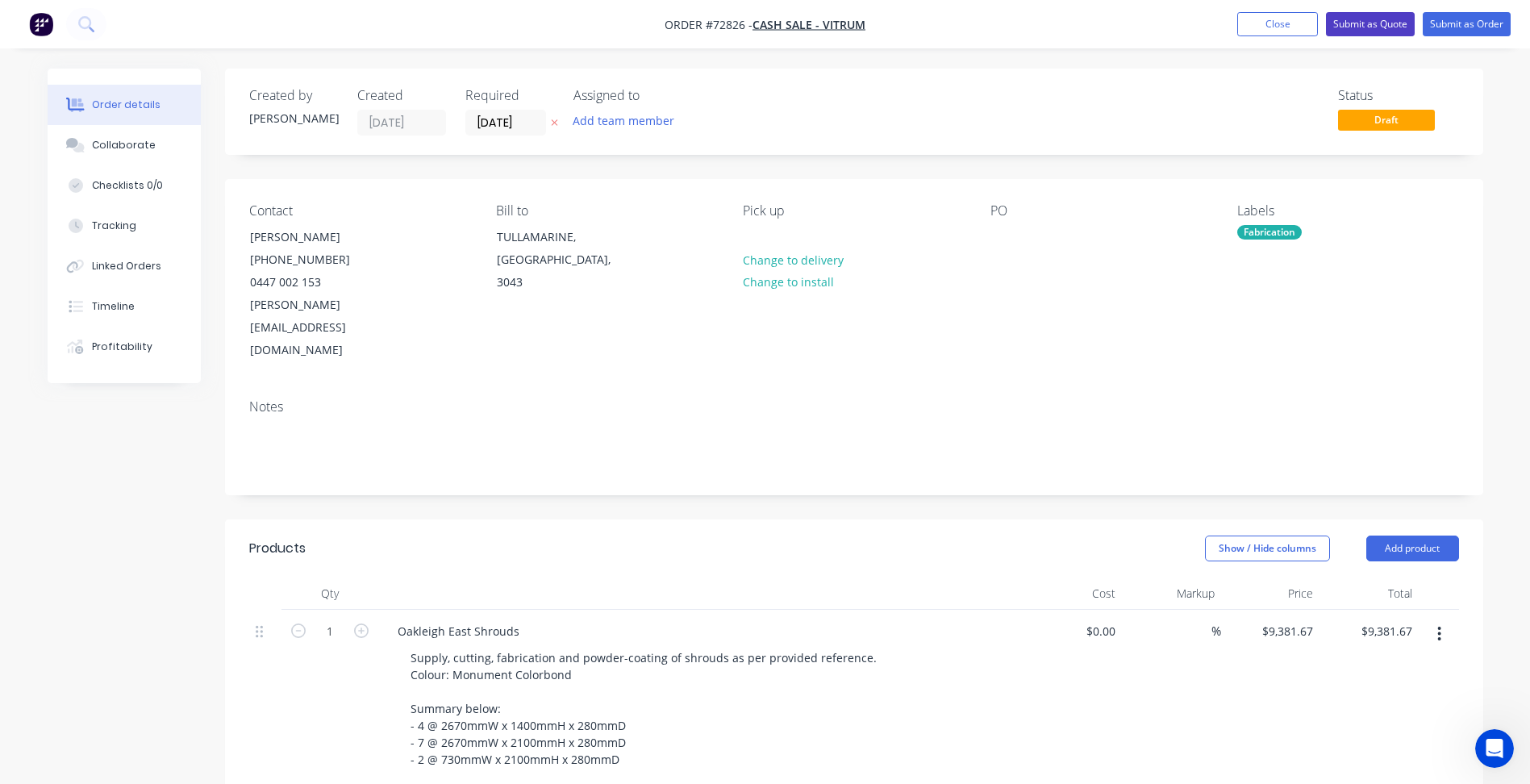
click at [1359, 25] on button "Submit as Quote" at bounding box center [1370, 24] width 89 height 24
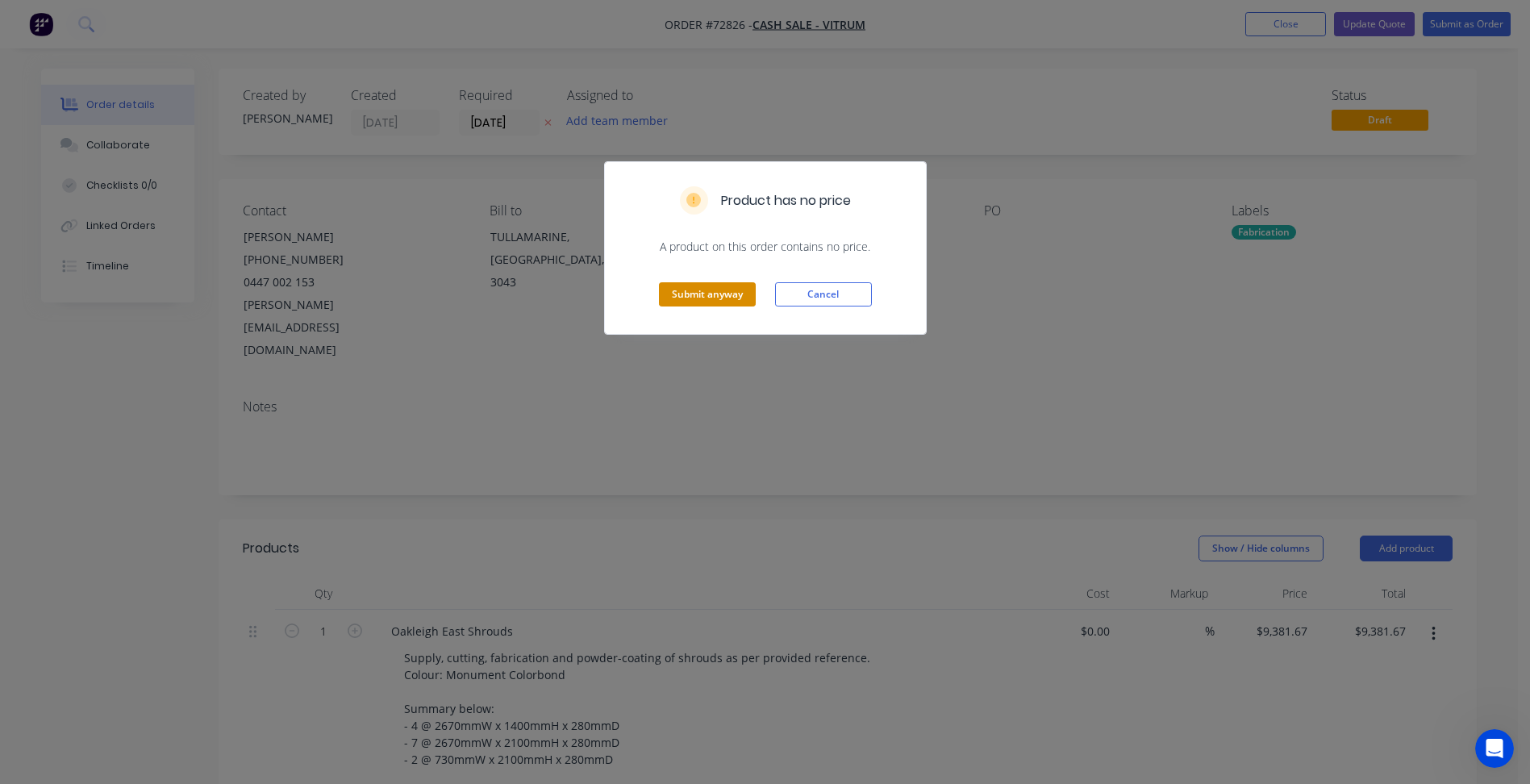
click at [744, 296] on button "Submit anyway" at bounding box center [707, 295] width 97 height 24
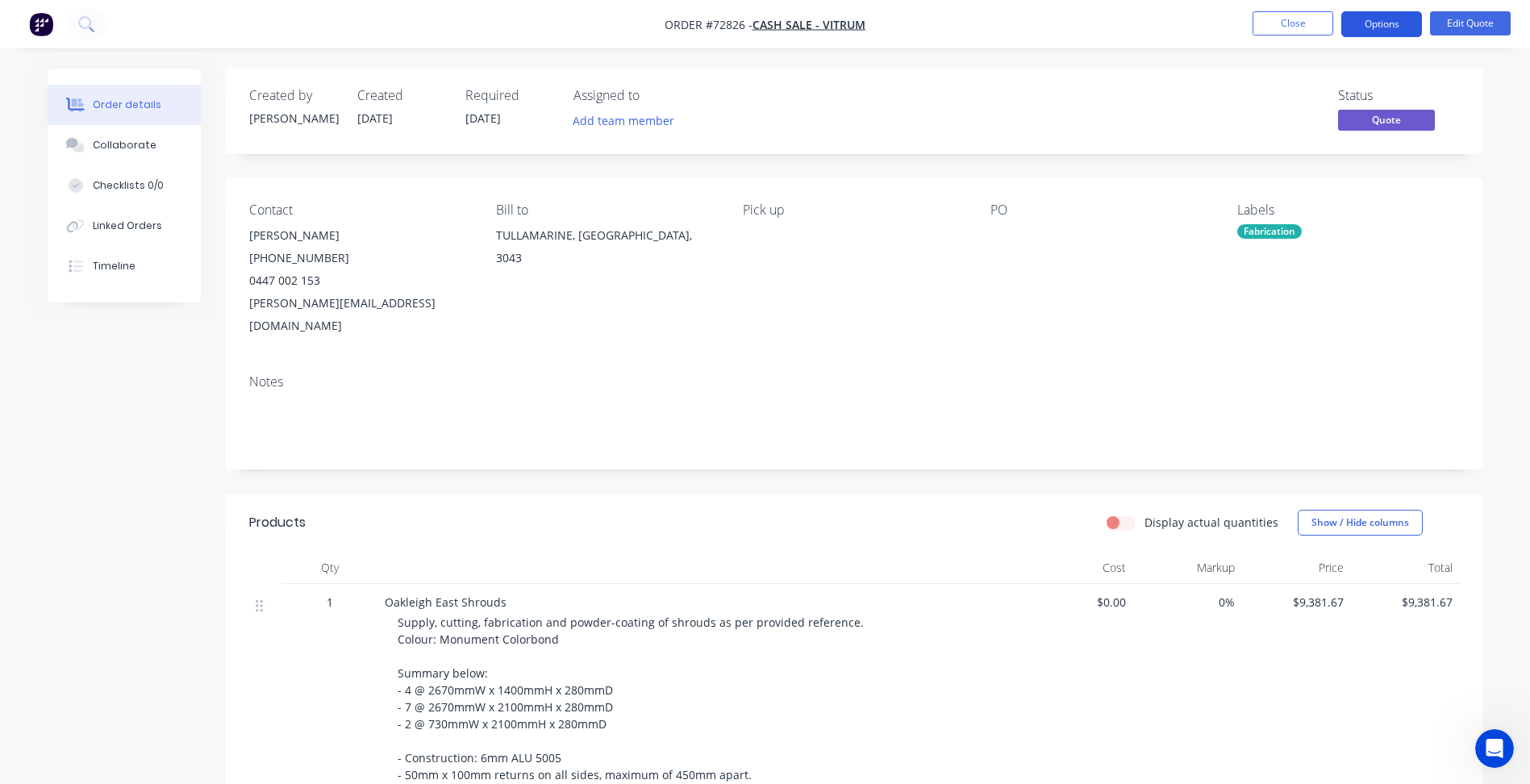
click at [1388, 21] on button "Options" at bounding box center [1381, 24] width 81 height 25
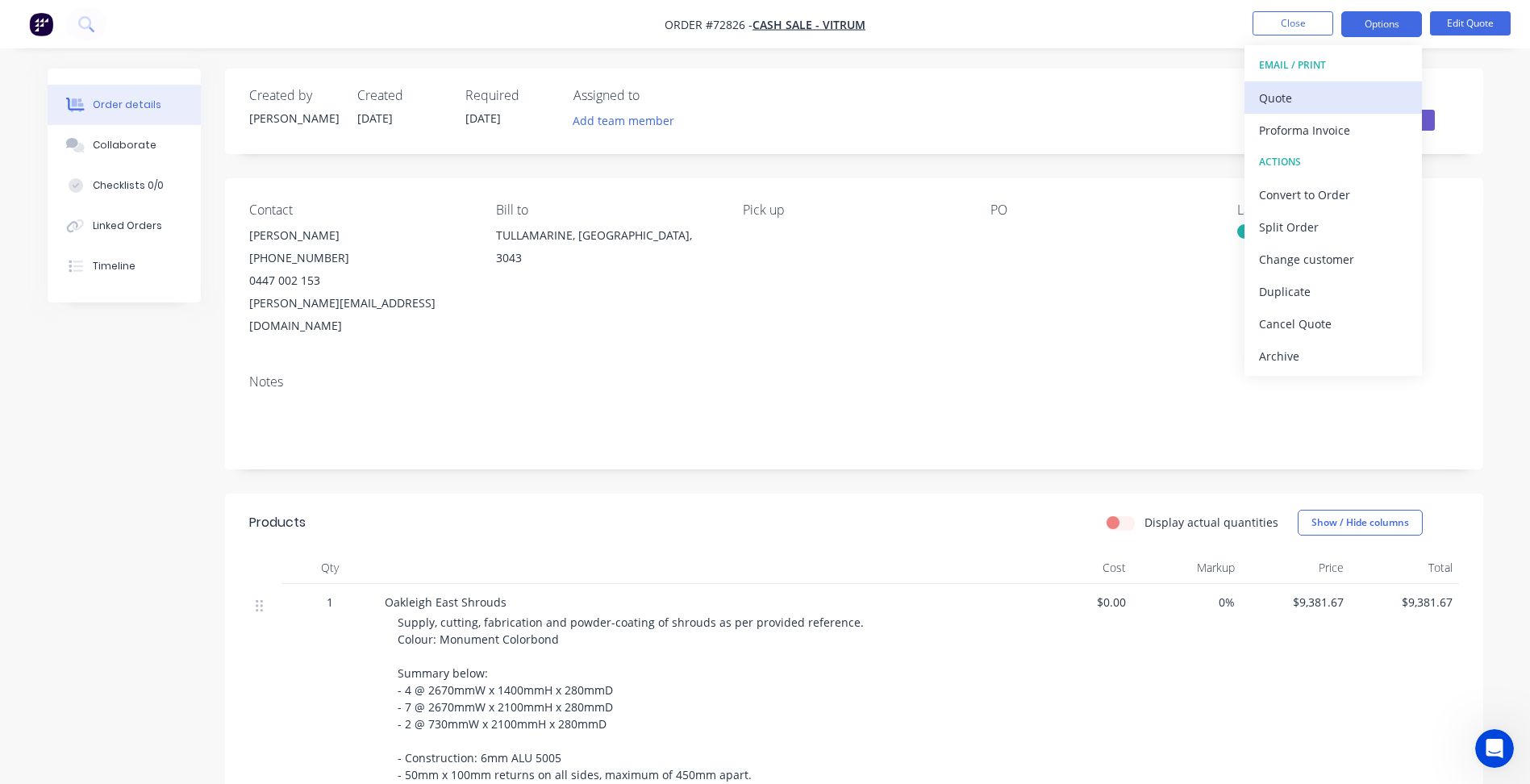
click at [1343, 92] on div "Quote" at bounding box center [1333, 98] width 149 height 24
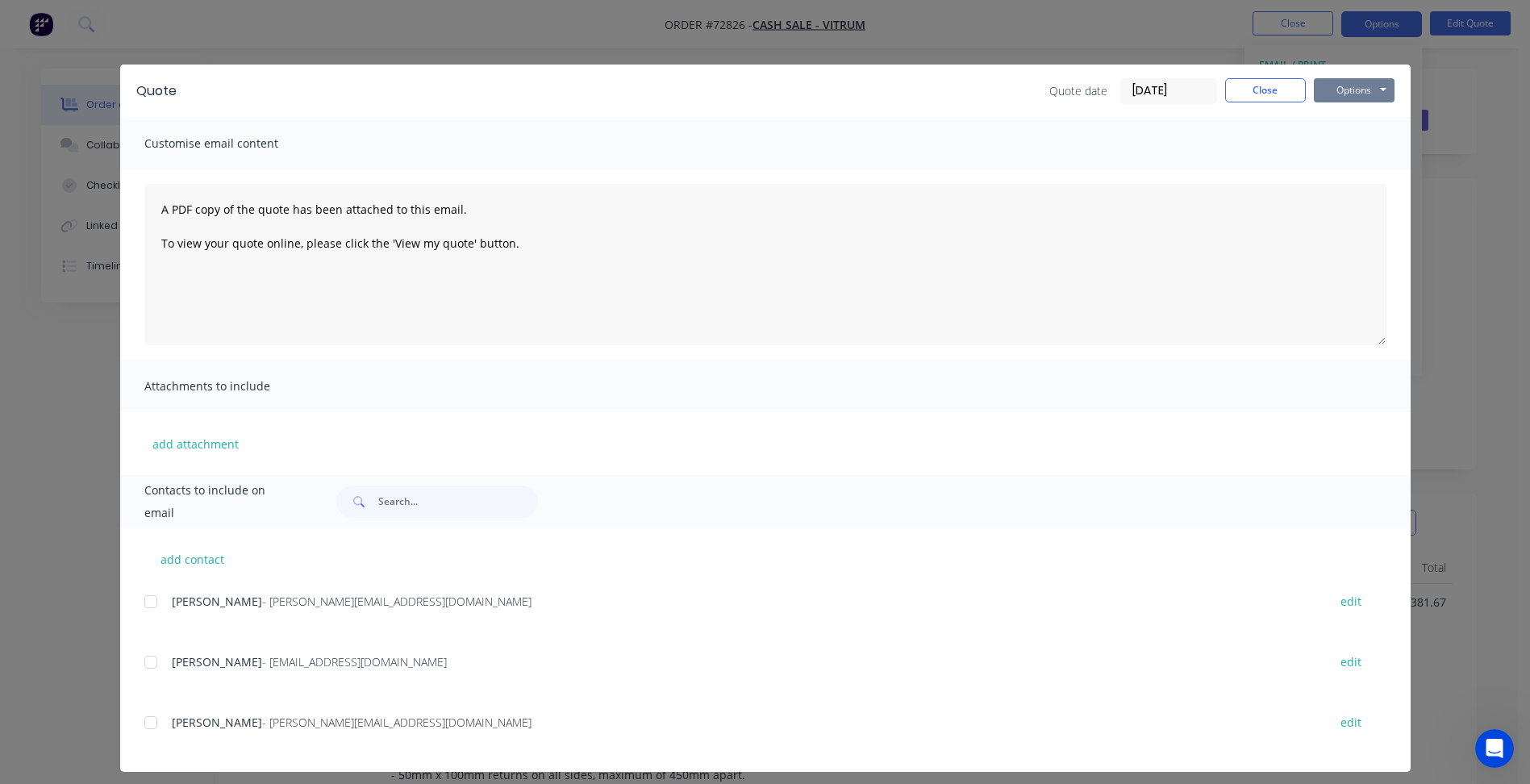
click at [1380, 86] on button "Options" at bounding box center [1354, 90] width 81 height 24
click at [1353, 111] on button "Preview" at bounding box center [1366, 119] width 103 height 26
drag, startPoint x: 1276, startPoint y: 83, endPoint x: 1283, endPoint y: 45, distance: 38.6
click at [1276, 83] on button "Close" at bounding box center [1265, 90] width 81 height 24
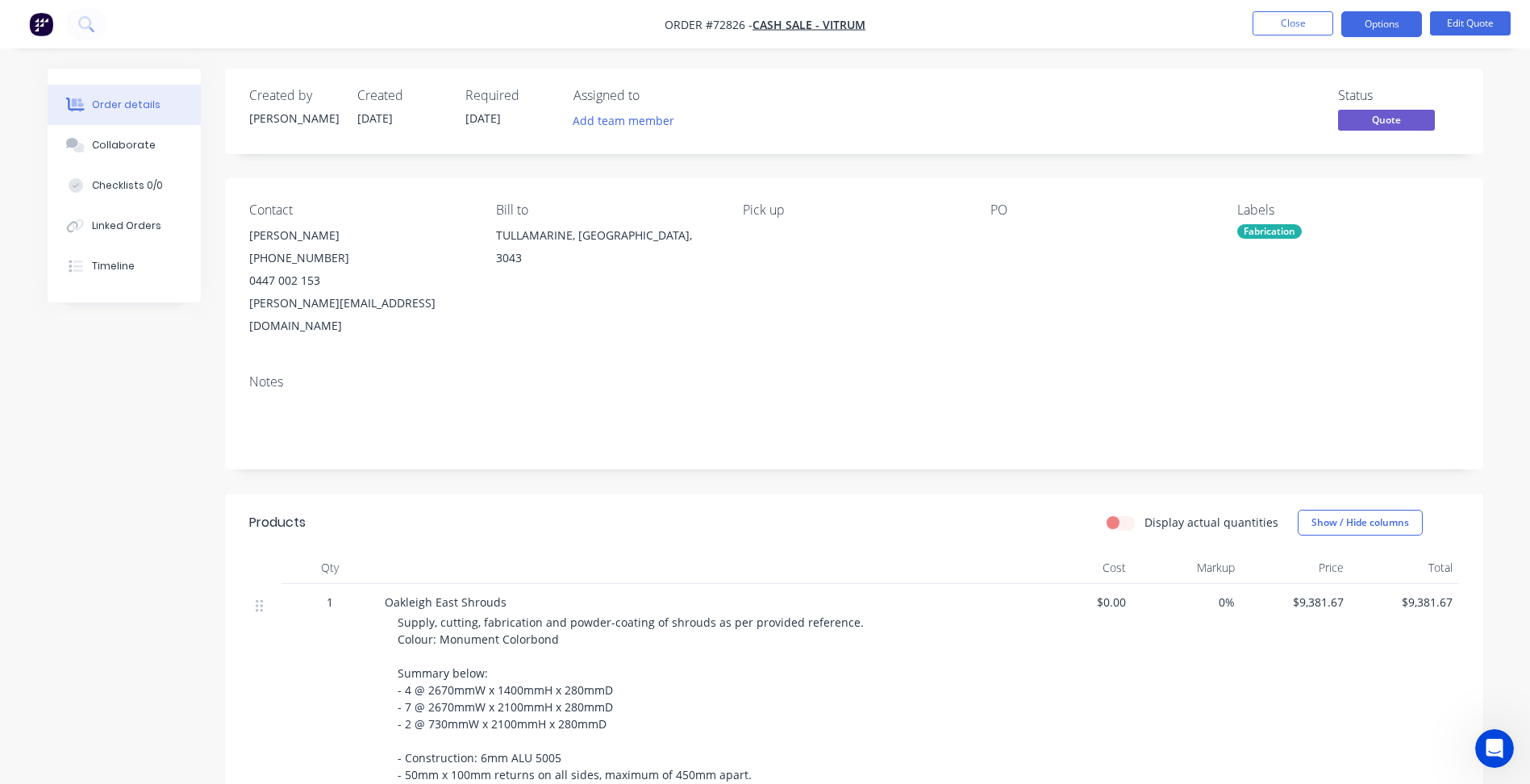
scroll to position [389, 0]
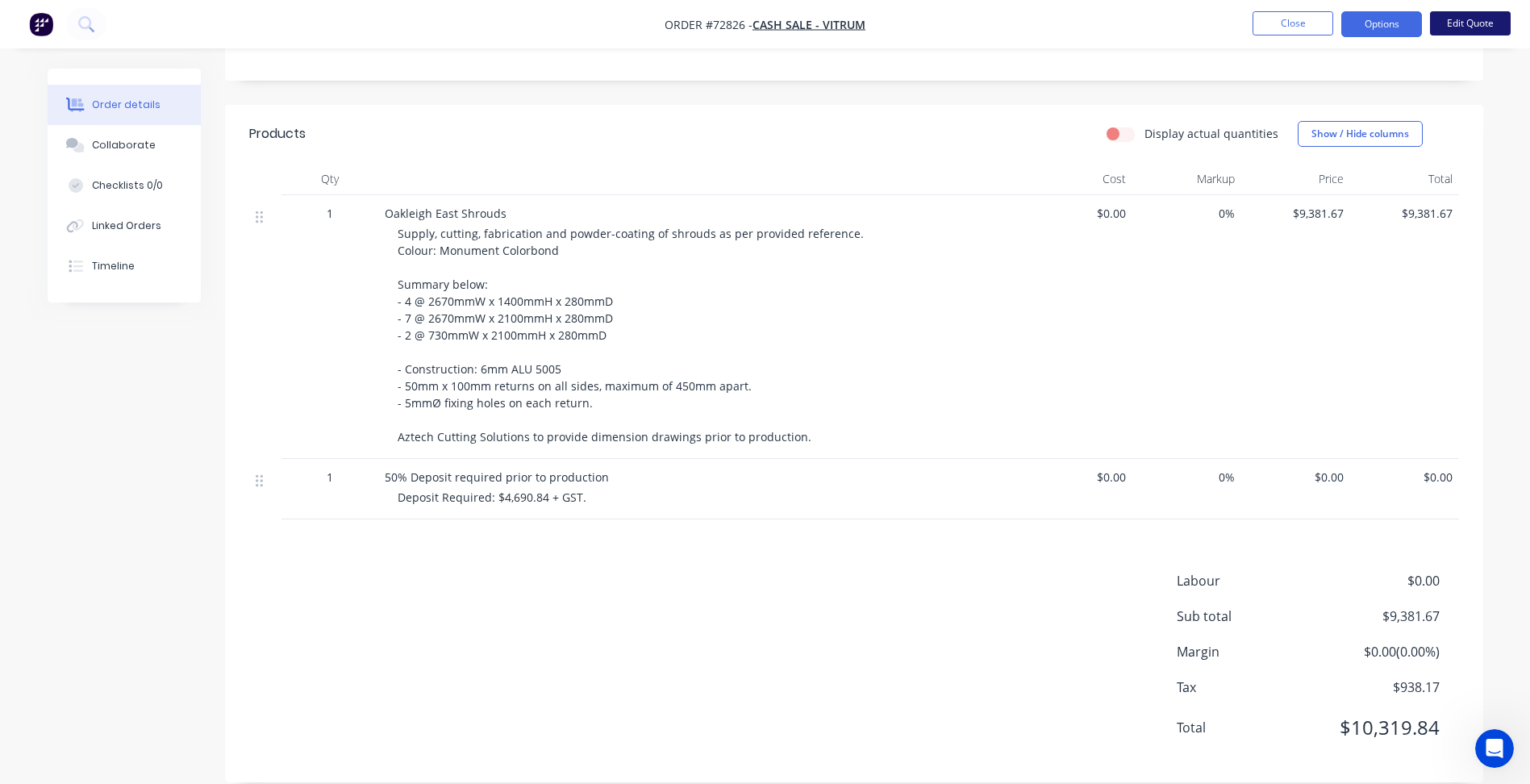
click at [1461, 18] on button "Edit Quote" at bounding box center [1470, 23] width 81 height 24
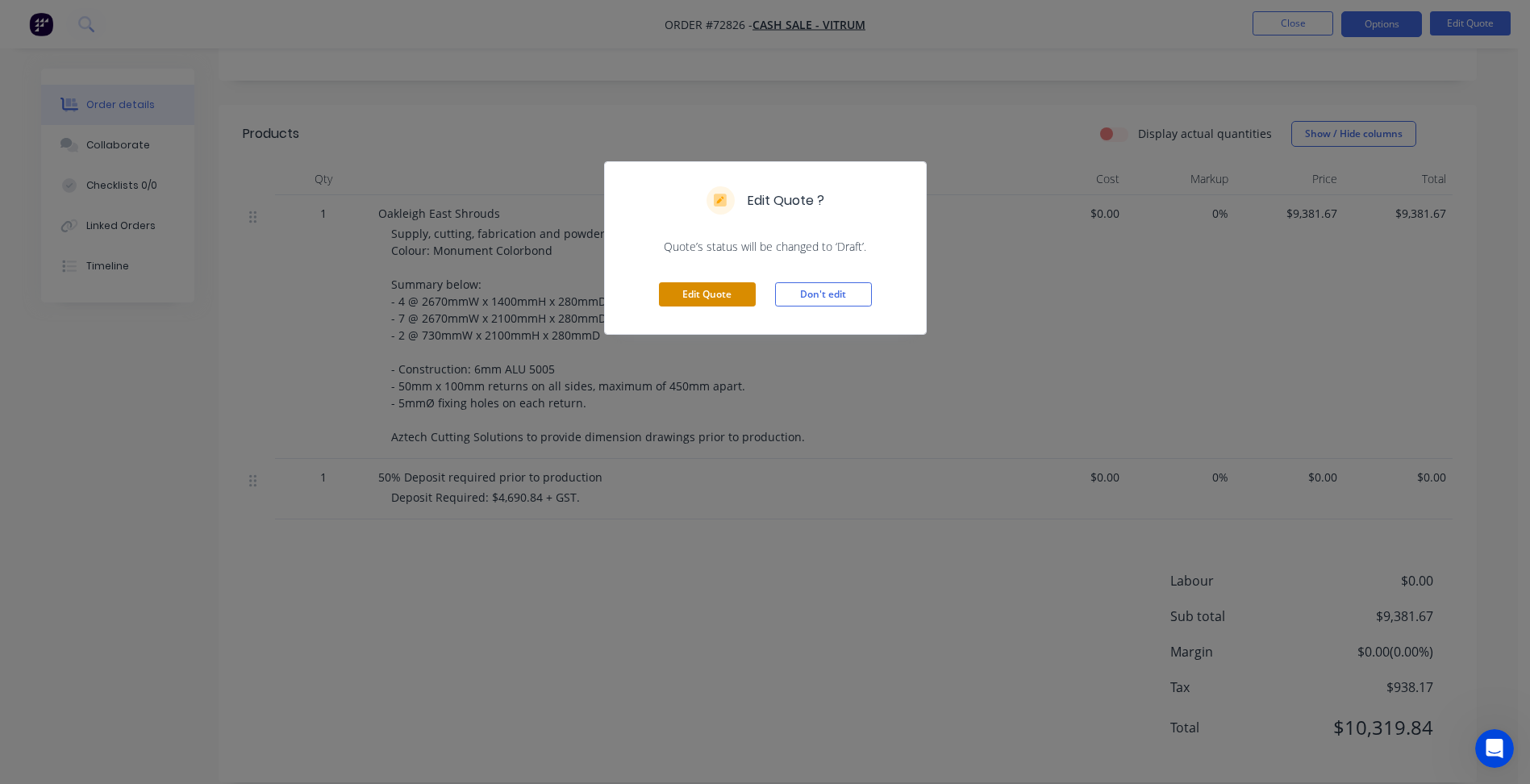
click at [715, 303] on button "Edit Quote" at bounding box center [707, 295] width 97 height 24
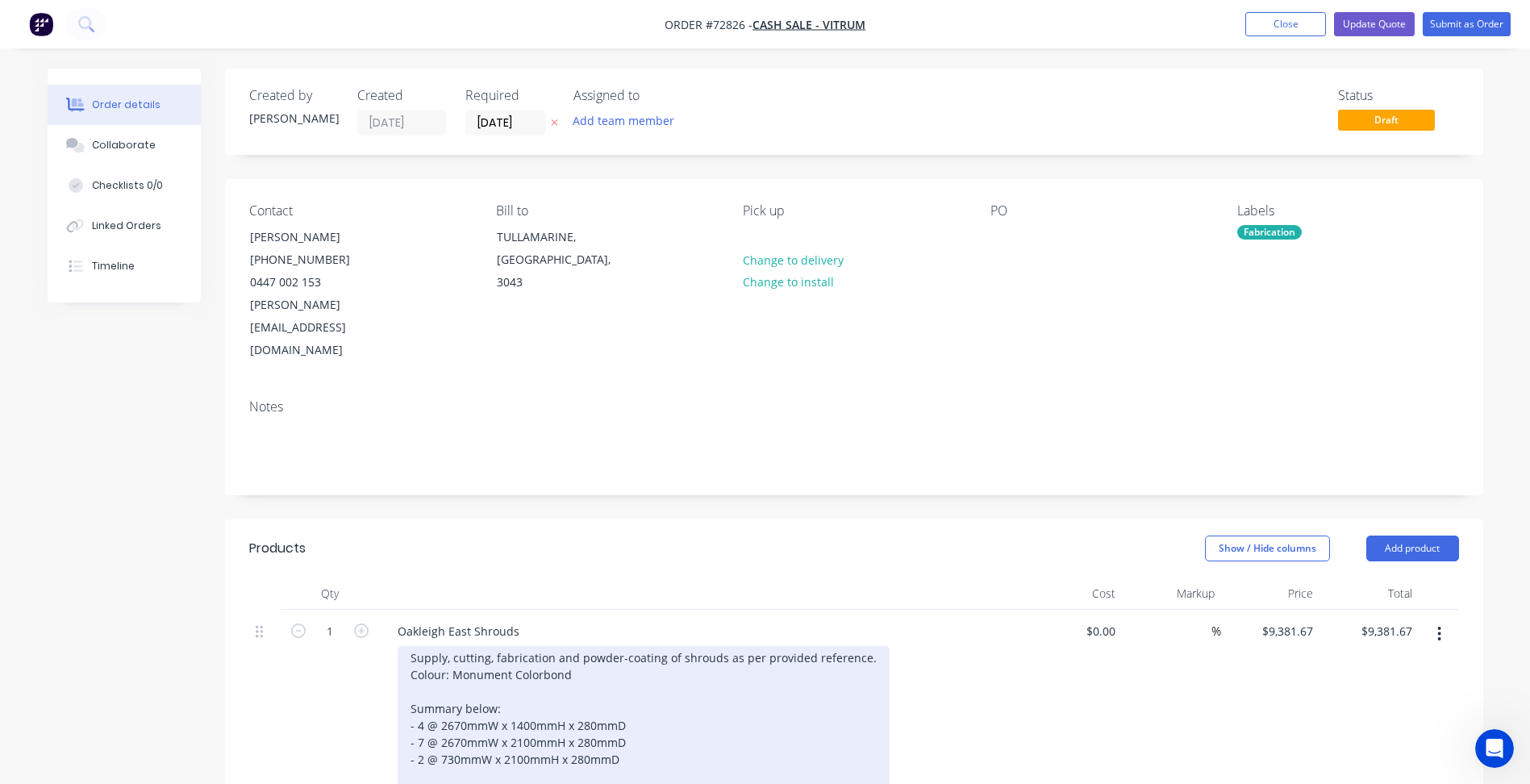
scroll to position [161, 0]
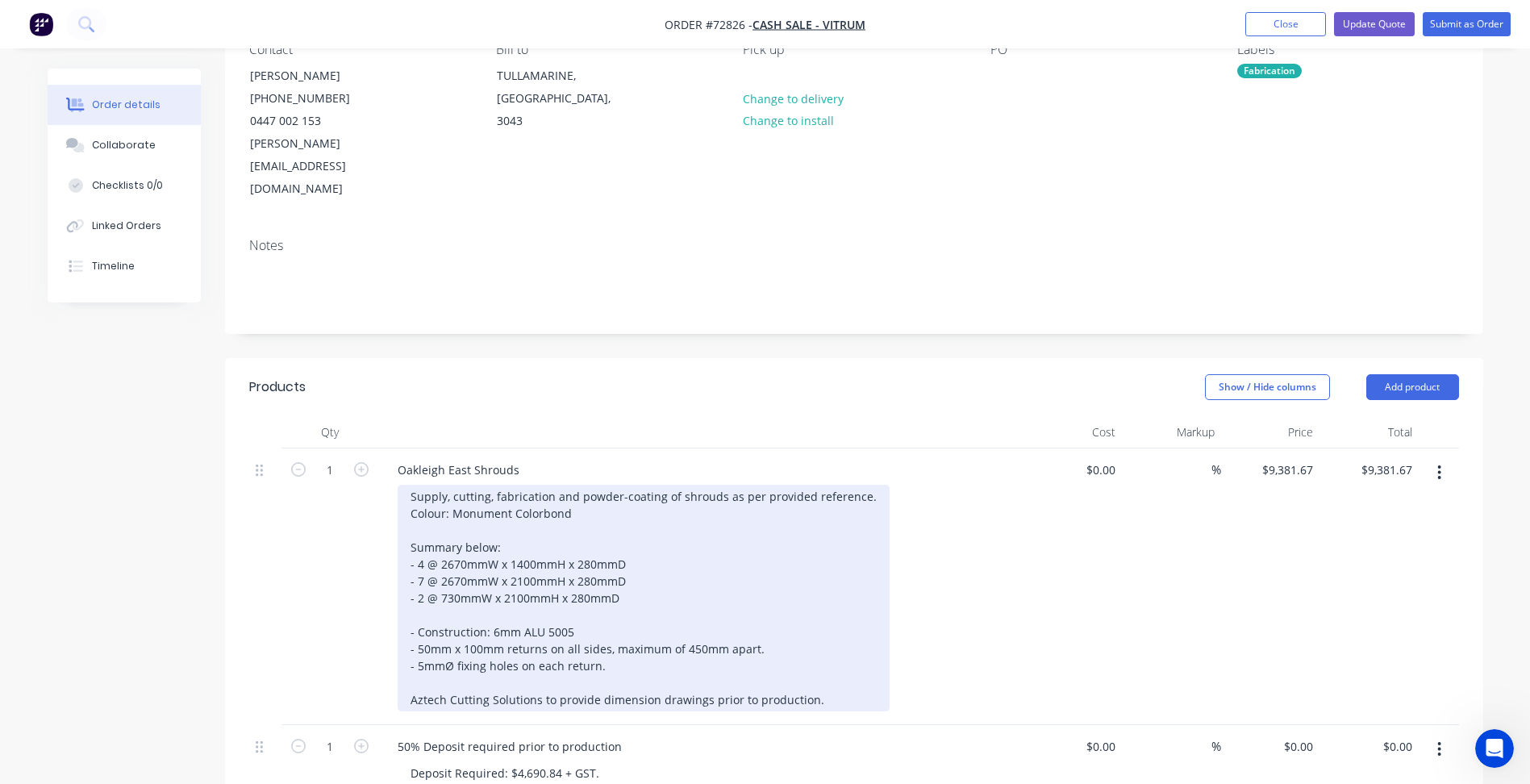
click at [460, 527] on div "Supply, cutting, fabrication and powder-coating of shrouds as per provided refe…" at bounding box center [644, 598] width 492 height 227
click at [418, 518] on div "Supply, cutting, fabrication and powder-coating of shrouds as per provided refe…" at bounding box center [644, 598] width 492 height 227
click at [421, 537] on div "Supply, cutting, fabrication and powder-coating of shrouds as per provided refe…" at bounding box center [644, 598] width 492 height 227
click at [462, 552] on div "Supply, cutting, fabrication and powder-coating of shrouds as per provided refe…" at bounding box center [644, 598] width 492 height 227
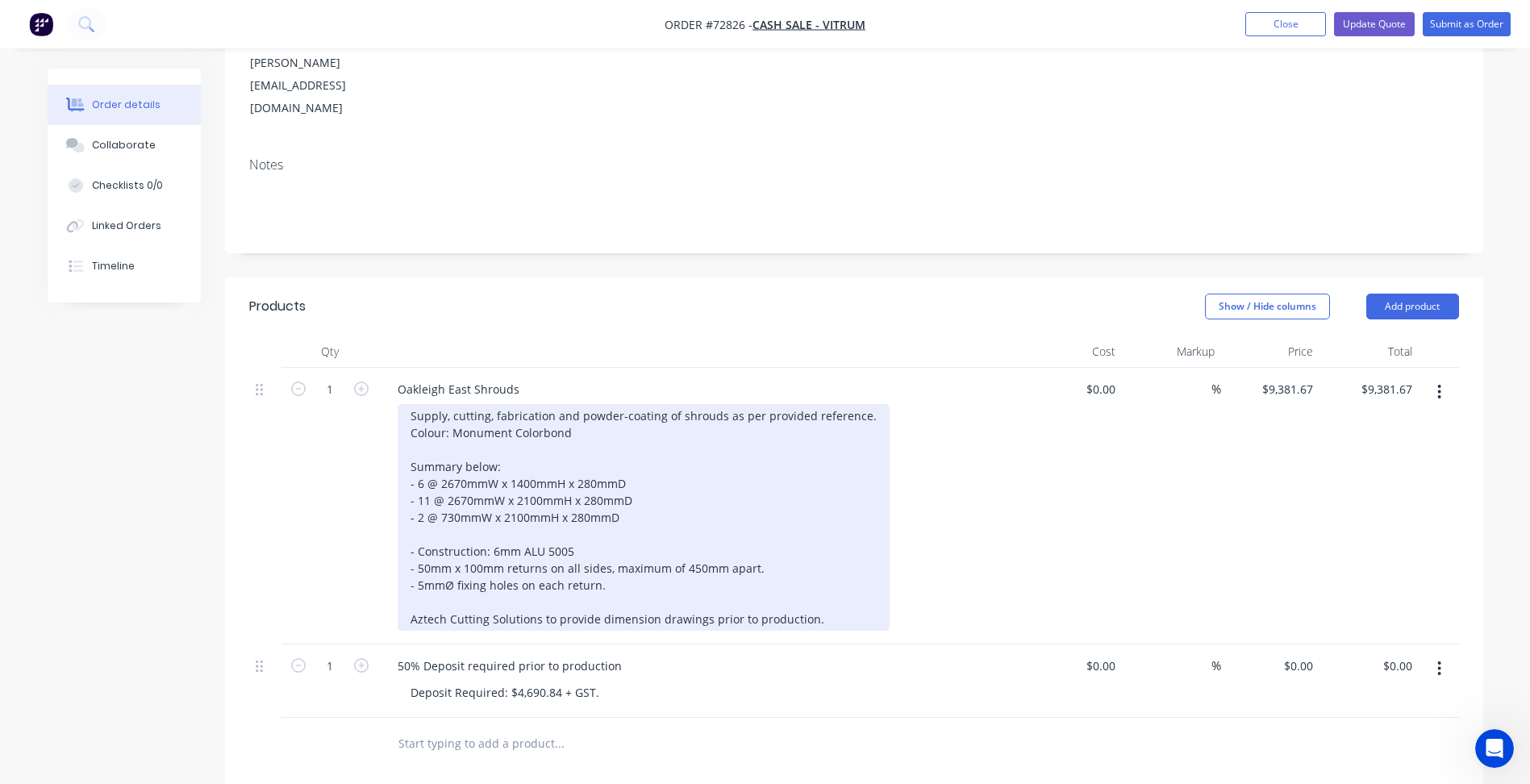
scroll to position [323, 0]
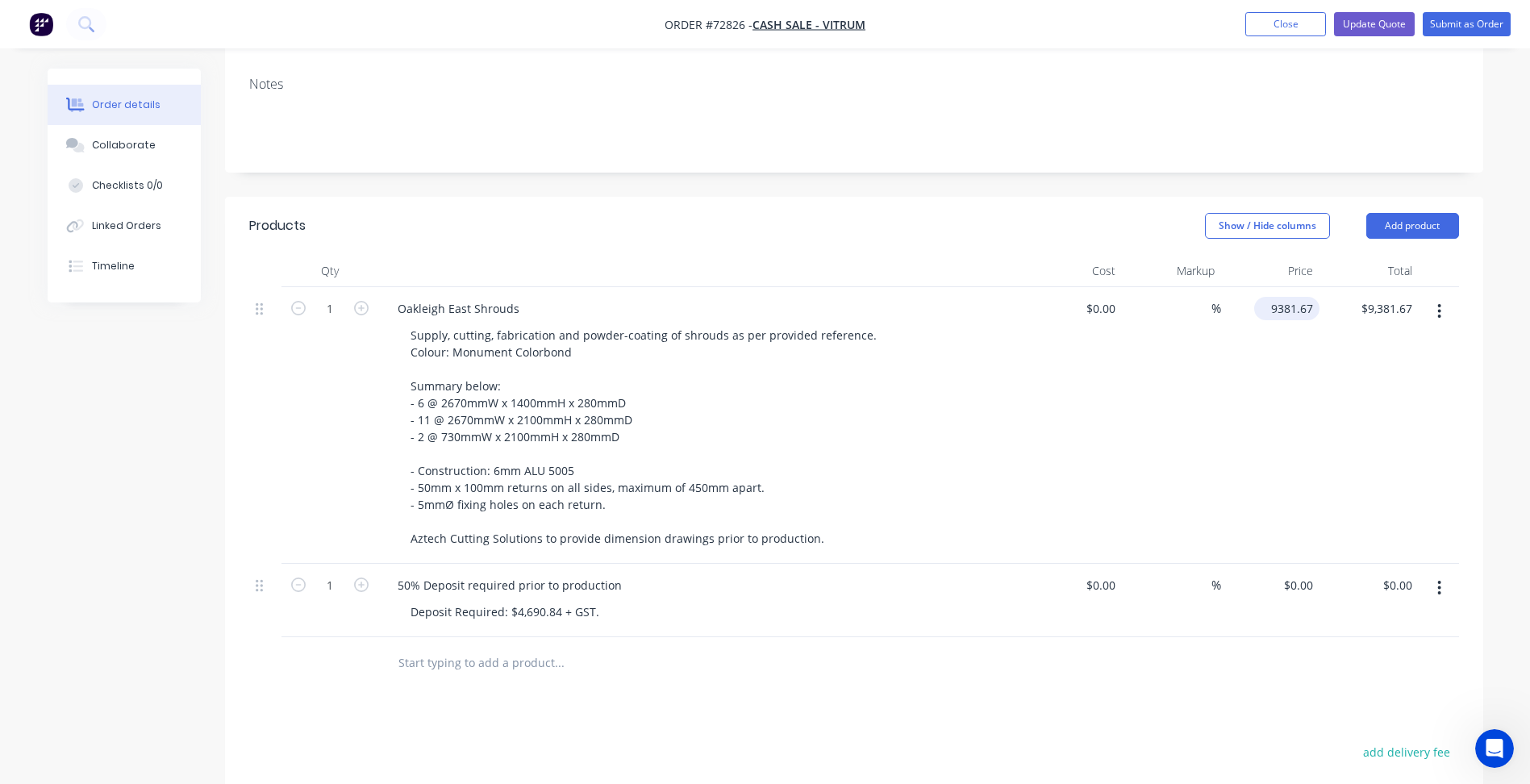
click at [1293, 297] on input "9381.67" at bounding box center [1290, 309] width 59 height 24
type input "$14,072.51"
click at [525, 600] on div "Deposit Required: $4,690.84 + GST." at bounding box center [505, 612] width 215 height 24
drag, startPoint x: 518, startPoint y: 568, endPoint x: 547, endPoint y: 568, distance: 29.0
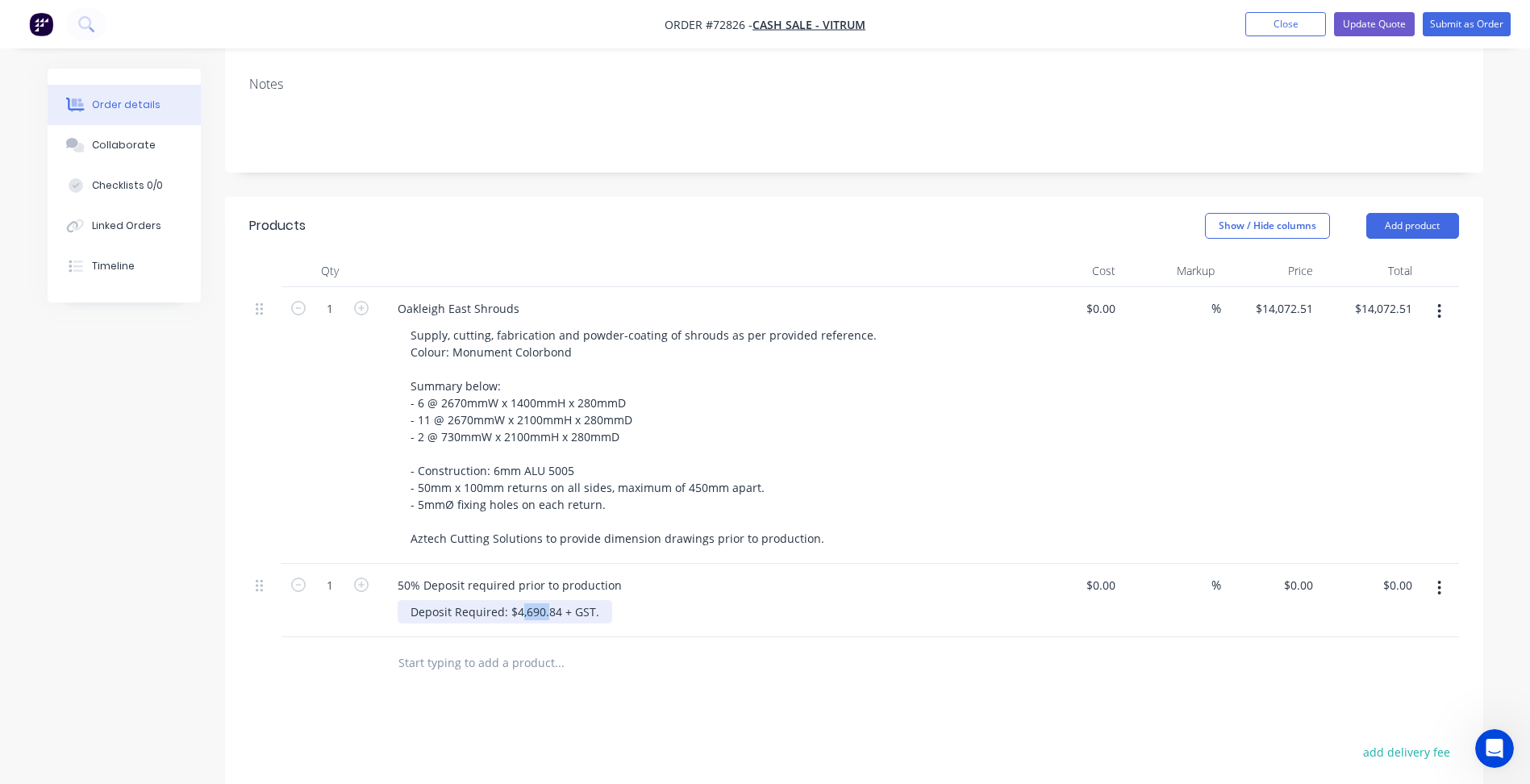
click at [547, 600] on div "Deposit Required: $4,690.84 + GST." at bounding box center [505, 612] width 215 height 24
drag, startPoint x: 516, startPoint y: 567, endPoint x: 560, endPoint y: 567, distance: 44.0
click at [560, 600] on div "Deposit Required: $4,690.84 + GST." at bounding box center [505, 612] width 215 height 24
click at [1377, 12] on button "Update Quote" at bounding box center [1374, 24] width 81 height 24
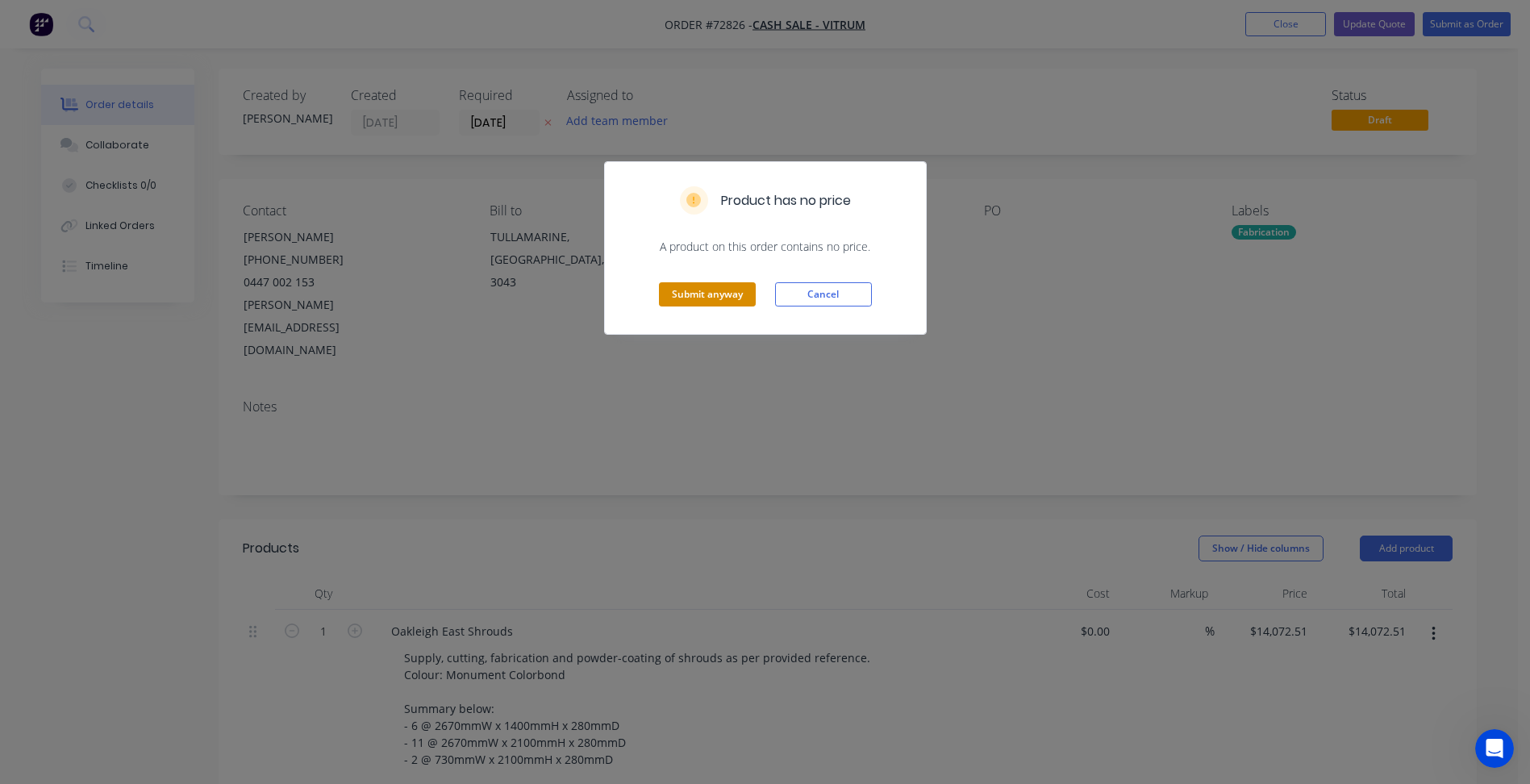
click at [698, 294] on button "Submit anyway" at bounding box center [707, 295] width 97 height 24
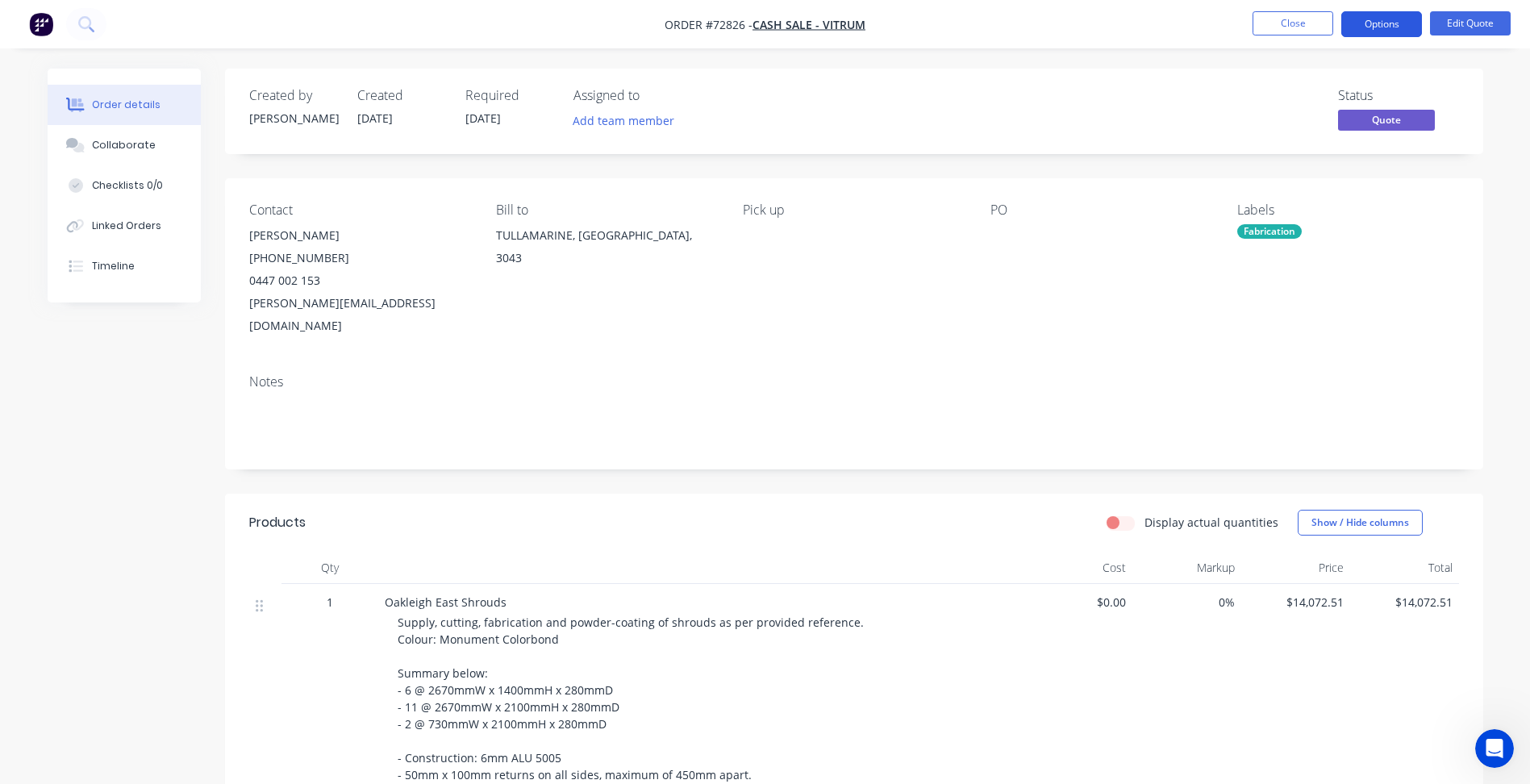
click at [1379, 32] on button "Options" at bounding box center [1381, 24] width 81 height 25
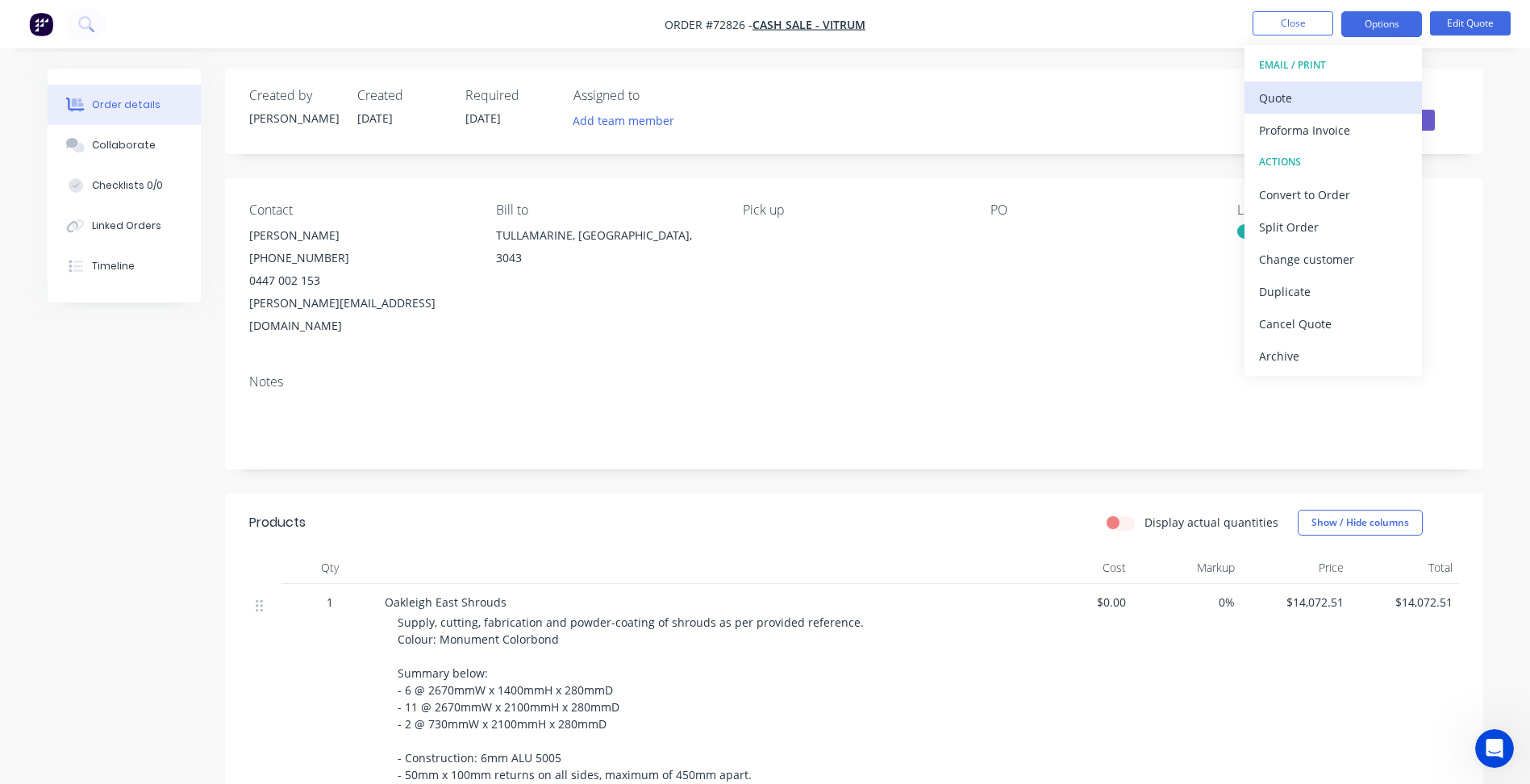
click at [1304, 92] on div "Quote" at bounding box center [1333, 98] width 149 height 24
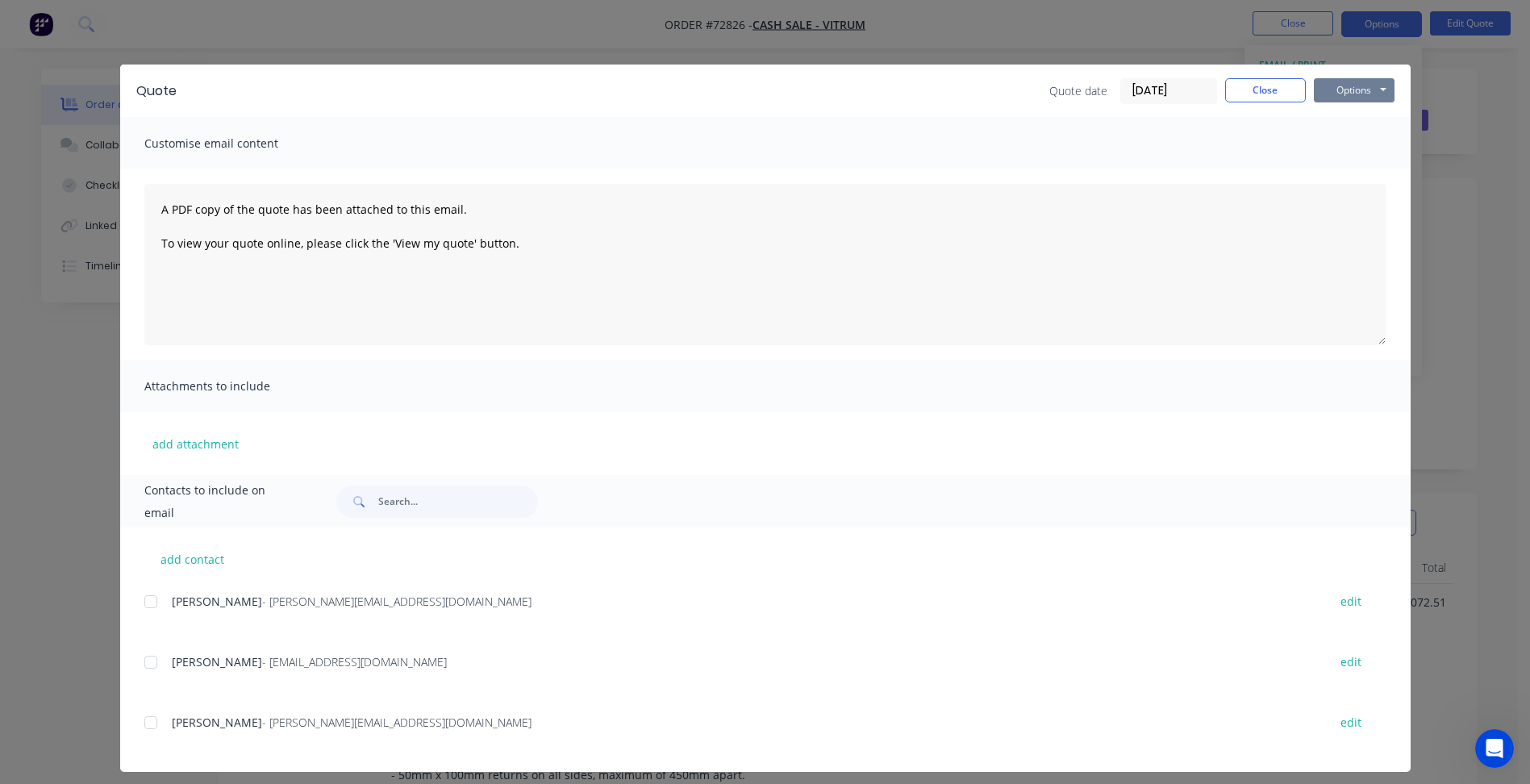
click at [1367, 98] on button "Options" at bounding box center [1354, 90] width 81 height 24
click at [1360, 117] on button "Preview" at bounding box center [1366, 119] width 103 height 26
drag, startPoint x: 1254, startPoint y: 103, endPoint x: 1258, endPoint y: 92, distance: 11.7
click at [1257, 96] on div "Quote date [DATE] Close Options Preview Print Email" at bounding box center [1222, 91] width 345 height 25
click at [1284, 16] on div "Quote Quote date [DATE] Close Options Preview Print Email Customise email conte…" at bounding box center [765, 392] width 1530 height 784
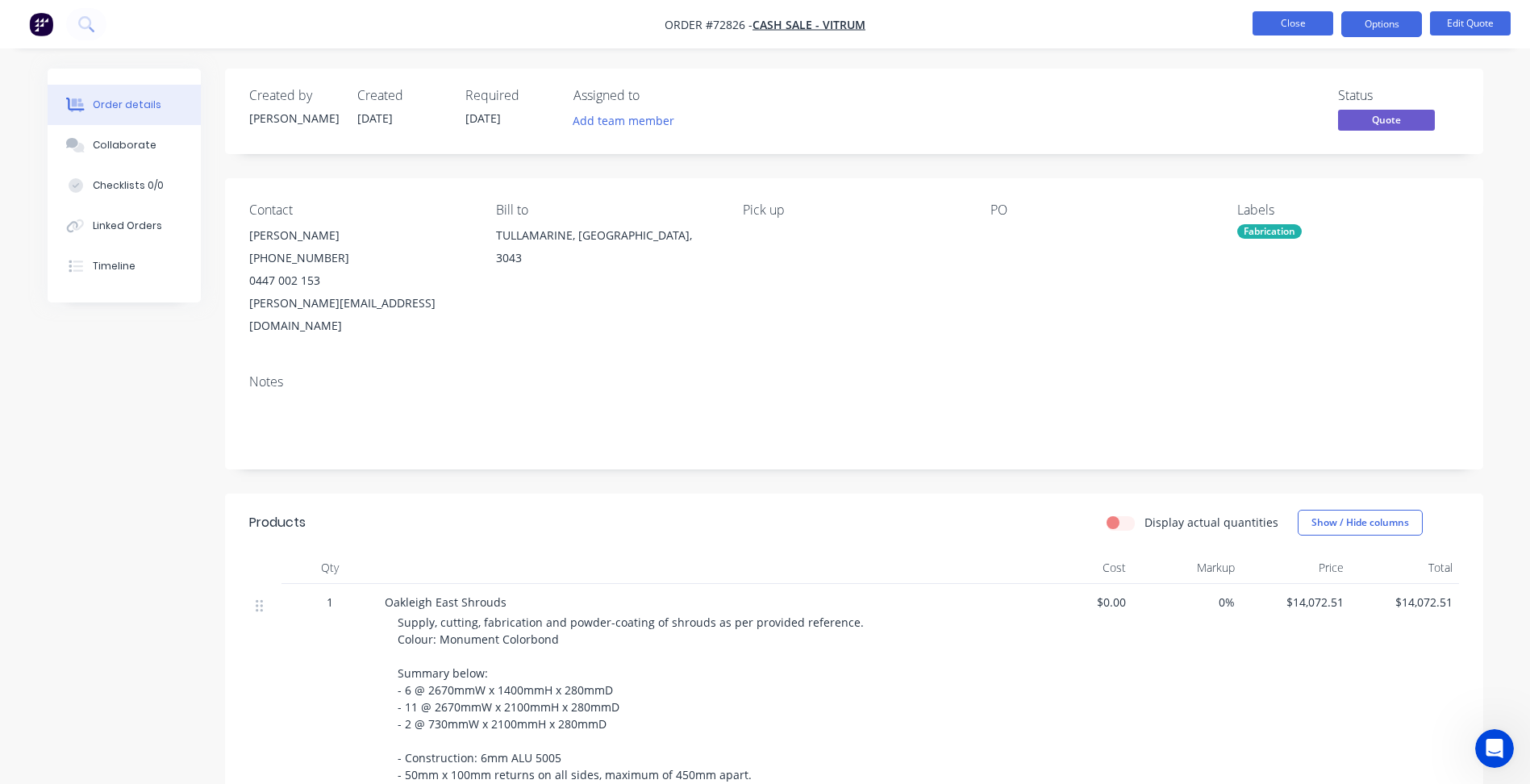
click at [1281, 34] on button "Close" at bounding box center [1293, 23] width 81 height 24
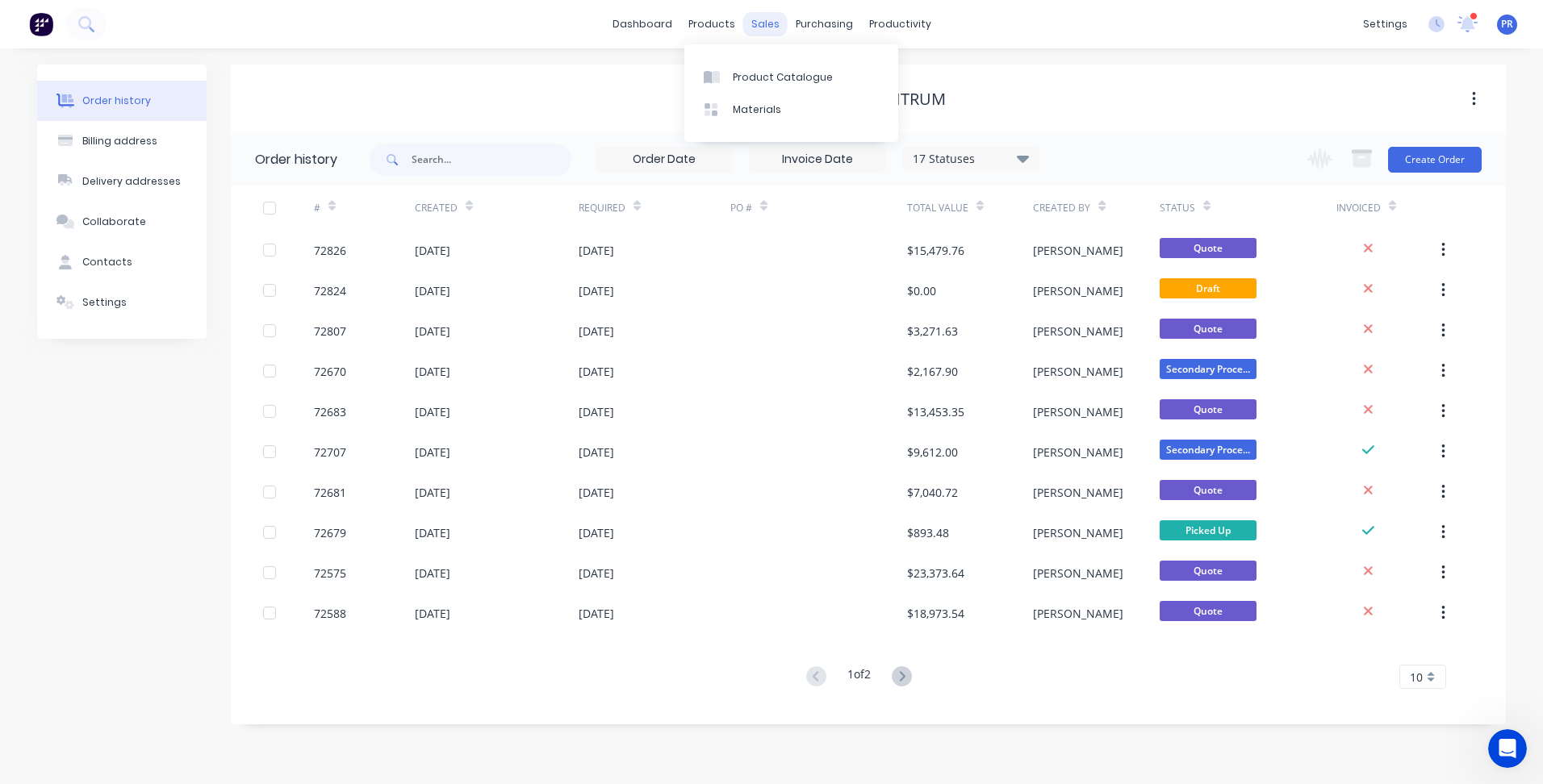
click at [753, 25] on div "sales" at bounding box center [765, 24] width 44 height 24
click at [779, 82] on div at bounding box center [774, 77] width 24 height 15
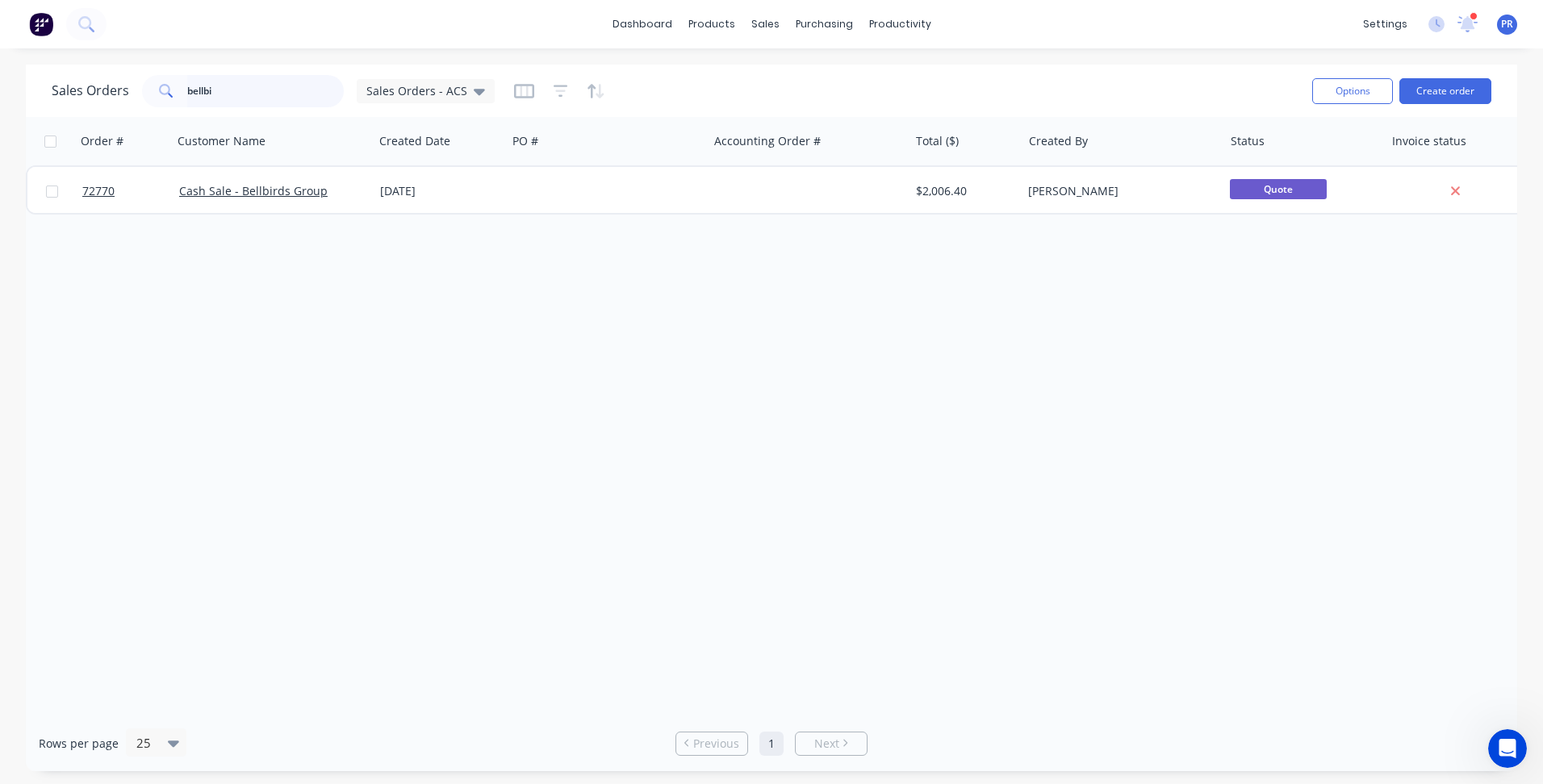
drag, startPoint x: 232, startPoint y: 95, endPoint x: 111, endPoint y: 106, distance: 121.5
click at [61, 80] on div "Sales Orders bellbi Sales Orders - ACS" at bounding box center [273, 92] width 443 height 33
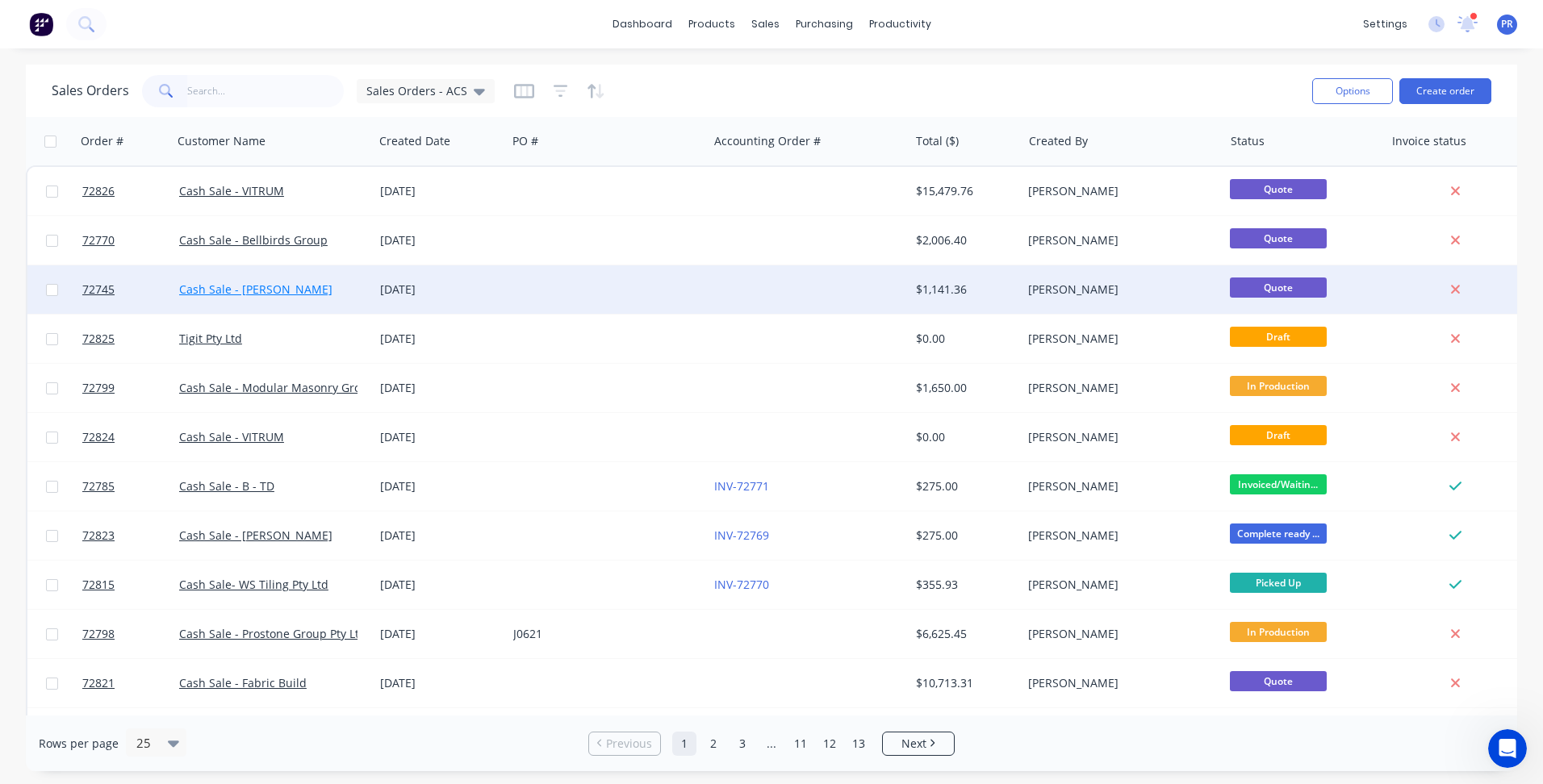
click at [245, 285] on link "Cash Sale - [PERSON_NAME]" at bounding box center [256, 289] width 153 height 15
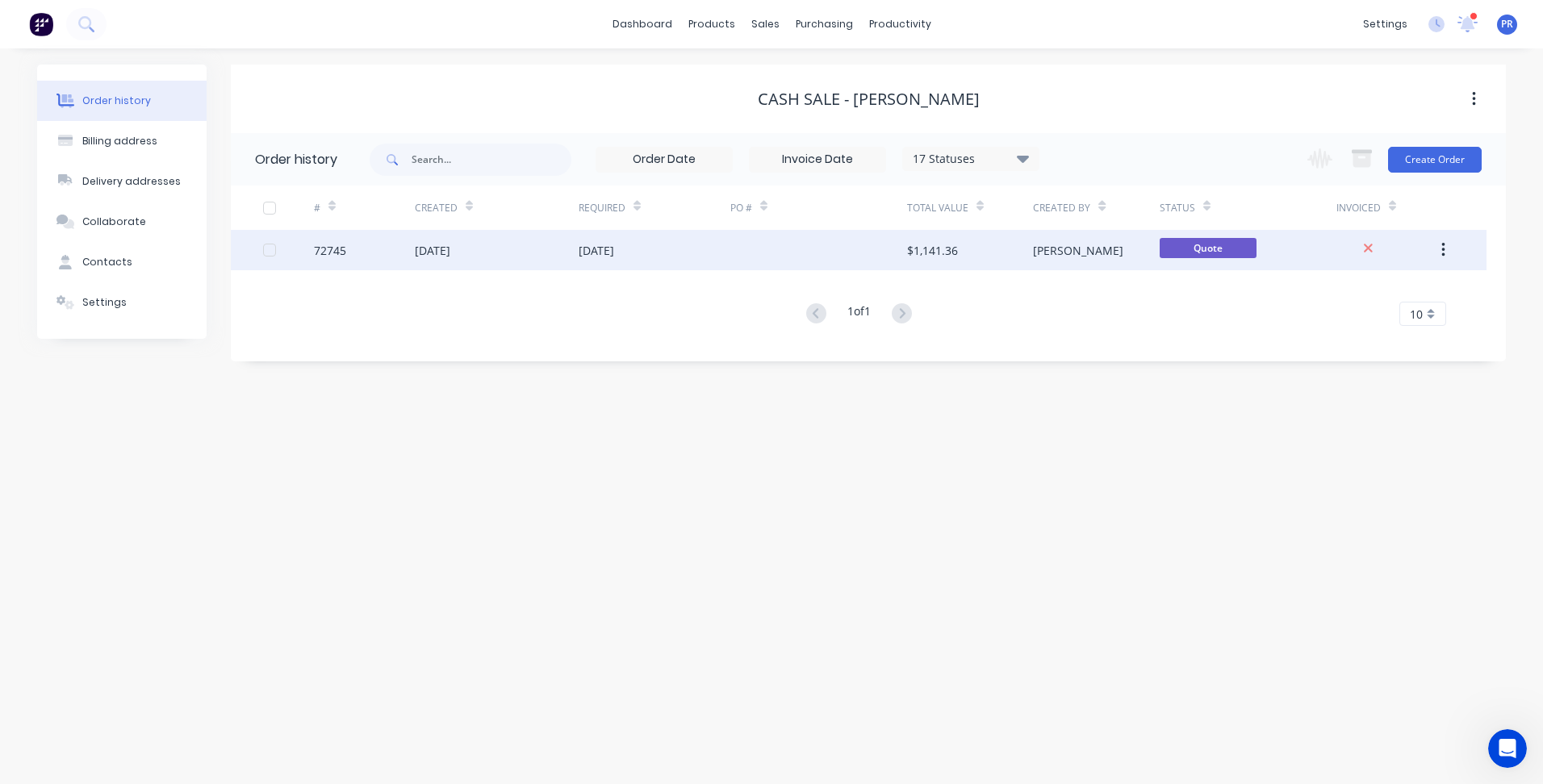
click at [1113, 247] on div "[PERSON_NAME]" at bounding box center [1095, 250] width 126 height 41
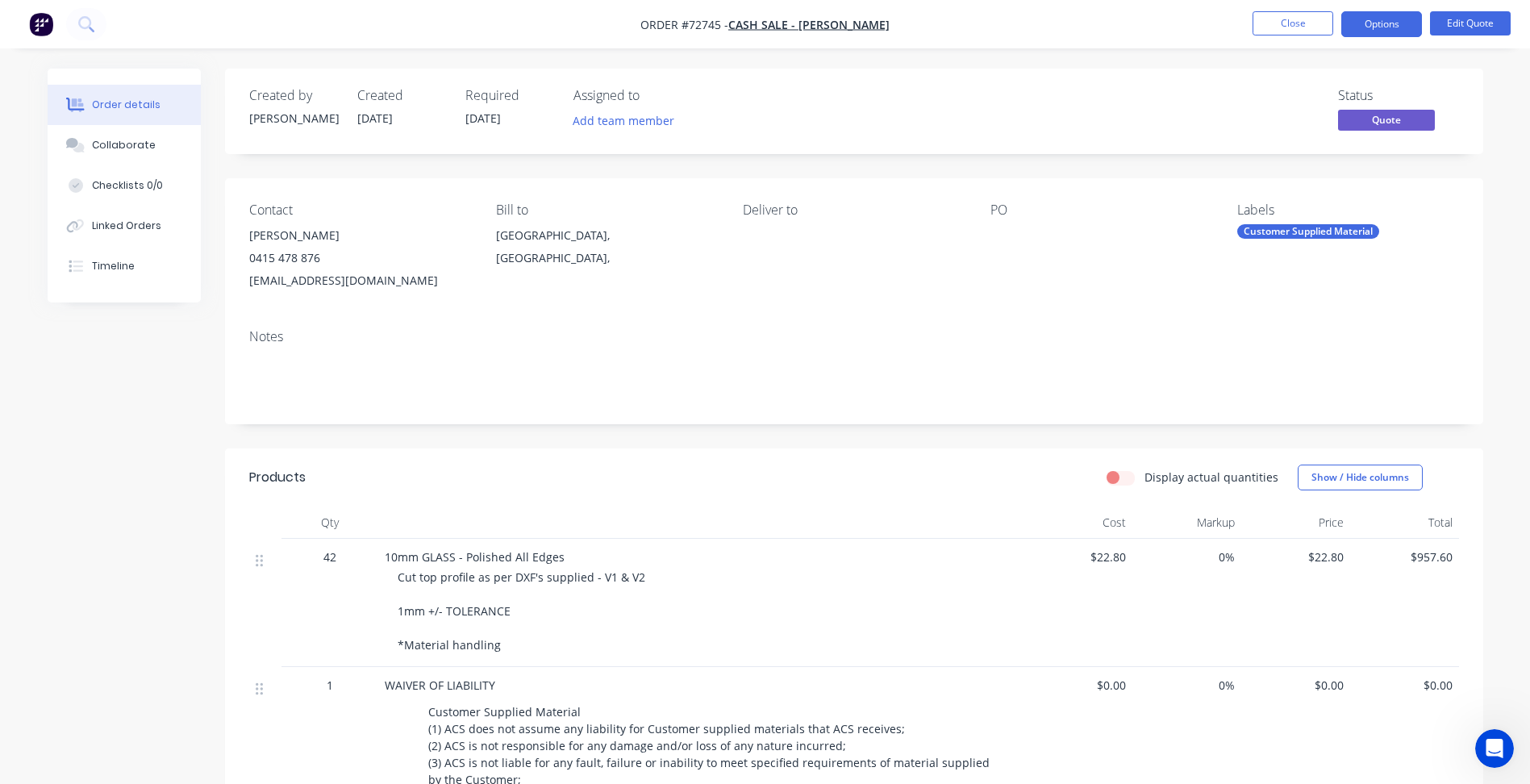
click at [780, 227] on div "Deliver to" at bounding box center [854, 247] width 221 height 90
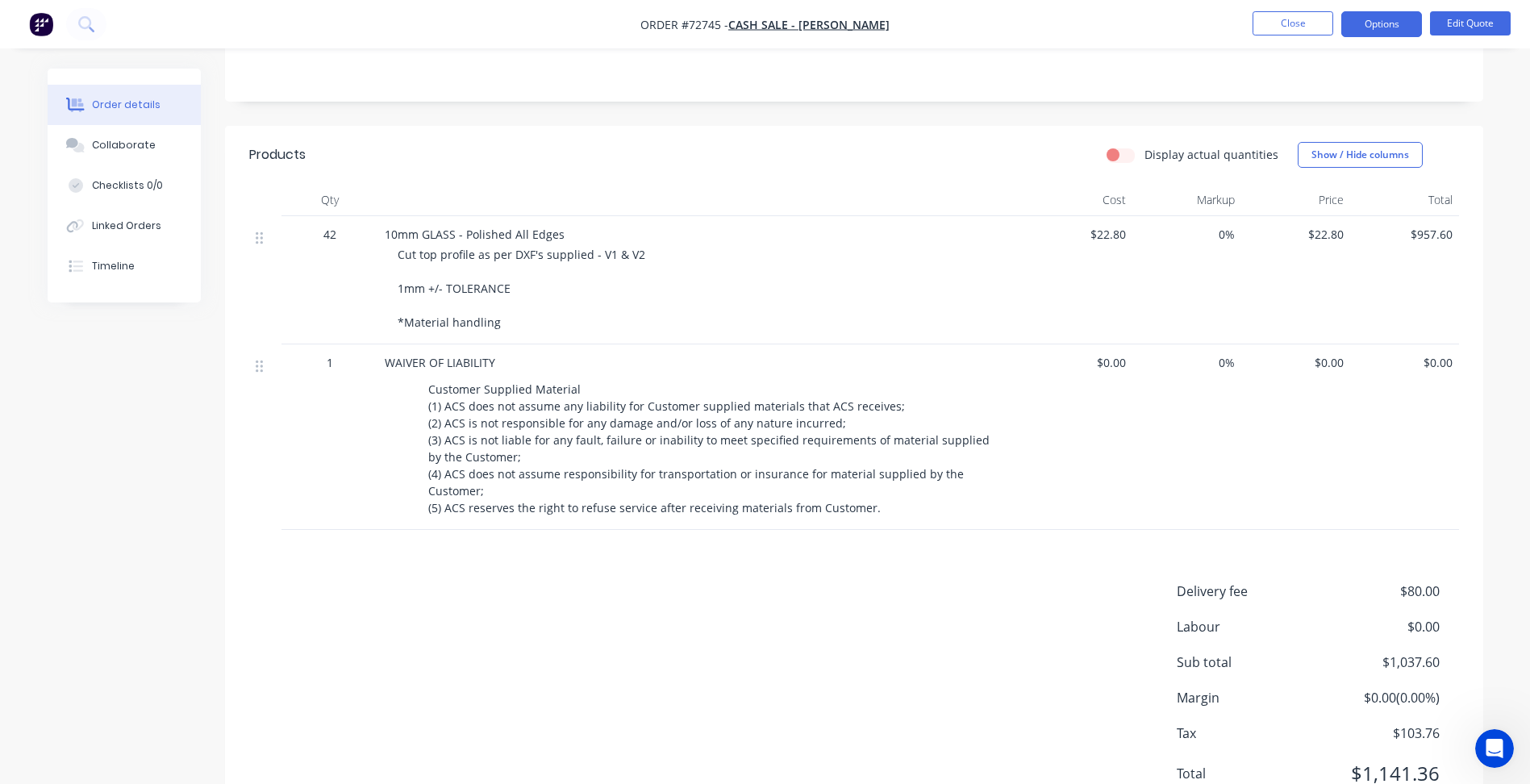
click at [507, 325] on div "Cut top profile as per DXF's supplied - V1 & V2 1mm +/- TOLERANCE *Material han…" at bounding box center [708, 287] width 620 height 84
click at [1467, 28] on button "Edit Quote" at bounding box center [1470, 23] width 81 height 24
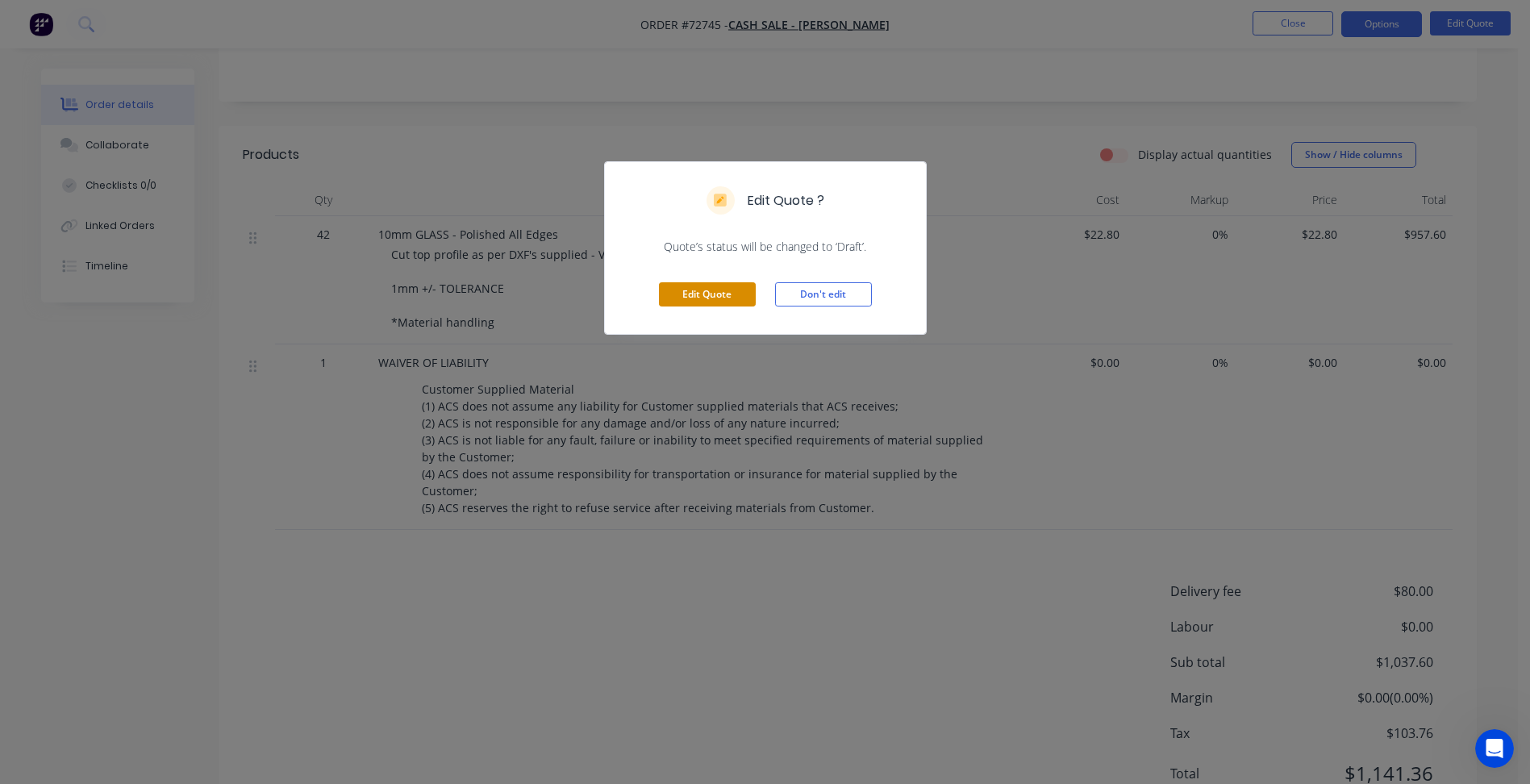
click at [693, 296] on button "Edit Quote" at bounding box center [707, 295] width 97 height 24
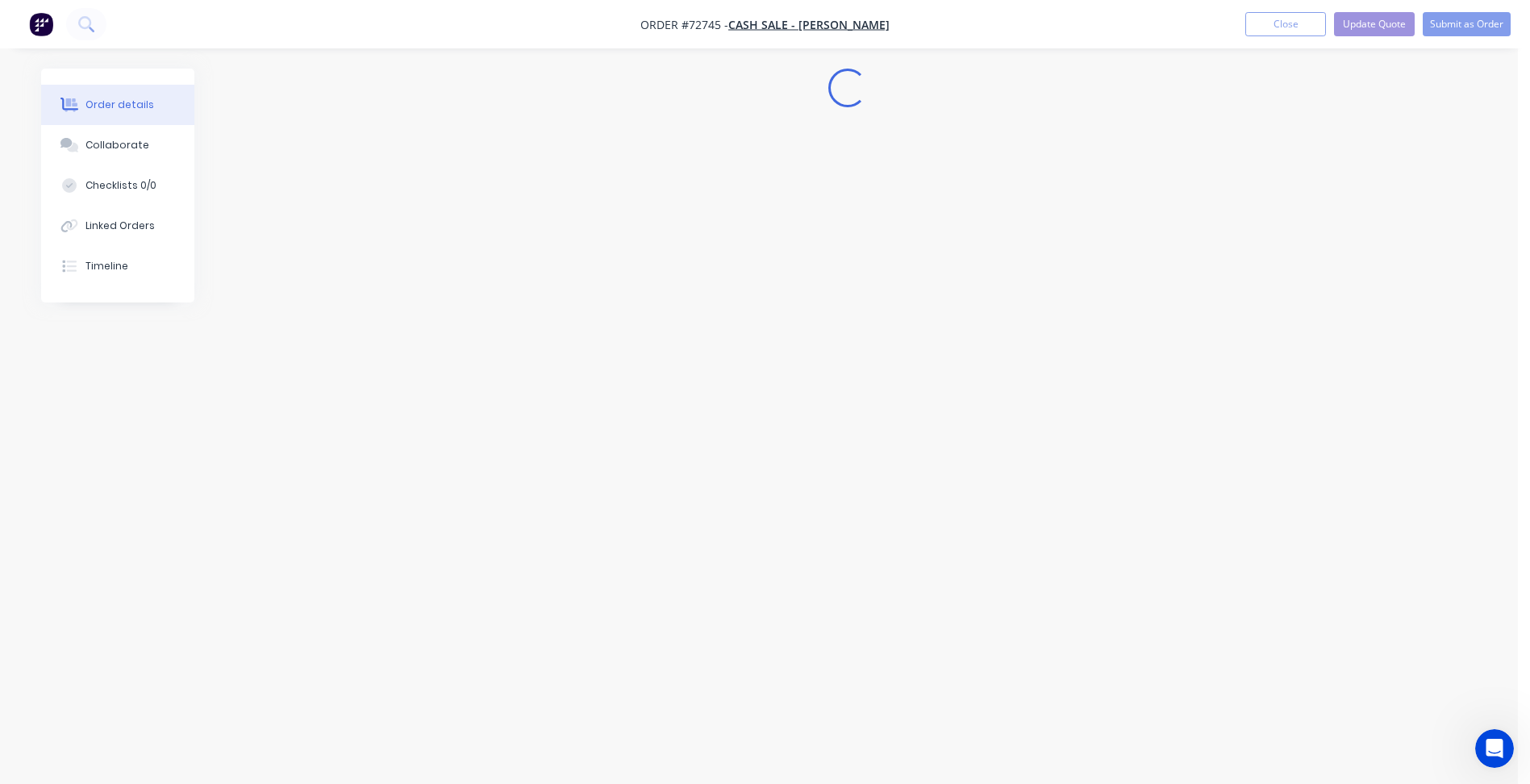
scroll to position [0, 0]
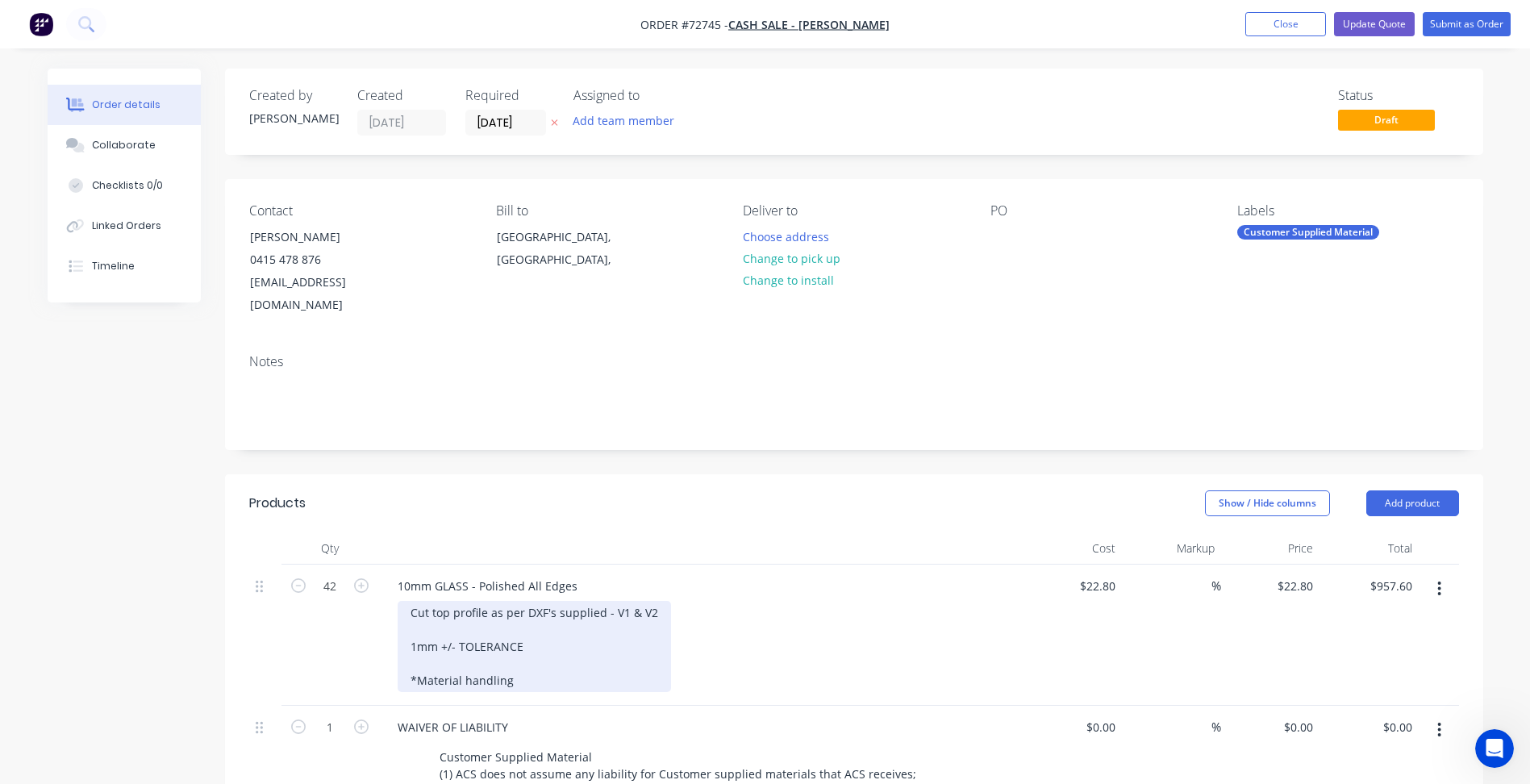
click at [533, 665] on div "Cut top profile as per DXF's supplied - V1 & V2 1mm +/- TOLERANCE *Material han…" at bounding box center [535, 646] width 274 height 92
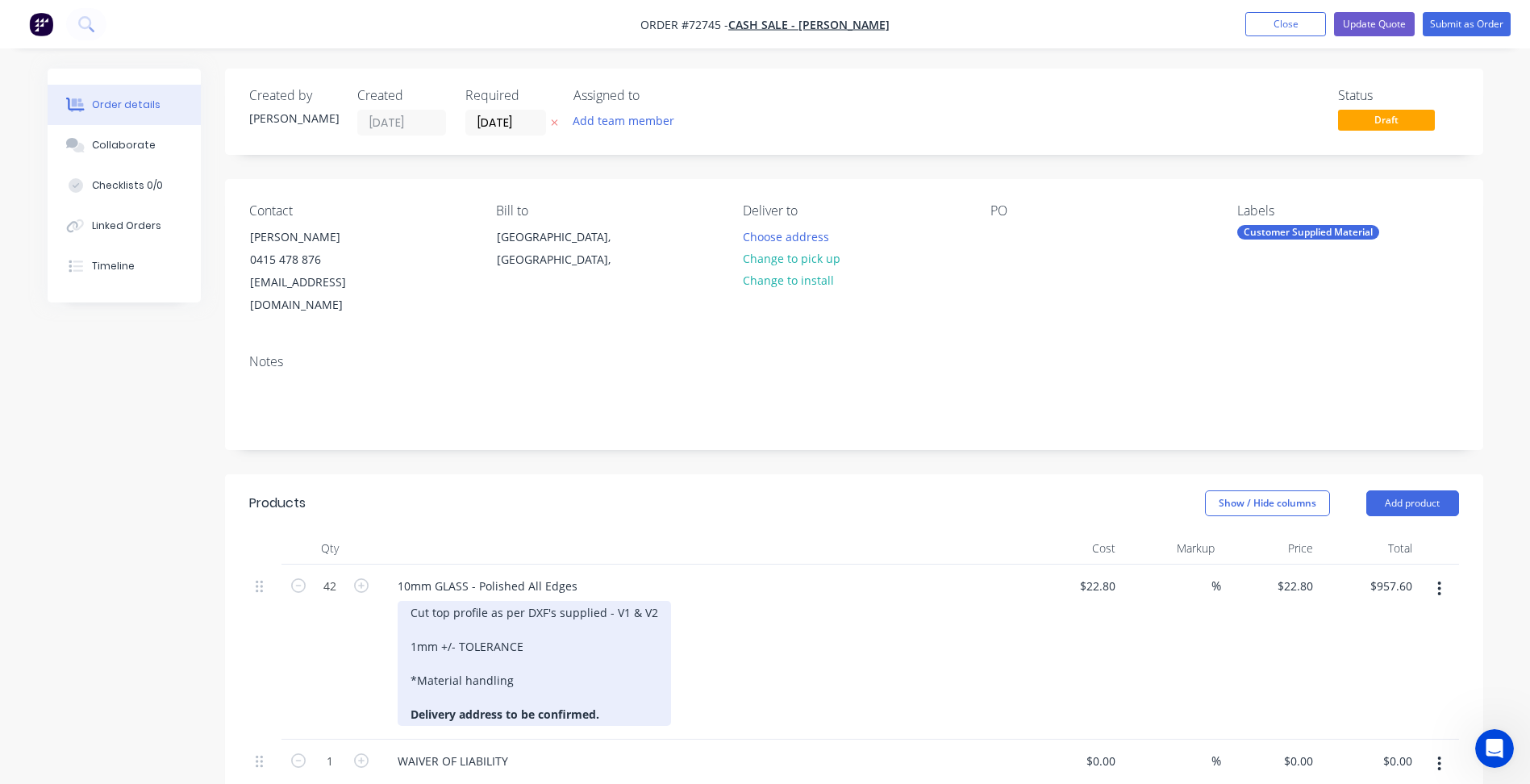
scroll to position [323, 0]
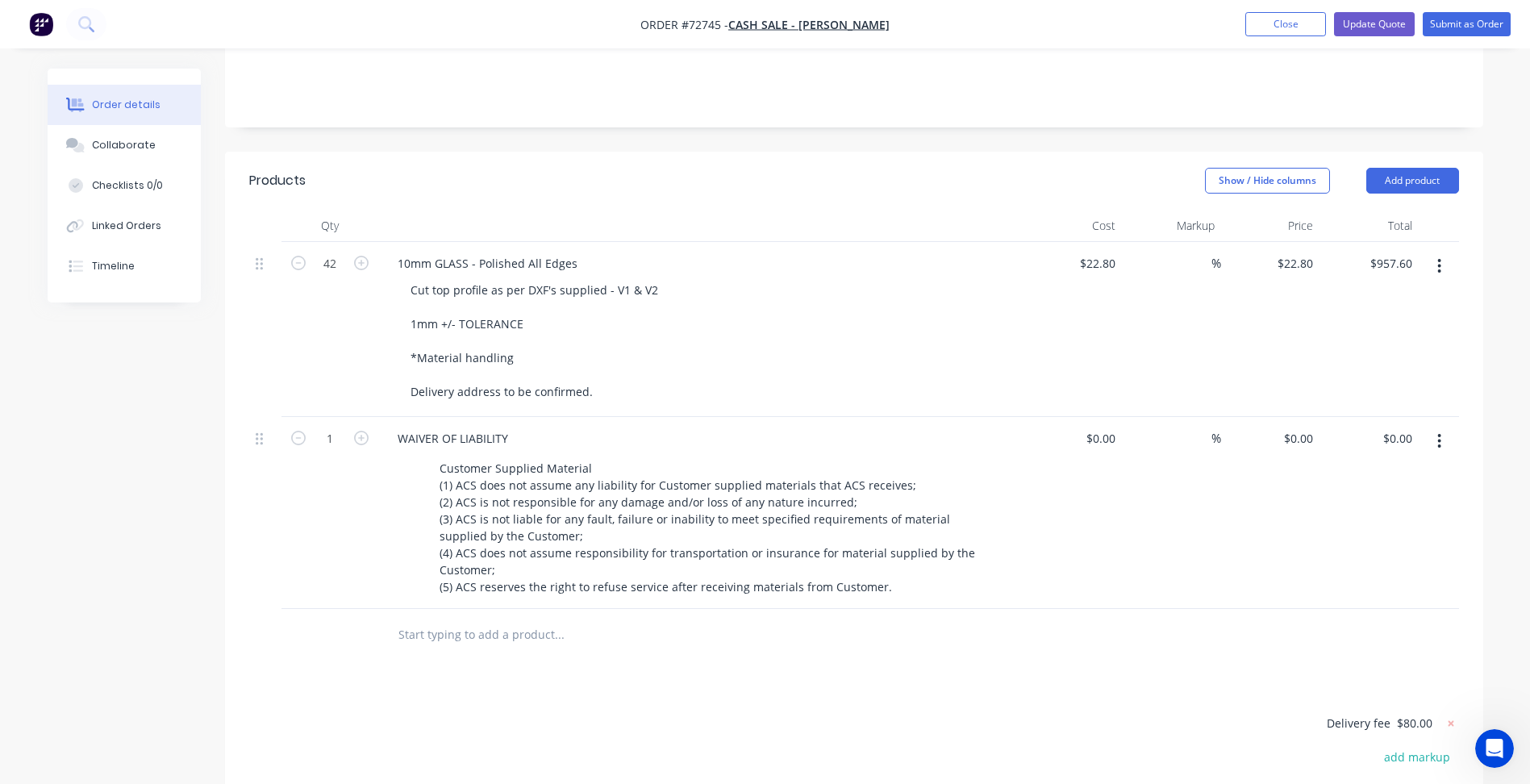
click at [282, 574] on div "1" at bounding box center [330, 513] width 97 height 192
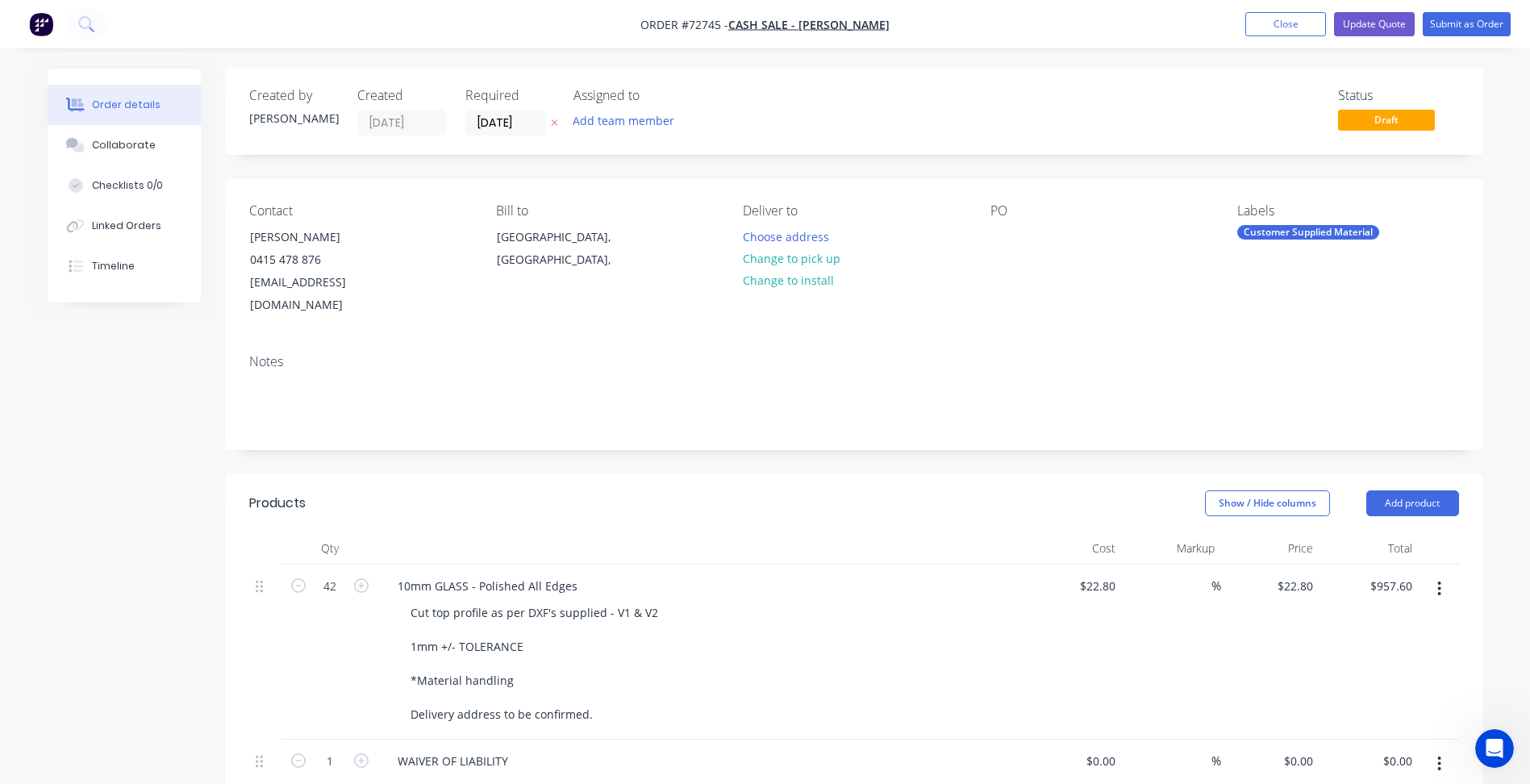
click at [1464, 10] on nav "Order #72745 - Cash Sale - [PERSON_NAME] Add product Close Update Quote Submit …" at bounding box center [765, 24] width 1530 height 48
click at [1458, 33] on button "Submit as Order" at bounding box center [1467, 24] width 88 height 24
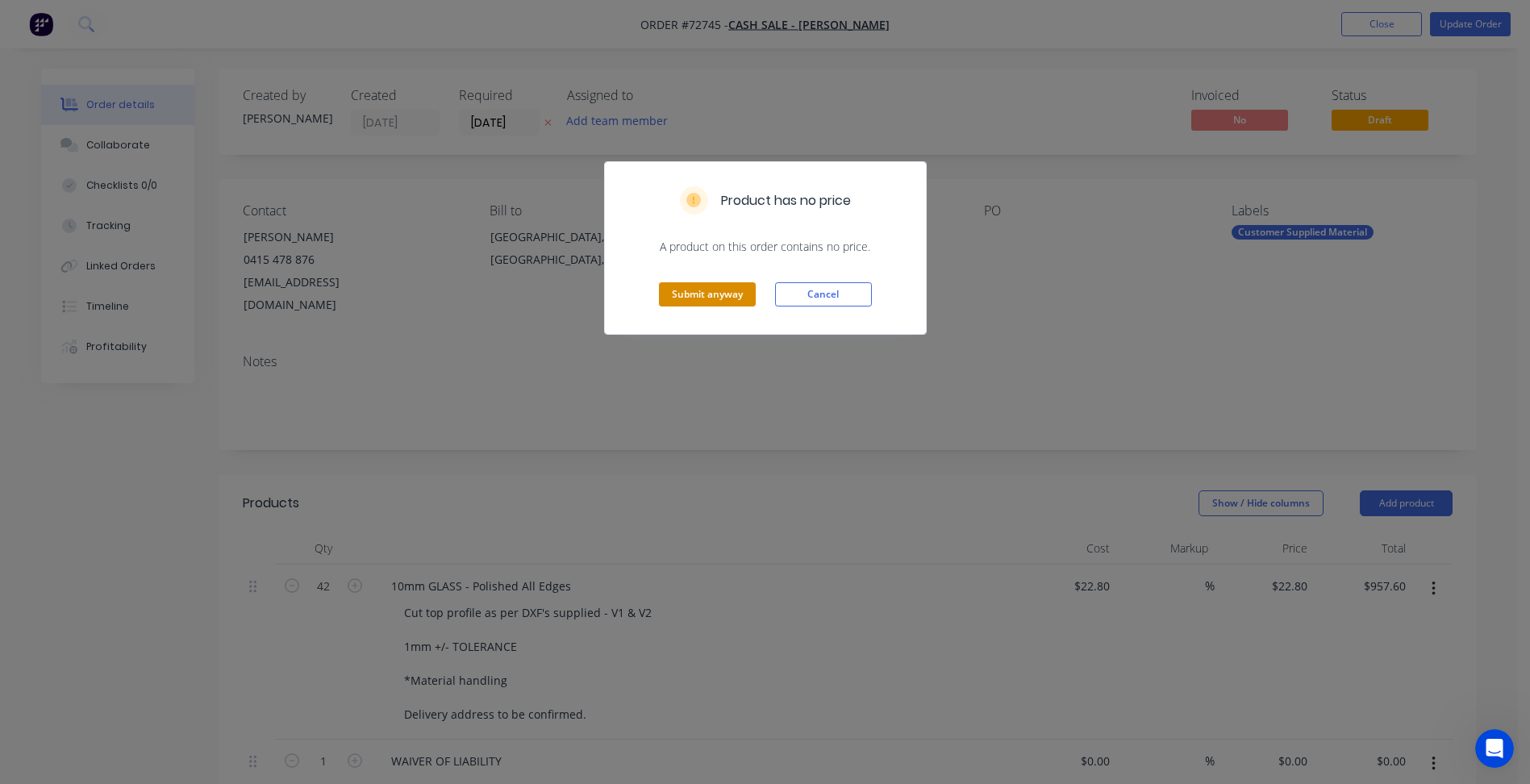
click at [716, 293] on button "Submit anyway" at bounding box center [707, 295] width 97 height 24
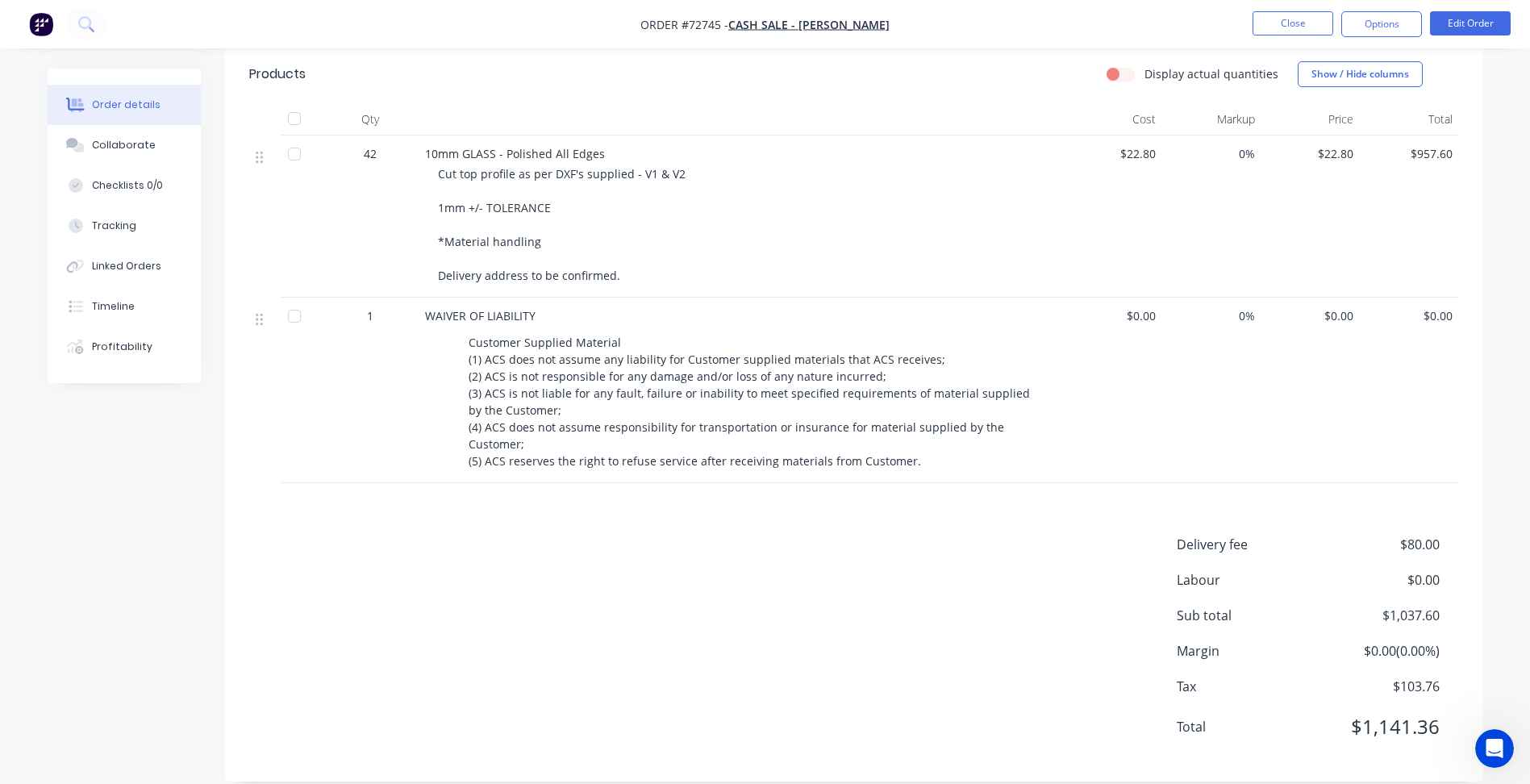
scroll to position [425, 0]
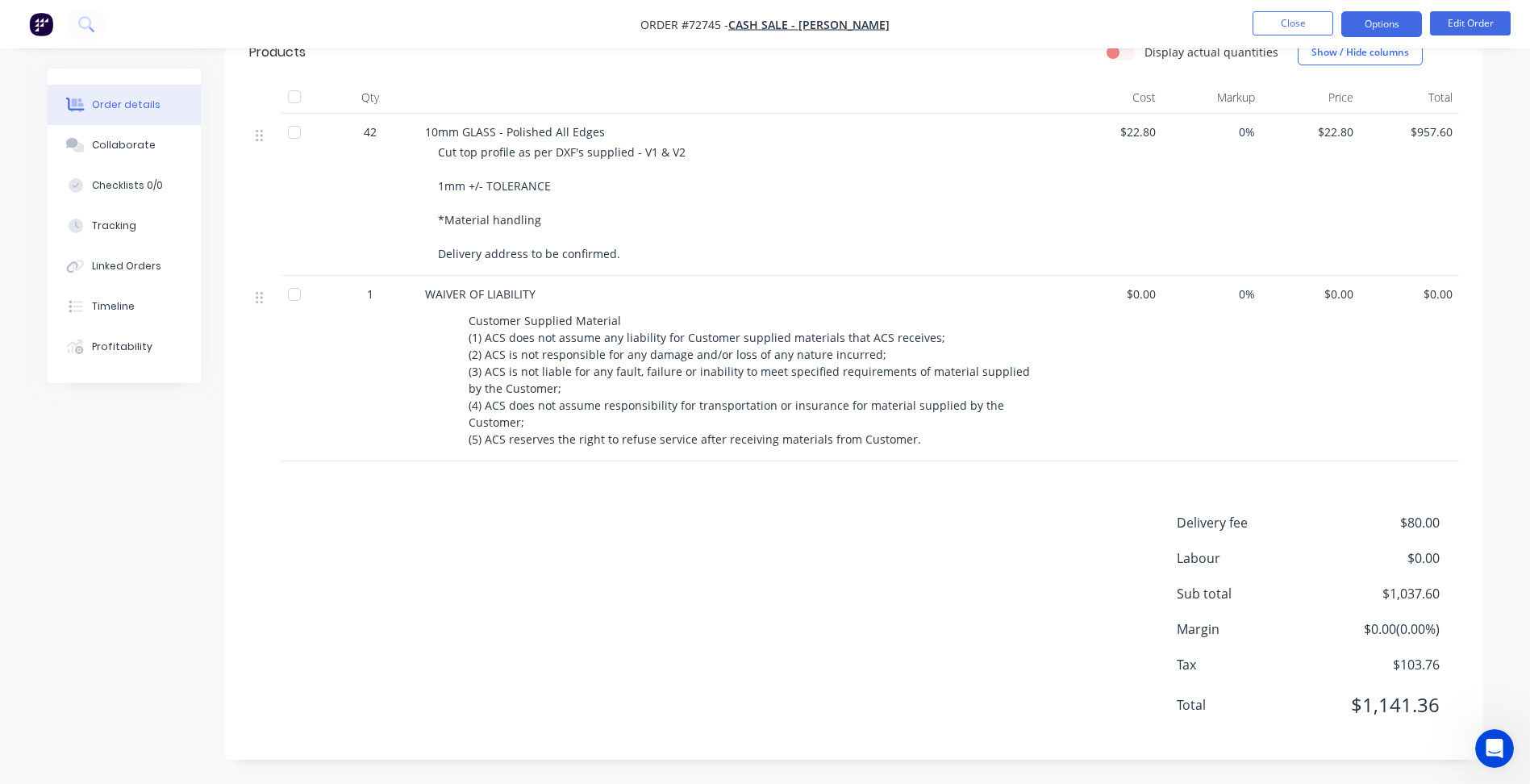
click at [1390, 21] on button "Options" at bounding box center [1381, 24] width 81 height 25
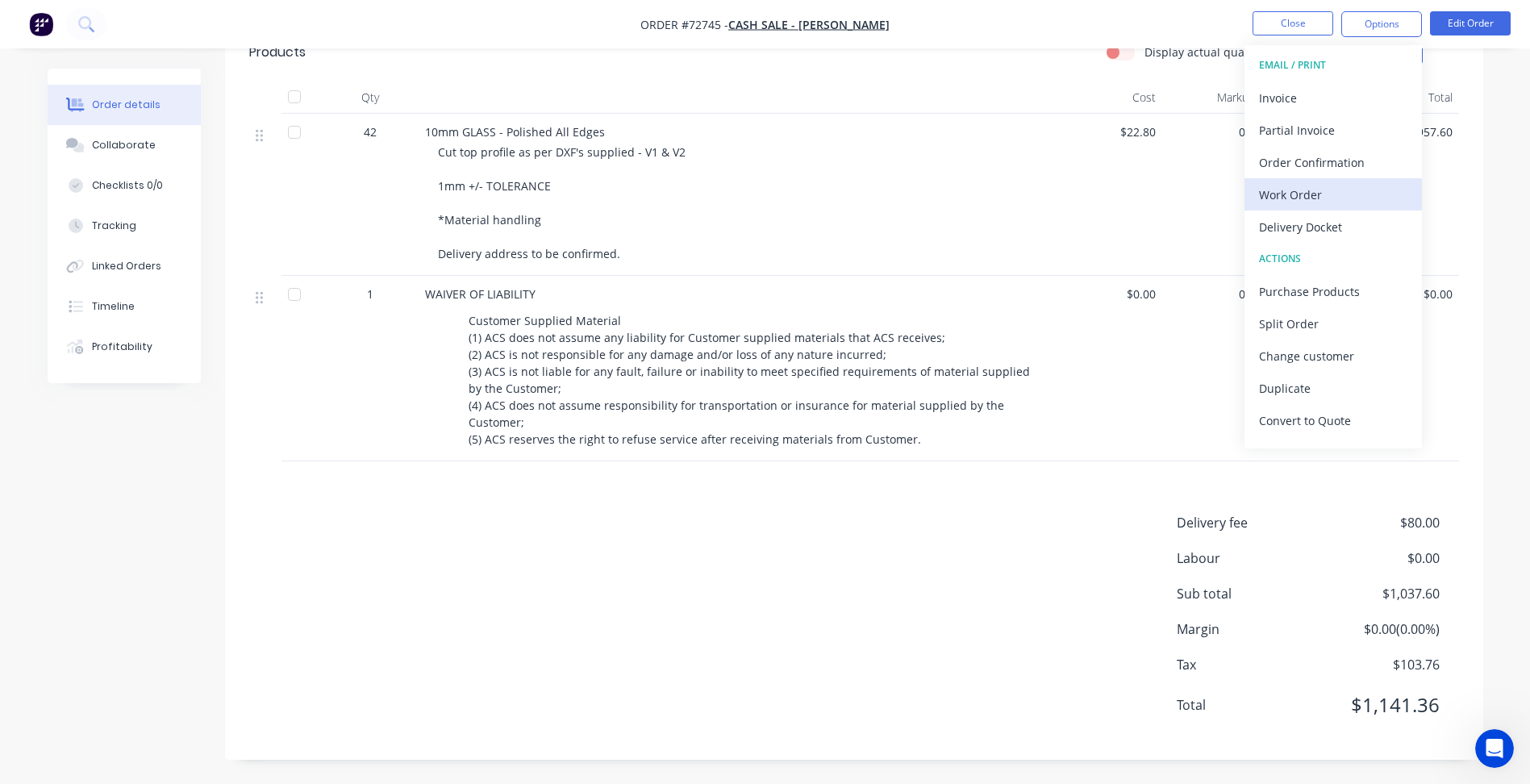
click at [1314, 193] on div "Work Order" at bounding box center [1333, 195] width 149 height 24
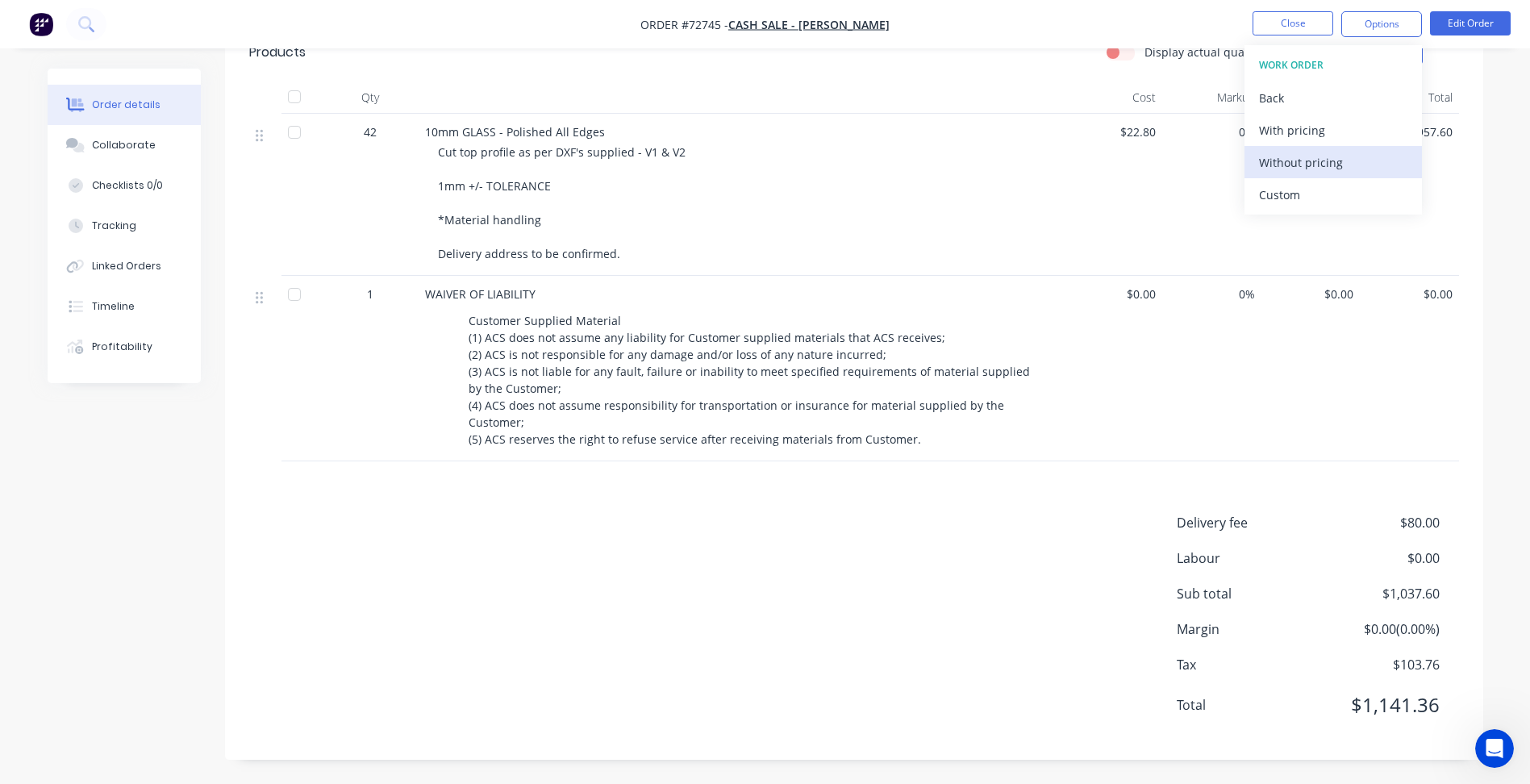
click at [1306, 162] on div "Without pricing" at bounding box center [1333, 162] width 149 height 24
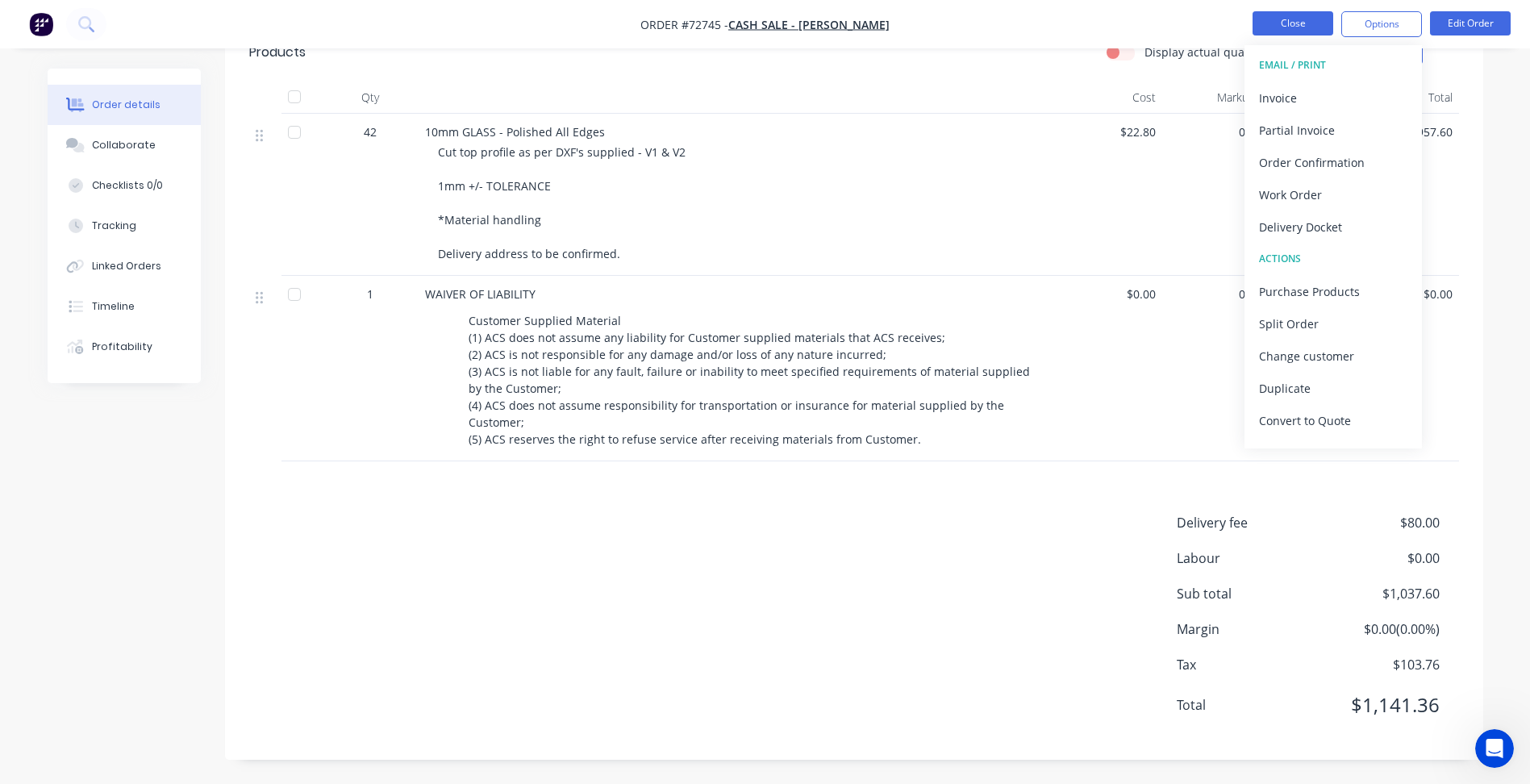
click at [1283, 21] on button "Close" at bounding box center [1293, 23] width 81 height 24
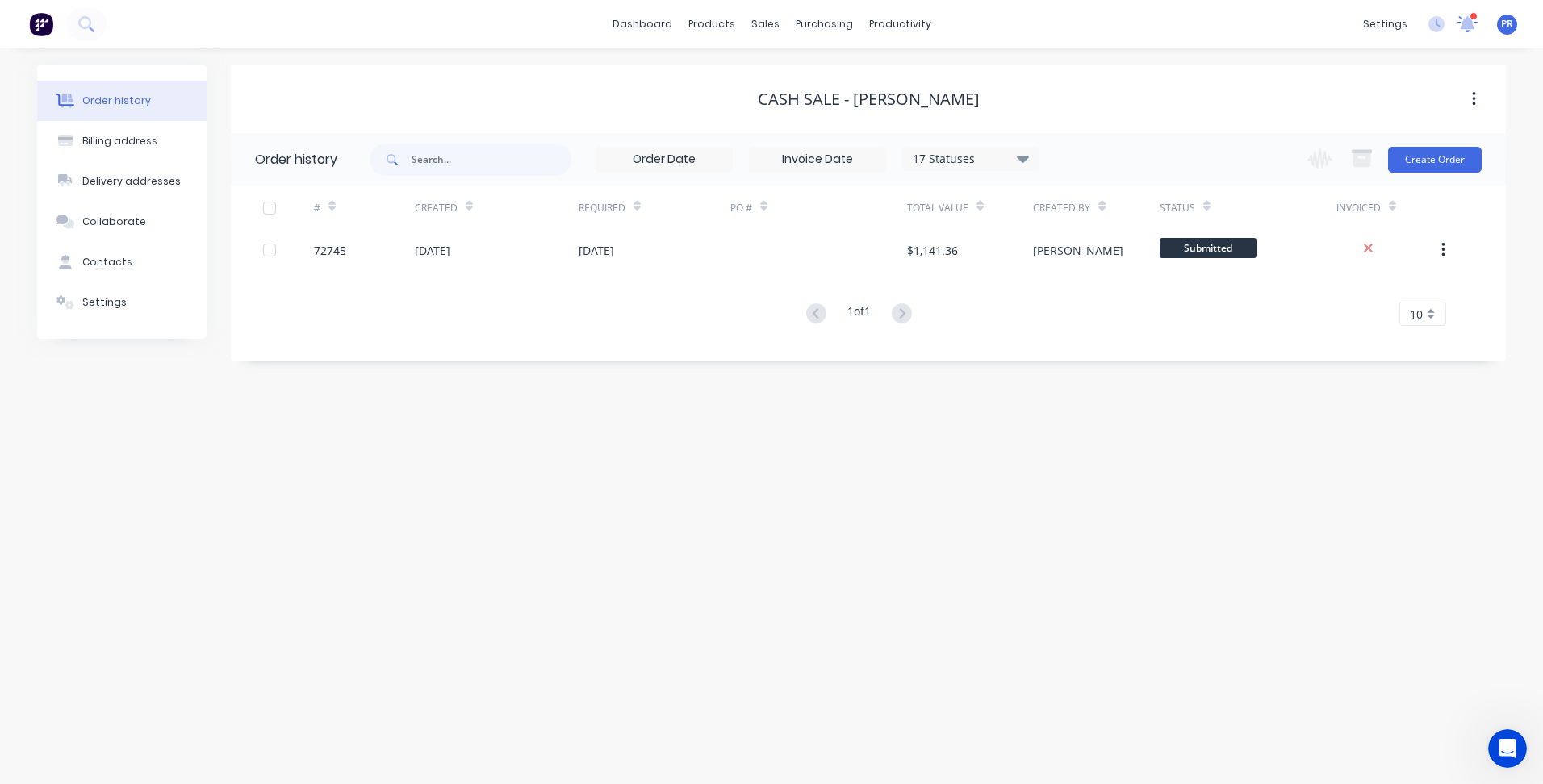
click at [1469, 25] on icon at bounding box center [1468, 22] width 15 height 14
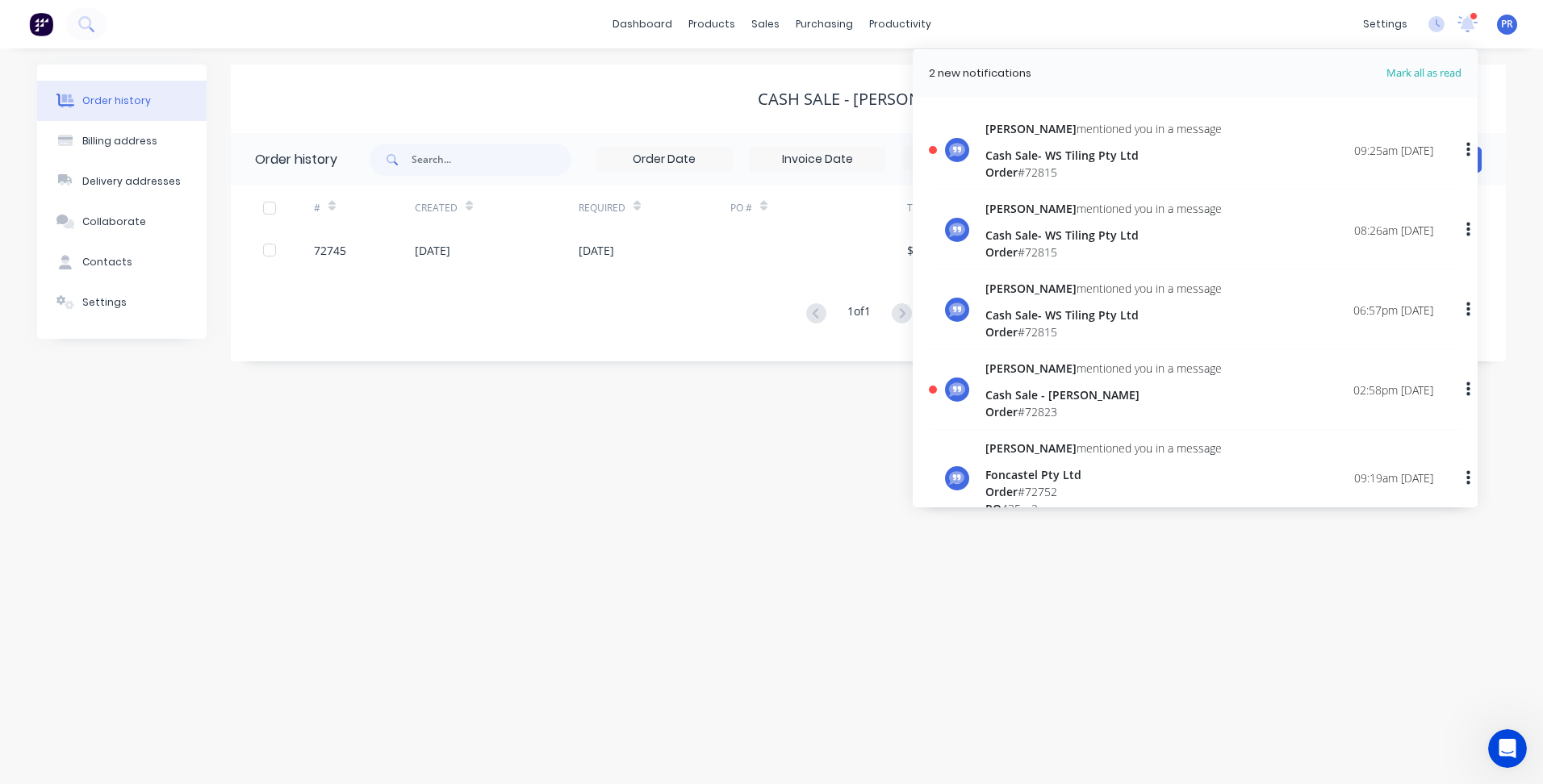
click at [1167, 134] on div "[PERSON_NAME] mentioned you in a message Cash Sale- WS Tiling Pty Ltd Order # 7…" at bounding box center [1209, 150] width 448 height 61
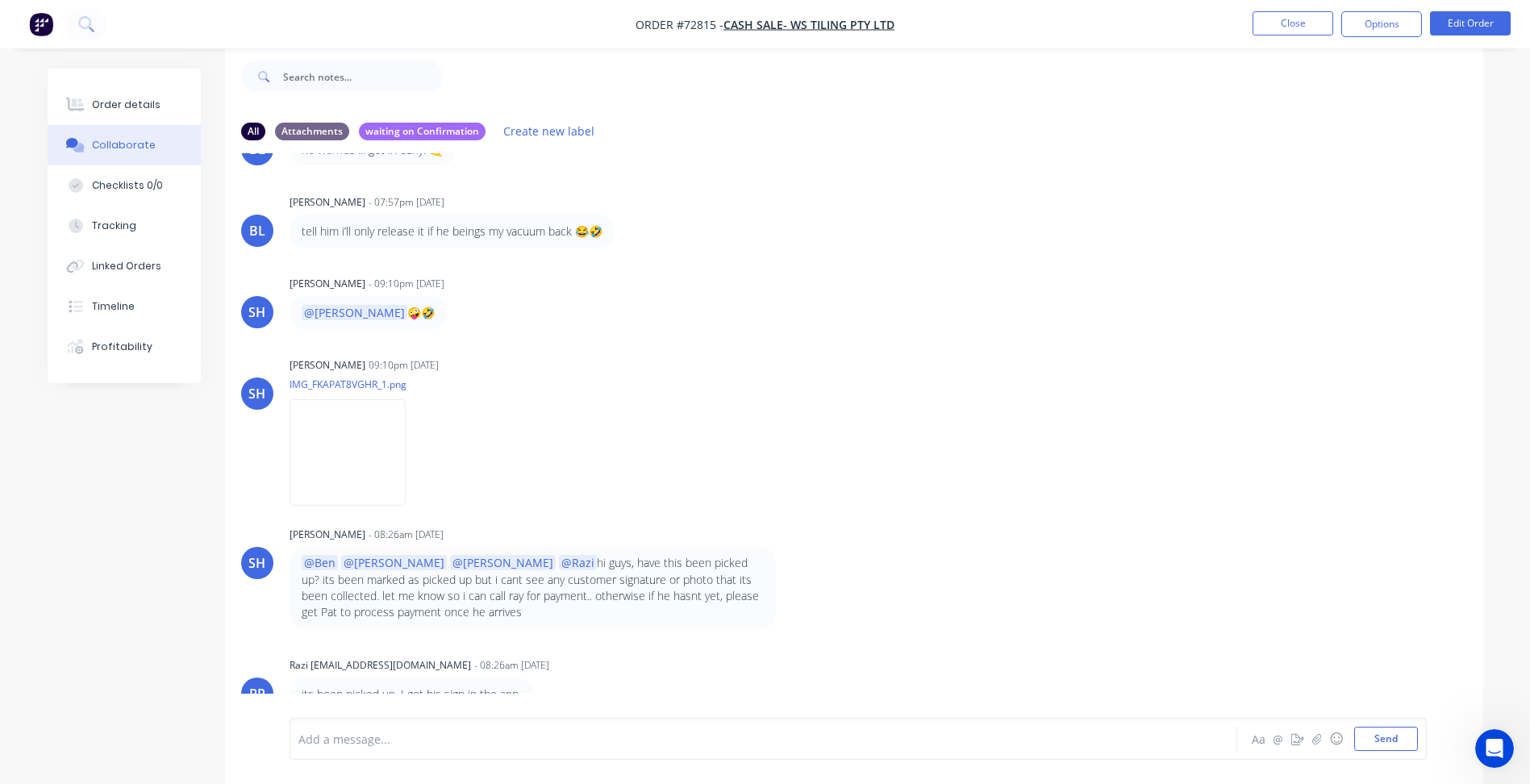
scroll to position [444, 0]
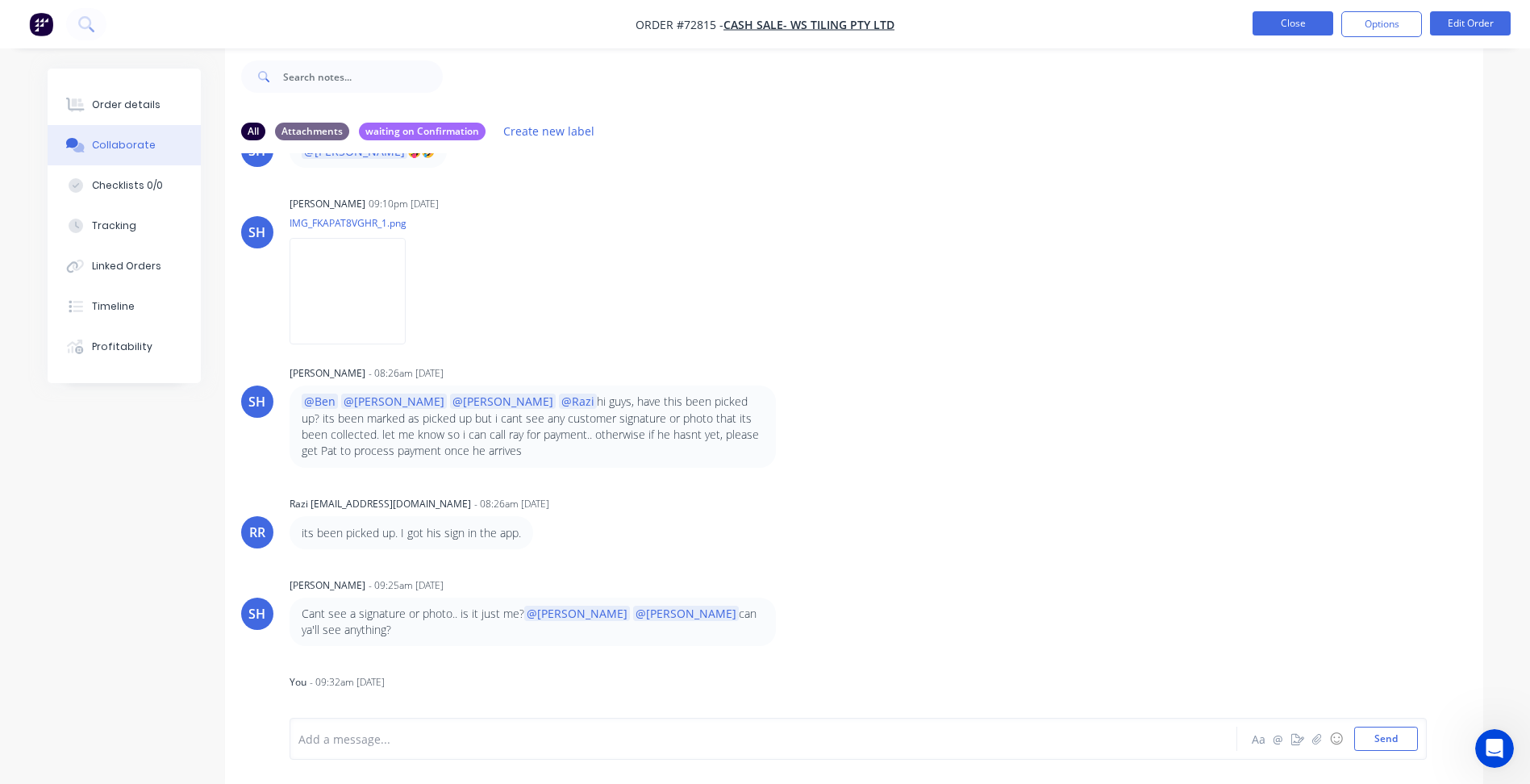
click at [1287, 23] on button "Close" at bounding box center [1293, 23] width 81 height 24
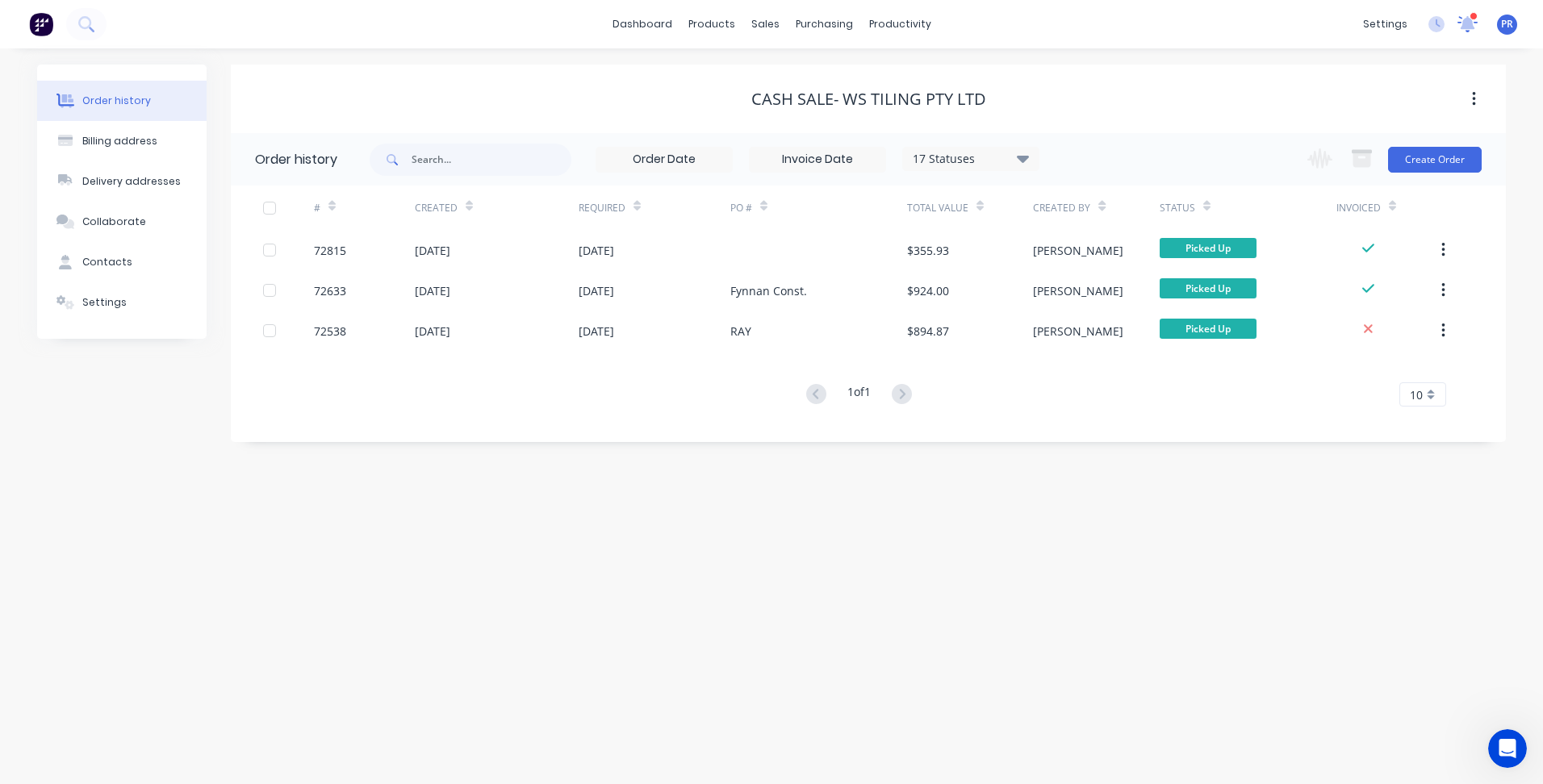
click at [1464, 20] on icon at bounding box center [1468, 22] width 15 height 13
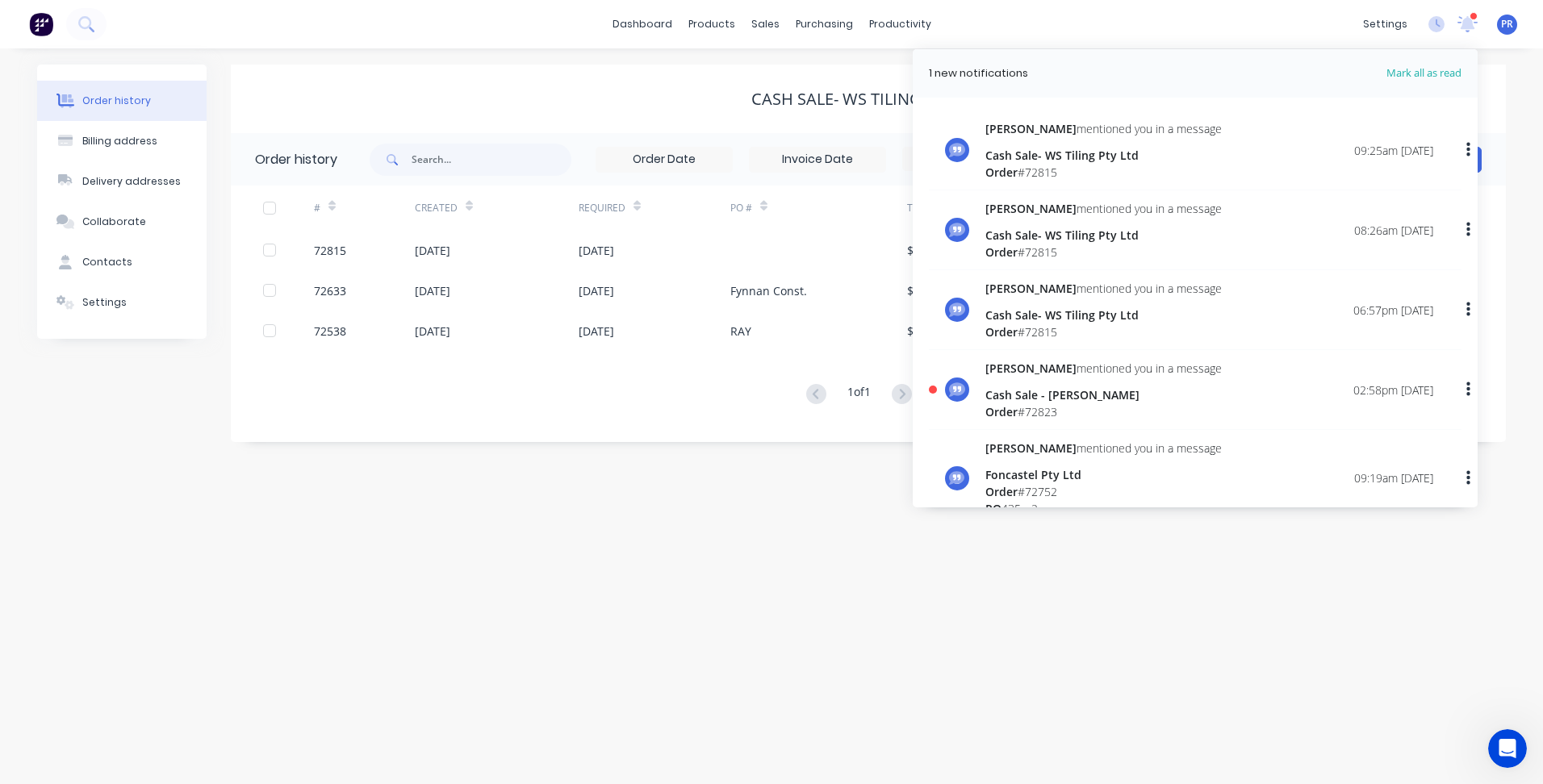
click at [1190, 406] on div "[PERSON_NAME] mentioned you in a message Cash Sale - [PERSON_NAME] Order # 7282…" at bounding box center [1209, 390] width 448 height 61
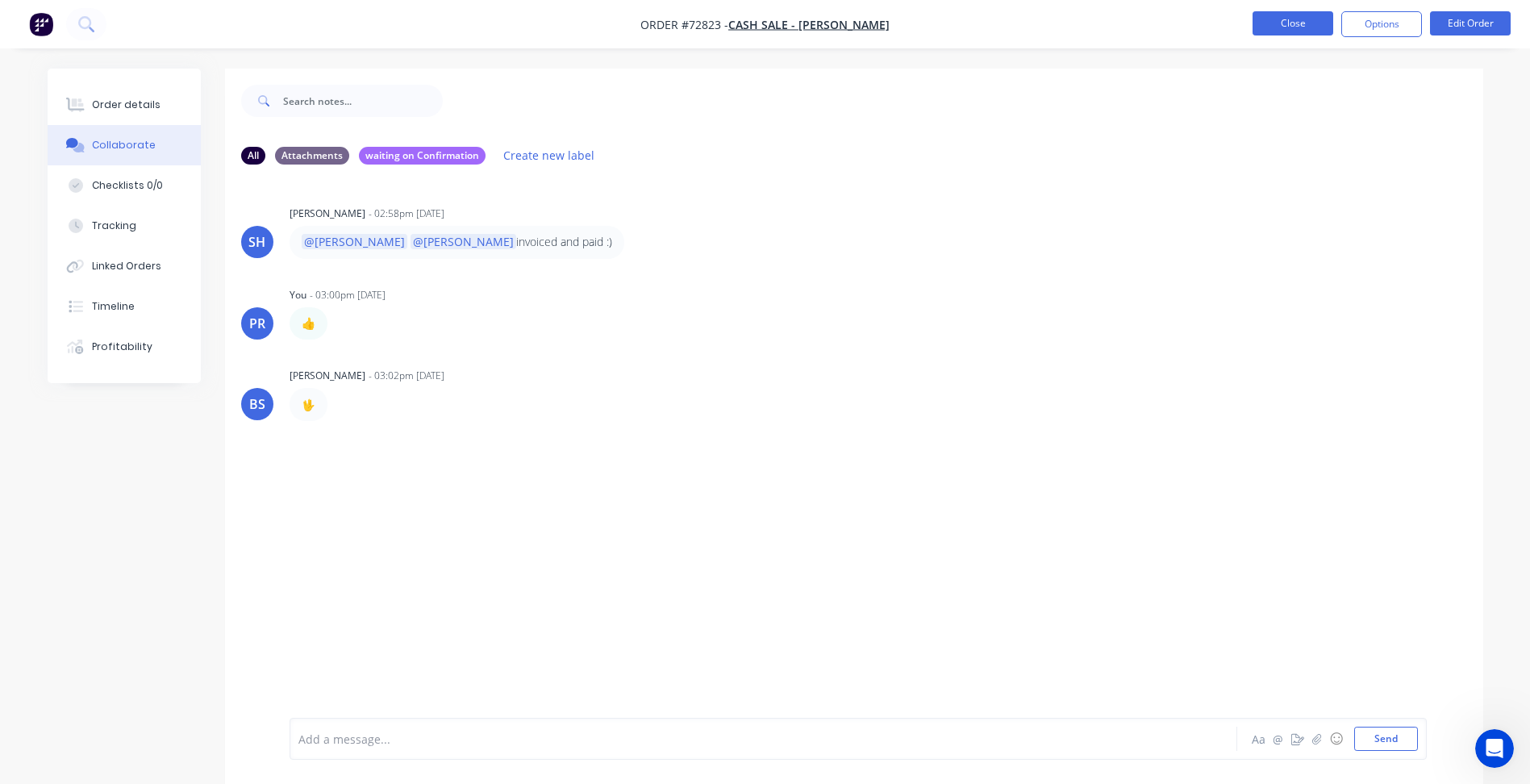
click at [1296, 24] on button "Close" at bounding box center [1293, 23] width 81 height 24
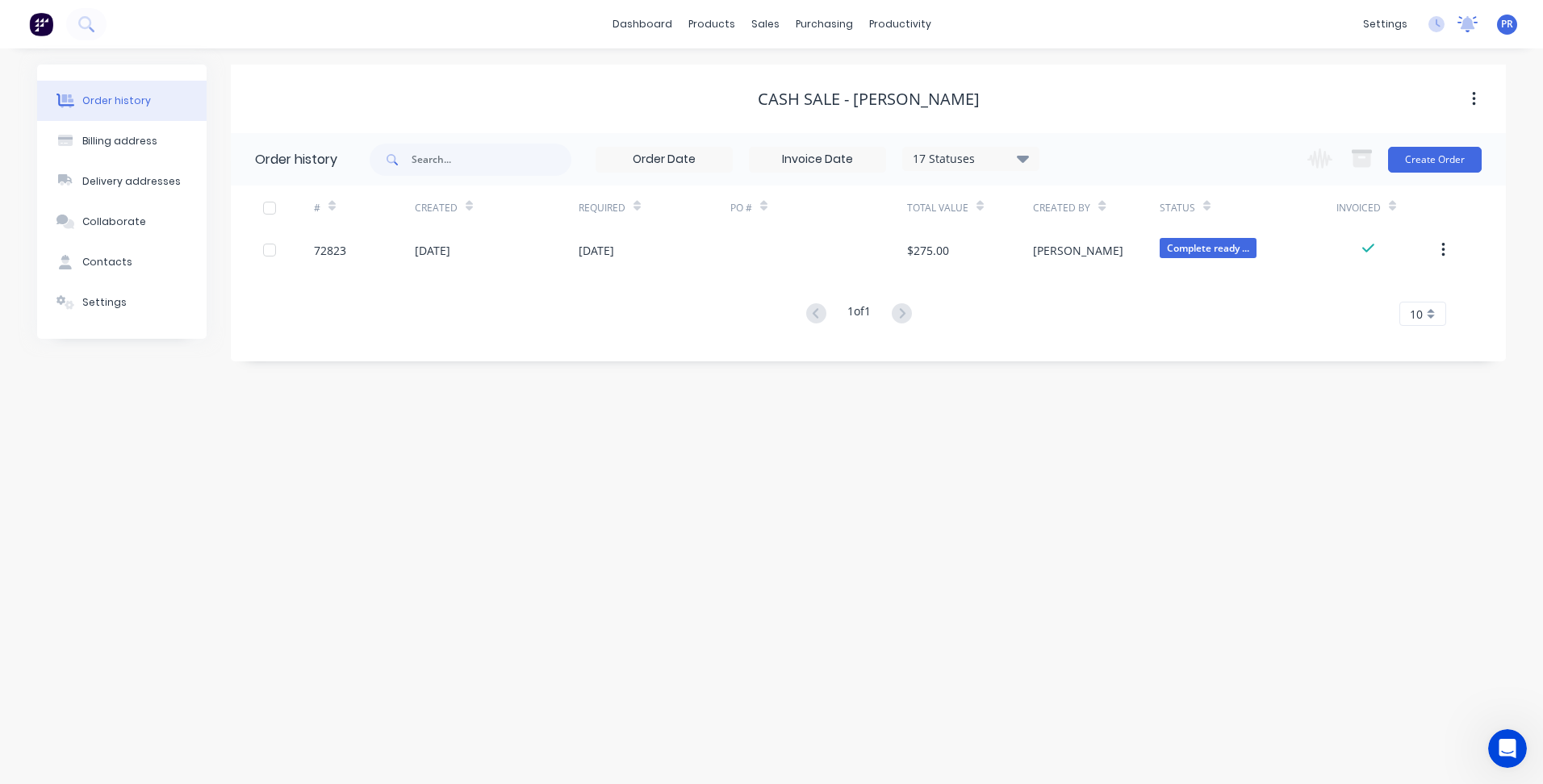
click at [1469, 22] on icon at bounding box center [1468, 23] width 15 height 13
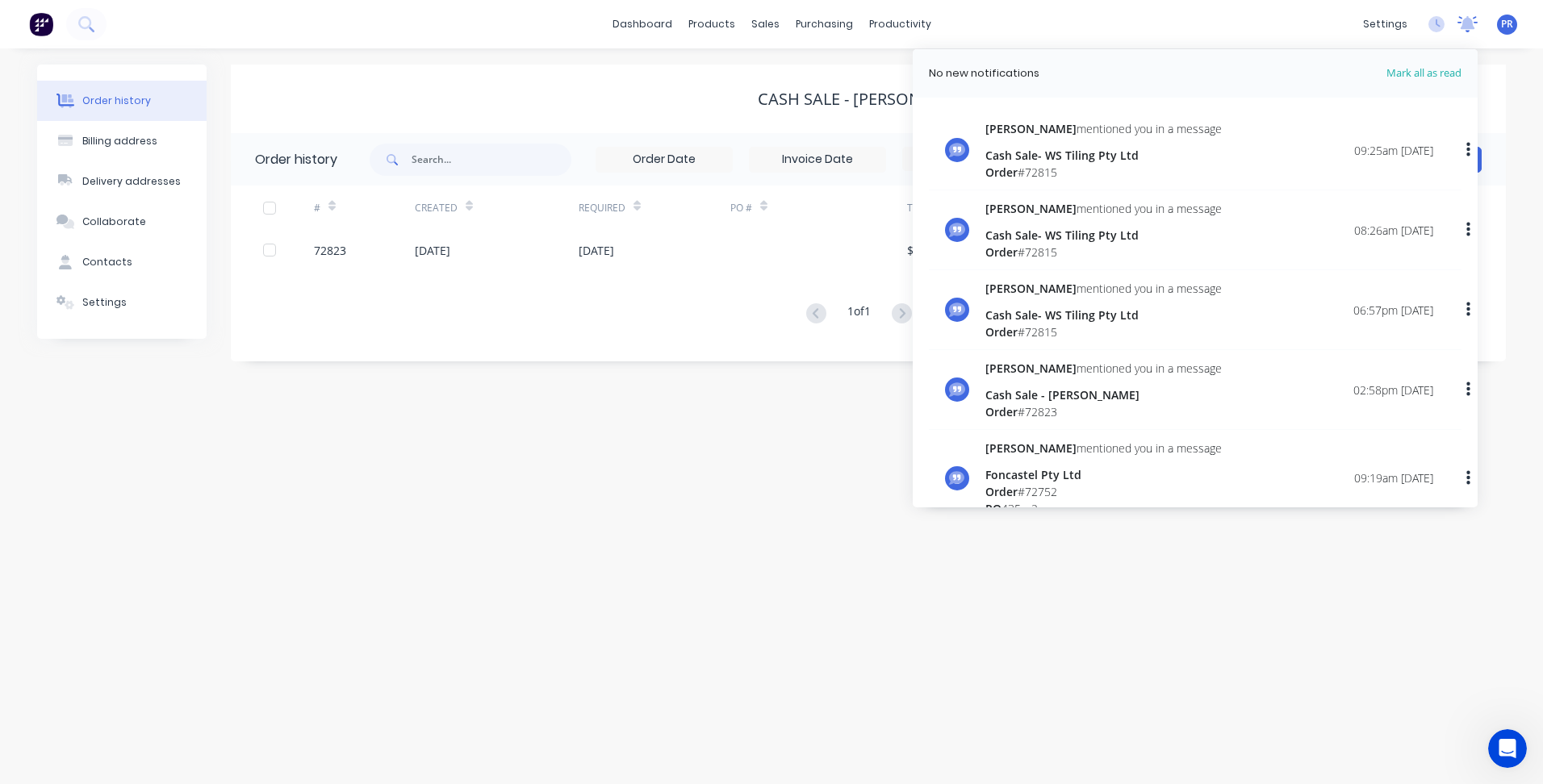
click at [1469, 22] on icon at bounding box center [1468, 23] width 15 height 13
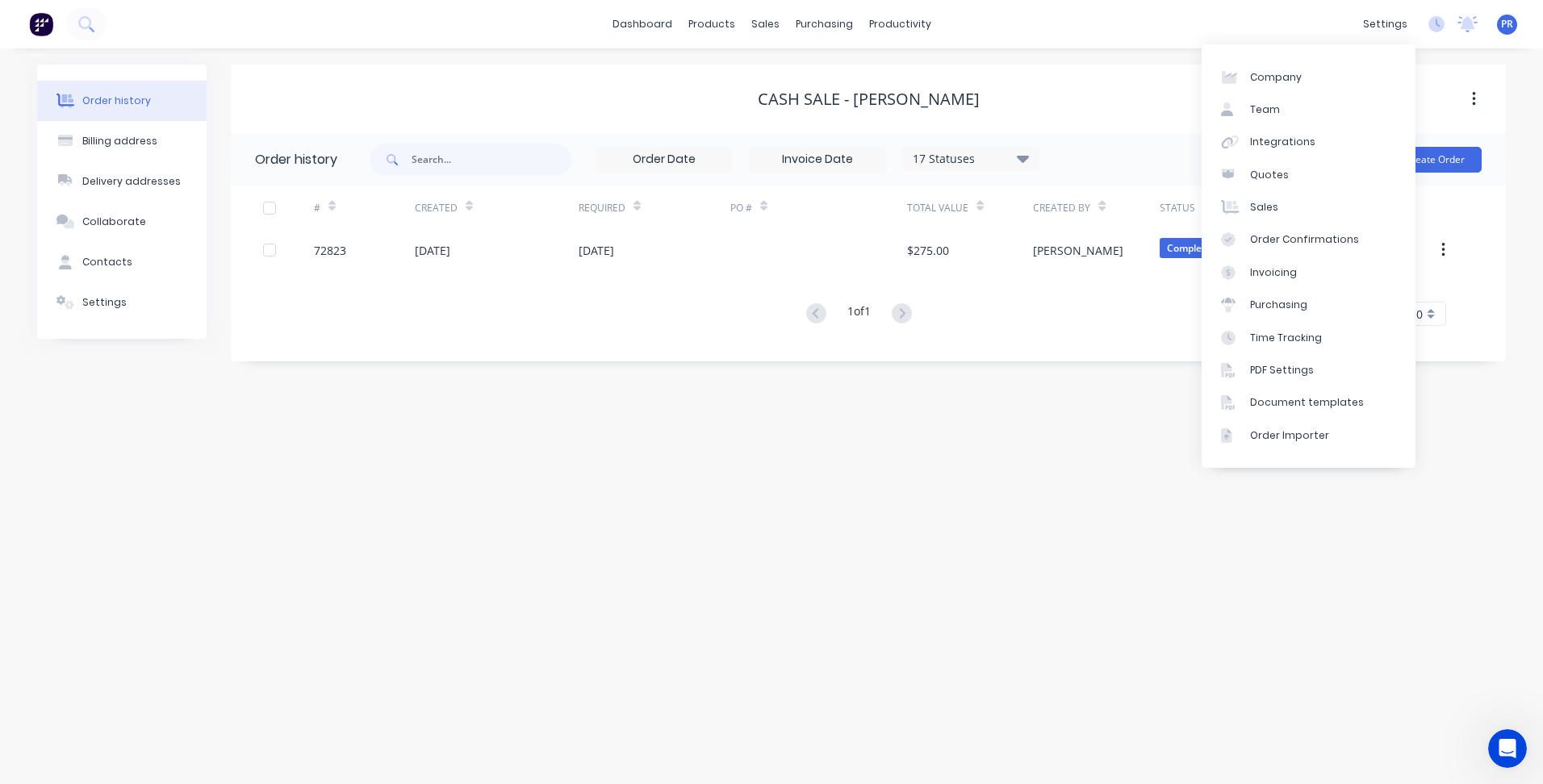
click at [1227, 20] on div "dashboard products sales purchasing productivity dashboard products Product Cat…" at bounding box center [772, 24] width 1543 height 48
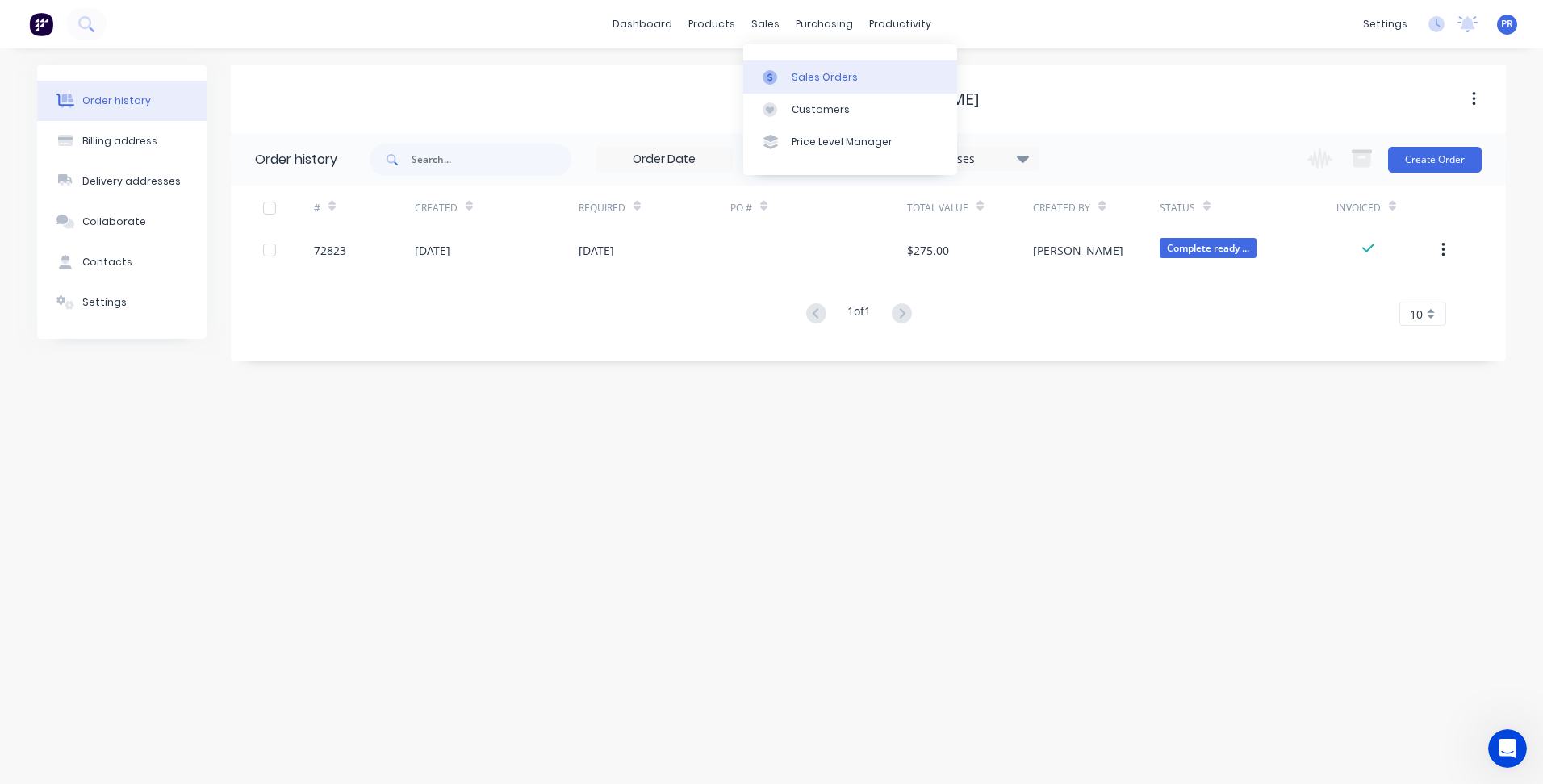
click at [810, 78] on div "Sales Orders" at bounding box center [824, 77] width 66 height 15
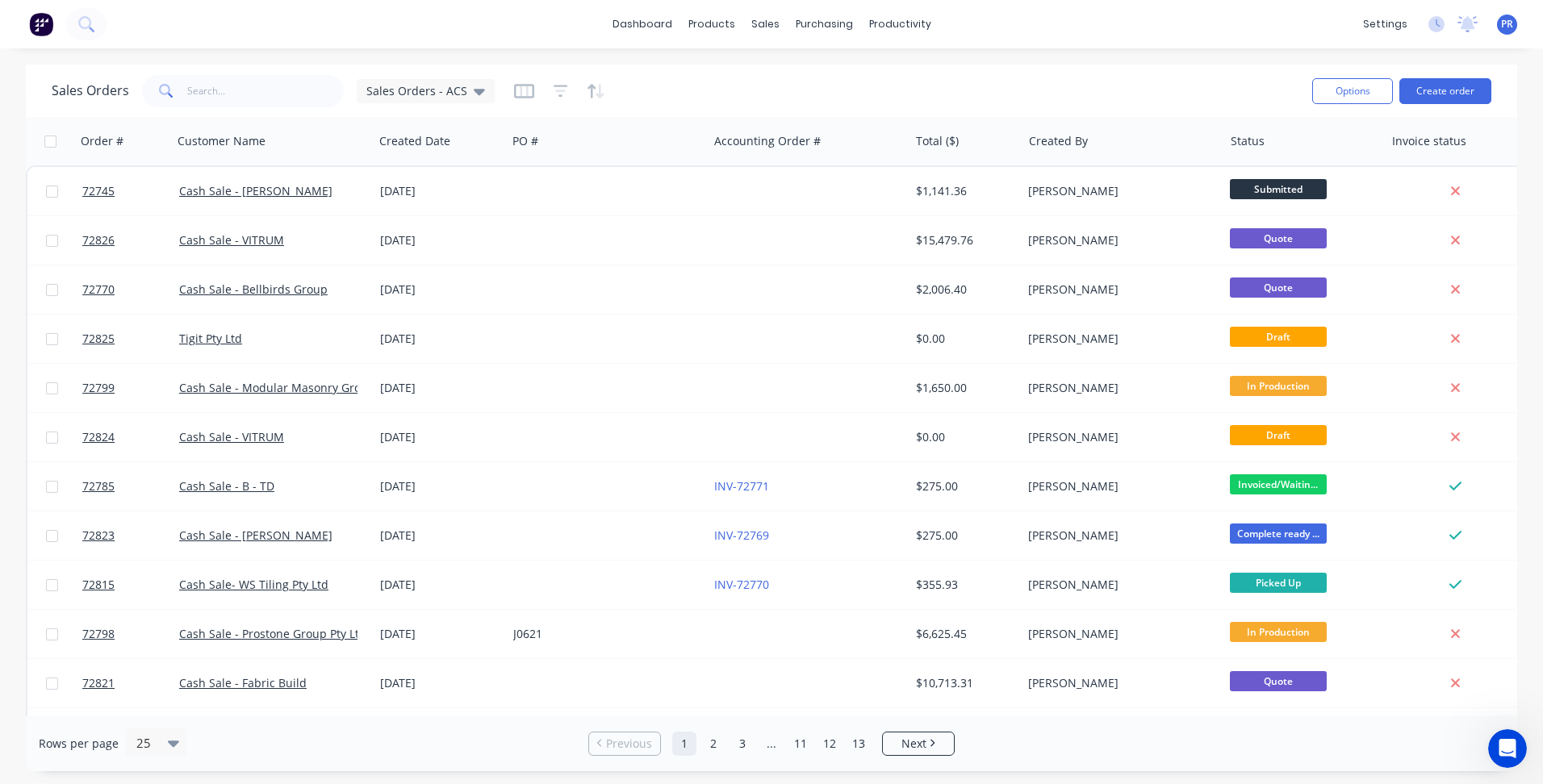
drag, startPoint x: 1103, startPoint y: 48, endPoint x: 9, endPoint y: 63, distance: 1094.1
click at [1103, 48] on div "dashboard products sales purchasing productivity dashboard products Product Cat…" at bounding box center [772, 392] width 1543 height 784
